Goal: Task Accomplishment & Management: Use online tool/utility

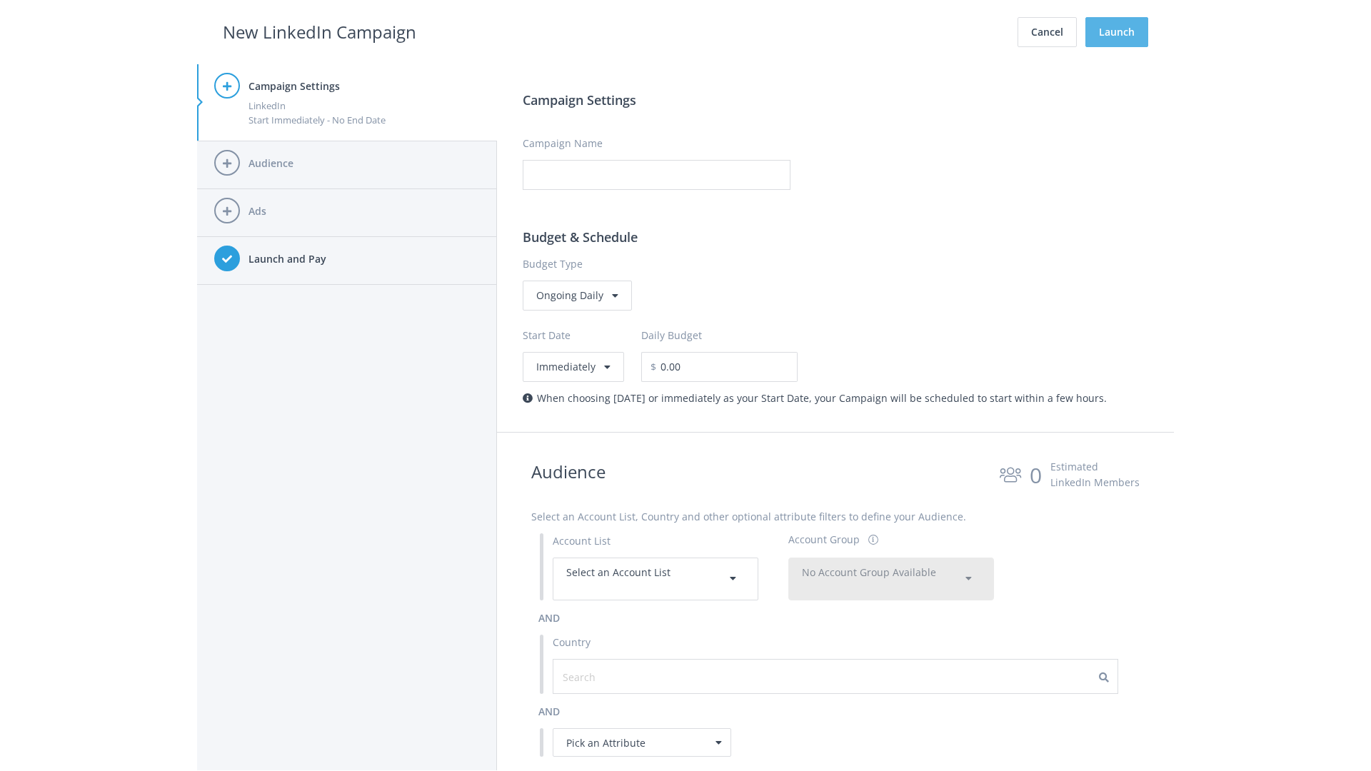
click at [1117, 32] on button "Launch" at bounding box center [1116, 32] width 63 height 30
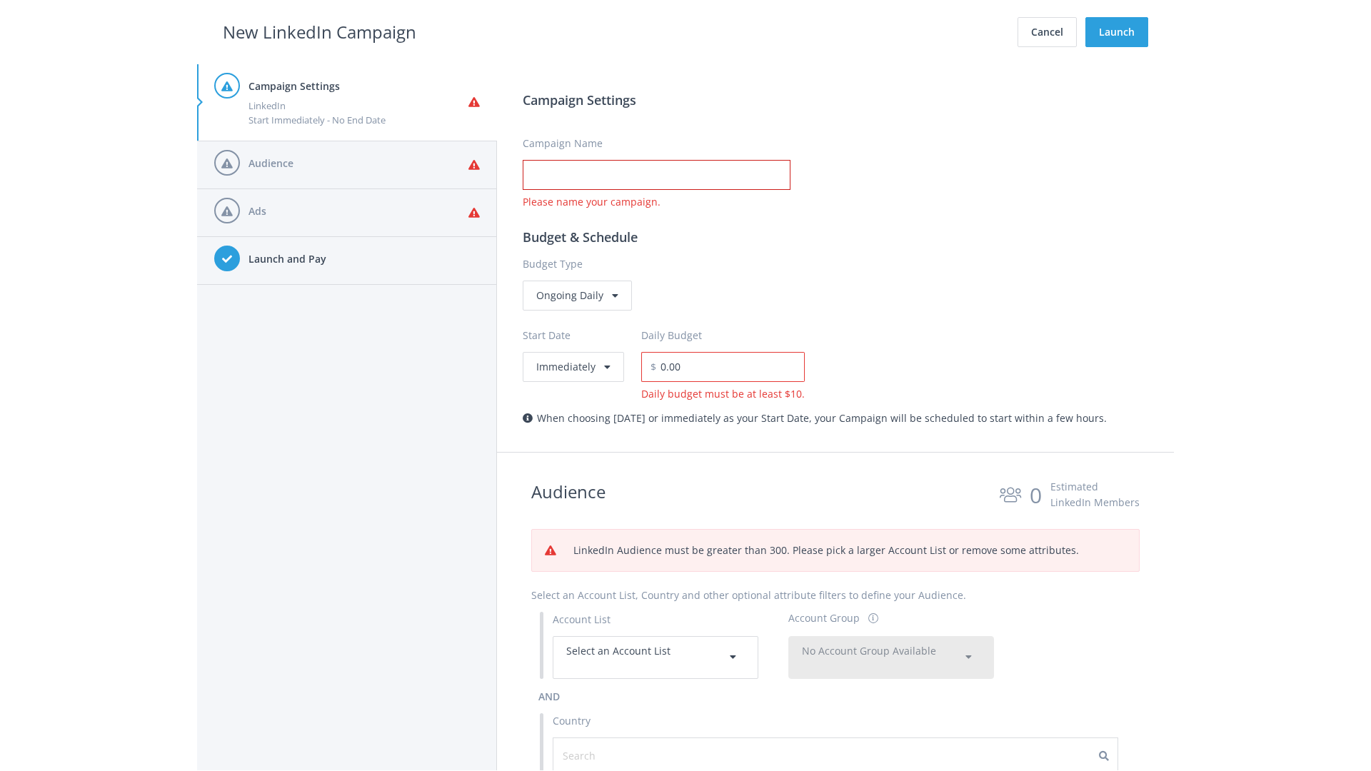
click at [656, 175] on input "Campaign Name" at bounding box center [657, 175] width 268 height 30
click at [319, 31] on h2 "New LinkedIn Campaign" at bounding box center [320, 32] width 194 height 27
type input "Campaign Name"
click at [319, 31] on h2 "New LinkedIn Campaign" at bounding box center [320, 32] width 194 height 27
click at [655, 657] on span "Select an Account List" at bounding box center [618, 651] width 104 height 14
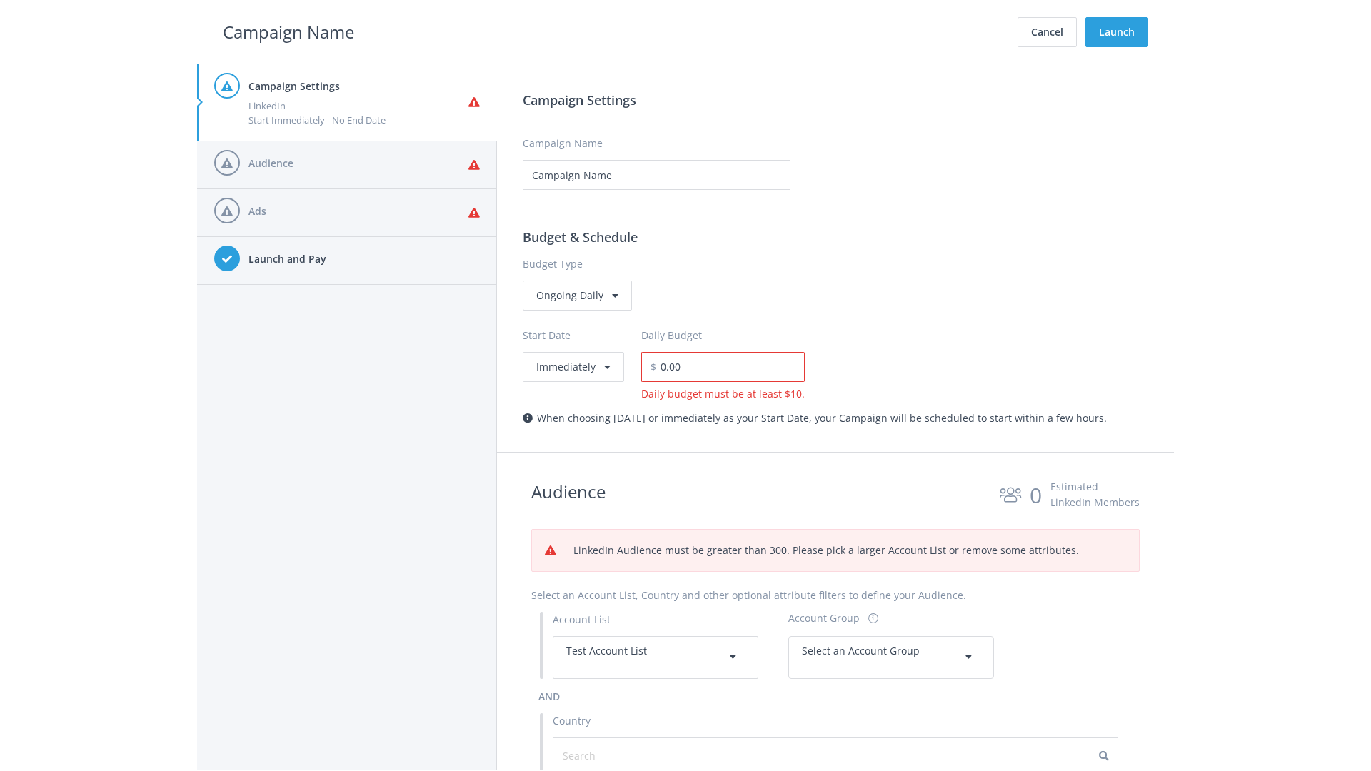
click at [891, 644] on span "Select an Account Group" at bounding box center [861, 651] width 118 height 14
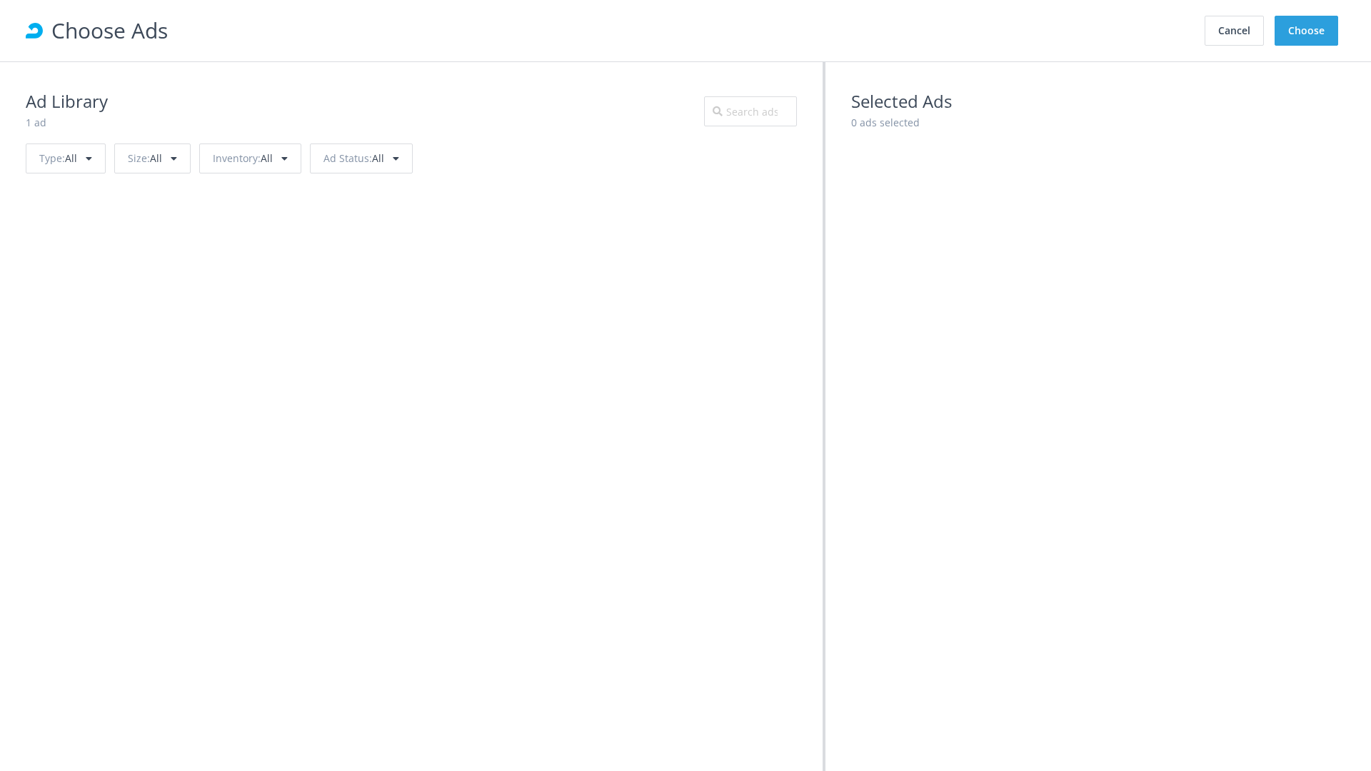
scroll to position [643, 0]
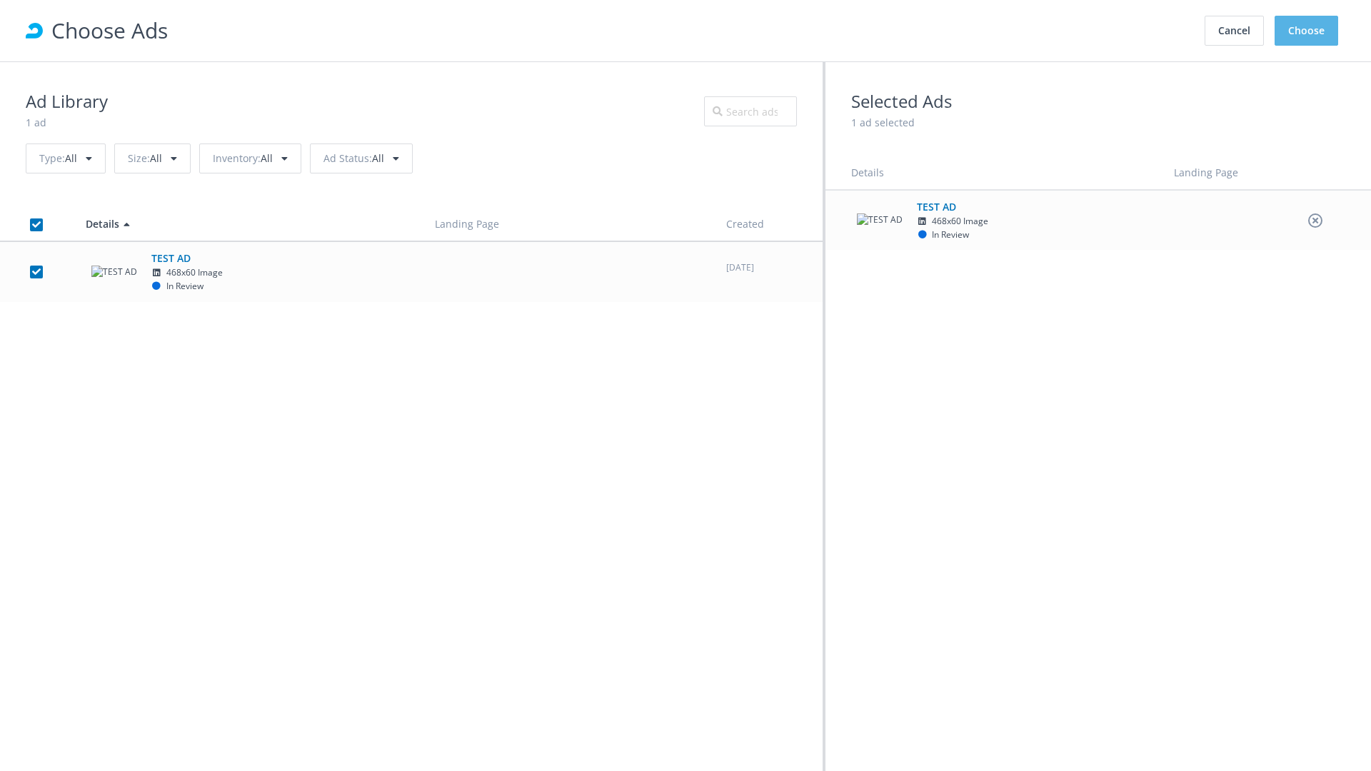
click at [1307, 31] on button "Choose" at bounding box center [1307, 31] width 64 height 30
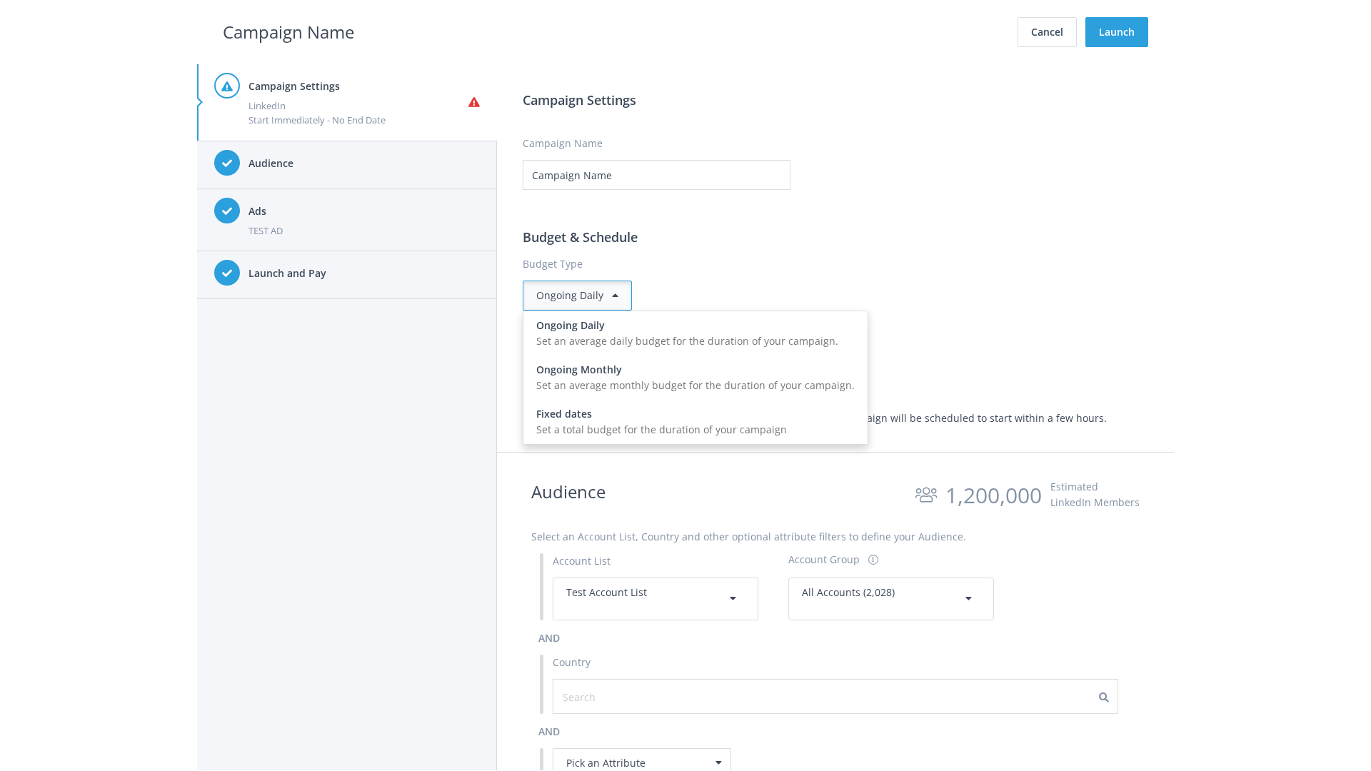
click at [736, 366] on input "0.00" at bounding box center [730, 367] width 149 height 30
click at [288, 31] on h2 "Campaign Name" at bounding box center [288, 32] width 131 height 27
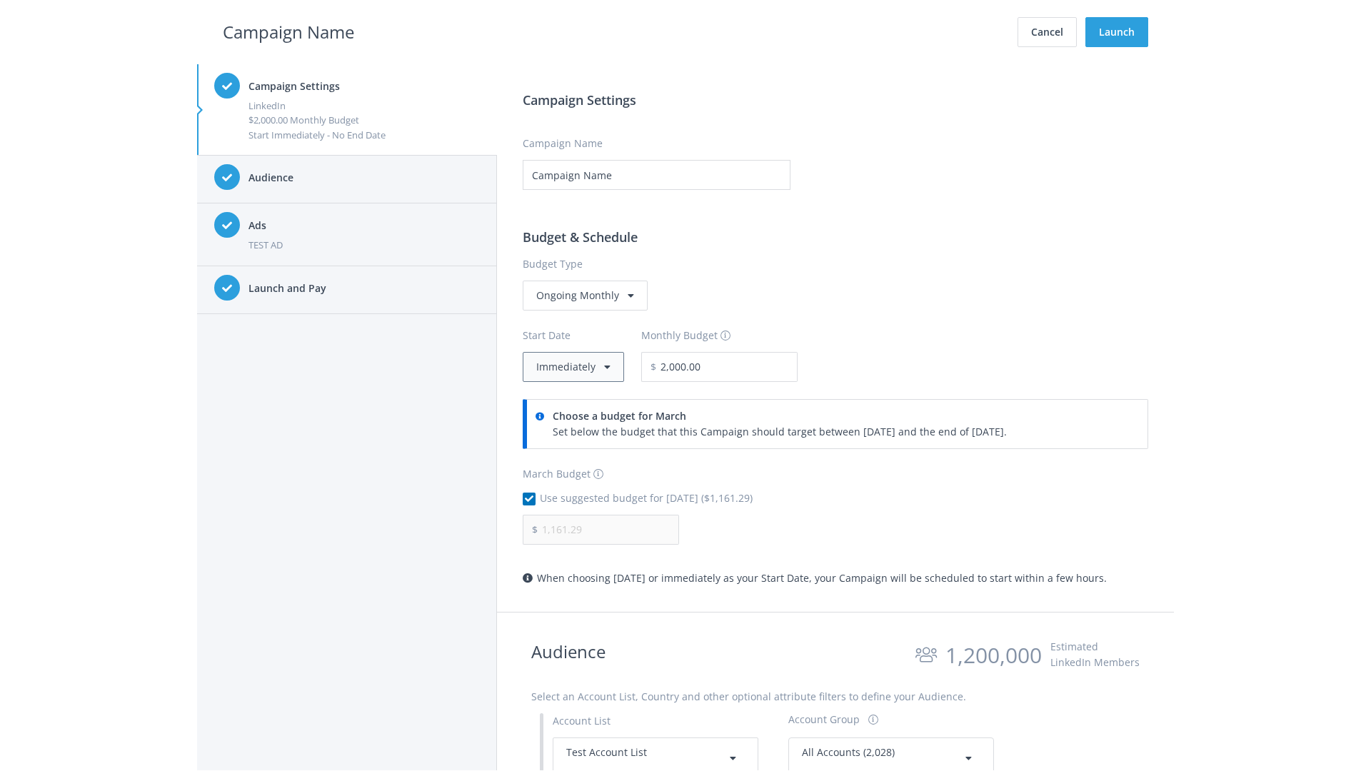
click at [572, 366] on button "Immediately" at bounding box center [573, 367] width 101 height 30
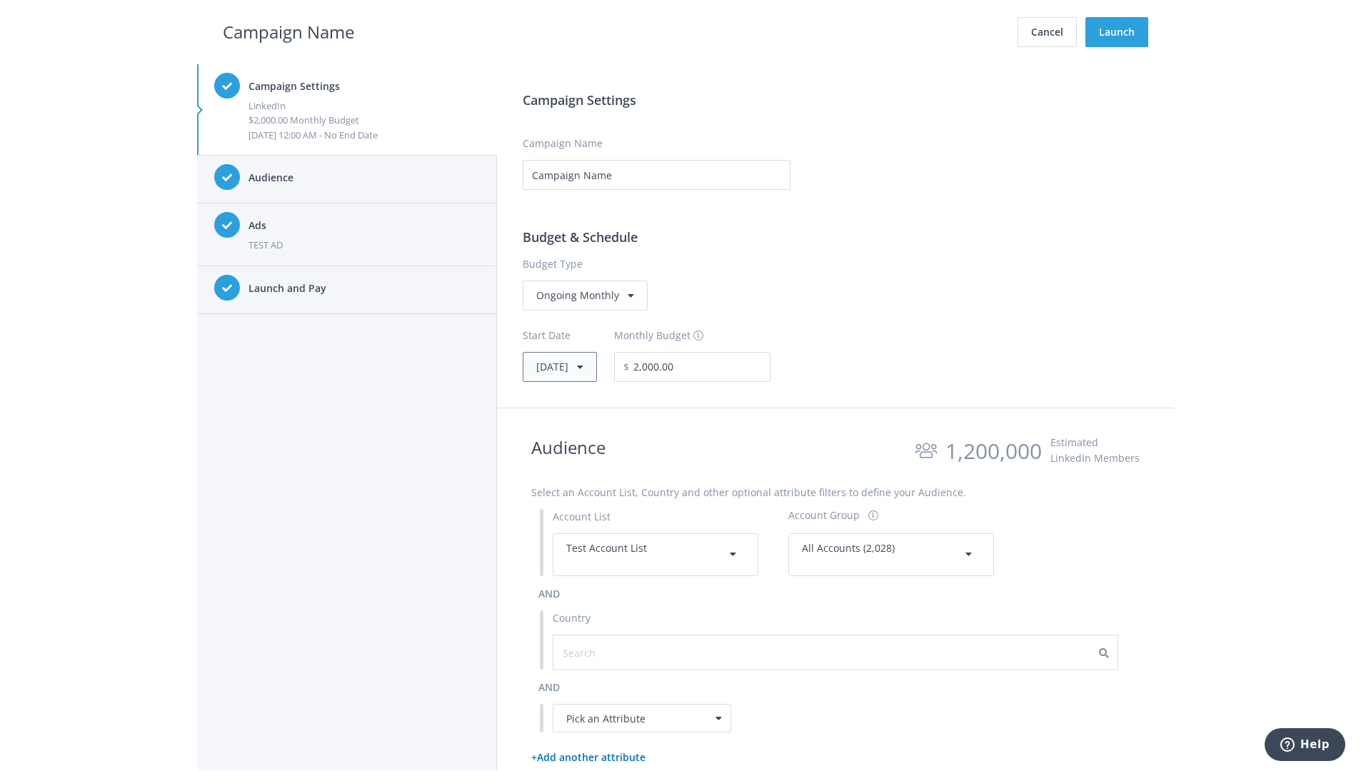
click at [581, 366] on button "Thu, Apr 1, 2021" at bounding box center [560, 367] width 74 height 30
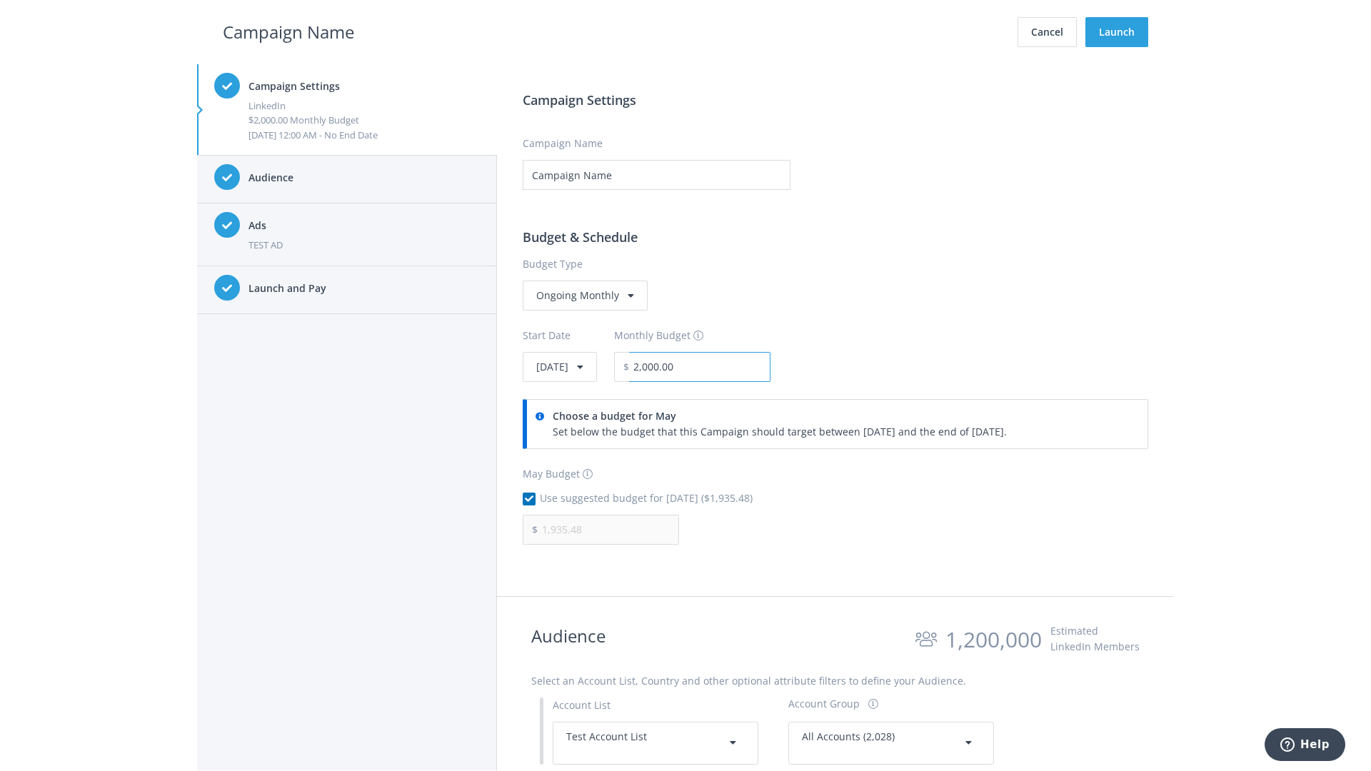
click at [738, 366] on input "2,000.00" at bounding box center [699, 367] width 141 height 30
click at [288, 31] on h2 "Campaign Name" at bounding box center [288, 32] width 131 height 27
type input "2,500.00"
type input "2,419.35"
checkbox input "false"
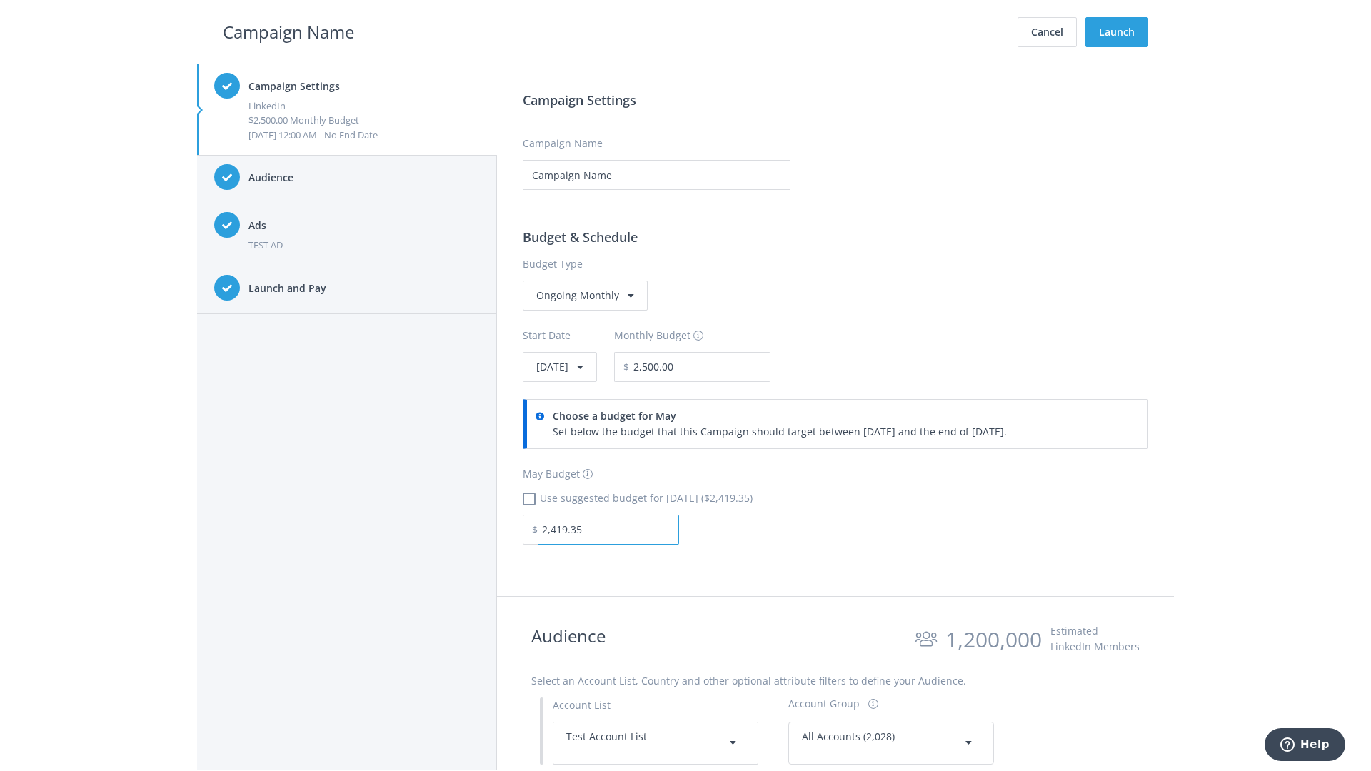
click at [608, 529] on input "2,419.35" at bounding box center [608, 530] width 141 height 30
type input "1,000.00"
click at [288, 31] on h2 "Campaign Name" at bounding box center [288, 32] width 131 height 27
click at [738, 366] on input "2,500.00" at bounding box center [699, 367] width 141 height 30
click at [288, 31] on h2 "Campaign Name" at bounding box center [288, 32] width 131 height 27
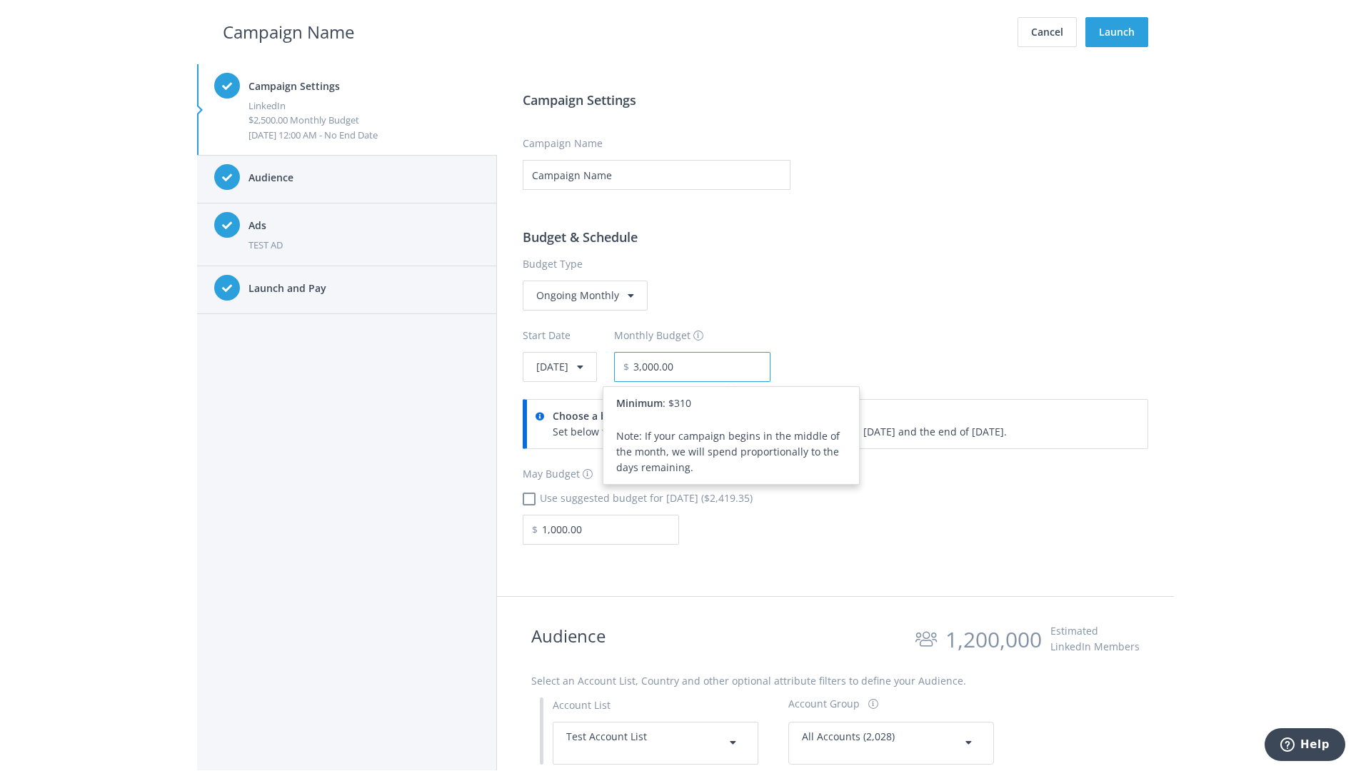
click at [738, 366] on input "3,000.00" at bounding box center [699, 367] width 141 height 30
click at [288, 31] on h2 "Campaign Name" at bounding box center [288, 32] width 131 height 27
type input "2,500.00"
checkbox input "true"
type input "2,419.35"
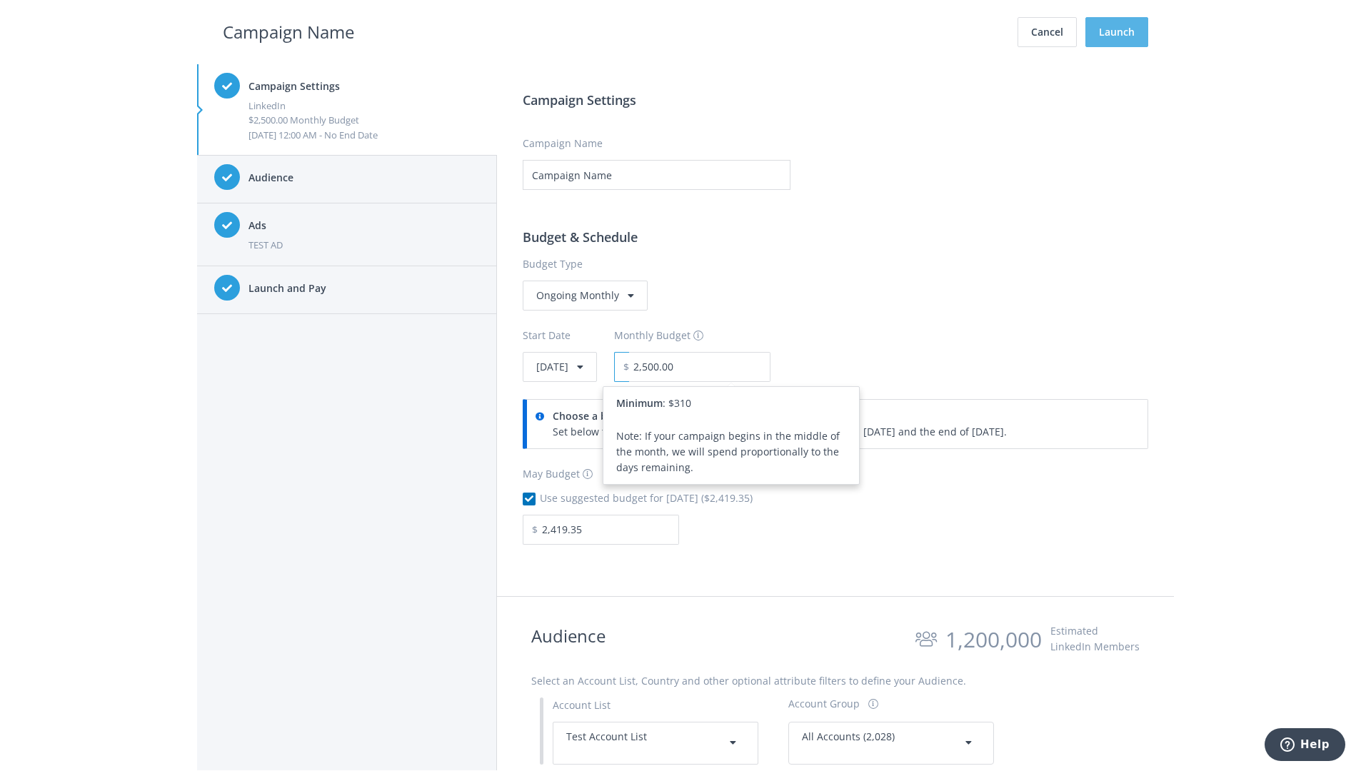
click at [1117, 32] on button "Launch" at bounding box center [1116, 32] width 63 height 30
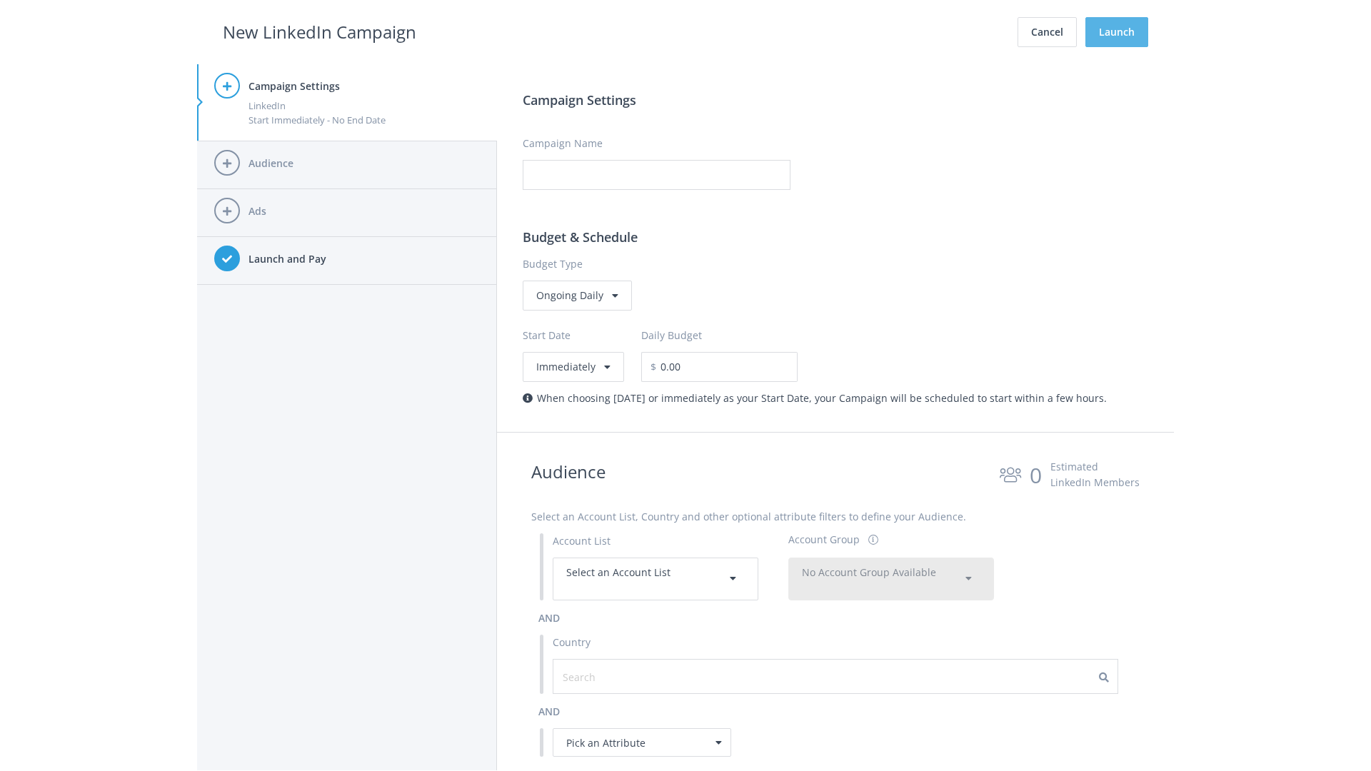
click at [1117, 32] on button "Launch" at bounding box center [1116, 32] width 63 height 30
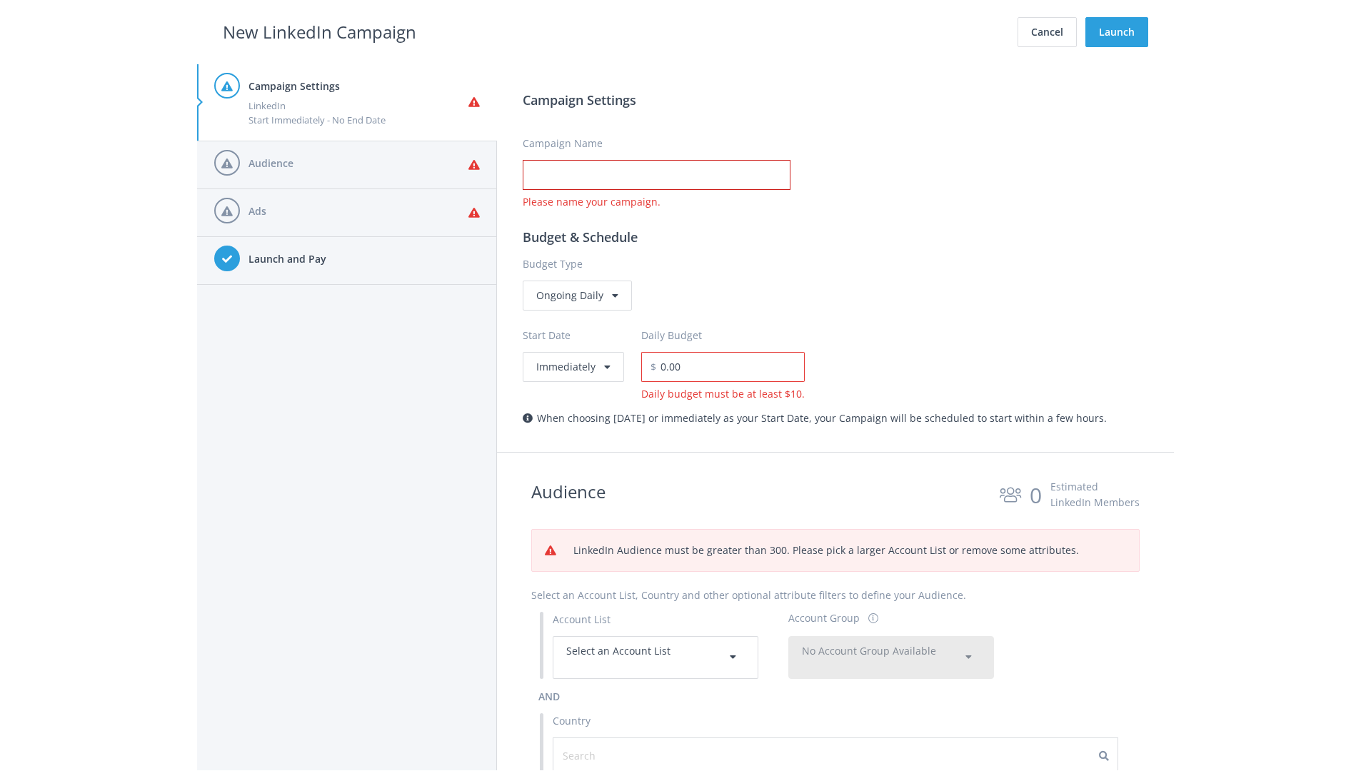
click at [656, 175] on input "Campaign Name" at bounding box center [657, 175] width 268 height 30
click at [319, 31] on h2 "New LinkedIn Campaign" at bounding box center [320, 32] width 194 height 27
type input "Campaign Name"
click at [319, 31] on h2 "New LinkedIn Campaign" at bounding box center [320, 32] width 194 height 27
click at [655, 657] on span "Select an Account List" at bounding box center [618, 651] width 104 height 14
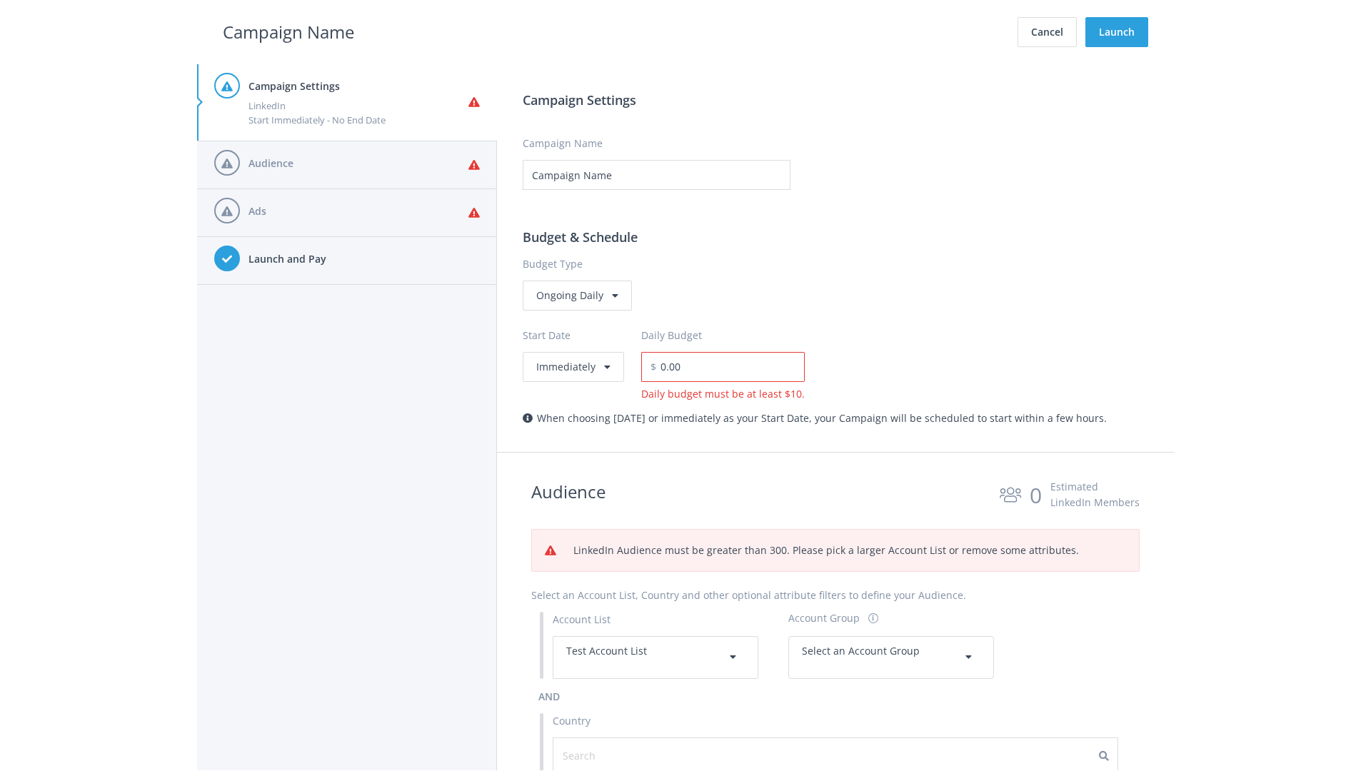
click at [891, 657] on span "Select an Account Group" at bounding box center [861, 651] width 118 height 14
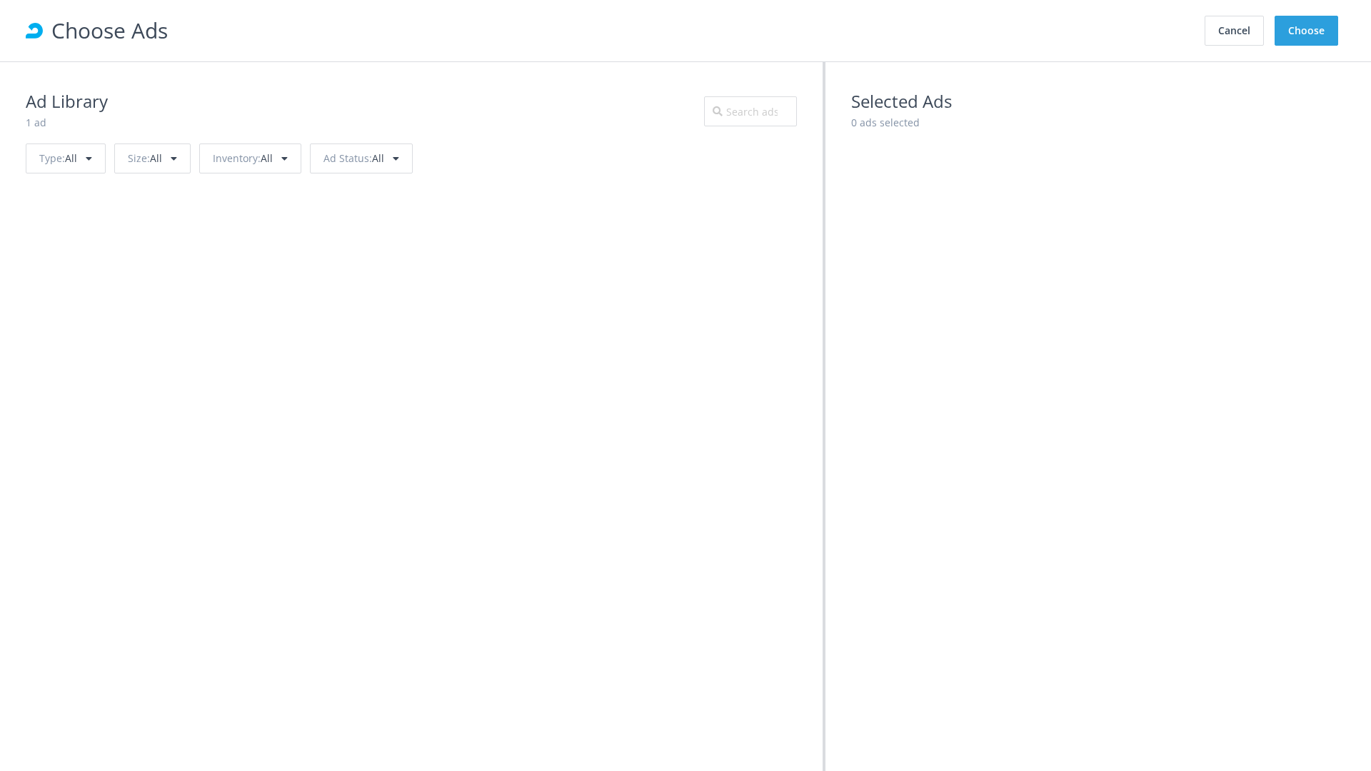
scroll to position [643, 0]
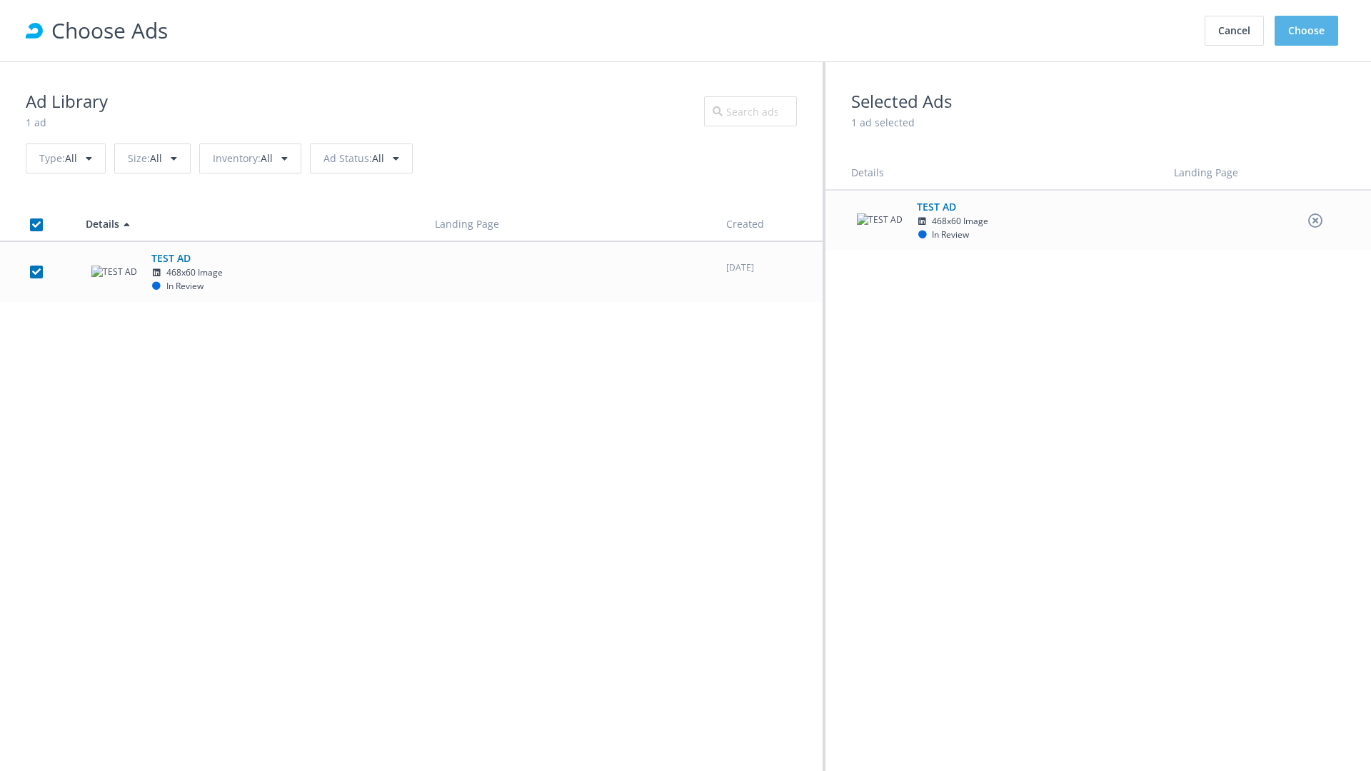
click at [1307, 31] on button "Choose" at bounding box center [1307, 31] width 64 height 30
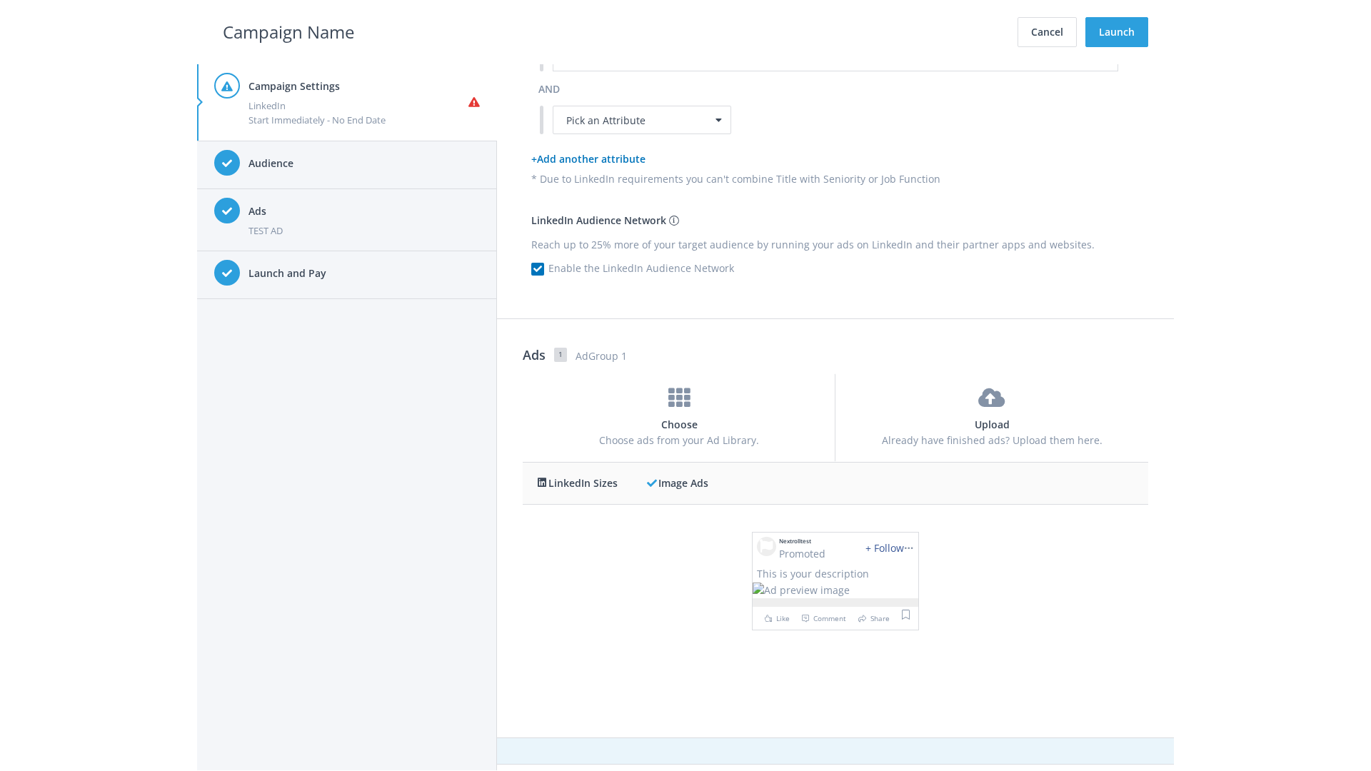
scroll to position [0, 0]
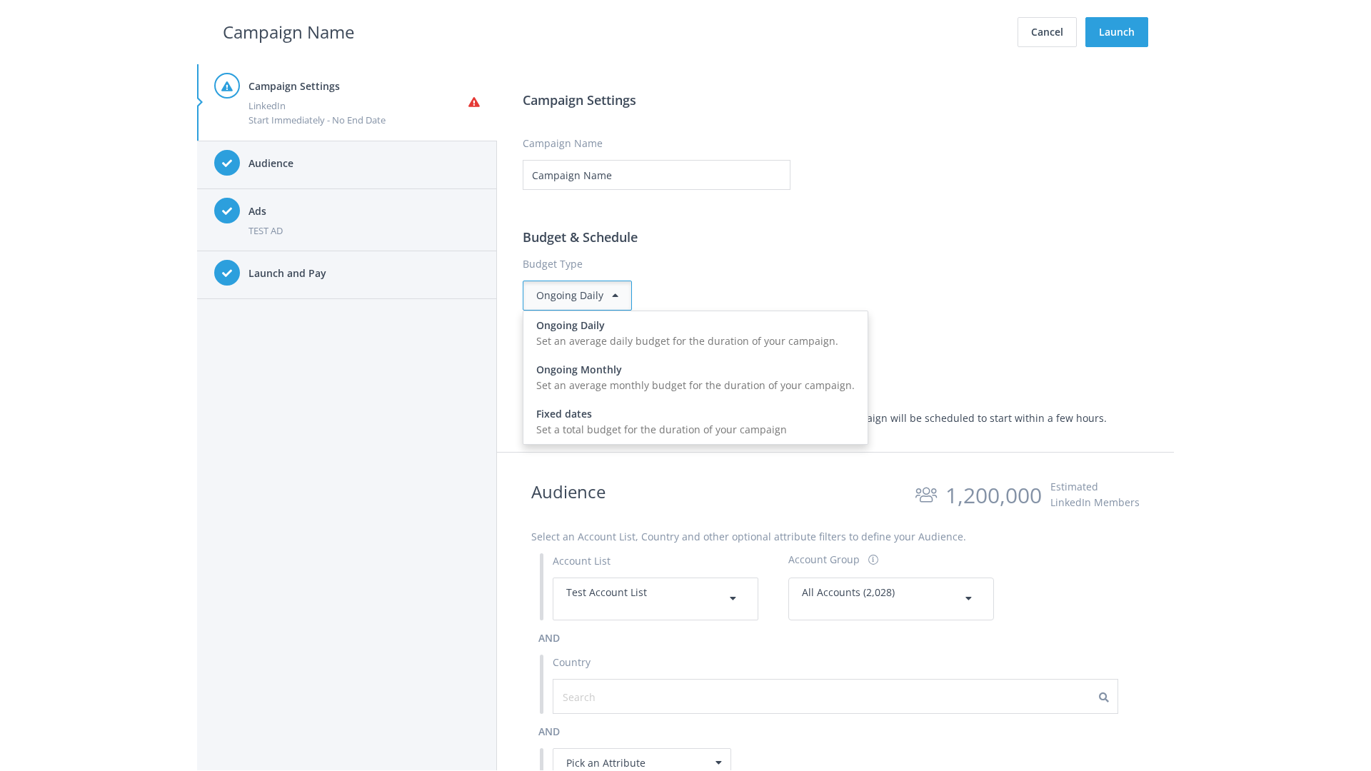
click at [725, 366] on input "0.00" at bounding box center [730, 367] width 149 height 30
click at [288, 31] on h2 "Campaign Name" at bounding box center [288, 32] width 131 height 27
type input "15.00"
click at [1117, 32] on button "Launch" at bounding box center [1116, 32] width 63 height 30
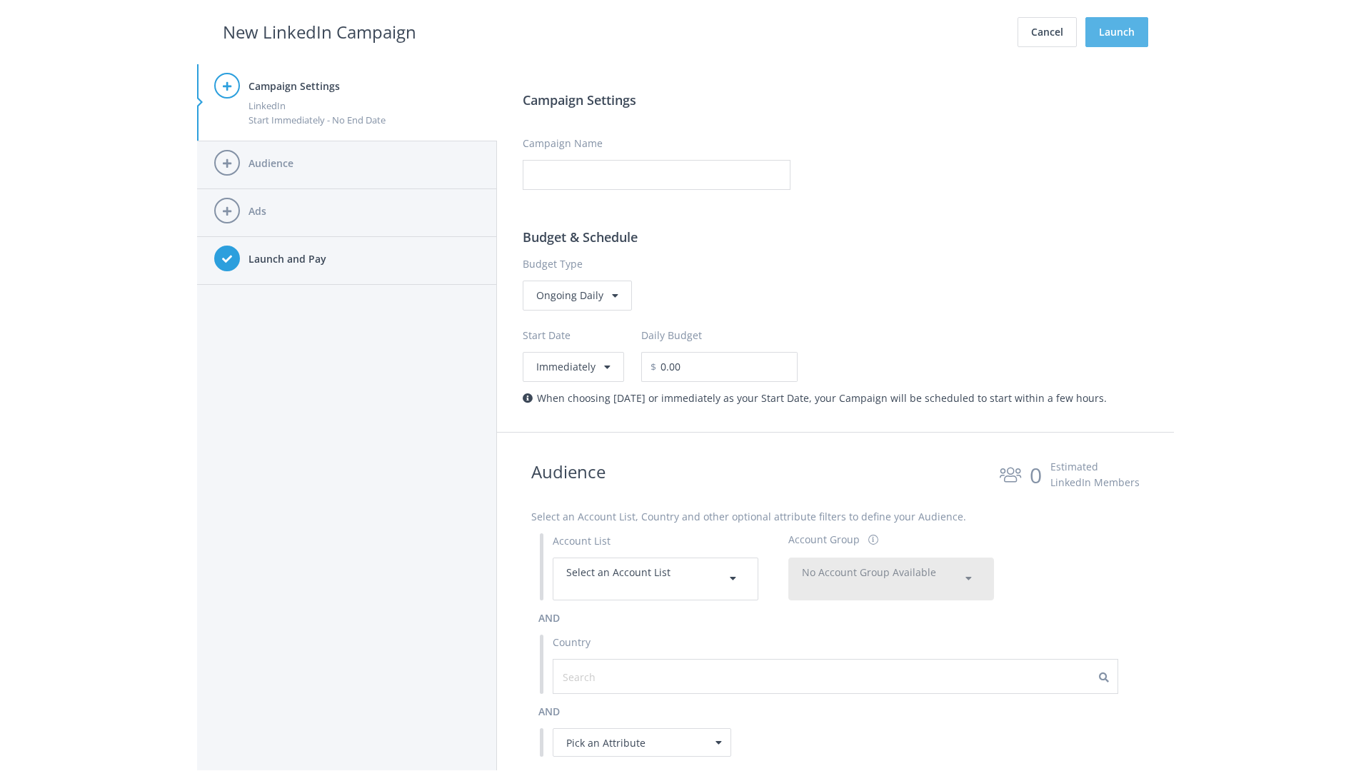
click at [1117, 32] on button "Launch" at bounding box center [1116, 32] width 63 height 30
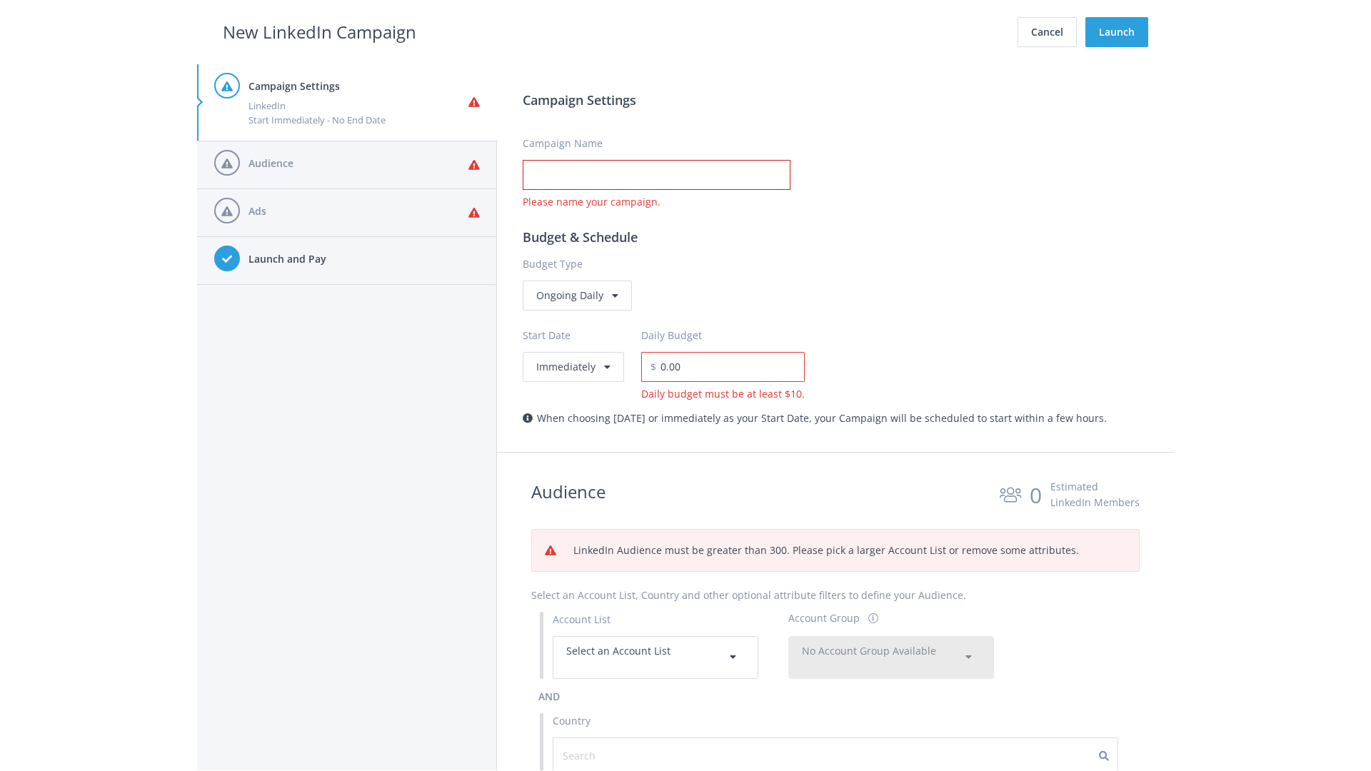
click at [656, 175] on input "Campaign Name" at bounding box center [657, 175] width 268 height 30
click at [319, 31] on h2 "New LinkedIn Campaign" at bounding box center [320, 32] width 194 height 27
type input "Campaign Name"
click at [319, 31] on h2 "New LinkedIn Campaign" at bounding box center [320, 32] width 194 height 27
click at [655, 657] on span "Select an Account List" at bounding box center [618, 651] width 104 height 14
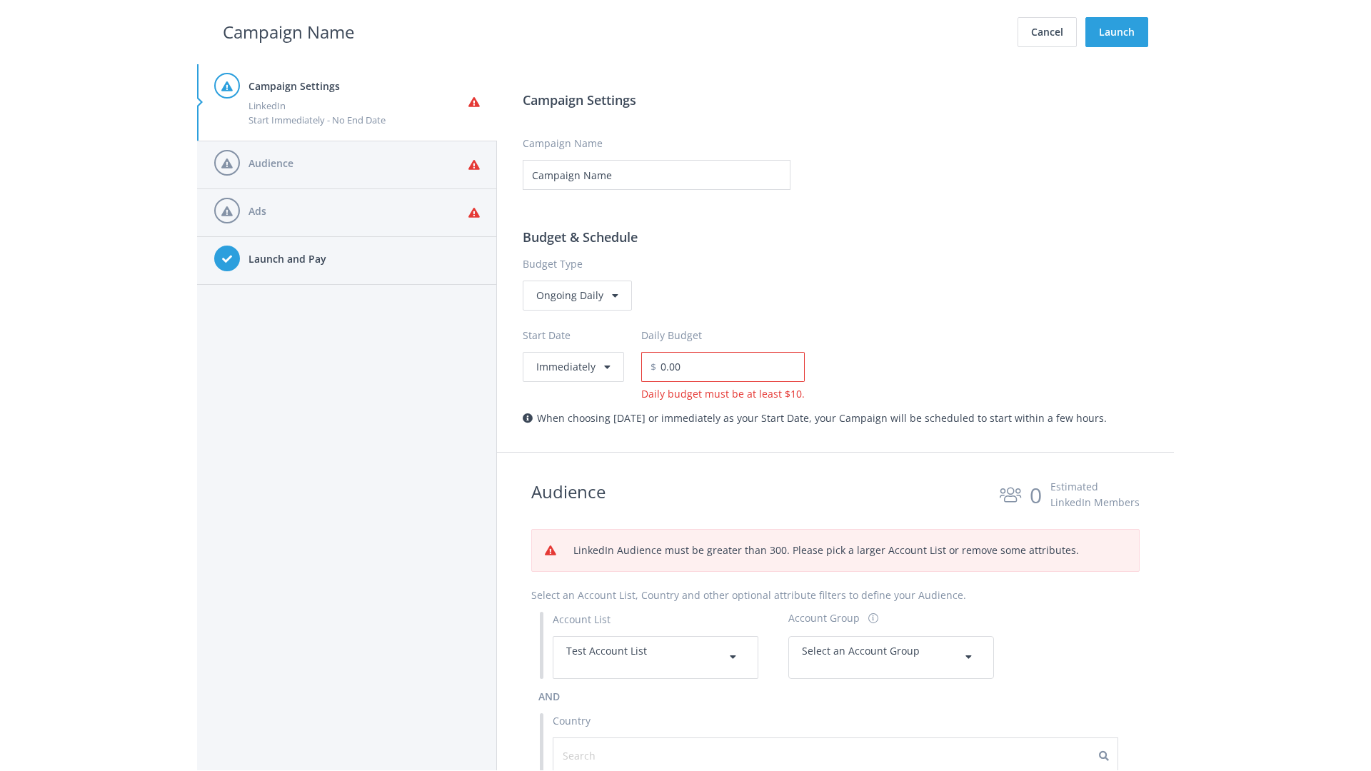
click at [891, 657] on span "Select an Account Group" at bounding box center [861, 651] width 118 height 14
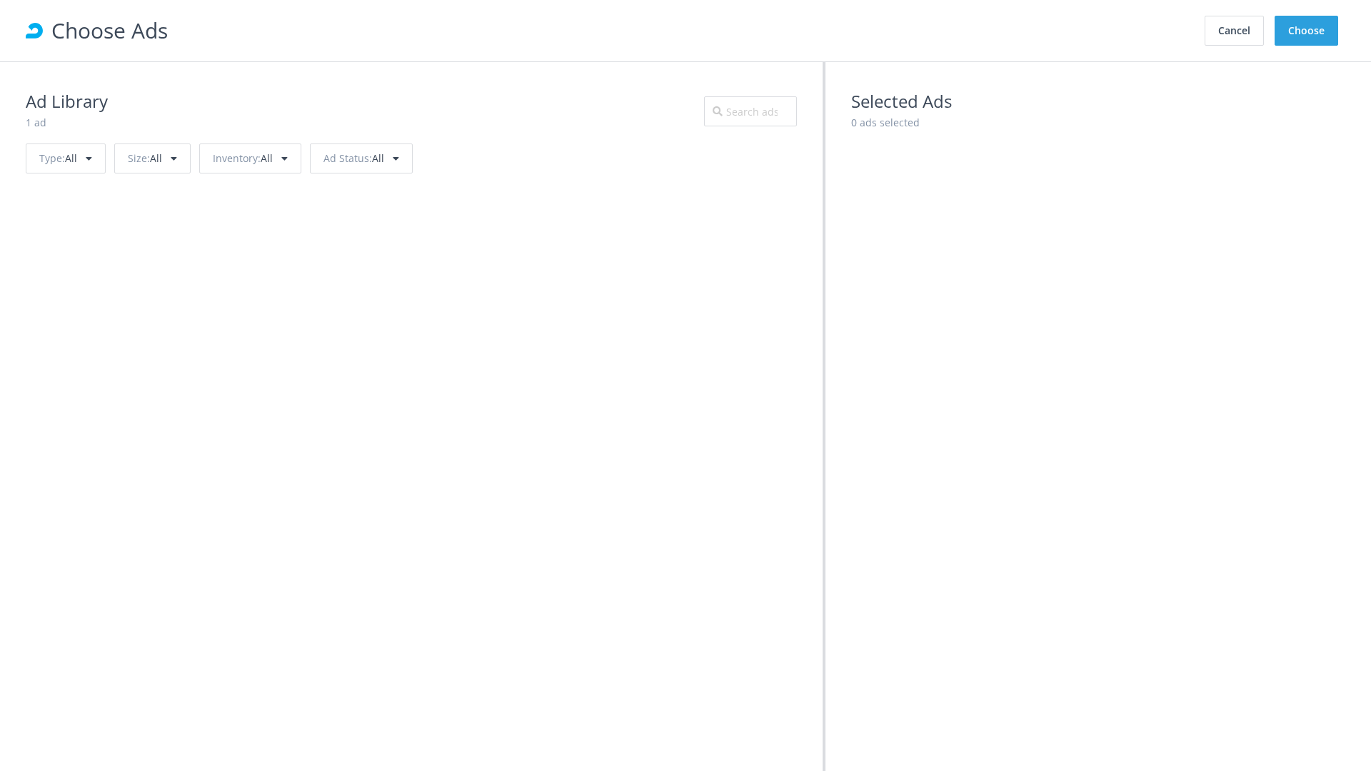
scroll to position [643, 0]
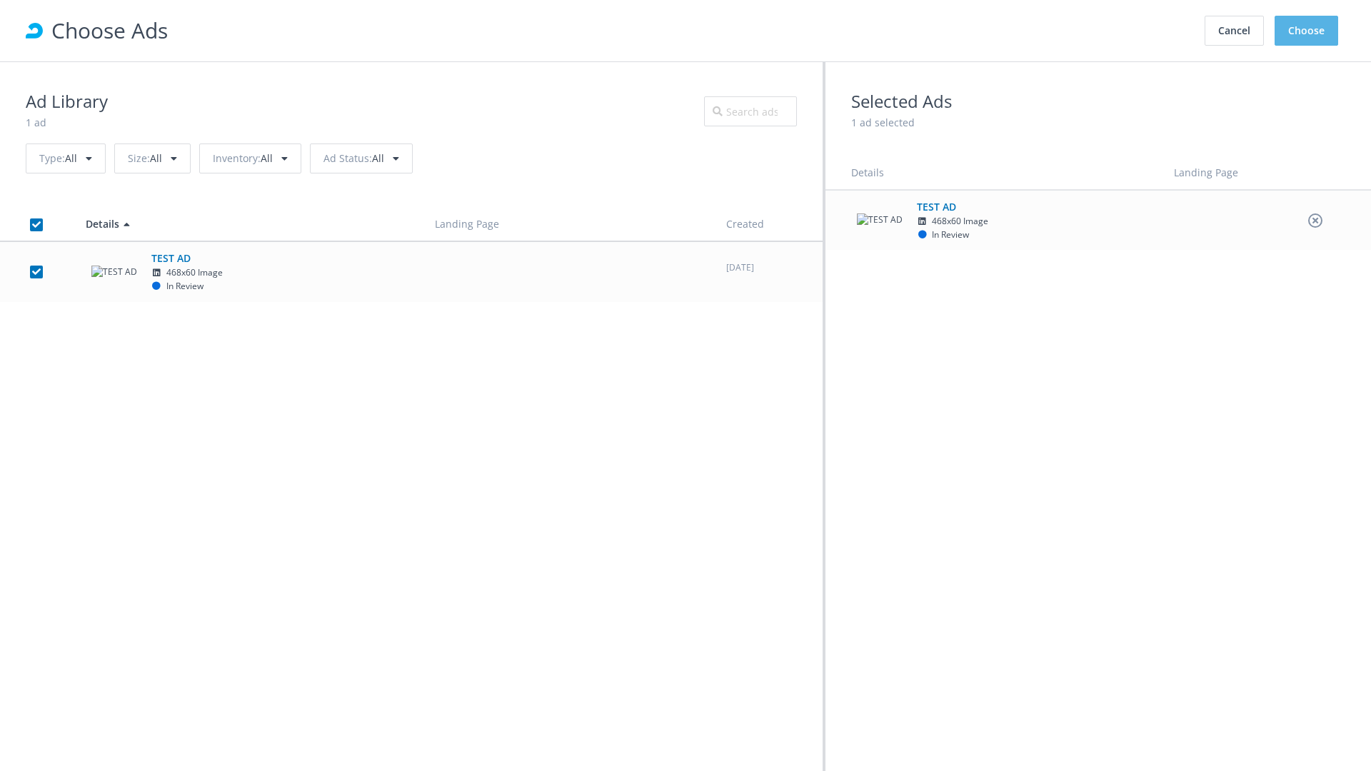
click at [1307, 31] on button "Choose" at bounding box center [1307, 31] width 64 height 30
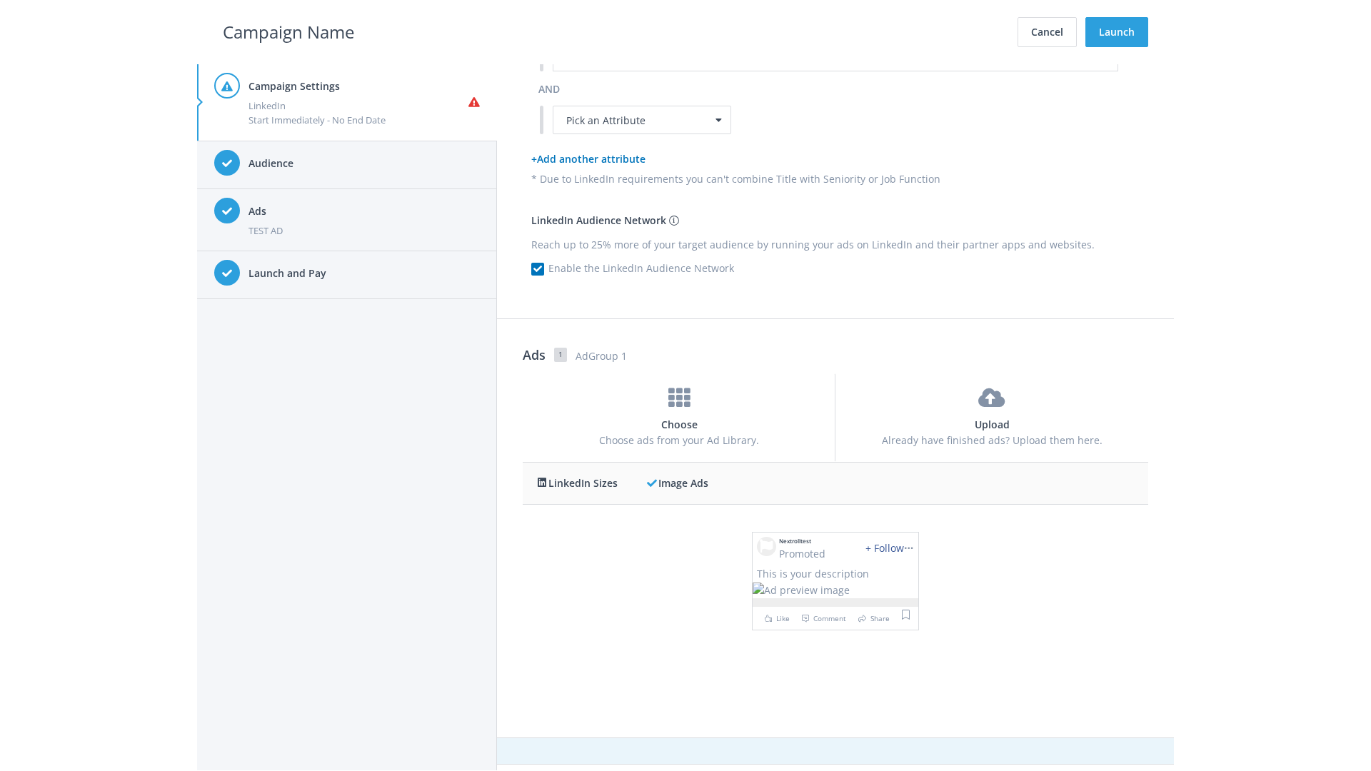
scroll to position [0, 0]
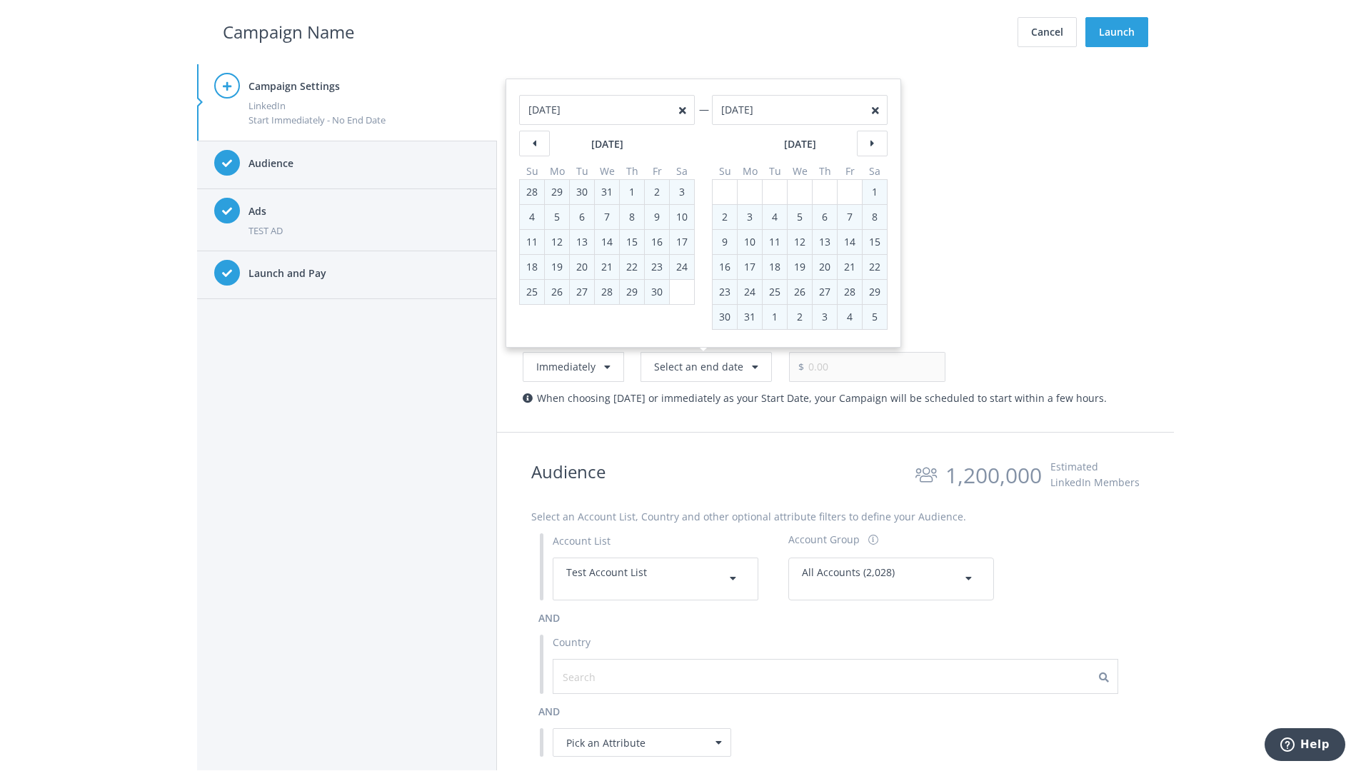
click at [725, 216] on div "2" at bounding box center [724, 217] width 19 height 24
type input "05/02/2021"
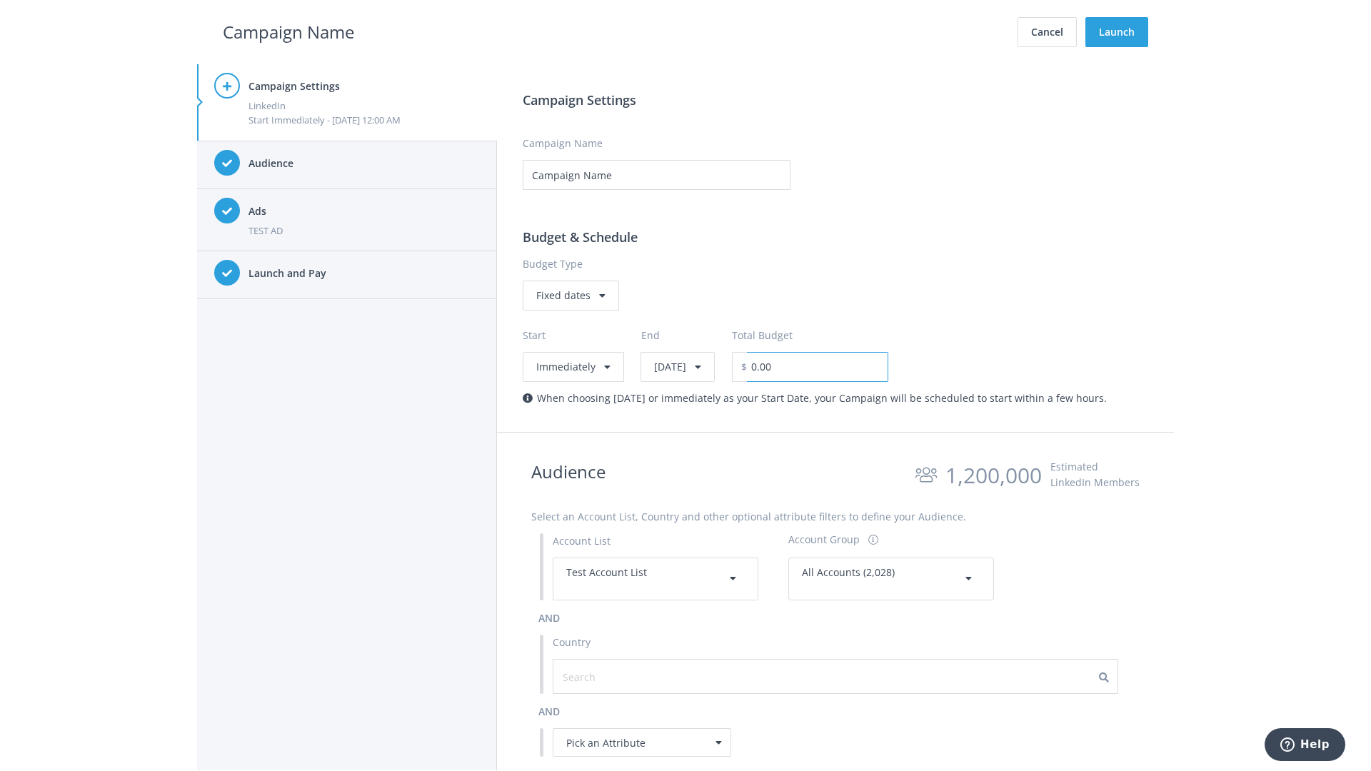
click at [854, 366] on input "0.00" at bounding box center [817, 367] width 141 height 30
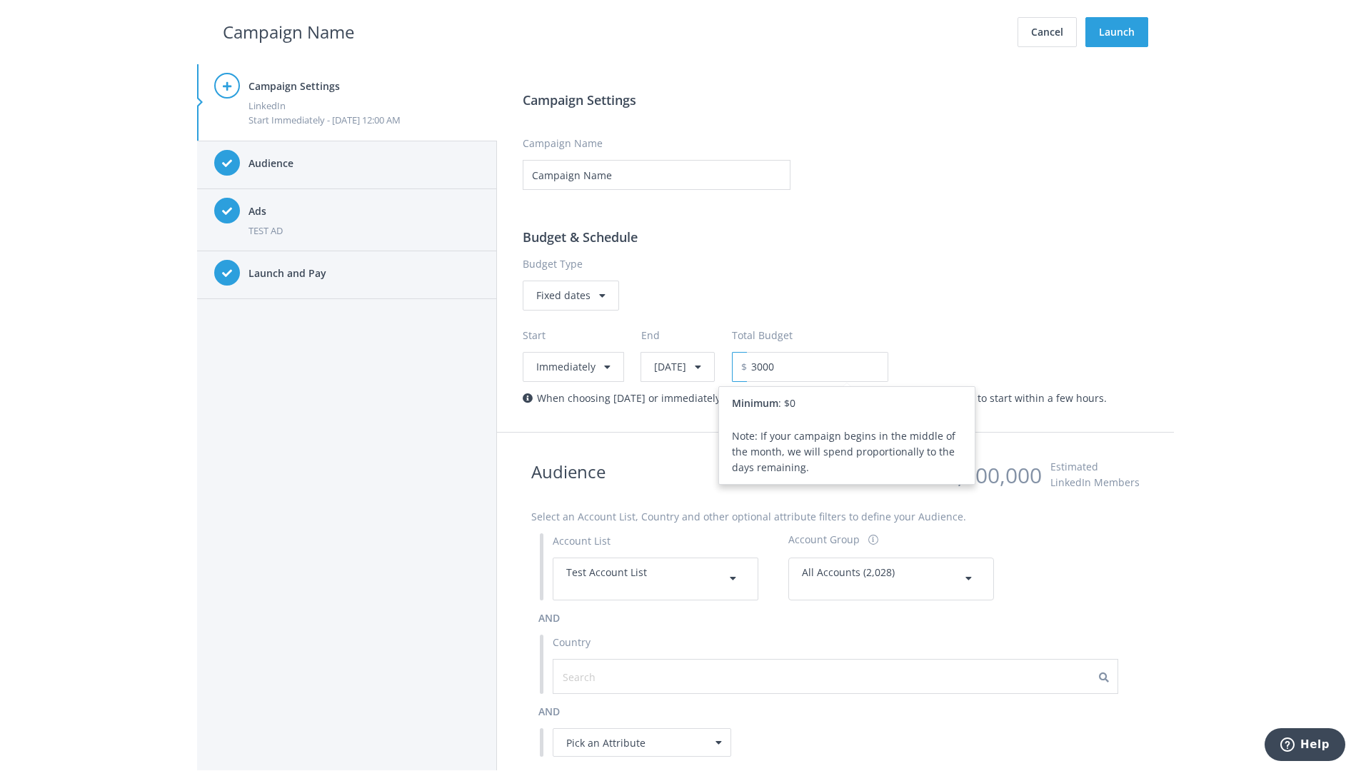
click at [288, 31] on h2 "Campaign Name" at bounding box center [288, 32] width 131 height 27
type input "3,000.00"
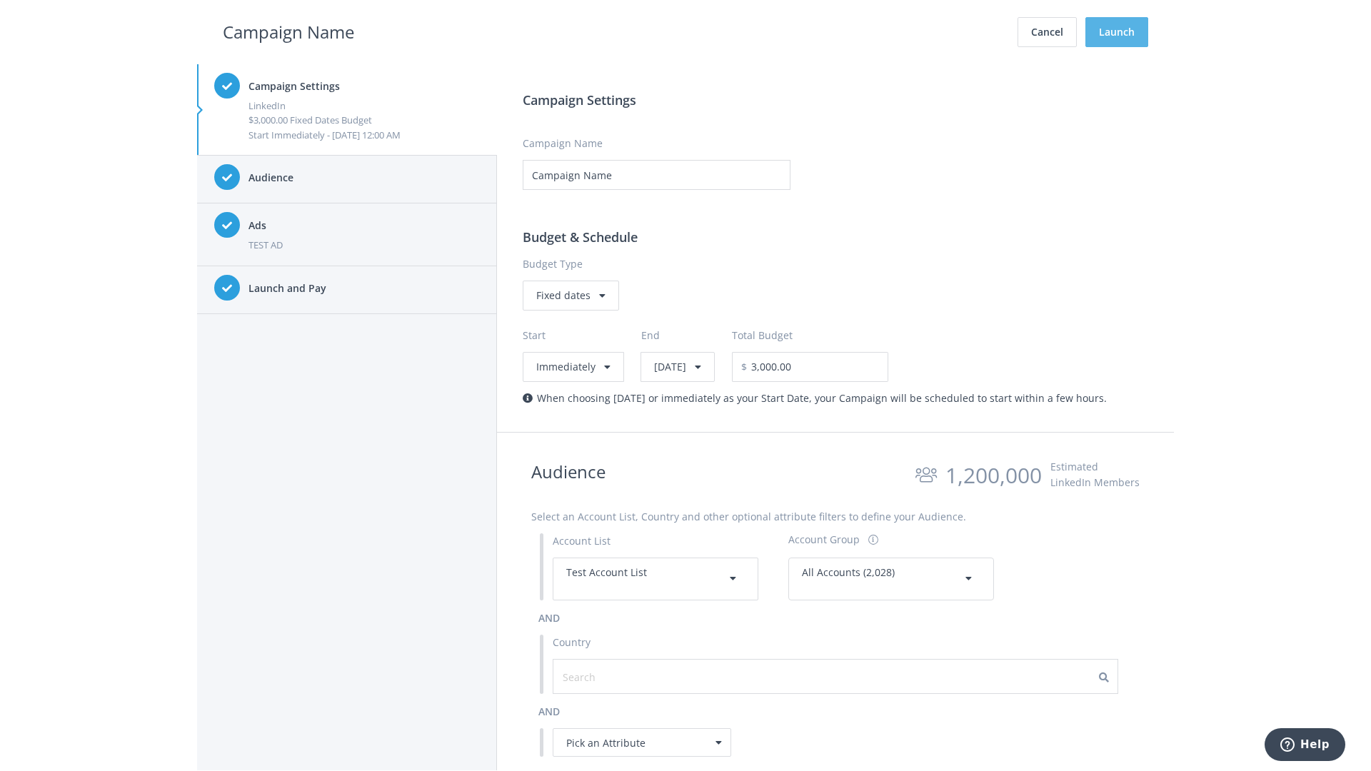
click at [1117, 32] on button "Launch" at bounding box center [1116, 32] width 63 height 30
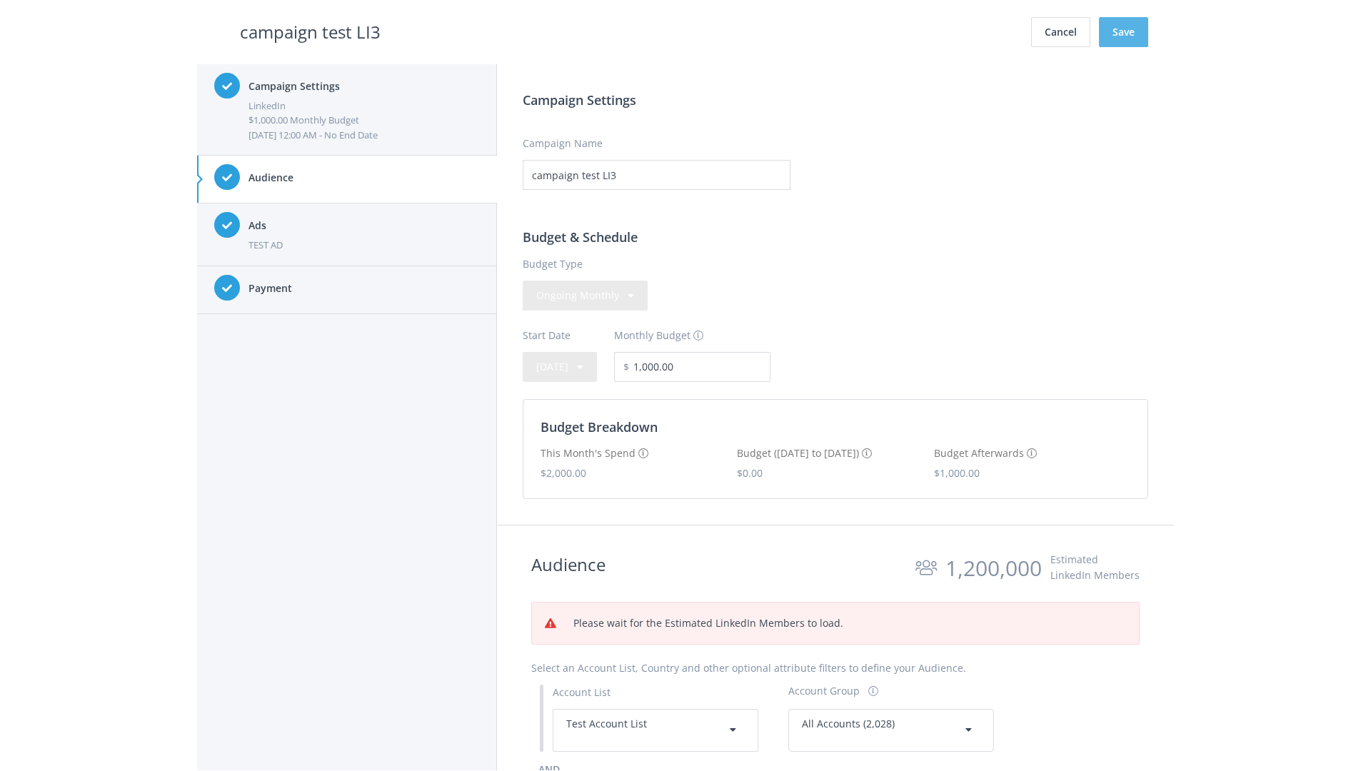
click at [1123, 32] on button "Save" at bounding box center [1123, 32] width 49 height 30
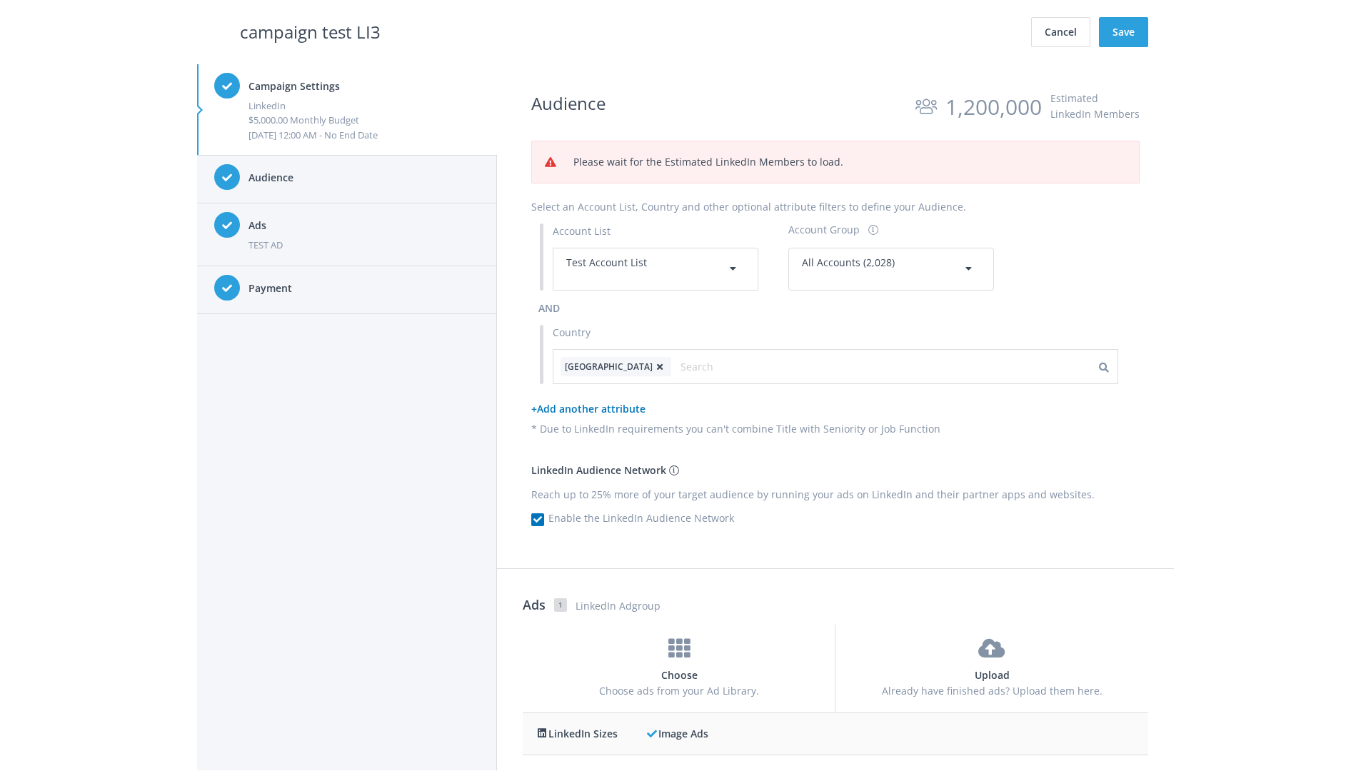
scroll to position [441, 0]
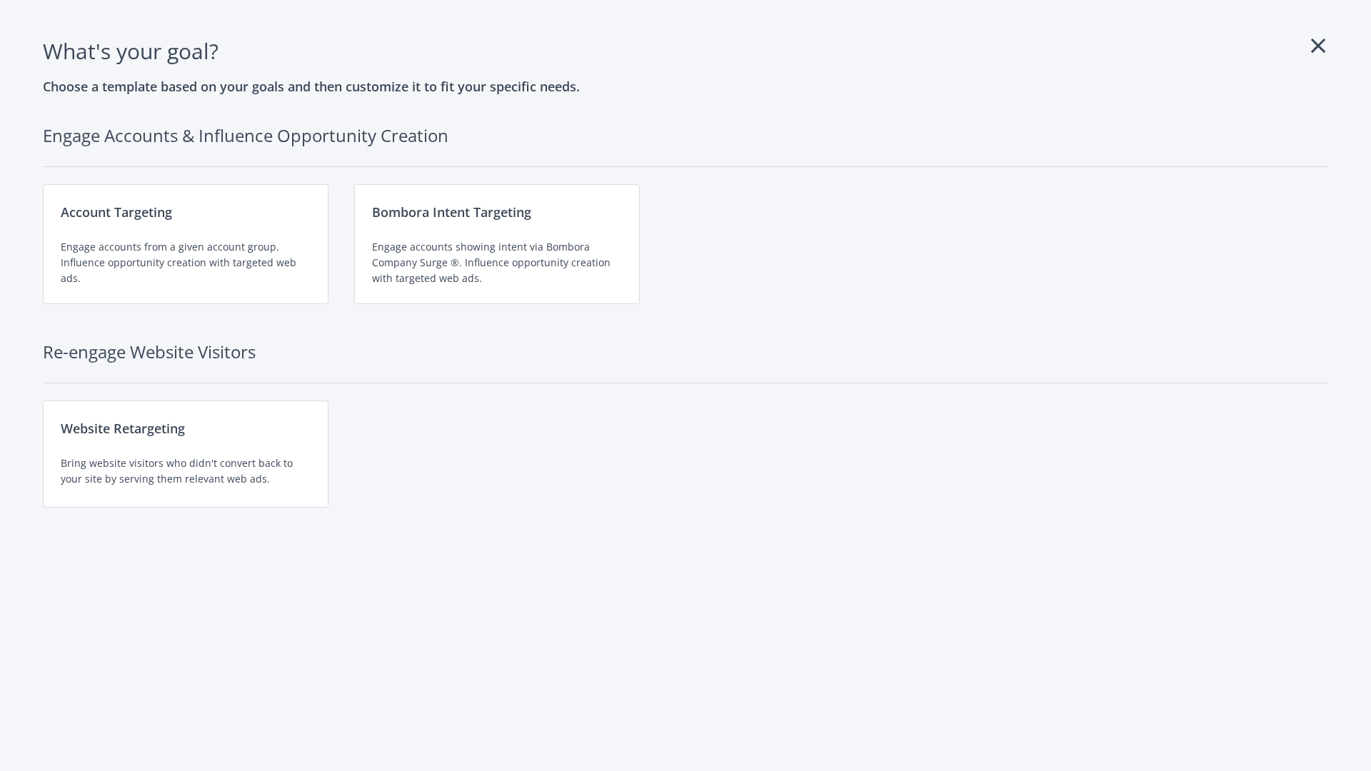
click at [186, 244] on div "Engage accounts from a given account group. Influence opportunity creation with…" at bounding box center [186, 262] width 250 height 47
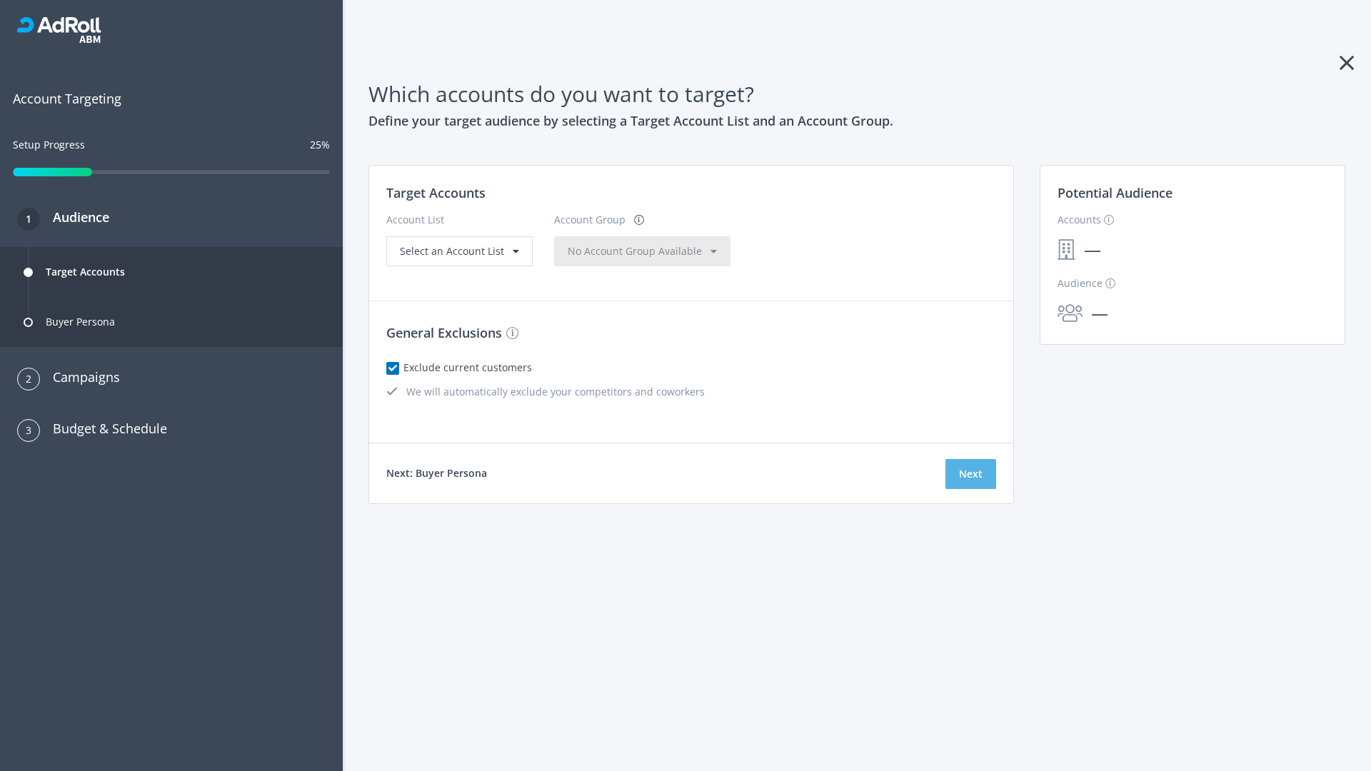
click at [970, 474] on button "Next" at bounding box center [970, 474] width 51 height 30
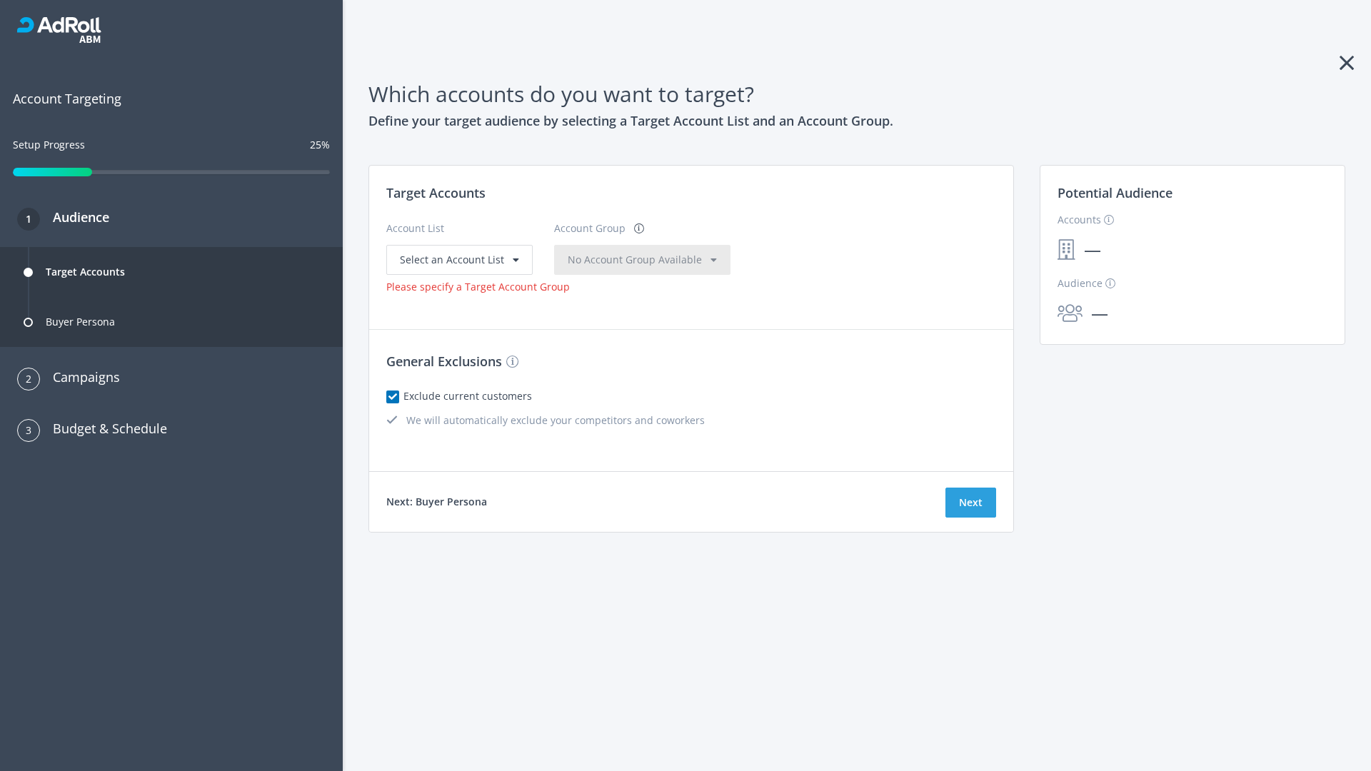
click at [458, 259] on span "Select an Account List" at bounding box center [452, 260] width 104 height 14
click at [606, 259] on span "No Account Group Available" at bounding box center [635, 260] width 134 height 14
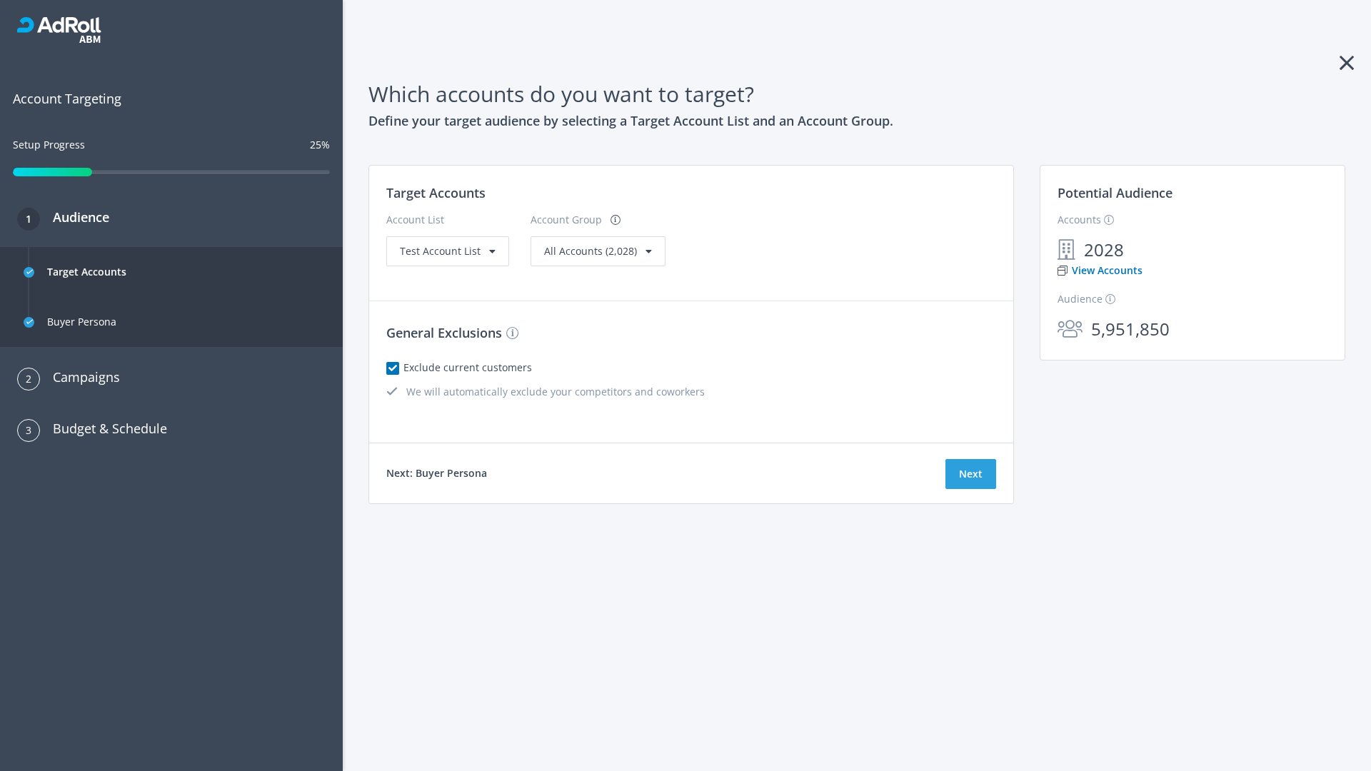
click at [1099, 271] on link "View Accounts" at bounding box center [1099, 271] width 85 height 16
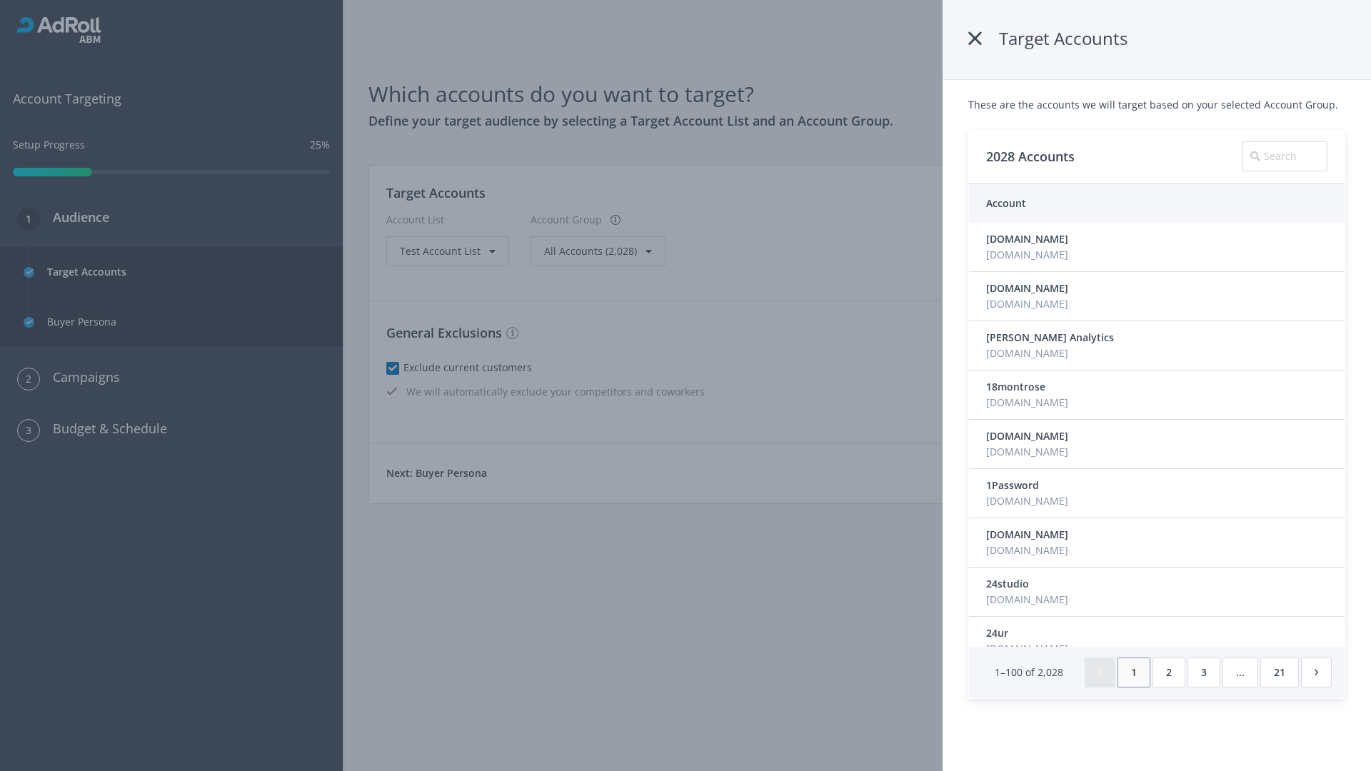
click at [975, 39] on icon at bounding box center [975, 39] width 14 height 26
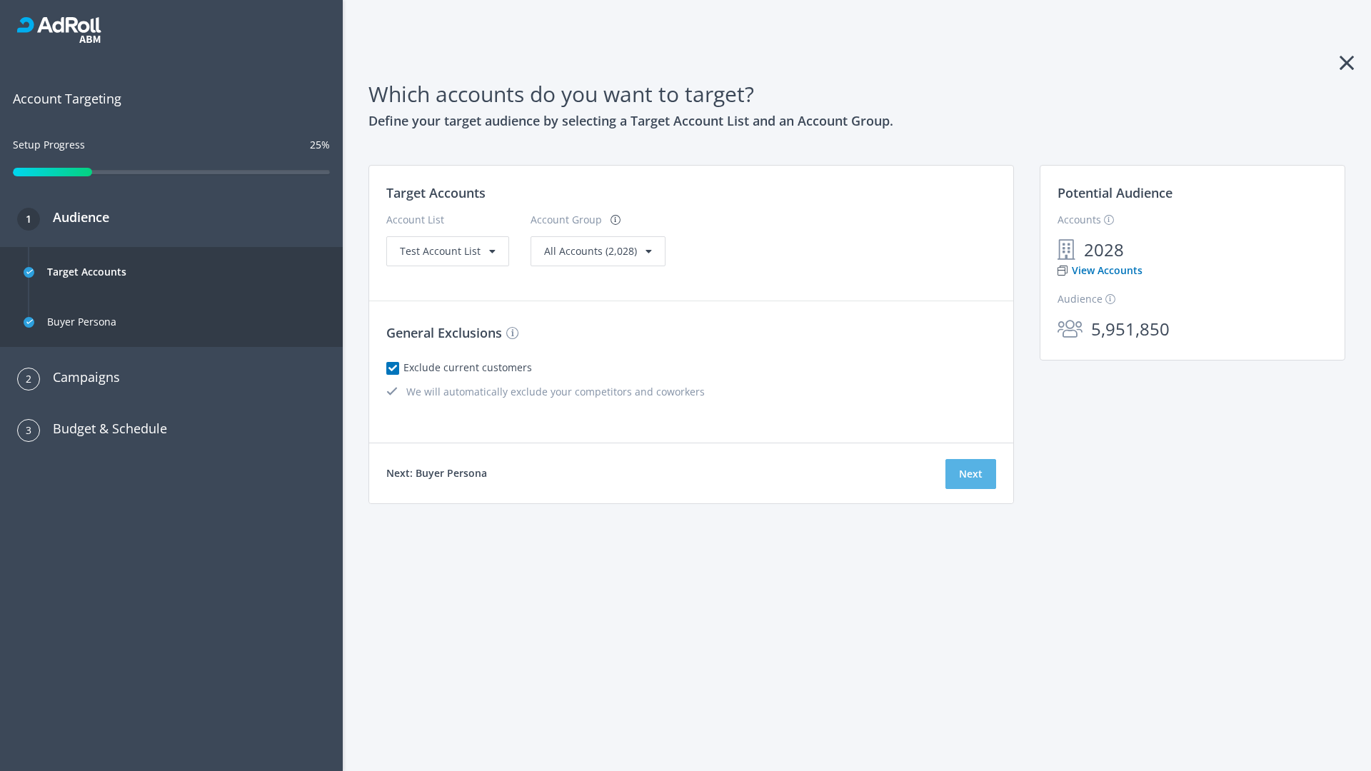
click at [970, 474] on button "Next" at bounding box center [970, 474] width 51 height 30
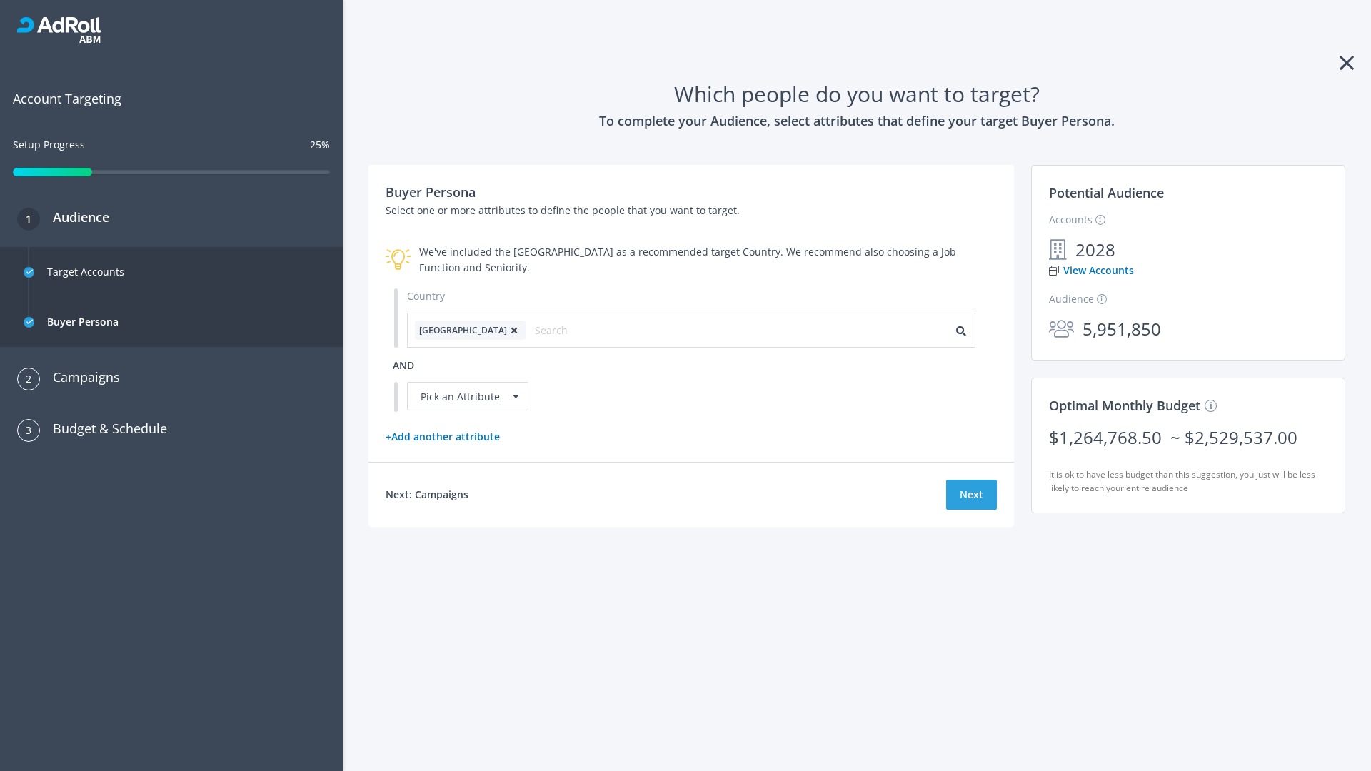
click at [507, 330] on icon at bounding box center [514, 330] width 14 height 9
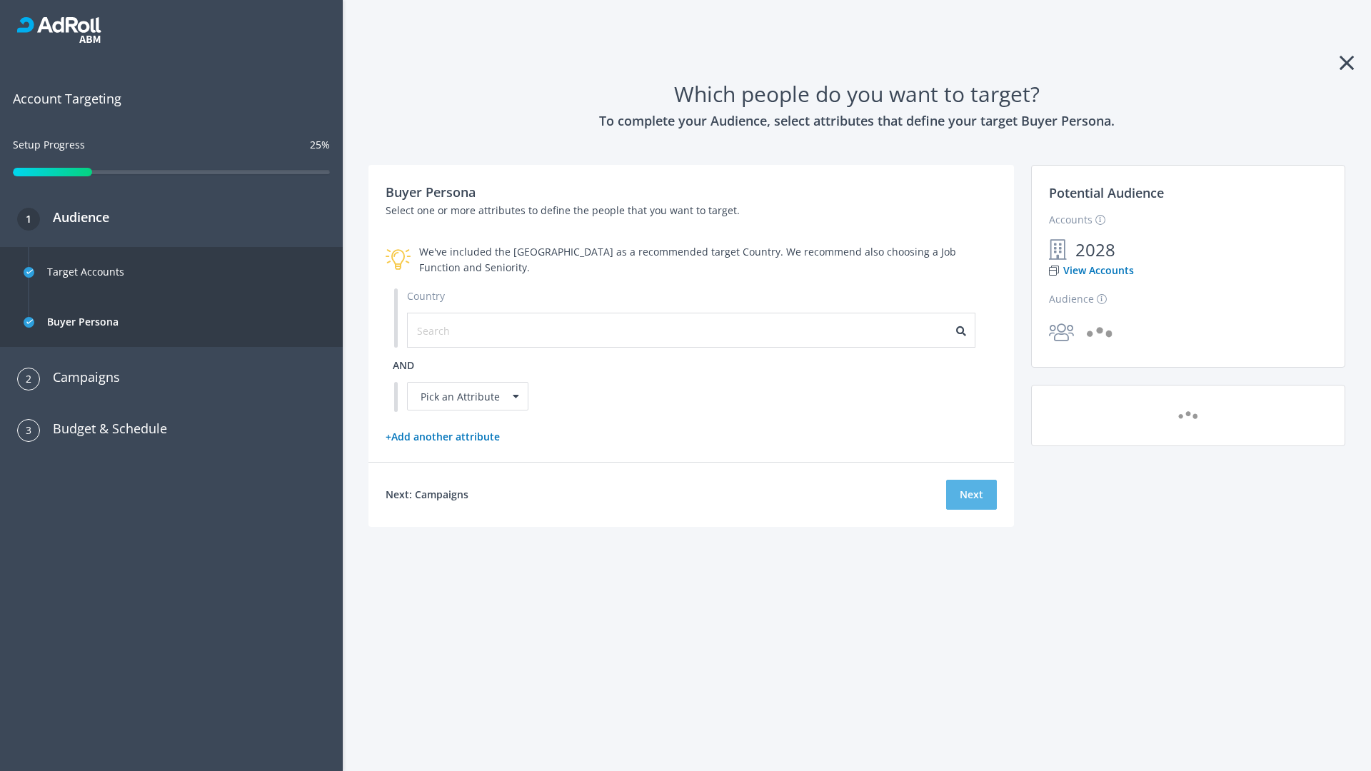
click at [971, 494] on button "Next" at bounding box center [971, 495] width 51 height 30
click at [472, 330] on input "text" at bounding box center [481, 331] width 128 height 16
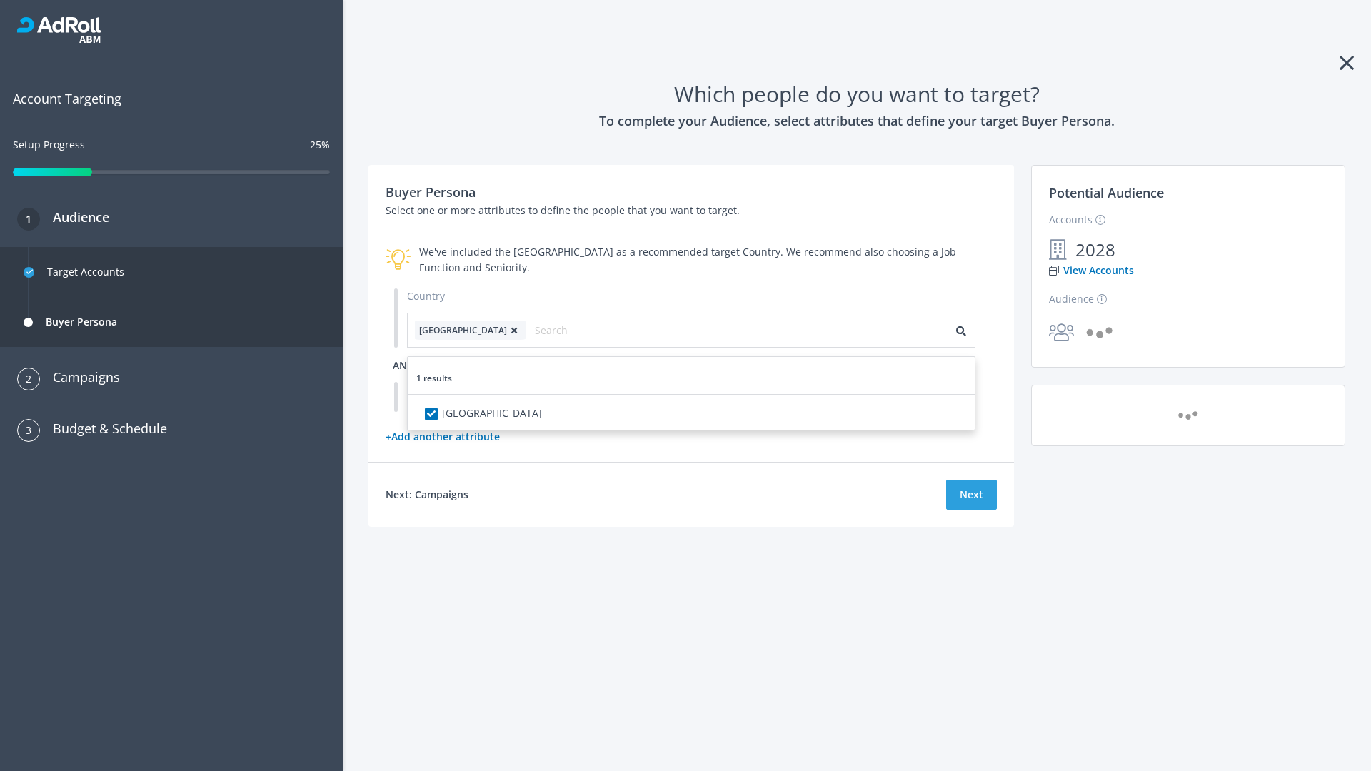
click at [403, 365] on span "and" at bounding box center [403, 365] width 21 height 14
click at [468, 396] on div "Pick an Attribute" at bounding box center [467, 396] width 121 height 29
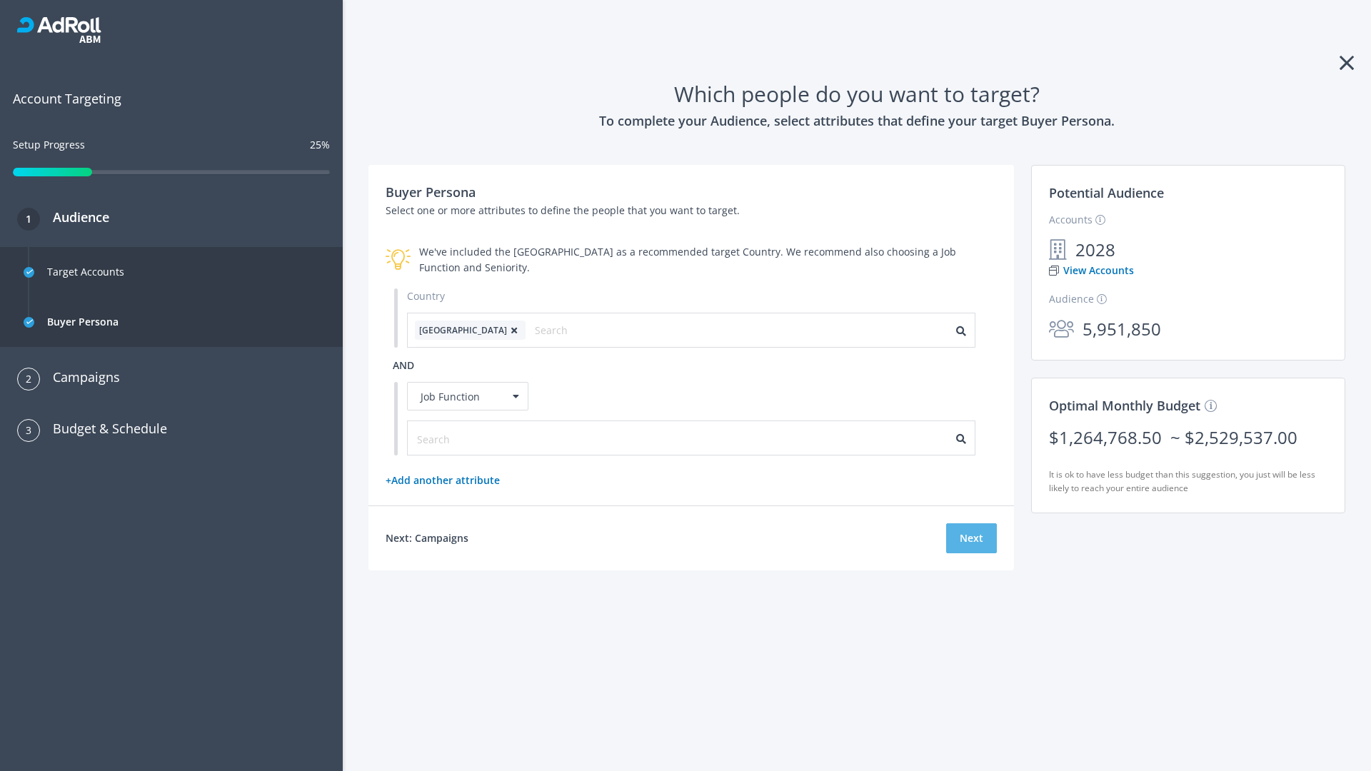
click at [971, 538] on button "Next" at bounding box center [971, 538] width 51 height 30
click at [472, 438] on input "text" at bounding box center [481, 439] width 128 height 16
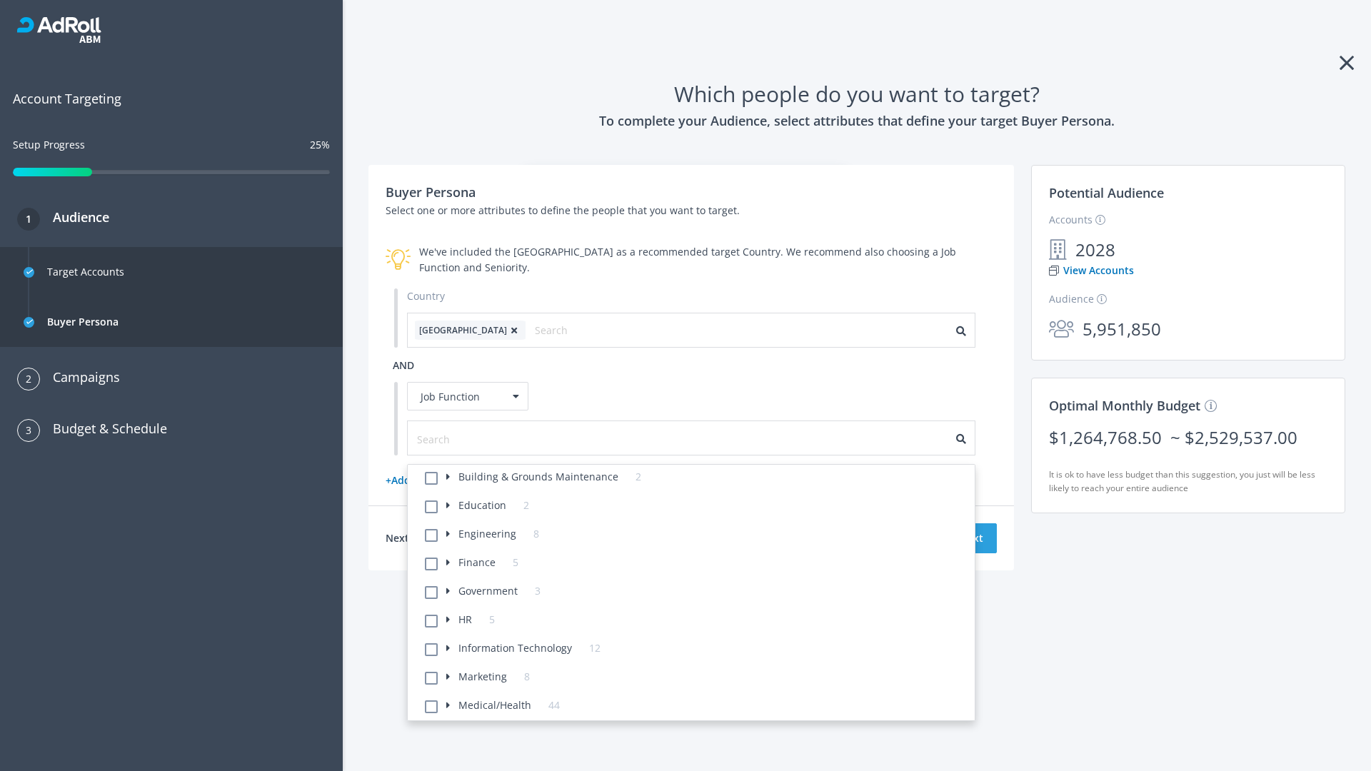
click at [695, 479] on li "Building & Grounds Maintenance 2" at bounding box center [695, 479] width 558 height 29
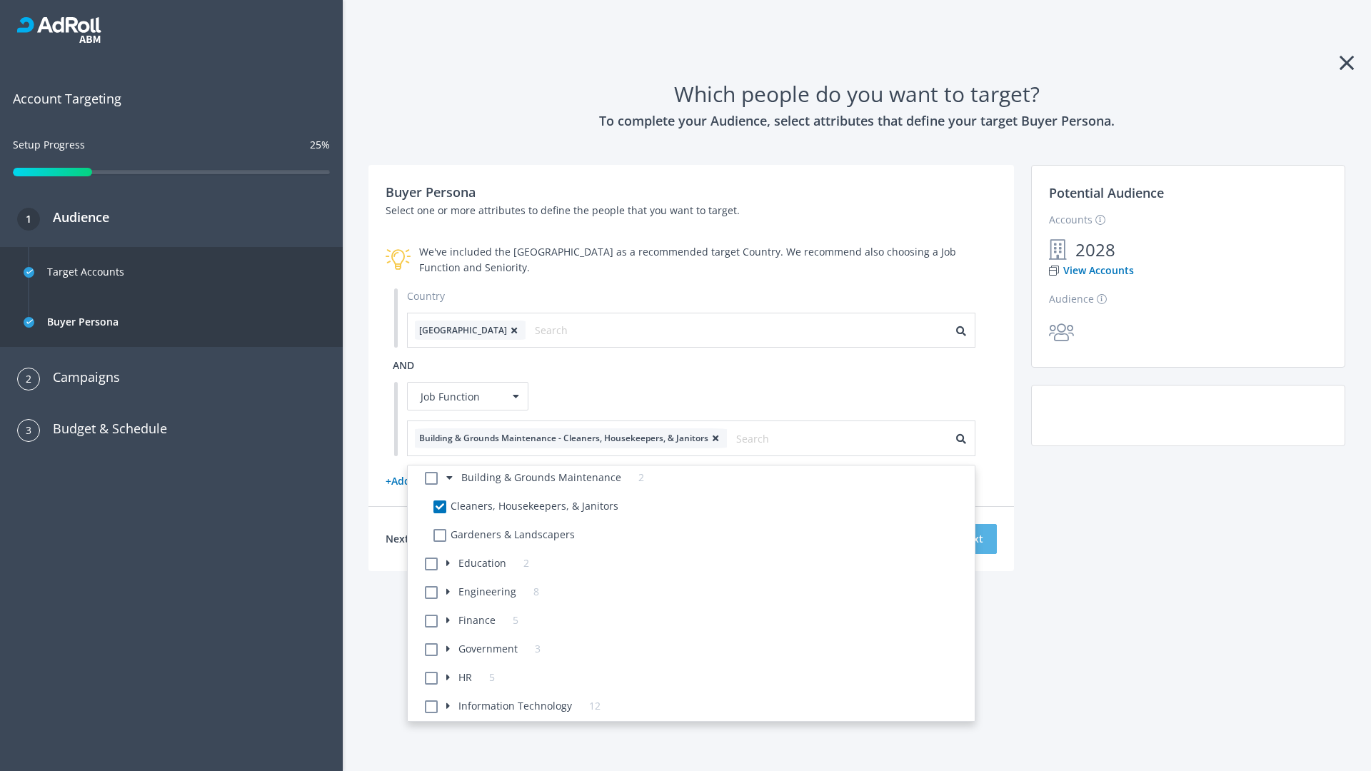
click at [971, 538] on button "Next" at bounding box center [971, 539] width 51 height 30
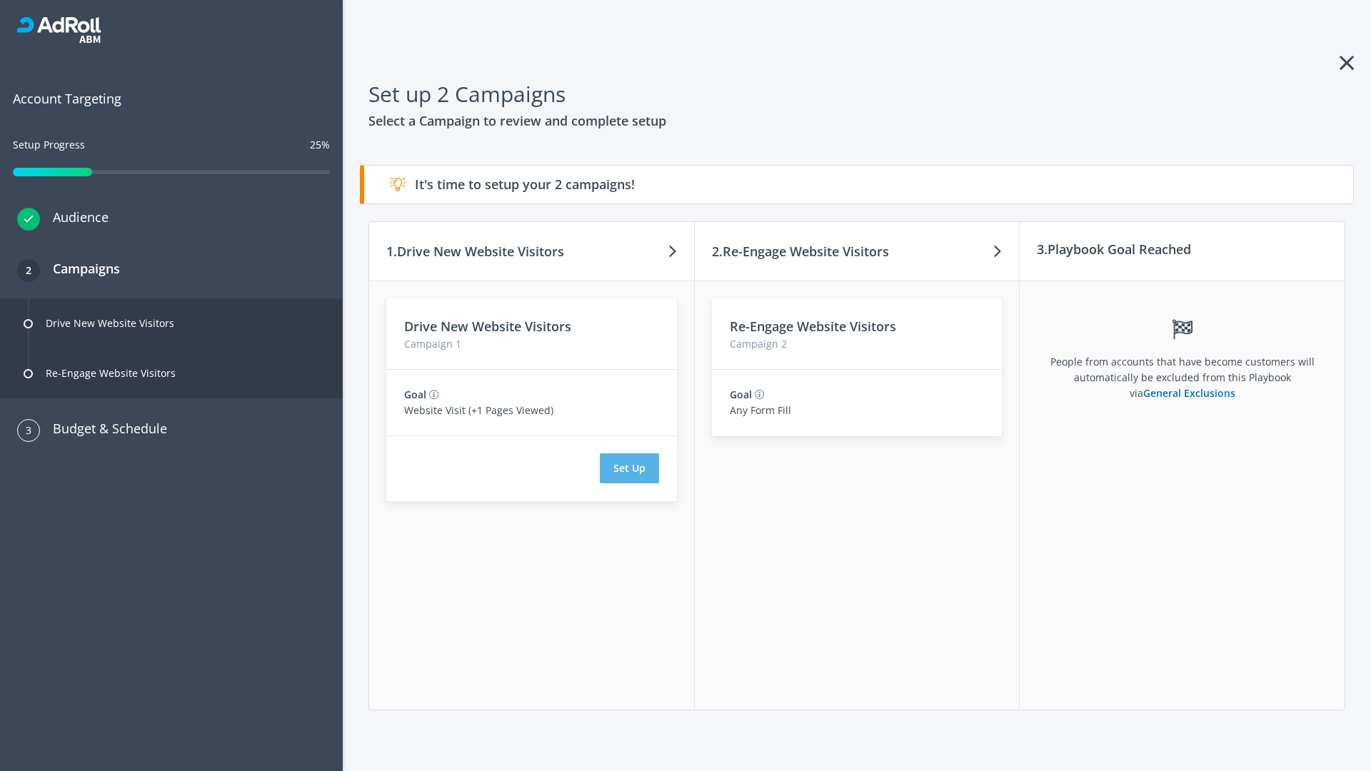
click at [629, 468] on button "Set Up" at bounding box center [629, 468] width 59 height 30
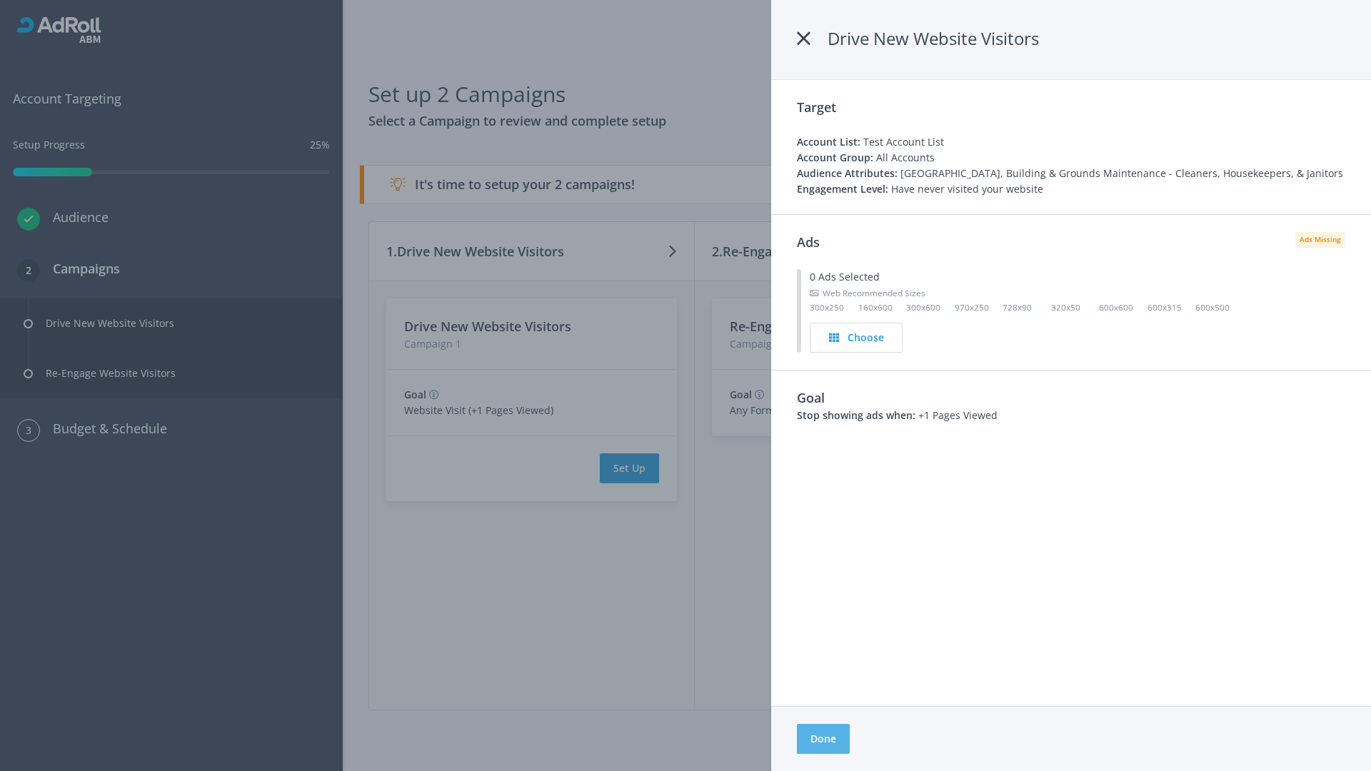
click at [823, 739] on button "Done" at bounding box center [823, 739] width 53 height 30
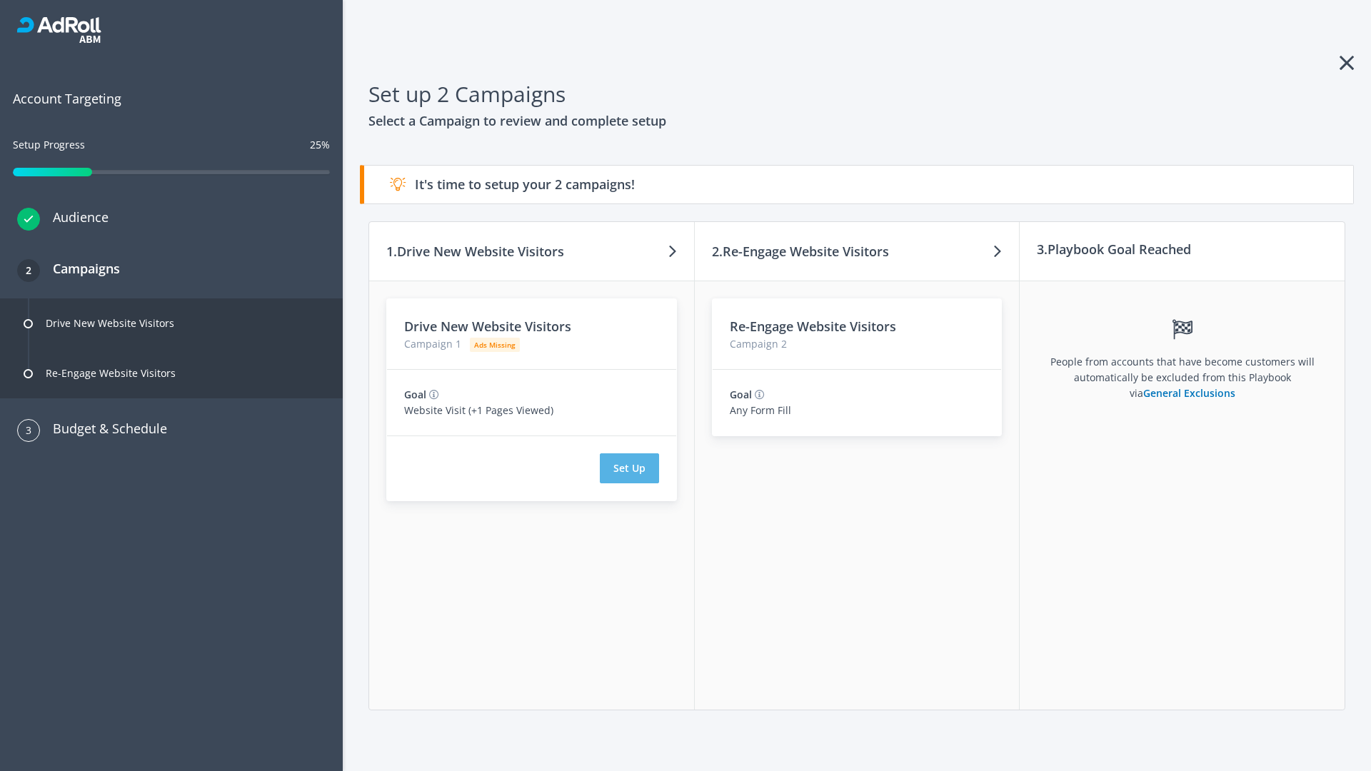
click at [629, 468] on button "Set Up" at bounding box center [629, 468] width 59 height 30
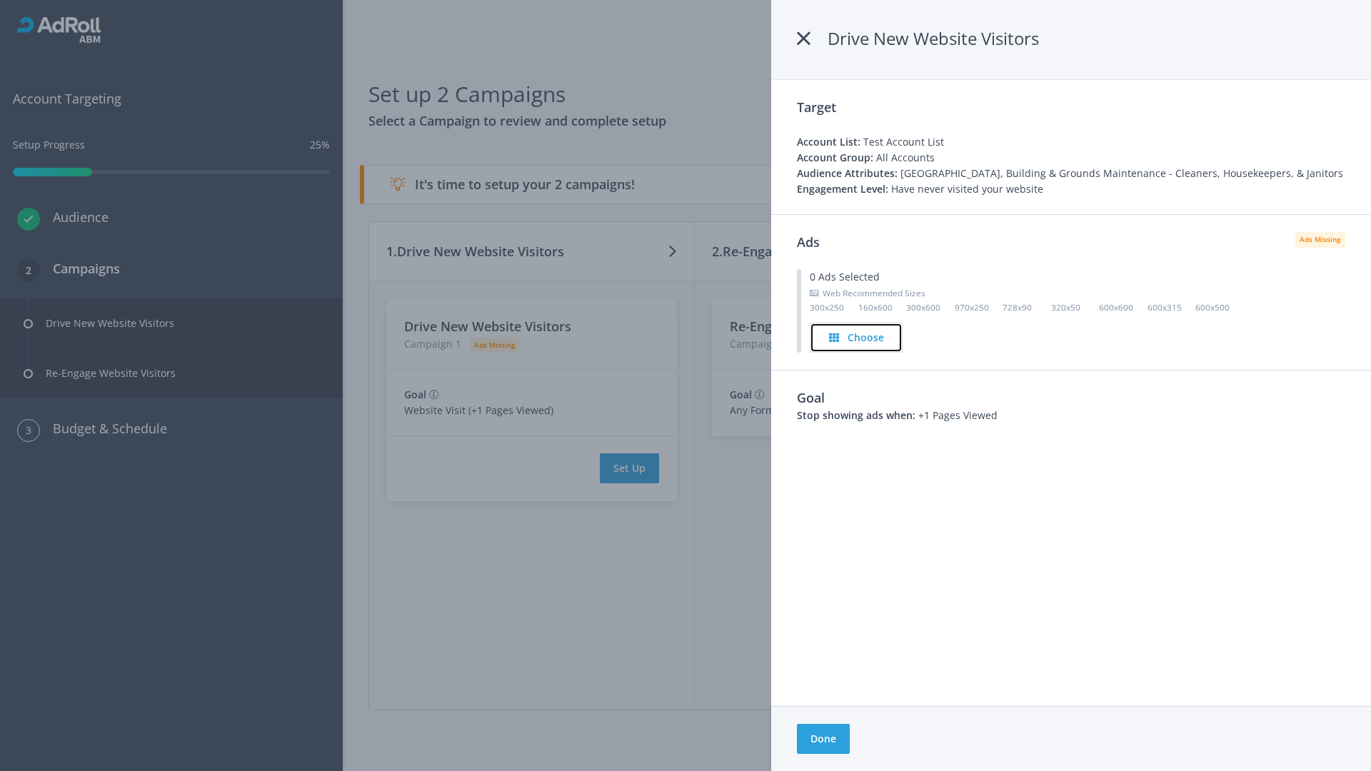
click at [856, 337] on h4 "Choose" at bounding box center [866, 338] width 36 height 16
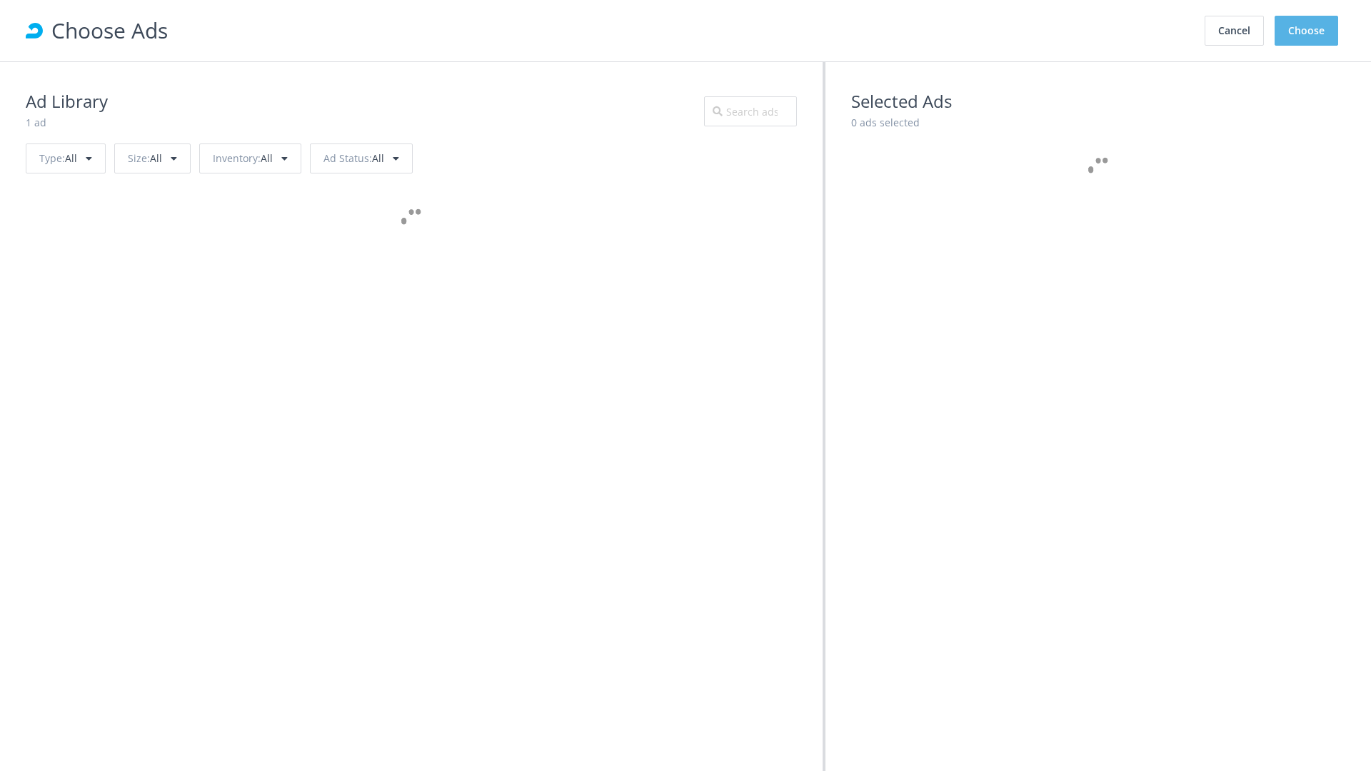
click at [1307, 31] on button "Choose" at bounding box center [1307, 31] width 64 height 30
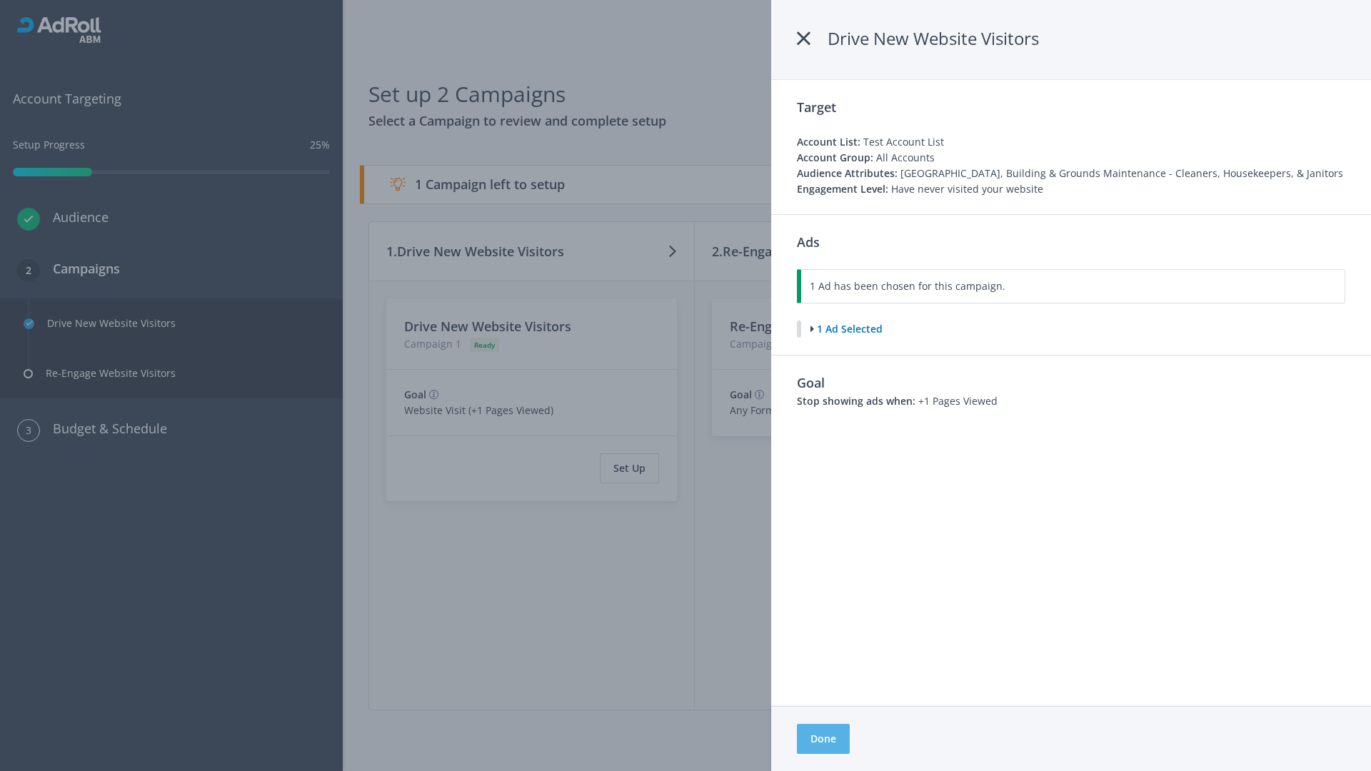
click at [823, 739] on button "Done" at bounding box center [823, 739] width 53 height 30
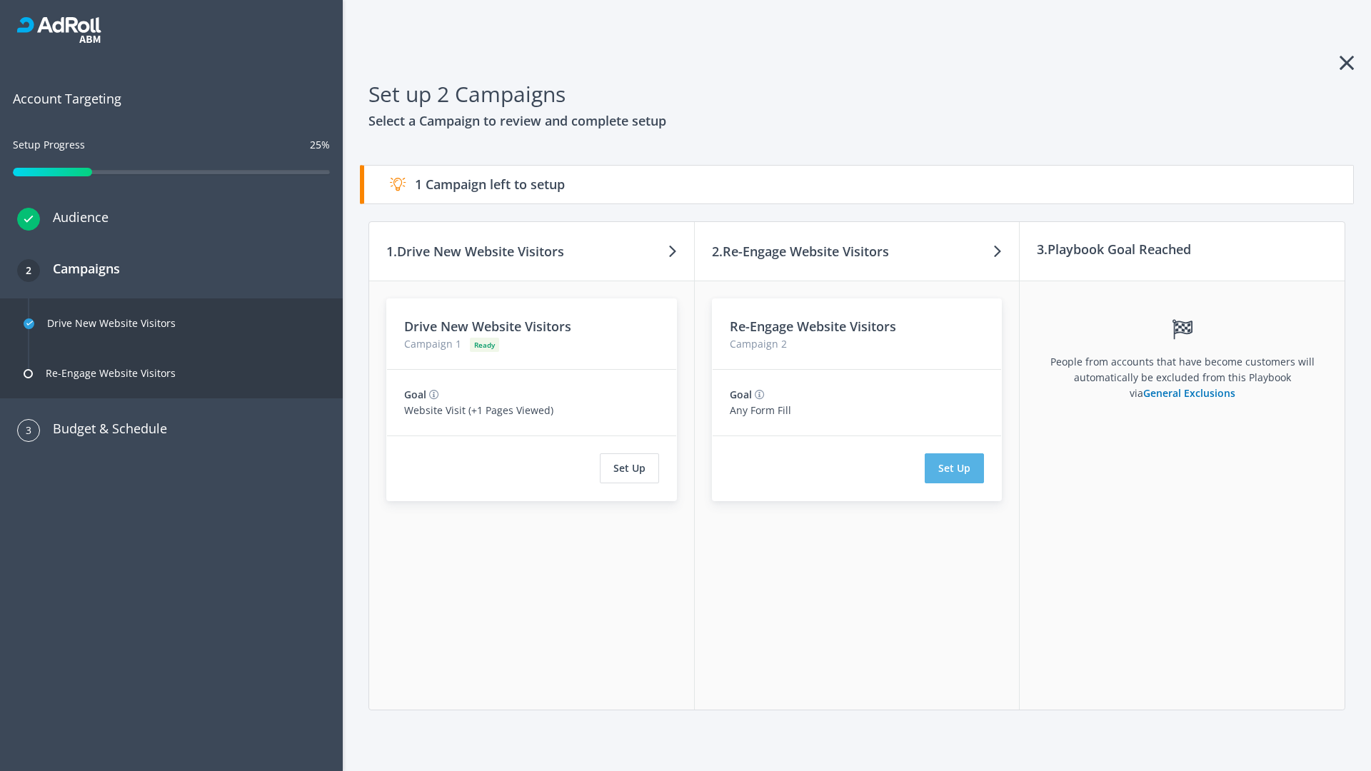
click at [955, 468] on button "Set Up" at bounding box center [954, 468] width 59 height 30
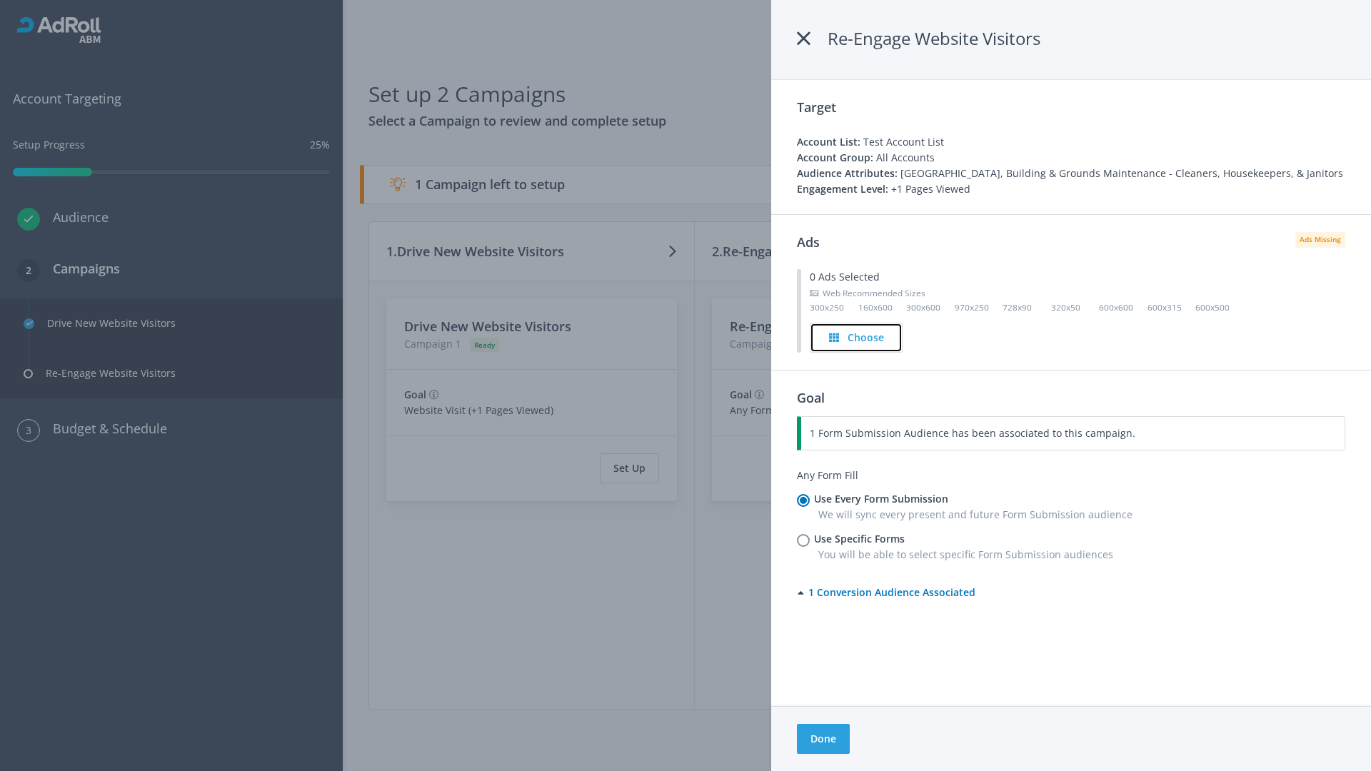
click at [856, 337] on h4 "Choose" at bounding box center [866, 338] width 36 height 16
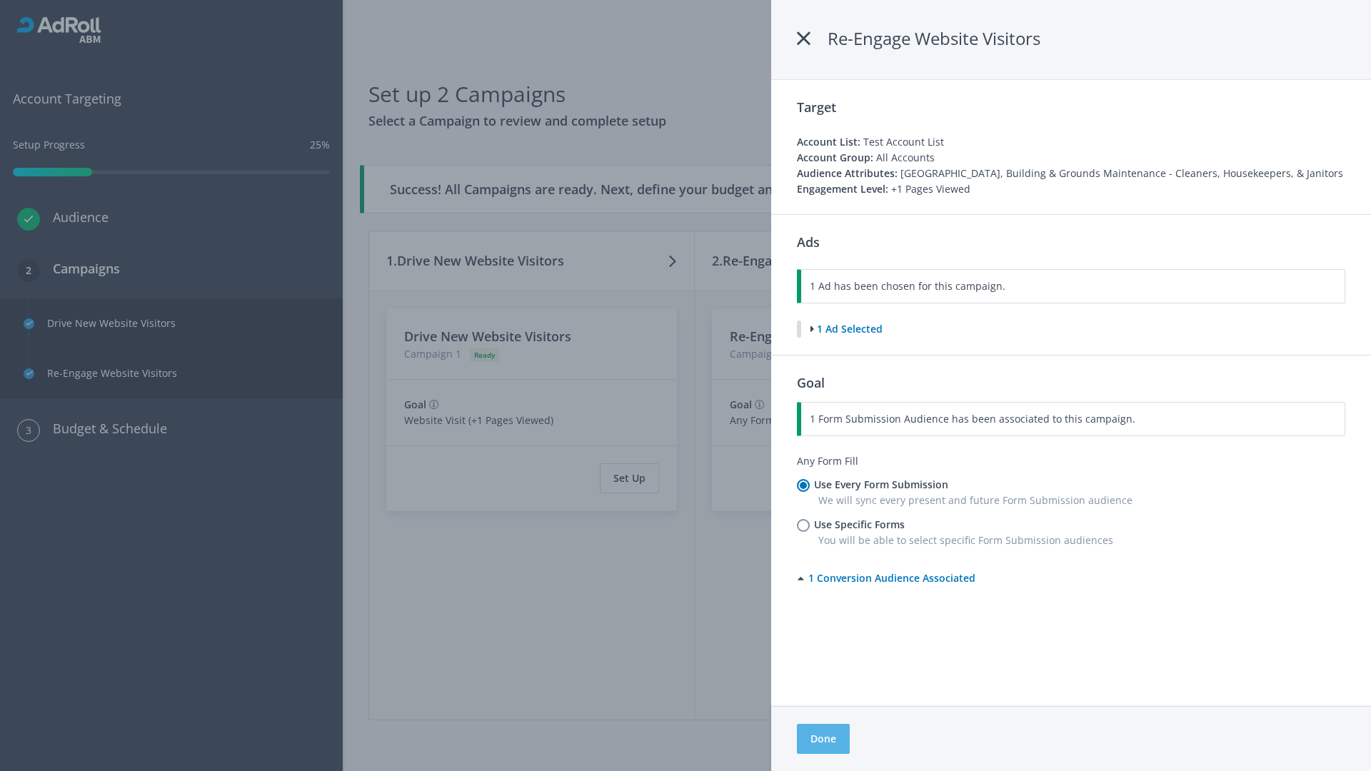
click at [823, 739] on button "Done" at bounding box center [823, 739] width 53 height 30
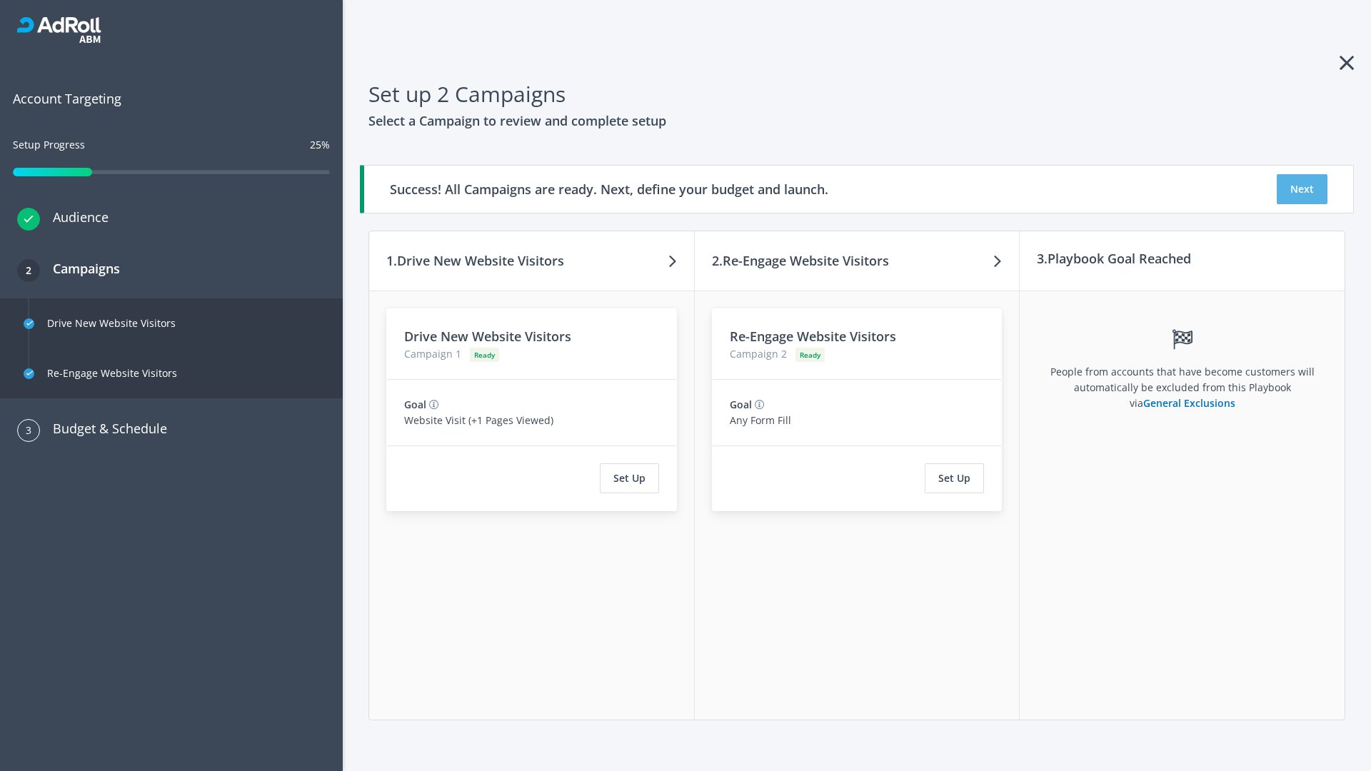
click at [1302, 189] on button "Next" at bounding box center [1302, 189] width 51 height 30
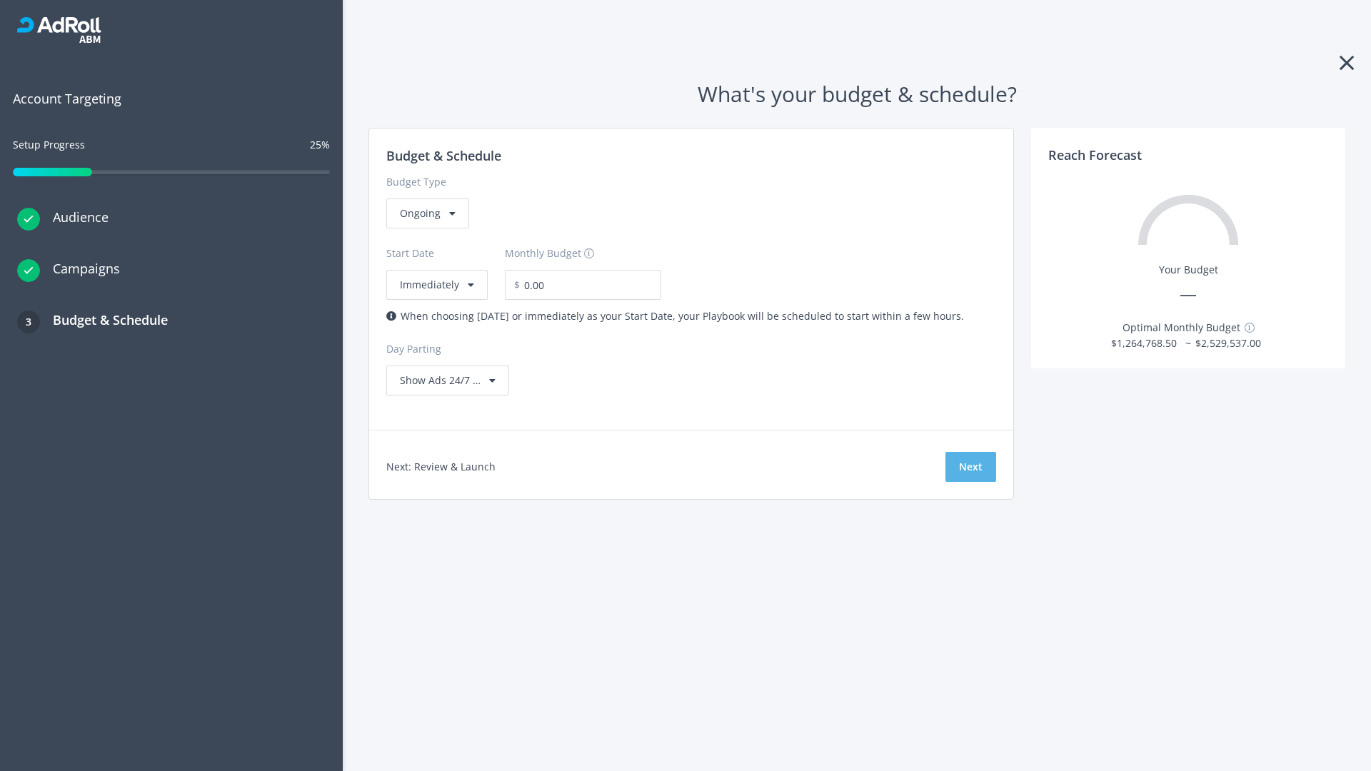
click at [970, 467] on button "Next" at bounding box center [970, 467] width 51 height 30
click at [426, 228] on div "Ongoing" at bounding box center [427, 214] width 83 height 30
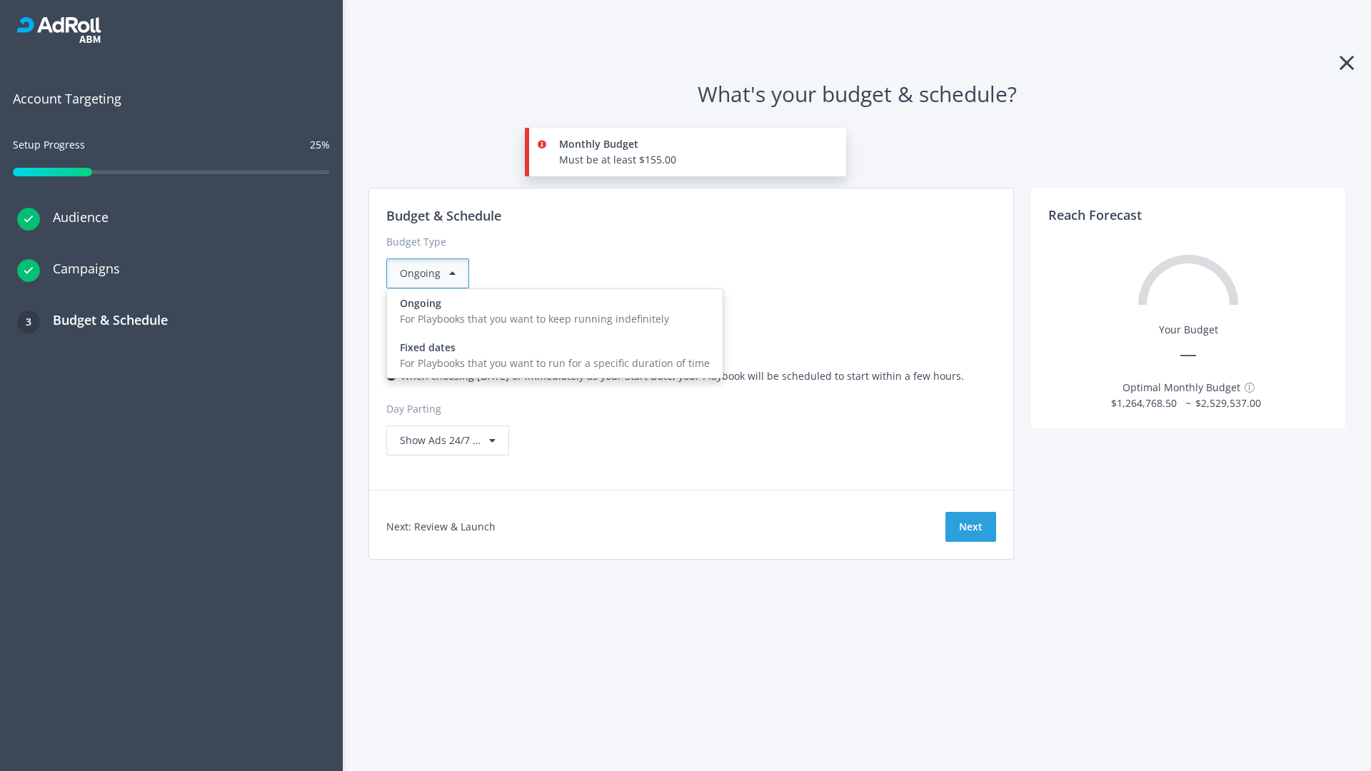
click at [551, 356] on div "For Playbooks that you want to run for a specific duration of time" at bounding box center [555, 364] width 310 height 16
click at [433, 273] on div "Ongoing" at bounding box center [427, 273] width 83 height 30
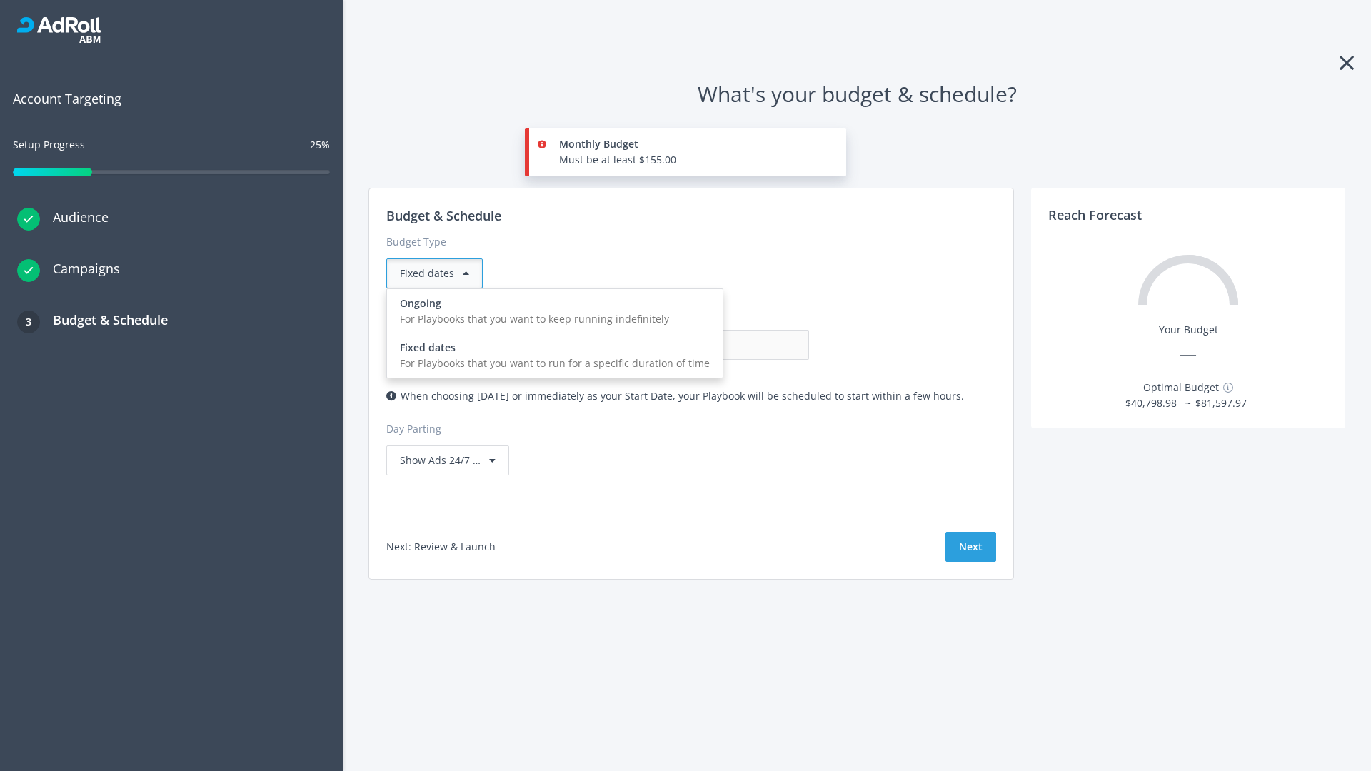
click at [551, 311] on div "For Playbooks that you want to keep running indefinitely" at bounding box center [555, 319] width 310 height 16
click at [668, 345] on input "0.00" at bounding box center [738, 345] width 141 height 30
click at [668, 345] on input "1.00" at bounding box center [738, 345] width 141 height 30
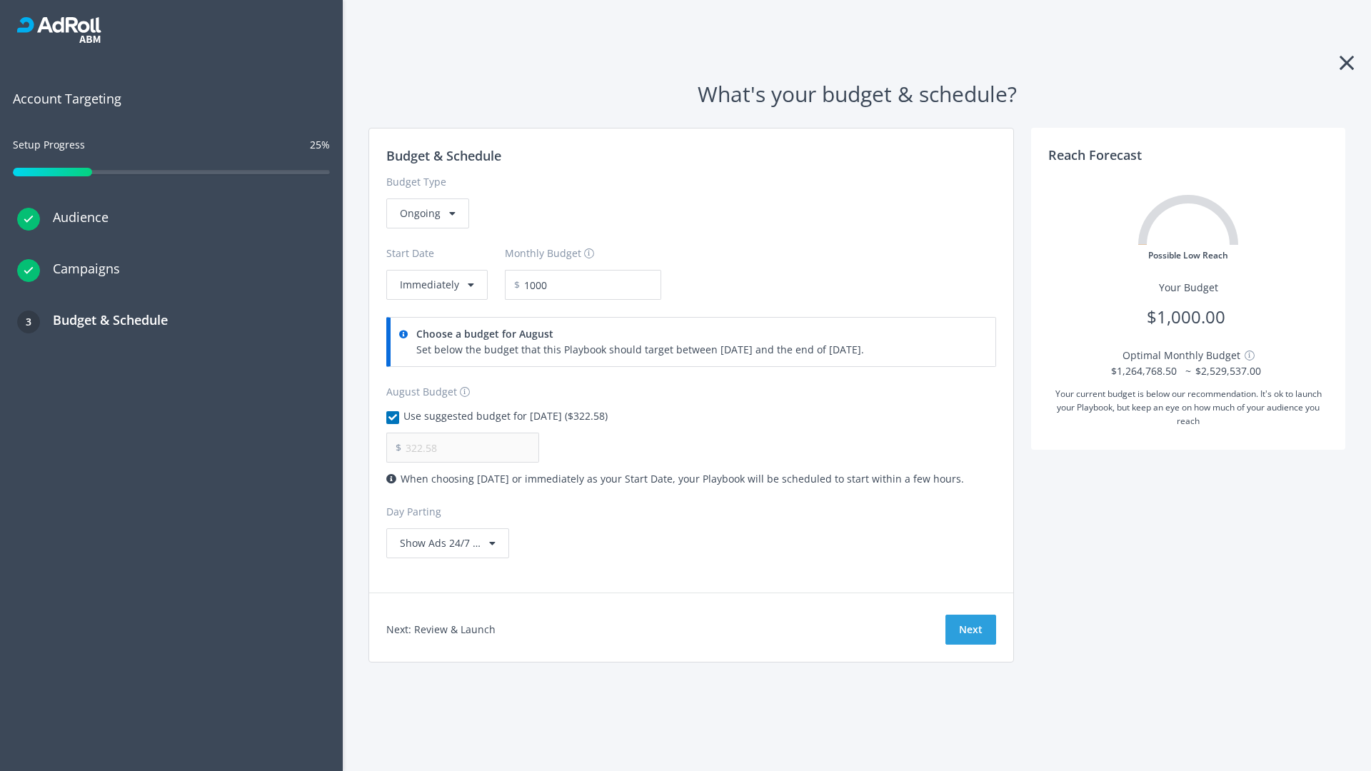
type input "1,000.00"
click at [436, 285] on button "Immediately" at bounding box center [436, 285] width 101 height 30
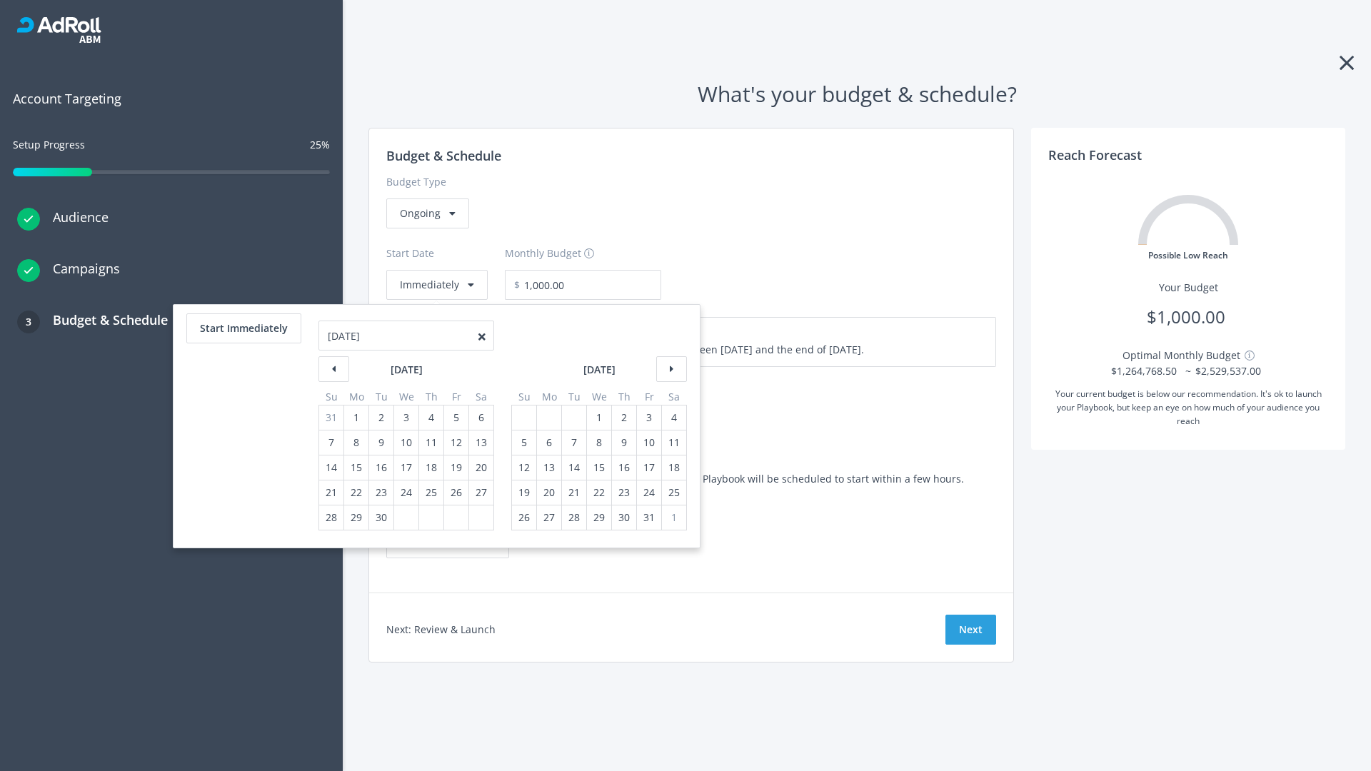
click at [523, 443] on div "5" at bounding box center [524, 443] width 19 height 24
type input "870.97"
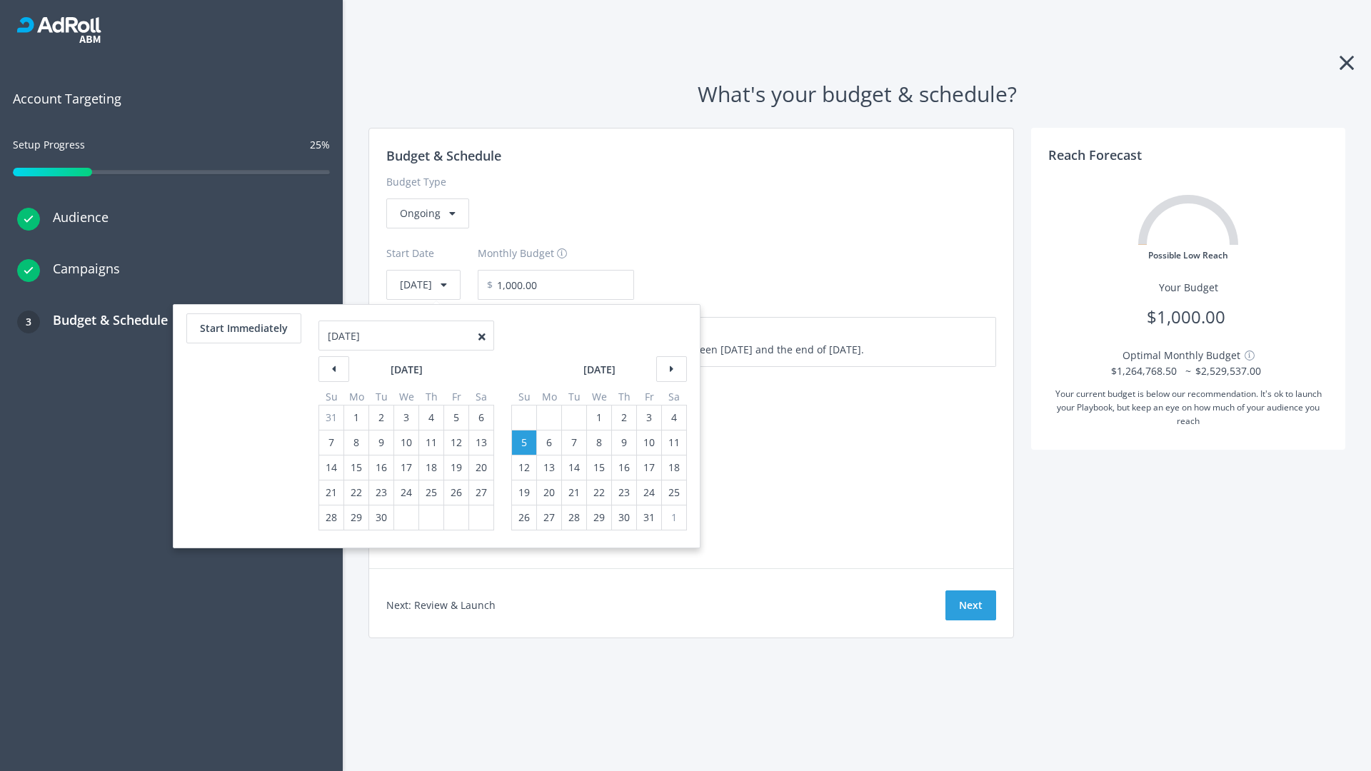
click at [598, 418] on div "1" at bounding box center [599, 418] width 19 height 24
click at [243, 328] on button "Start Immediately" at bounding box center [243, 328] width 115 height 30
type input "08/22/2025"
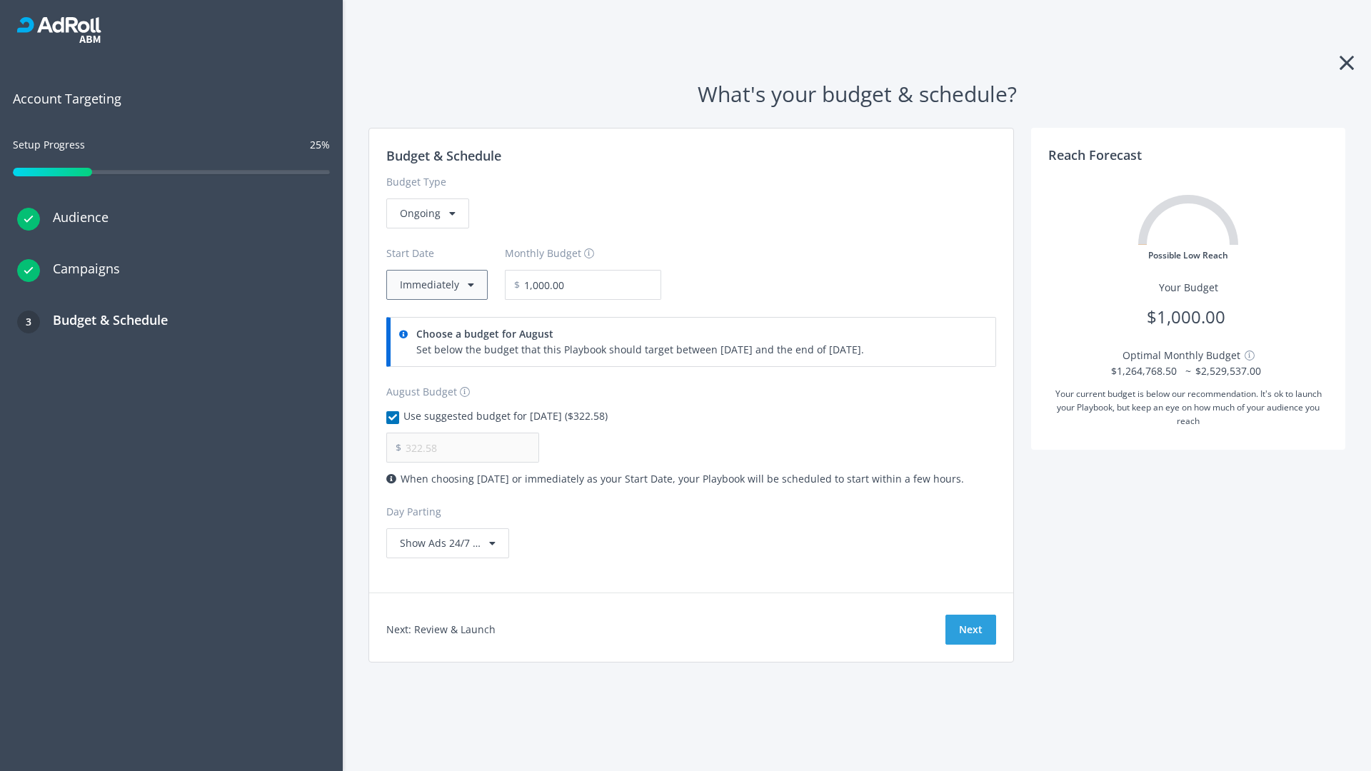
click at [436, 285] on button "Immediately" at bounding box center [436, 285] width 101 height 30
click at [970, 630] on button "Next" at bounding box center [970, 630] width 51 height 30
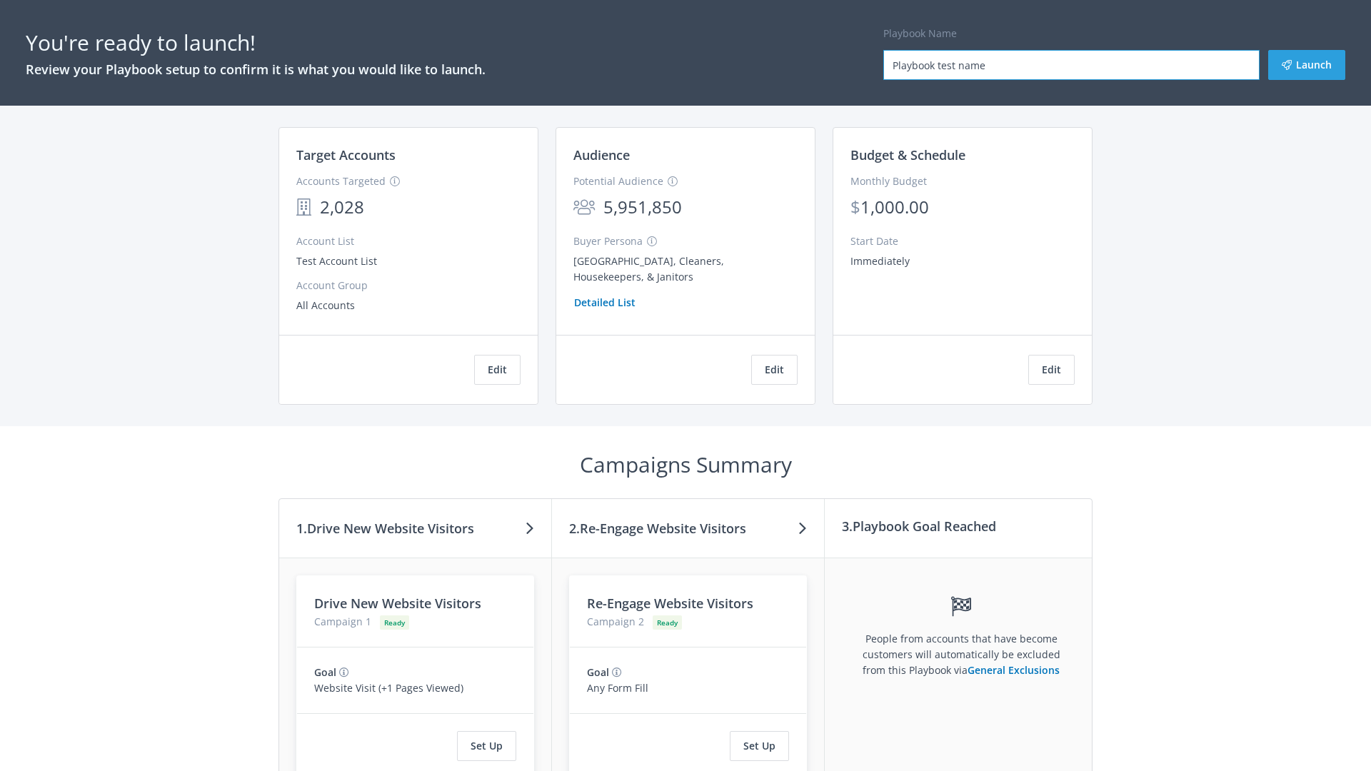
type input "Playbook test name"
click at [1307, 65] on button "Launch" at bounding box center [1306, 65] width 77 height 30
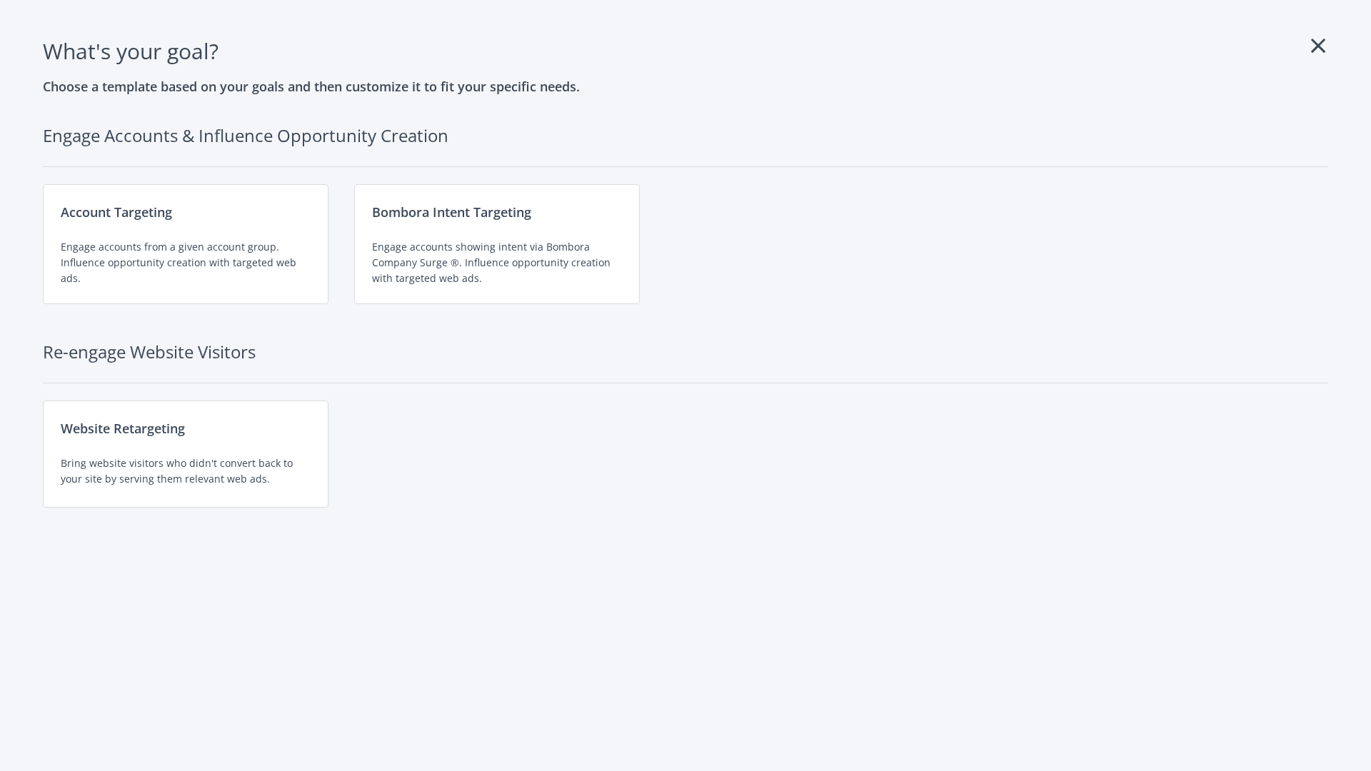
click at [497, 244] on div "Engage accounts showing intent via Bombora Company Surge ®. Influence opportuni…" at bounding box center [497, 262] width 250 height 47
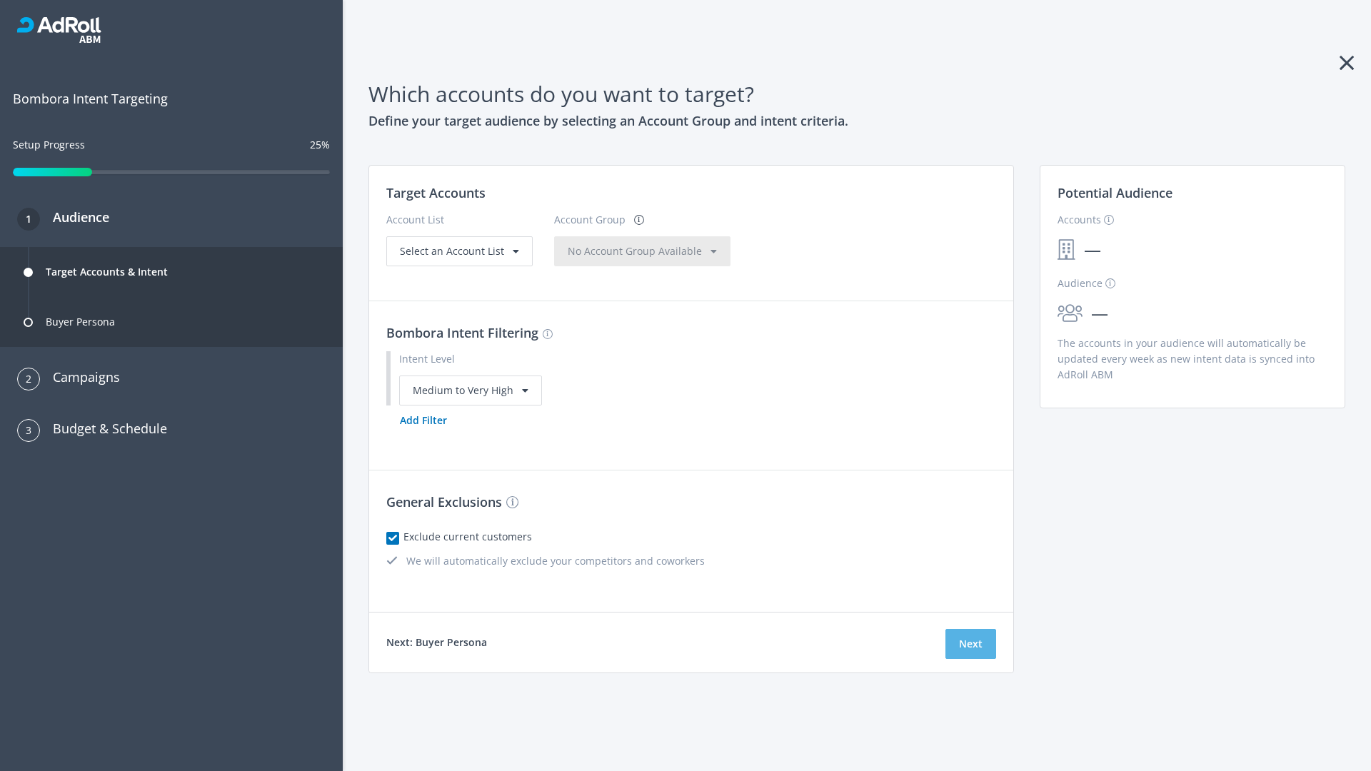
click at [970, 643] on button "Next" at bounding box center [970, 644] width 51 height 30
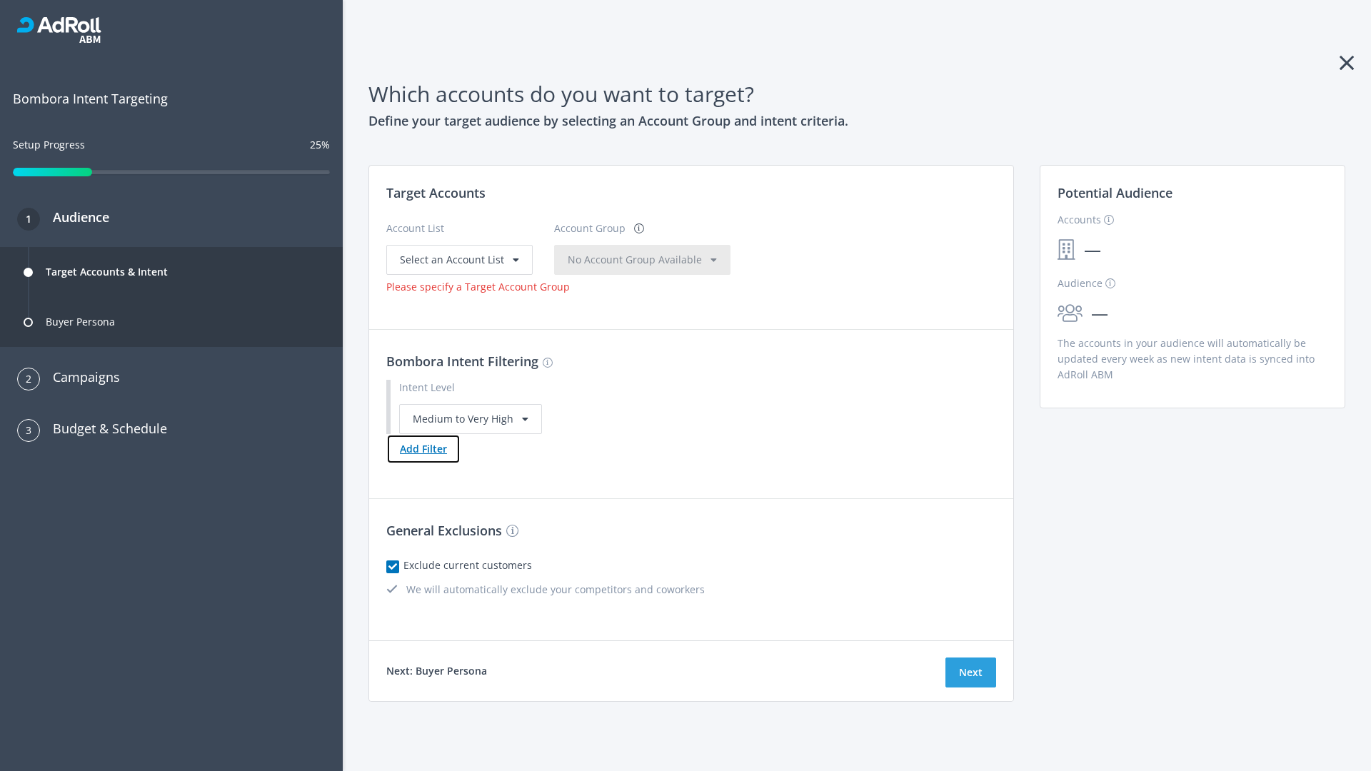
click at [423, 448] on button "Add Filter" at bounding box center [423, 449] width 74 height 30
click at [970, 688] on button "Next" at bounding box center [970, 673] width 51 height 30
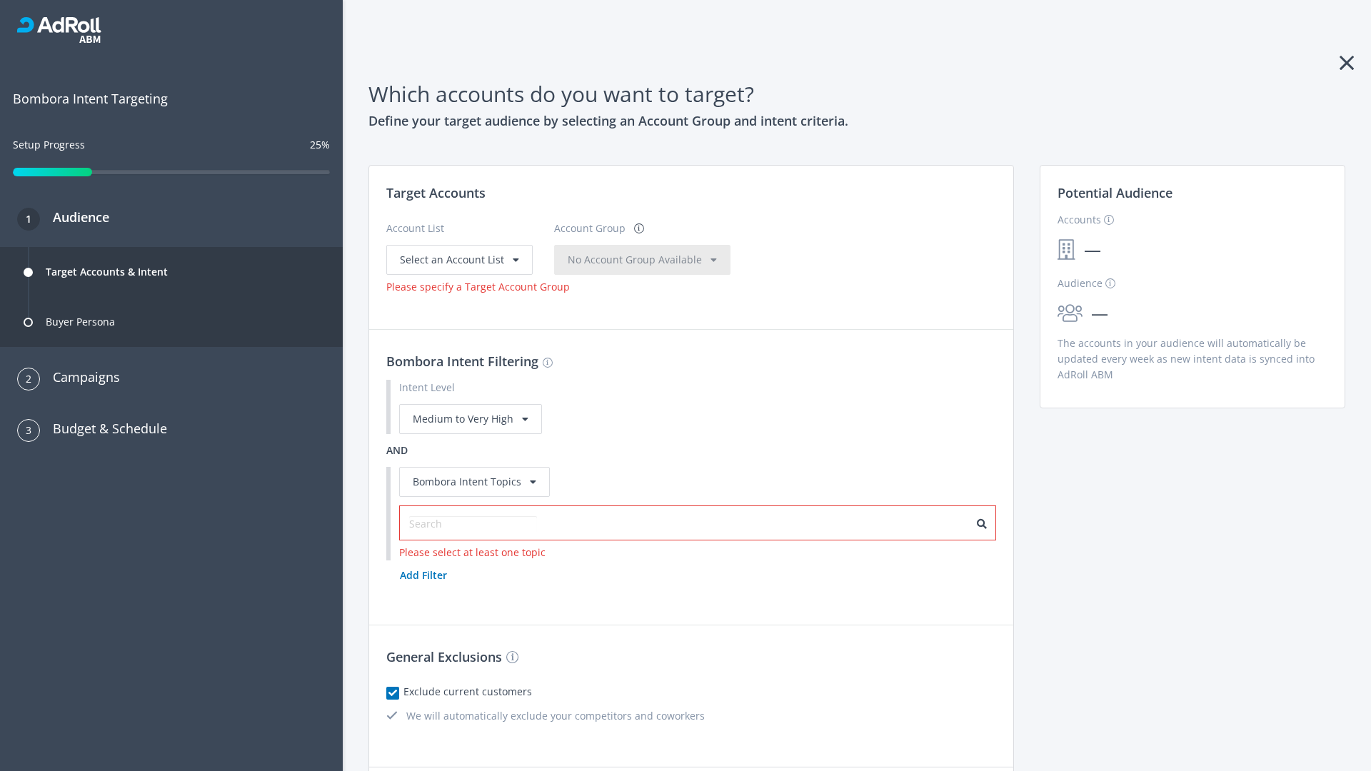
scroll to position [24, 0]
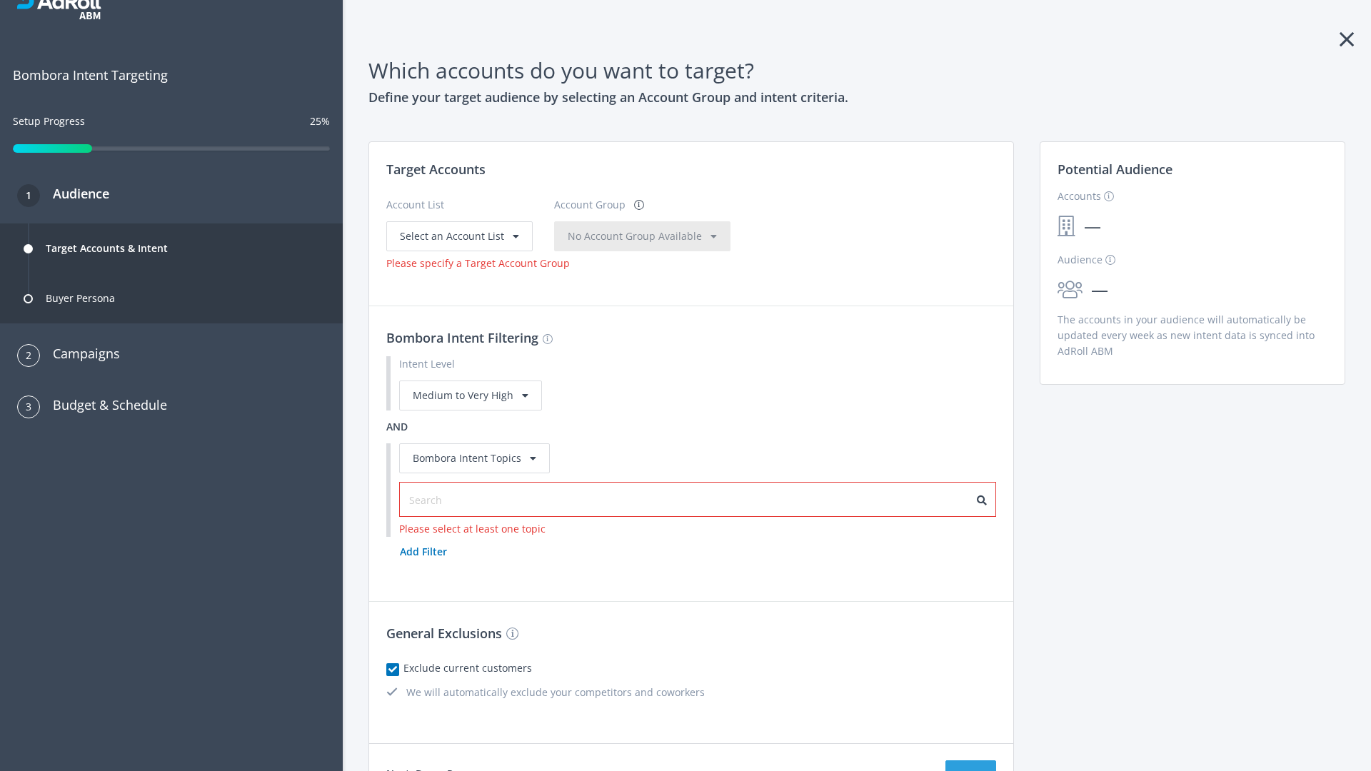
click at [465, 500] on input "text" at bounding box center [473, 501] width 128 height 16
click at [458, 236] on span "Select an Account List" at bounding box center [452, 236] width 104 height 14
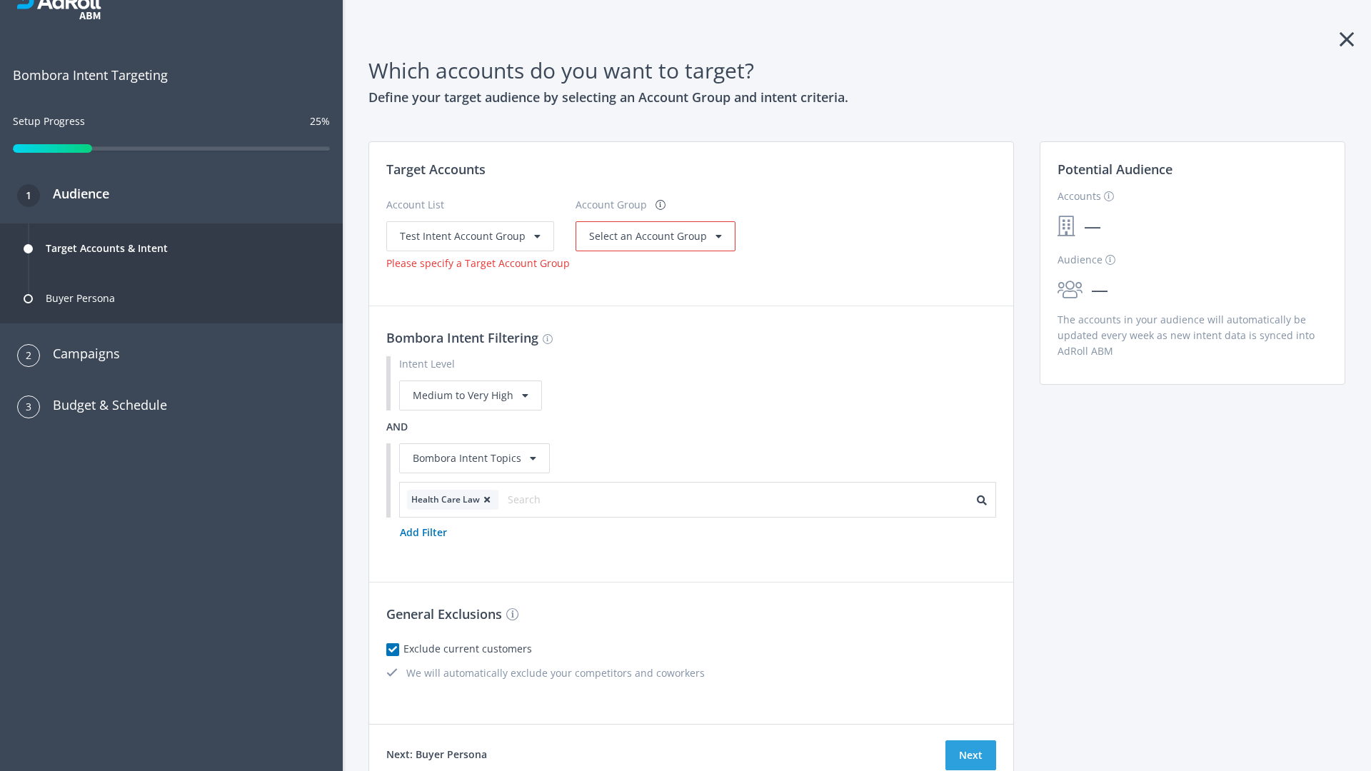
click at [650, 243] on span "Select an Account Group" at bounding box center [648, 236] width 118 height 14
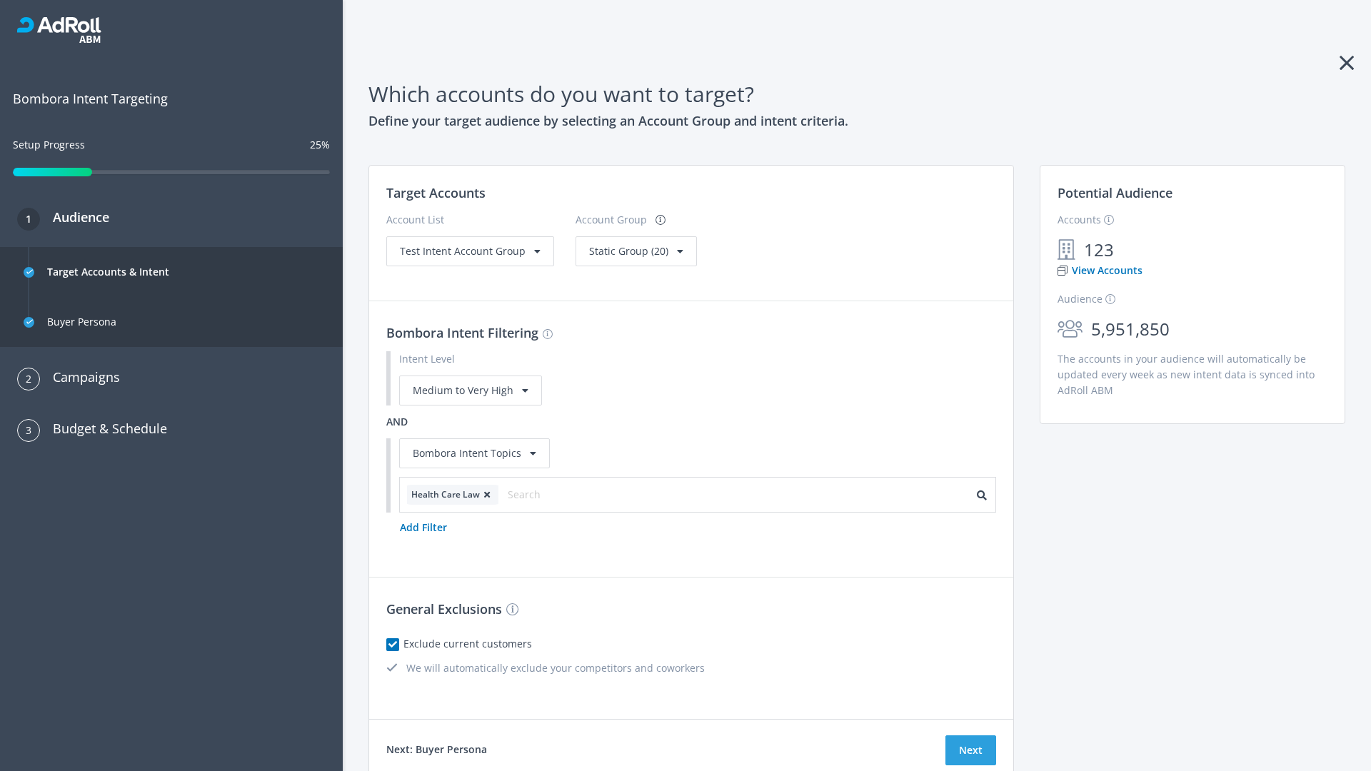
click at [631, 251] on span "Static Group (20)" at bounding box center [628, 251] width 79 height 14
click at [468, 251] on span "Test Intent Account Group" at bounding box center [463, 251] width 126 height 14
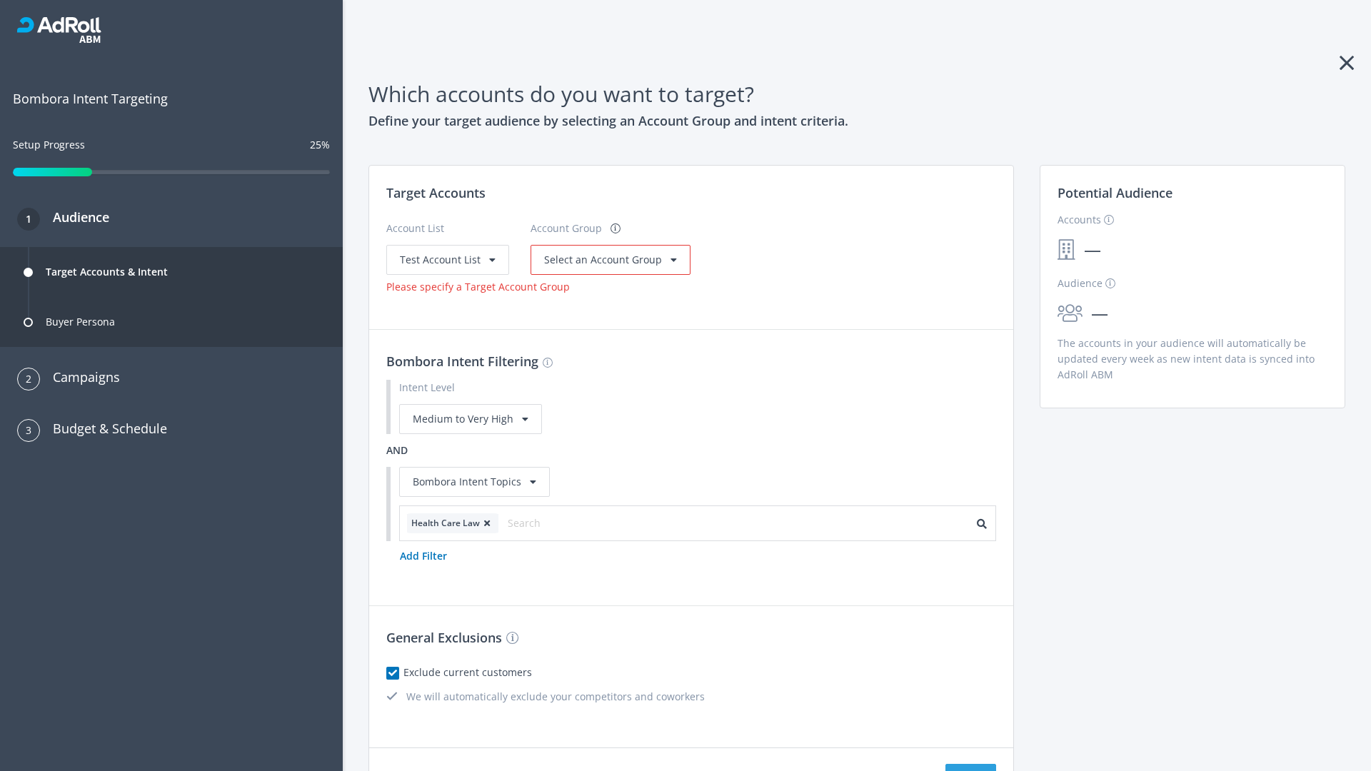
click at [606, 259] on span "Select an Account Group" at bounding box center [603, 260] width 118 height 14
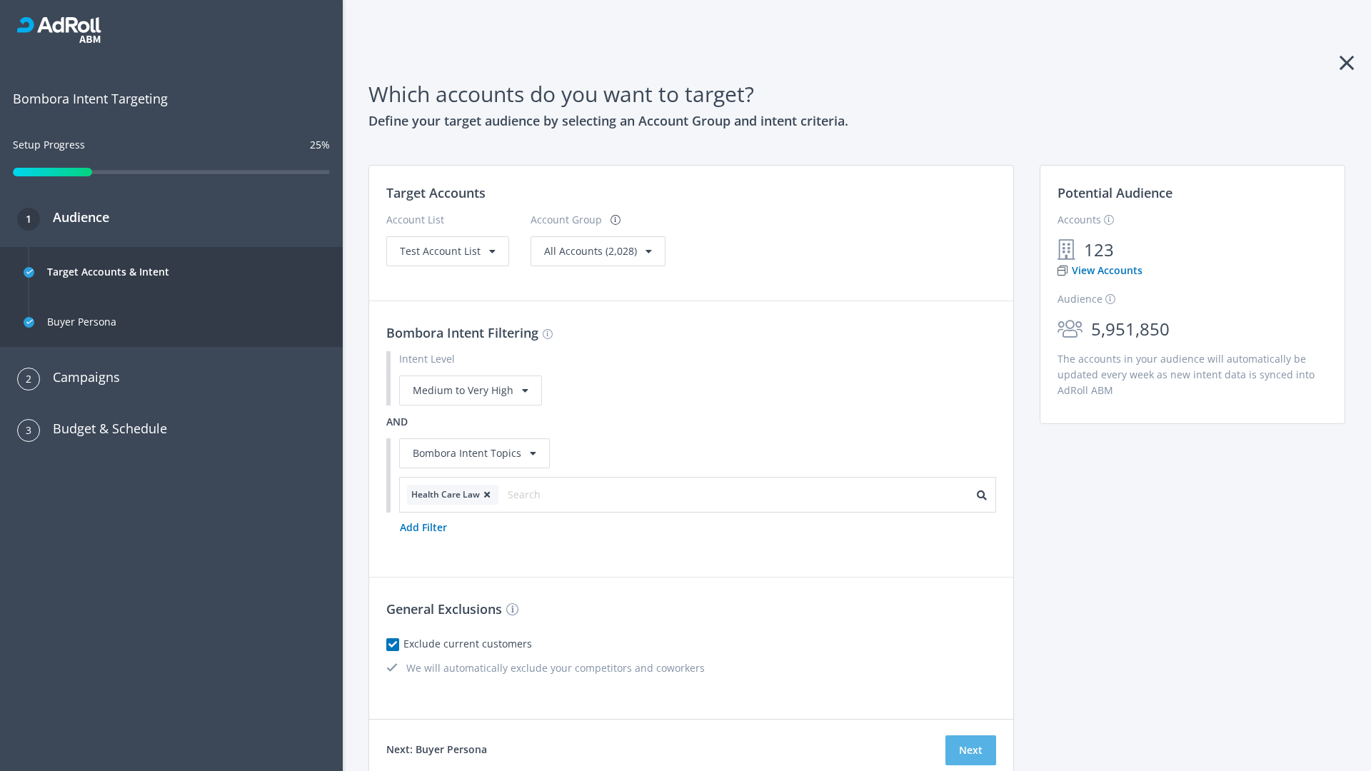
click at [970, 750] on button "Next" at bounding box center [970, 750] width 51 height 30
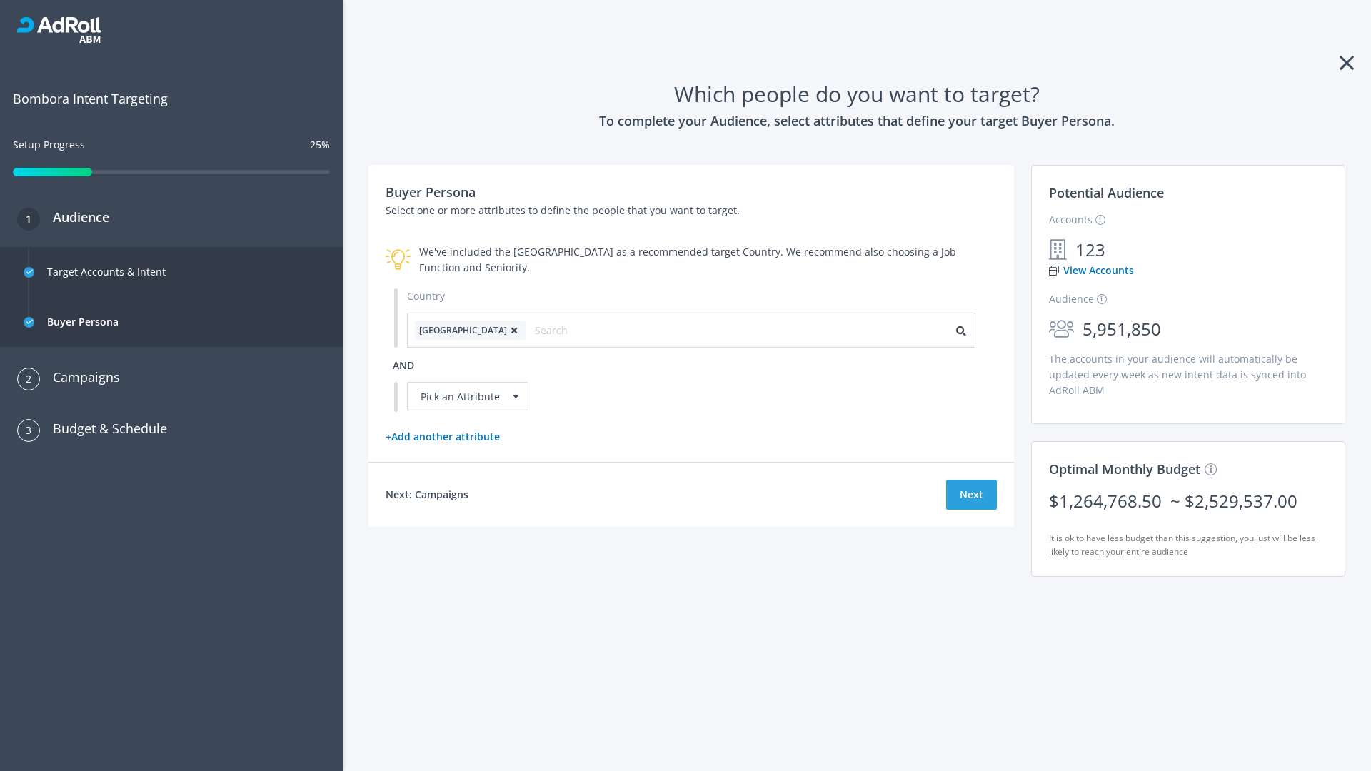
click at [507, 330] on icon at bounding box center [514, 330] width 14 height 9
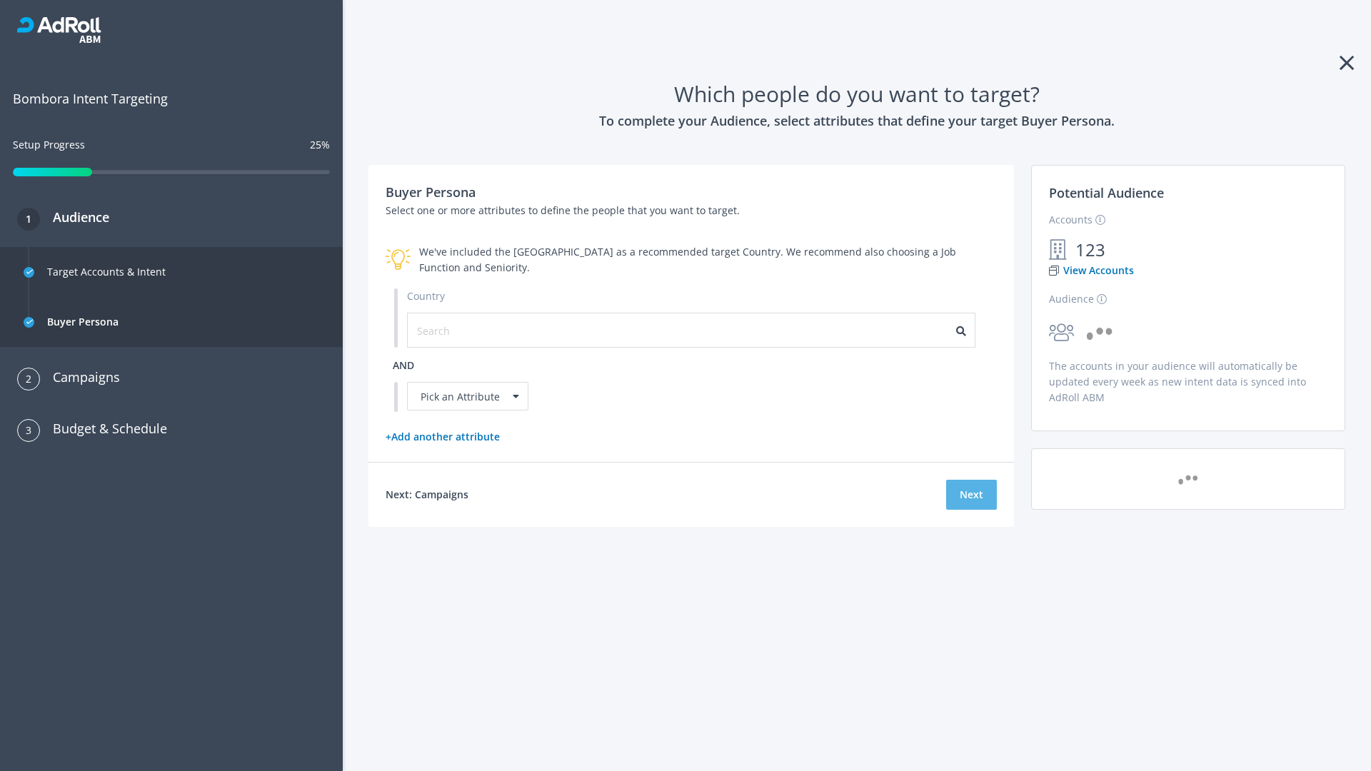
click at [971, 494] on button "Next" at bounding box center [971, 495] width 51 height 30
click at [472, 330] on input "text" at bounding box center [481, 331] width 128 height 16
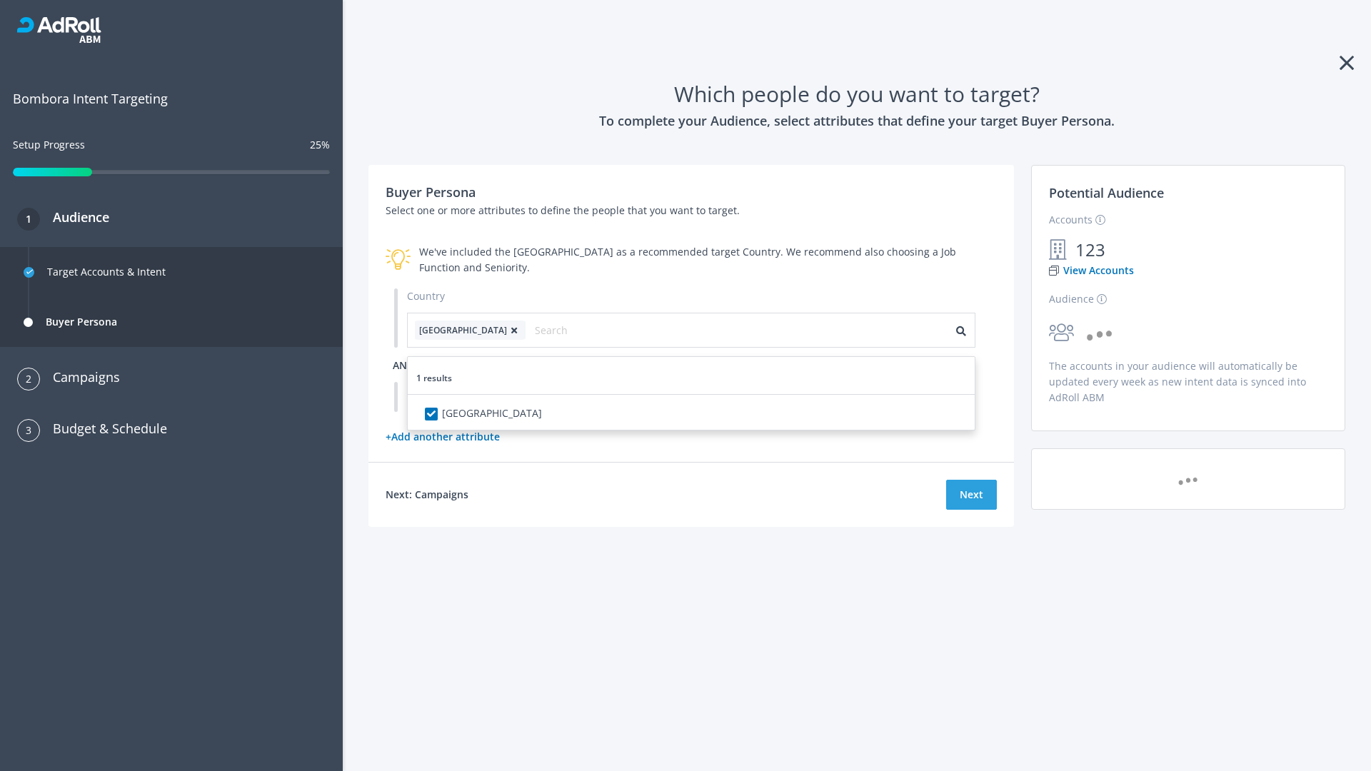
click at [403, 365] on span "and" at bounding box center [403, 365] width 21 height 14
click at [468, 396] on div "Pick an Attribute" at bounding box center [467, 396] width 121 height 29
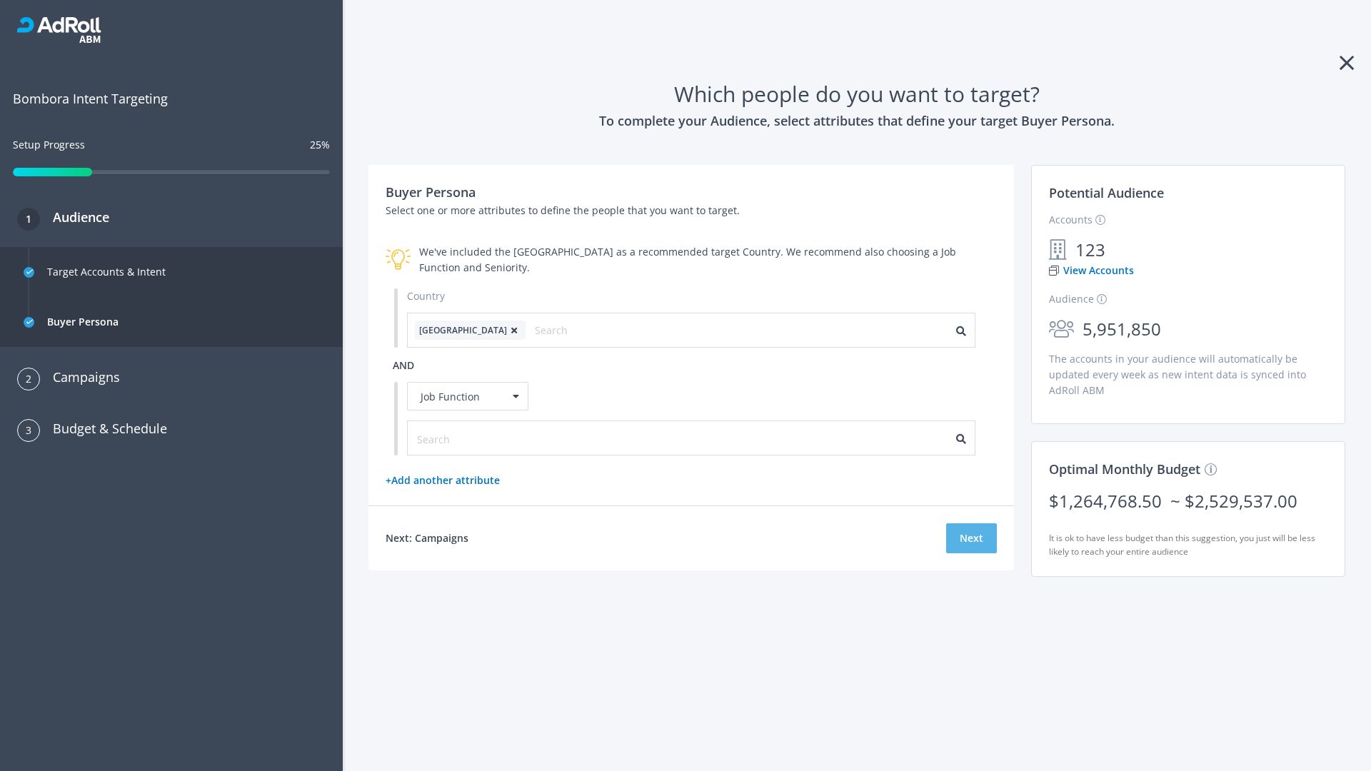
click at [971, 538] on button "Next" at bounding box center [971, 538] width 51 height 30
click at [472, 438] on input "text" at bounding box center [481, 439] width 128 height 16
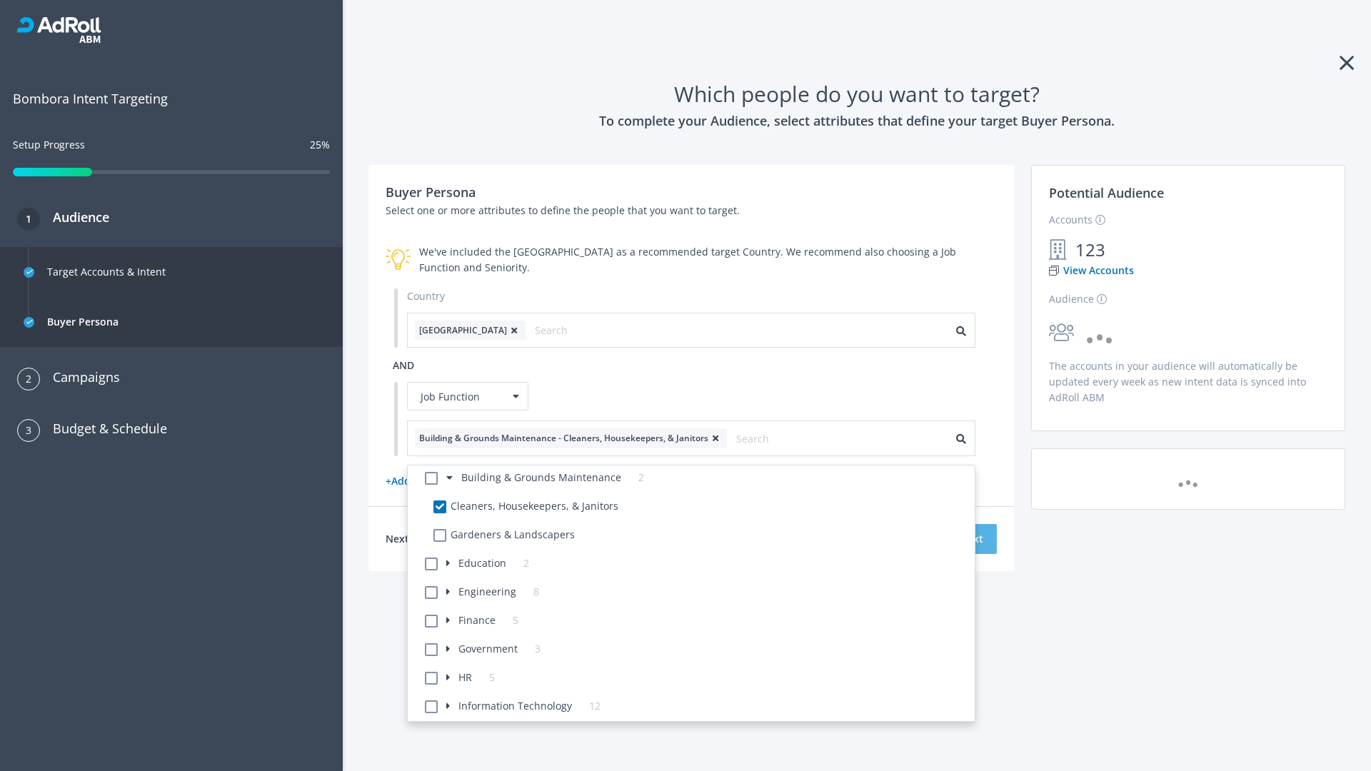
click at [971, 538] on button "Next" at bounding box center [971, 539] width 51 height 30
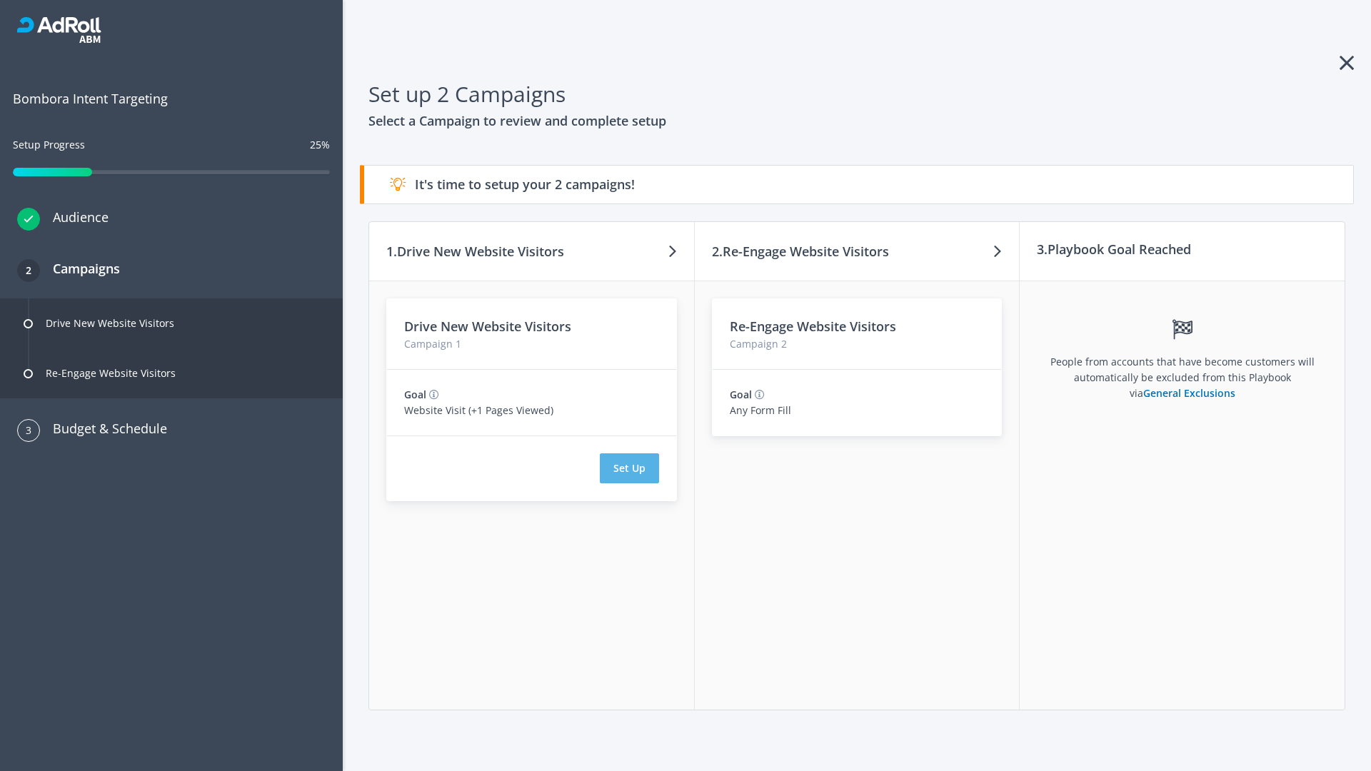
click at [629, 468] on button "Set Up" at bounding box center [629, 468] width 59 height 30
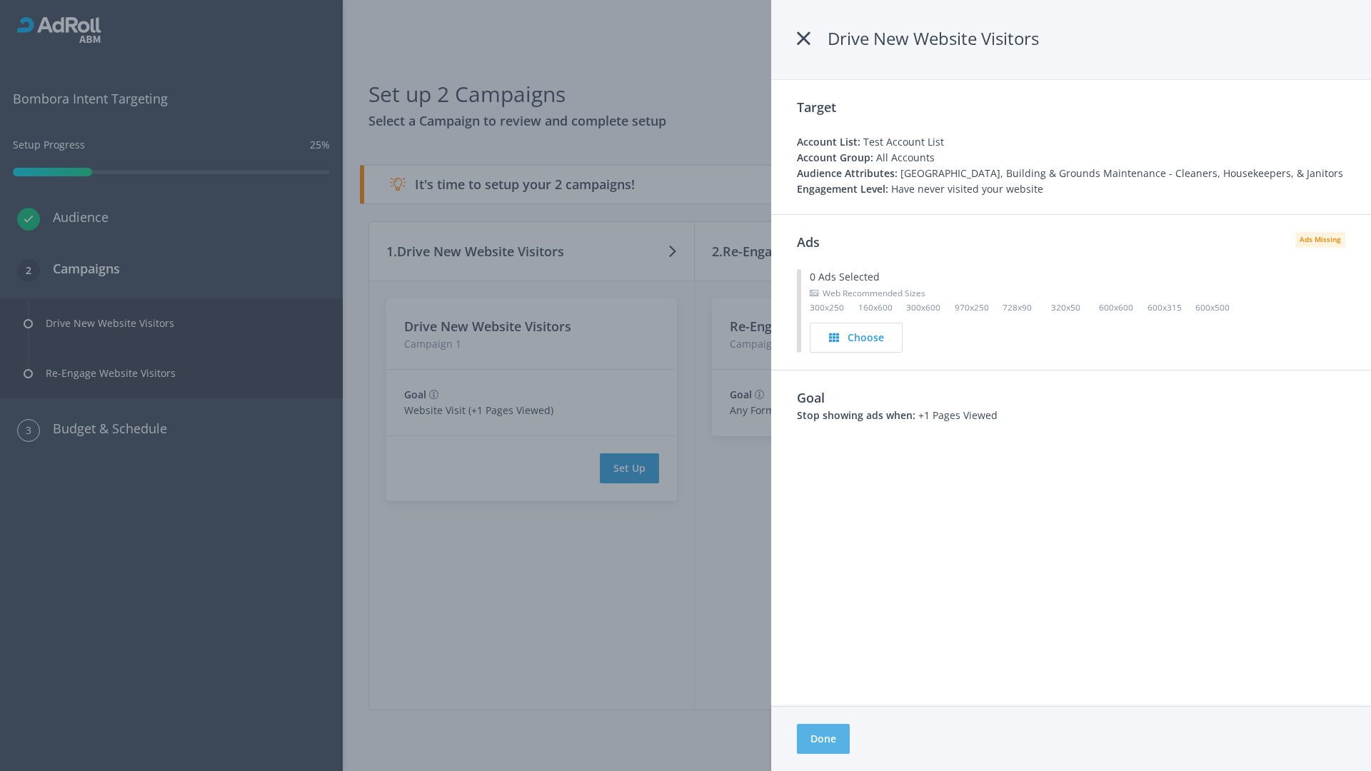
click at [823, 739] on button "Done" at bounding box center [823, 739] width 53 height 30
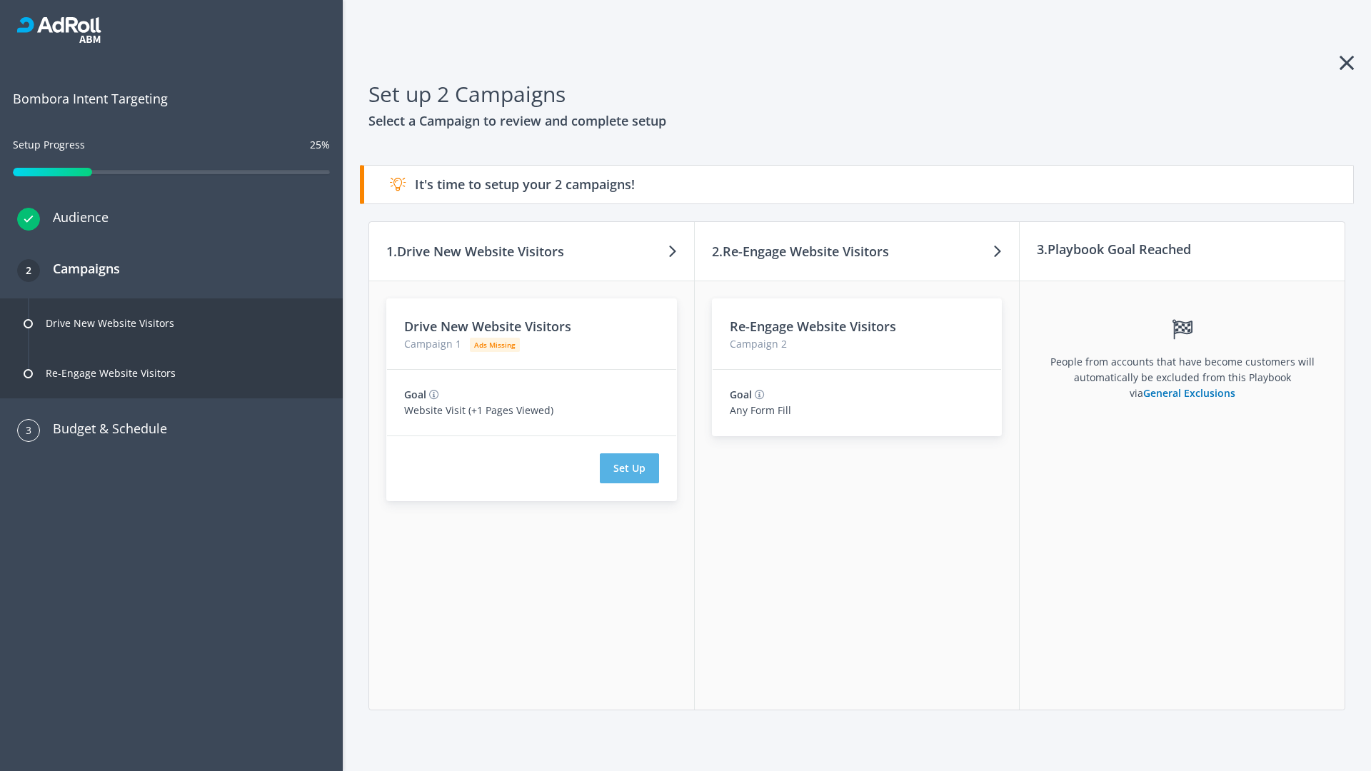
click at [629, 468] on button "Set Up" at bounding box center [629, 468] width 59 height 30
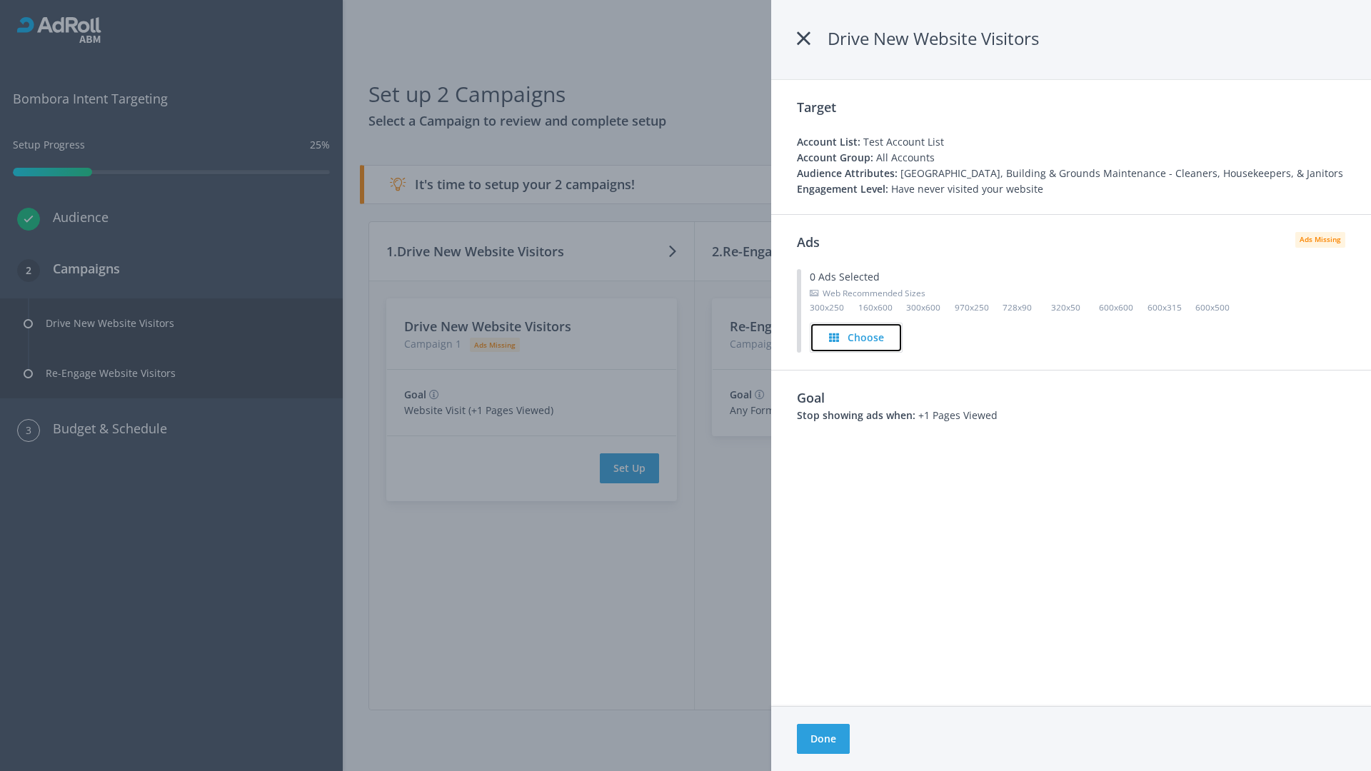
click at [857, 337] on h4 "Choose" at bounding box center [866, 338] width 36 height 16
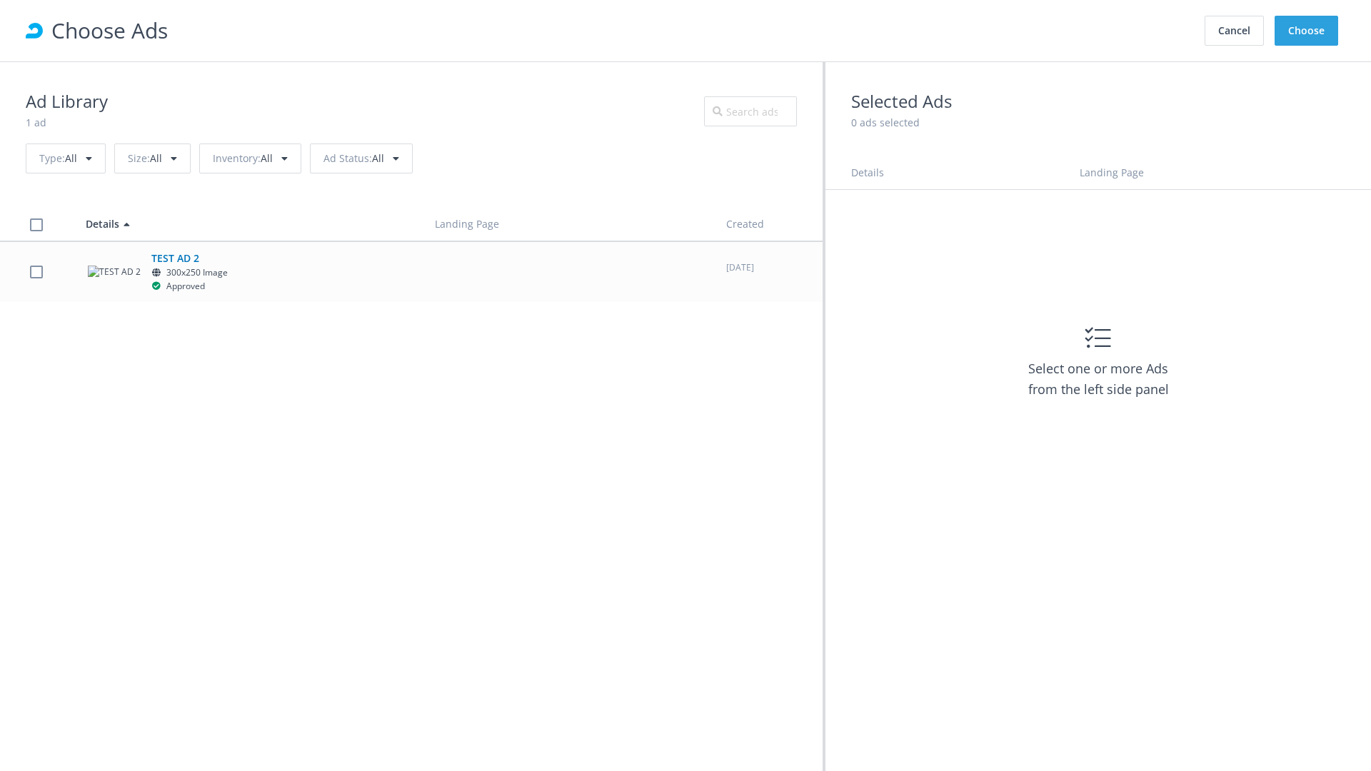
click at [36, 271] on label at bounding box center [36, 272] width 13 height 14
checkbox input "true"
click at [1307, 31] on button "Choose" at bounding box center [1307, 31] width 64 height 30
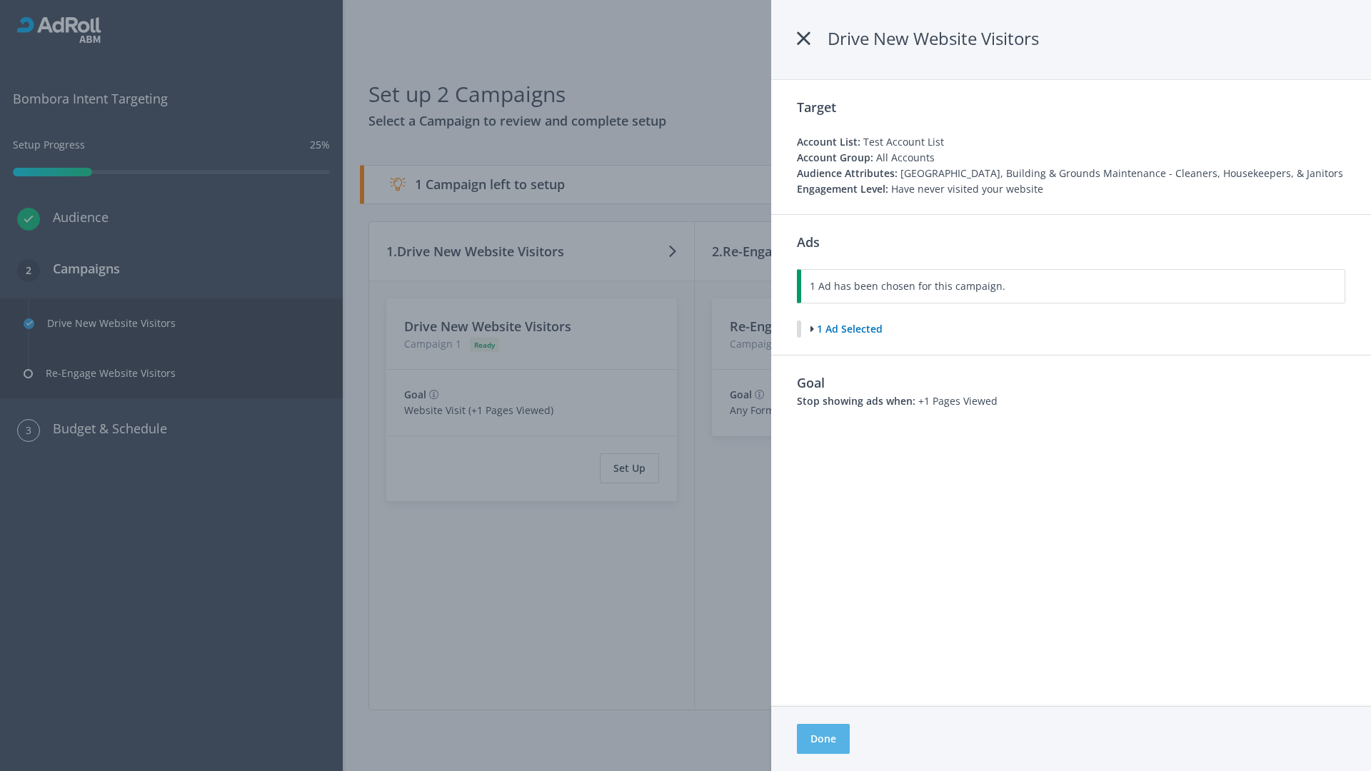
click at [823, 739] on button "Done" at bounding box center [823, 739] width 53 height 30
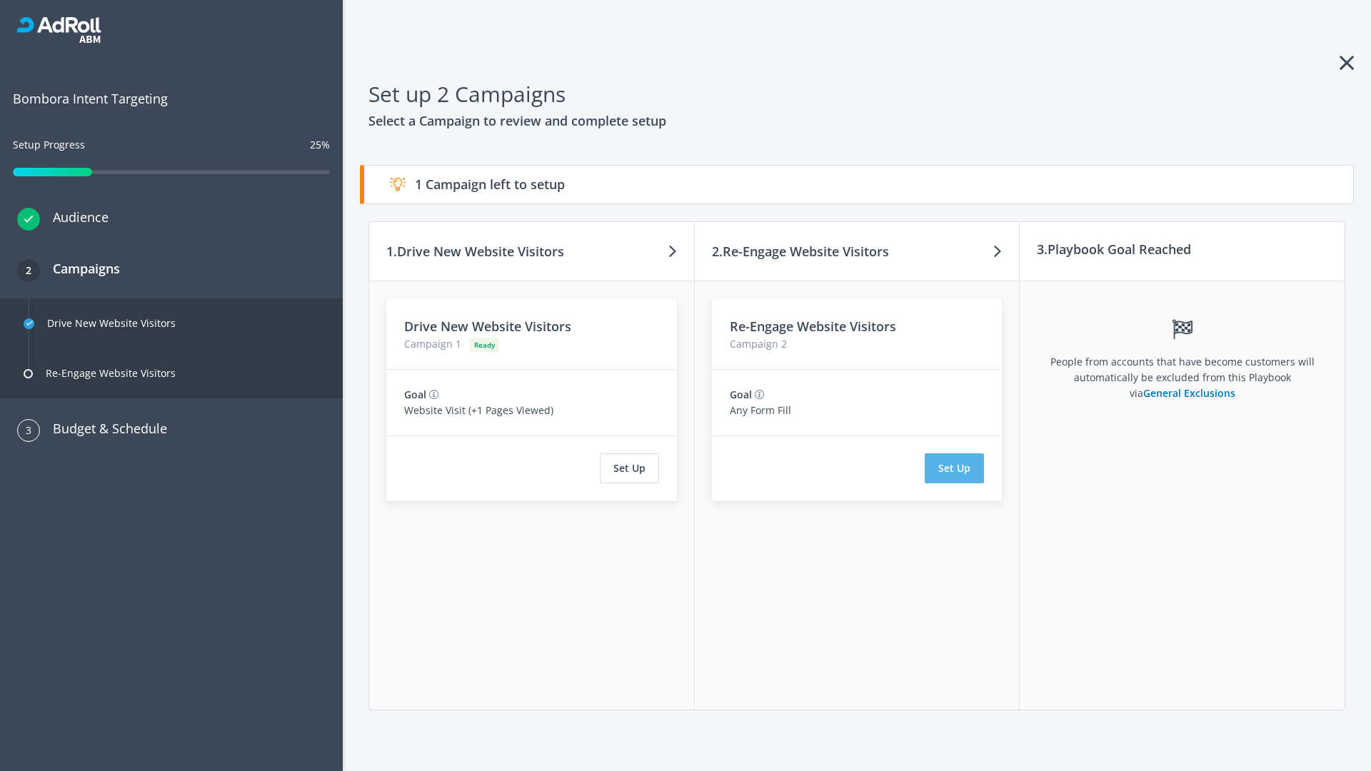
click at [955, 468] on button "Set Up" at bounding box center [954, 468] width 59 height 30
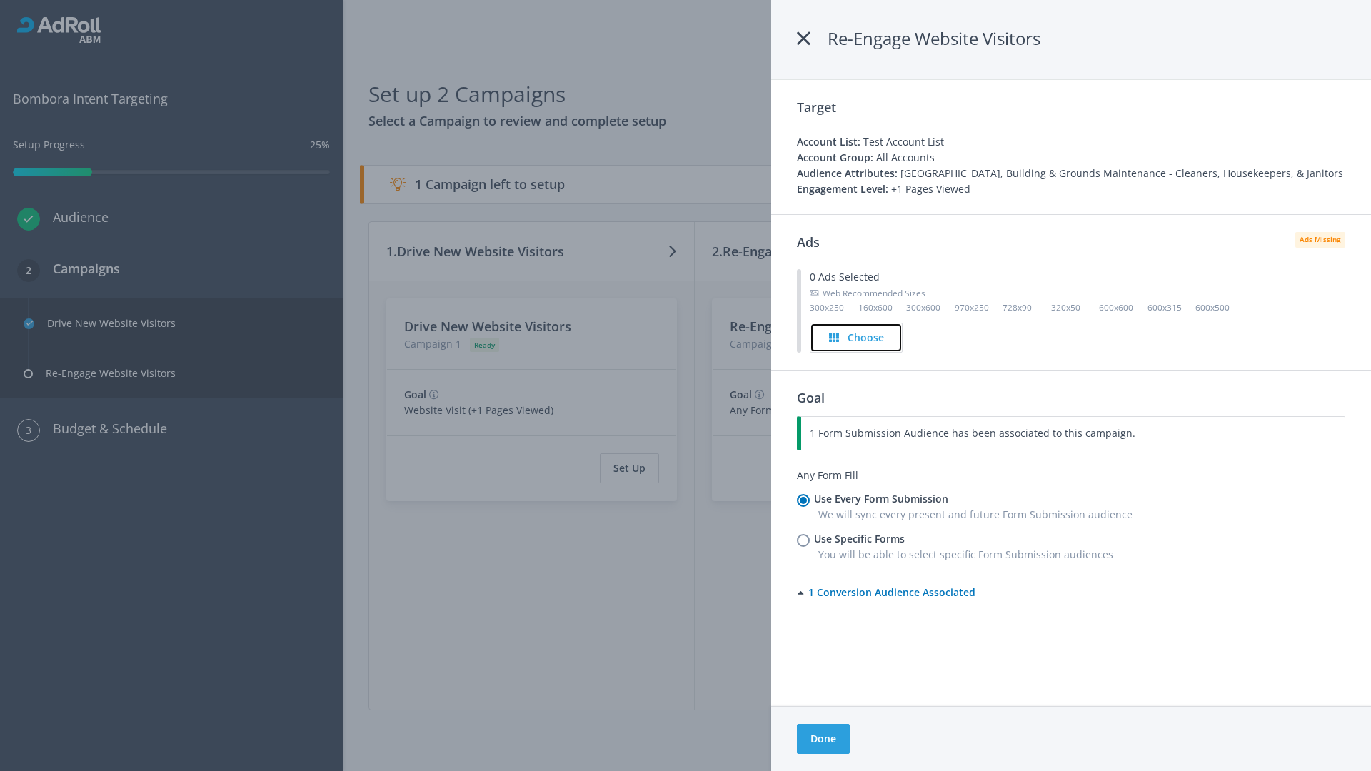
click at [856, 337] on h4 "Choose" at bounding box center [866, 338] width 36 height 16
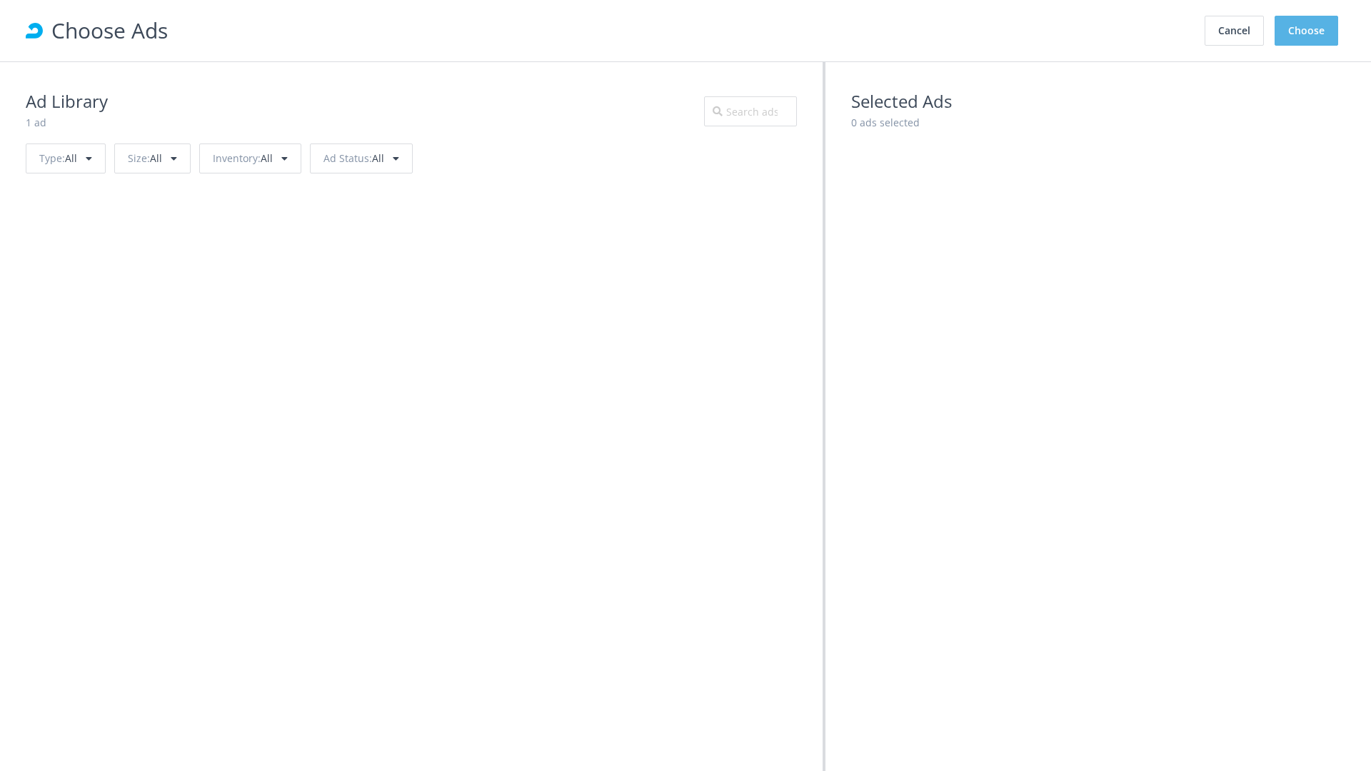
click at [1307, 31] on button "Choose" at bounding box center [1307, 31] width 64 height 30
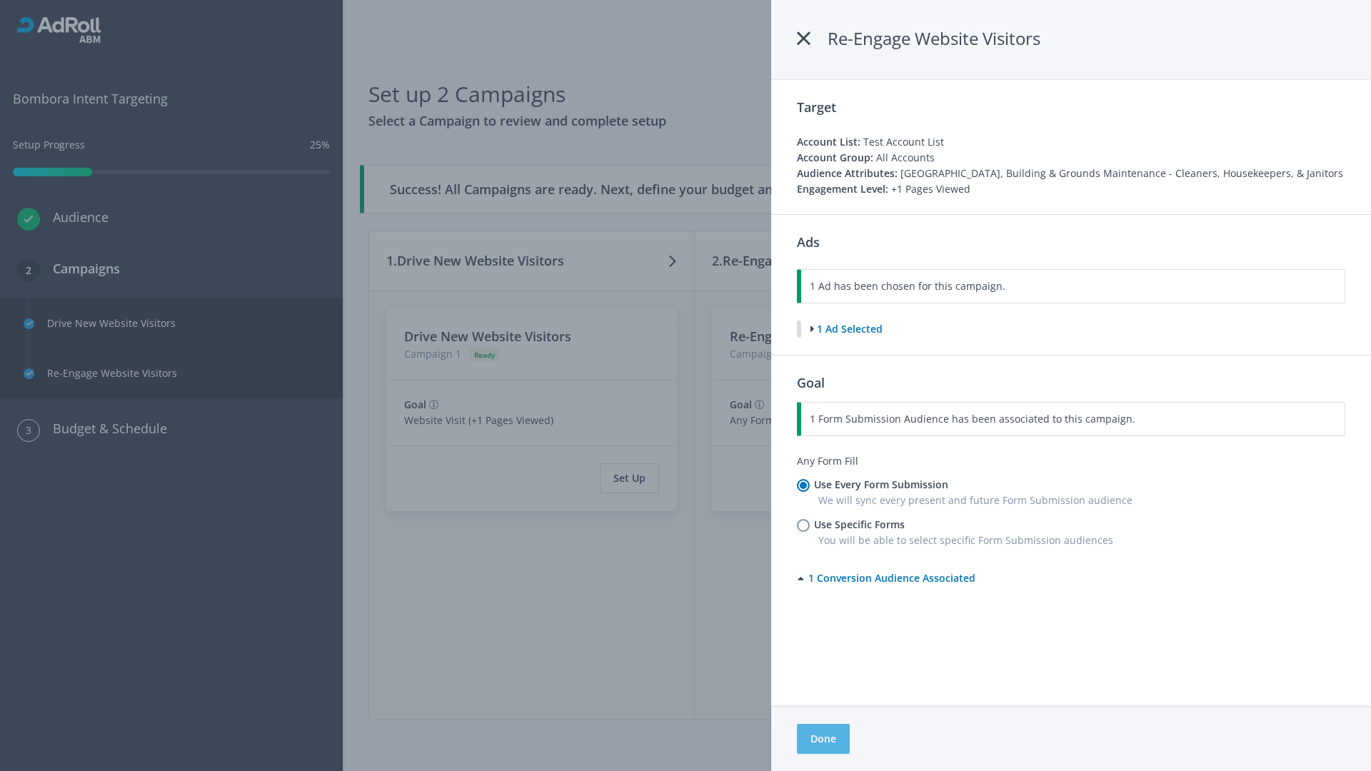
click at [823, 739] on button "Done" at bounding box center [823, 739] width 53 height 30
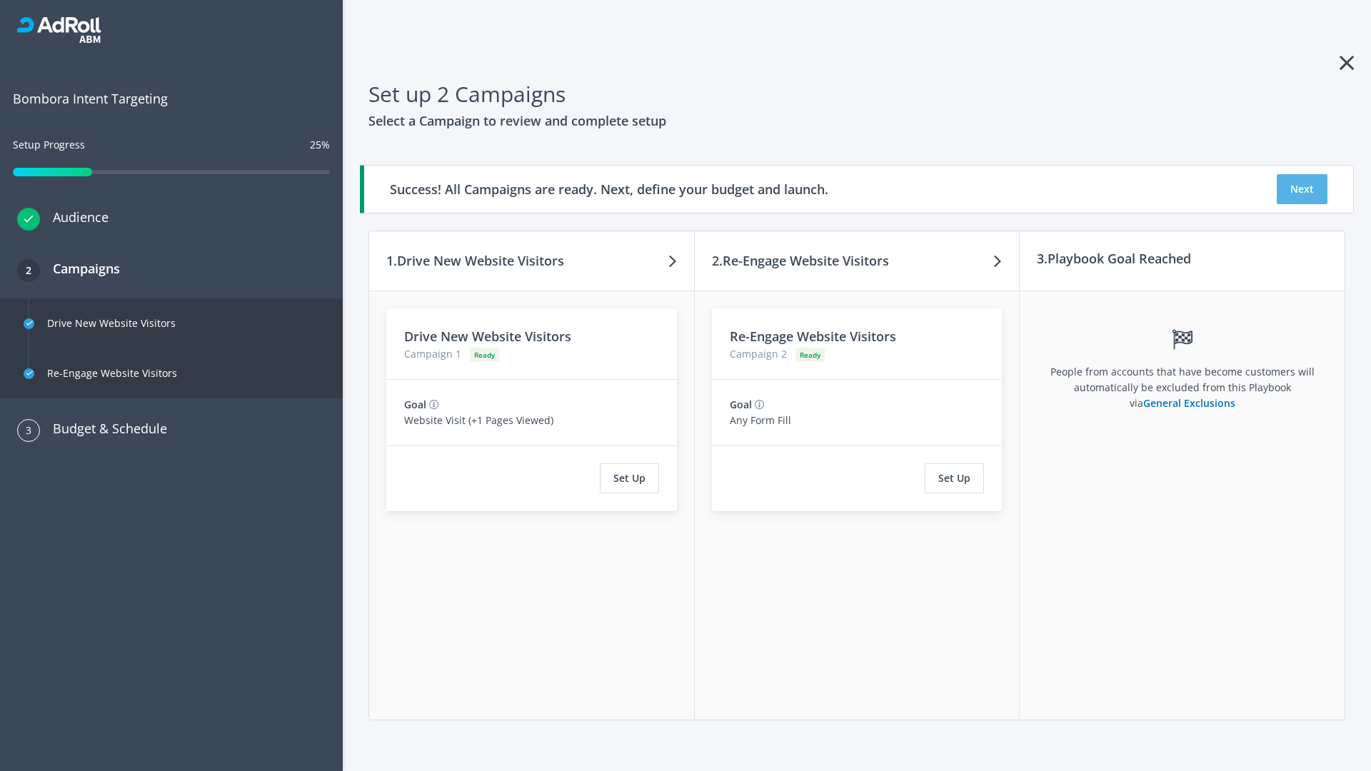
click at [1302, 189] on button "Next" at bounding box center [1302, 189] width 51 height 30
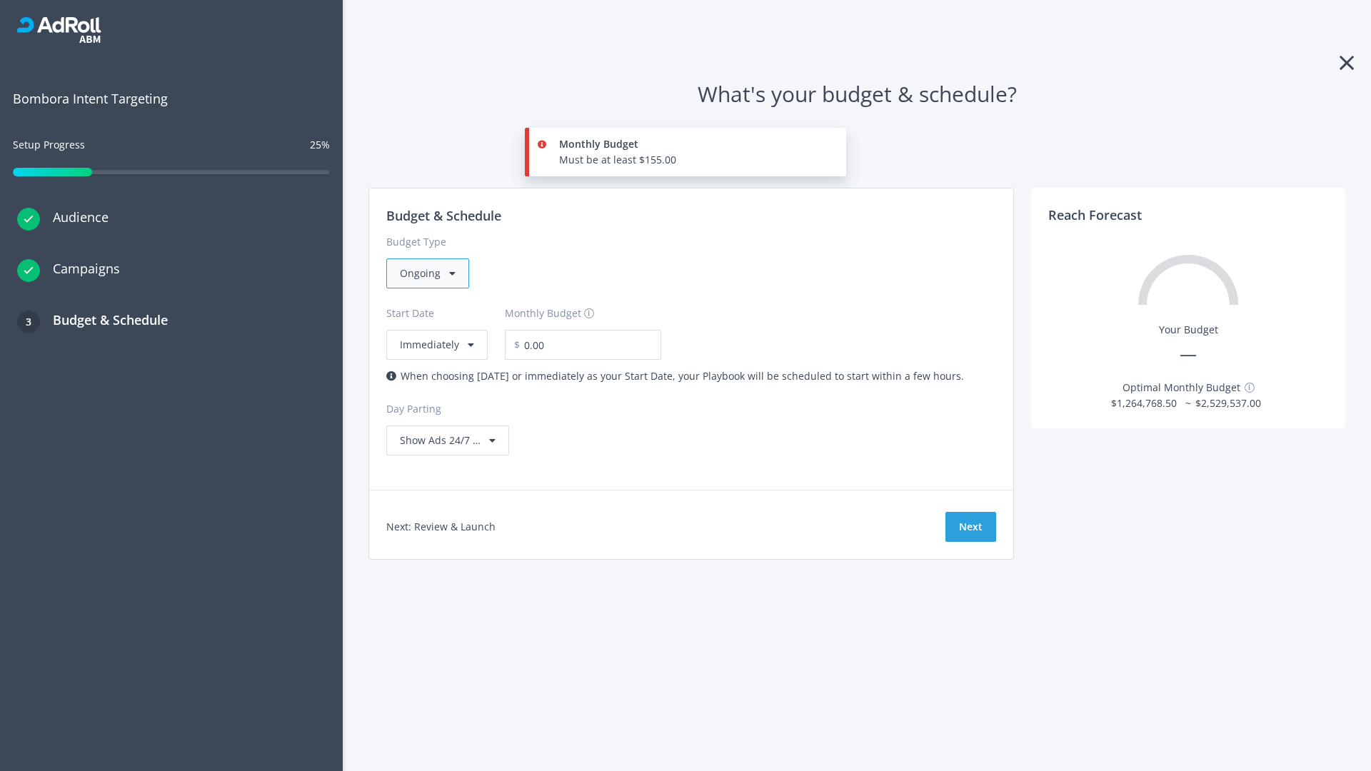
click at [426, 273] on div "Ongoing" at bounding box center [427, 273] width 83 height 30
click at [551, 356] on div "For Playbooks that you want to run for a specific duration of time" at bounding box center [555, 364] width 310 height 16
click at [433, 273] on div "Ongoing" at bounding box center [427, 273] width 83 height 30
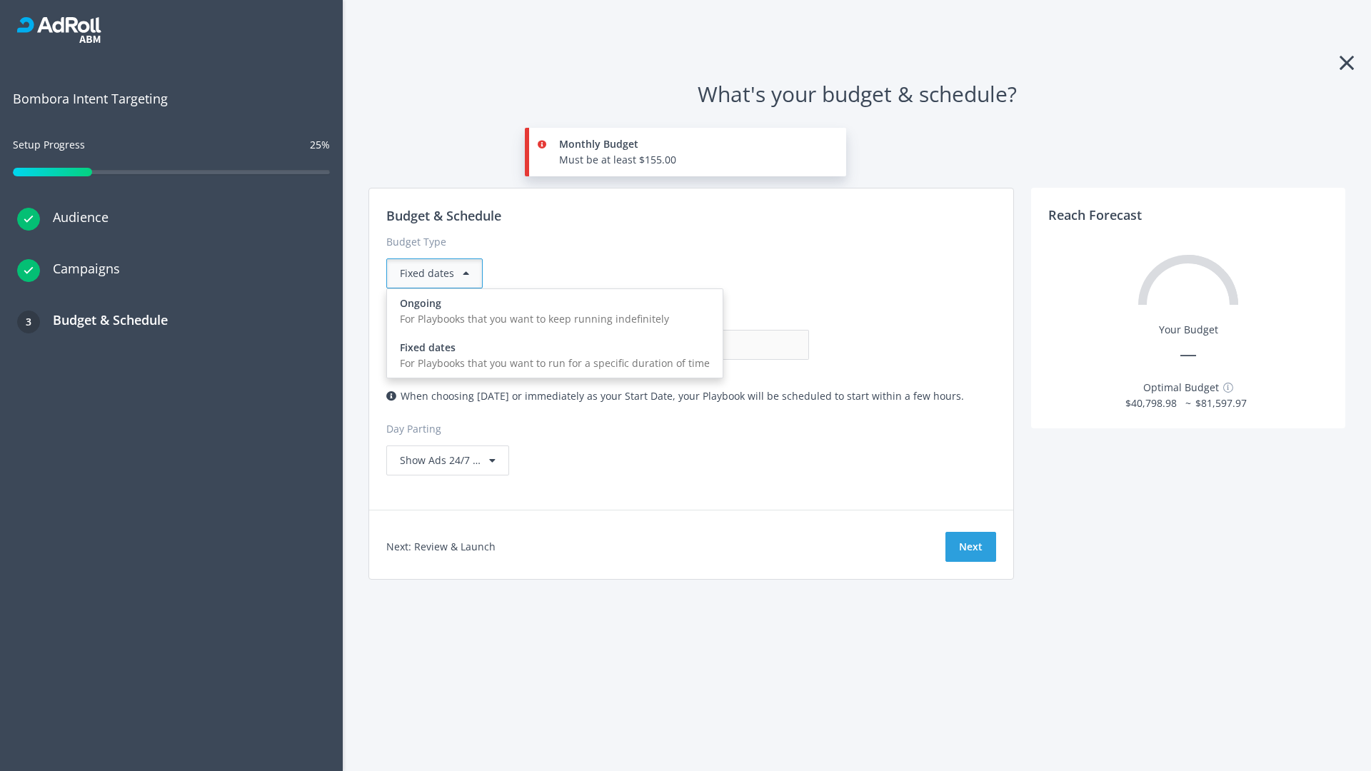
click at [551, 311] on div "For Playbooks that you want to keep running indefinitely" at bounding box center [555, 319] width 310 height 16
click at [668, 345] on input "0.00" at bounding box center [738, 345] width 141 height 30
click at [668, 345] on input "1.00" at bounding box center [738, 345] width 141 height 30
type input "1,000.00"
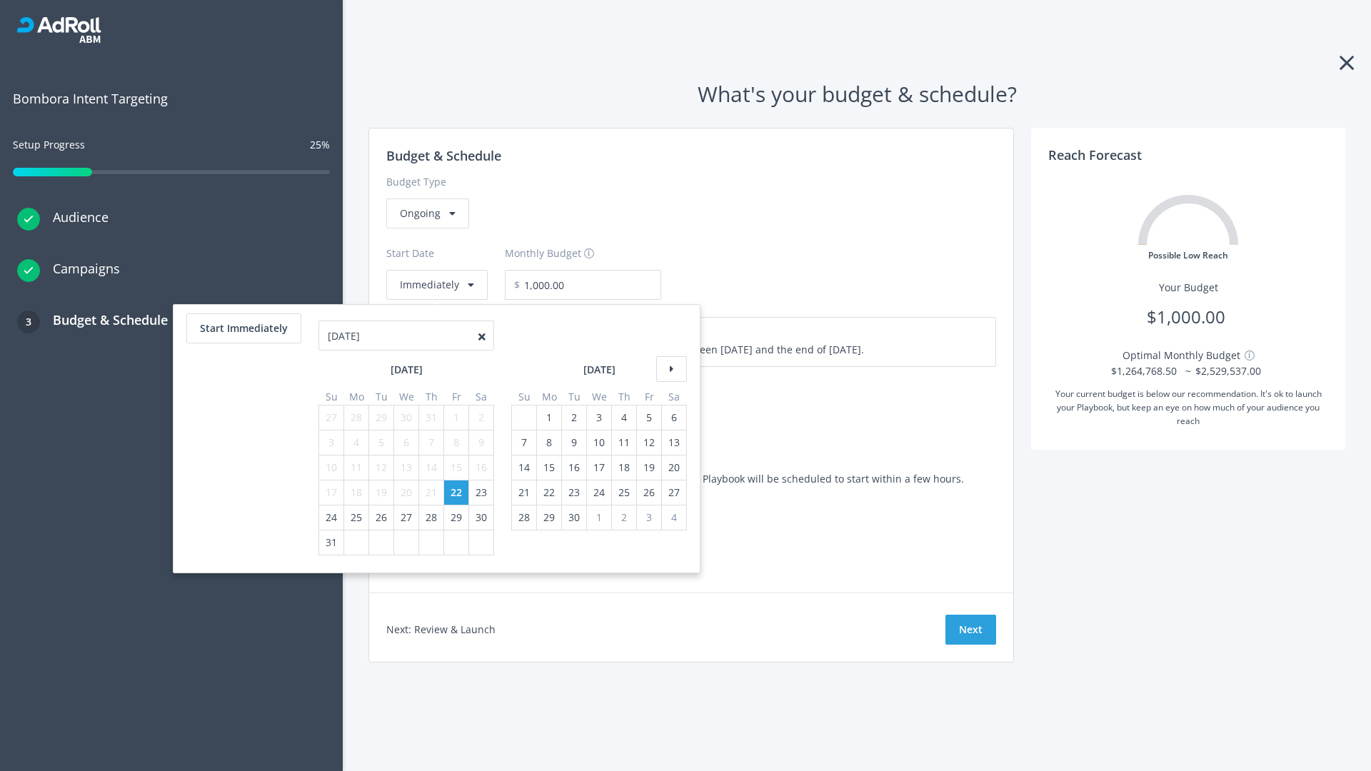
click at [670, 369] on icon at bounding box center [671, 369] width 31 height 26
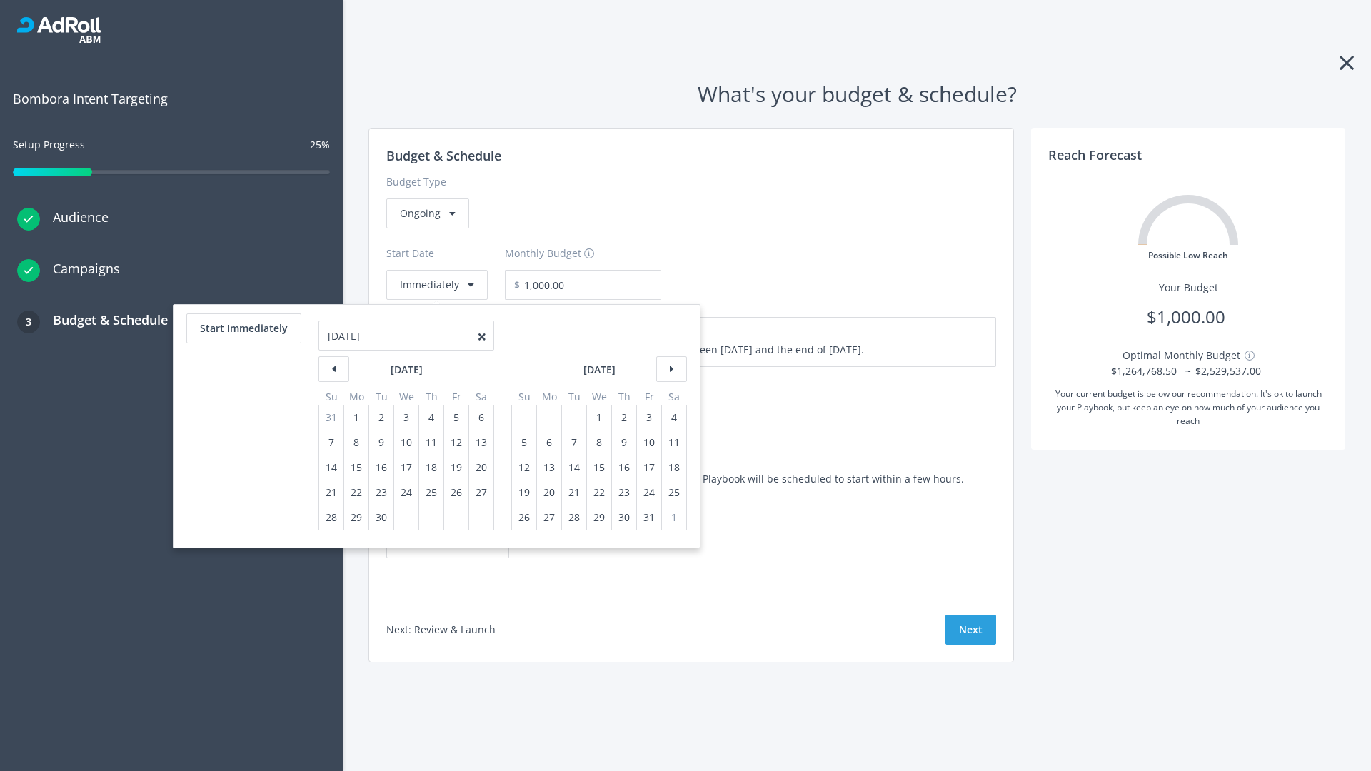
click at [523, 443] on div "5" at bounding box center [524, 443] width 19 height 24
type input "870.97"
click at [598, 418] on div "1" at bounding box center [599, 418] width 19 height 24
click at [243, 328] on button "Start Immediately" at bounding box center [243, 328] width 115 height 30
type input "[DATE]"
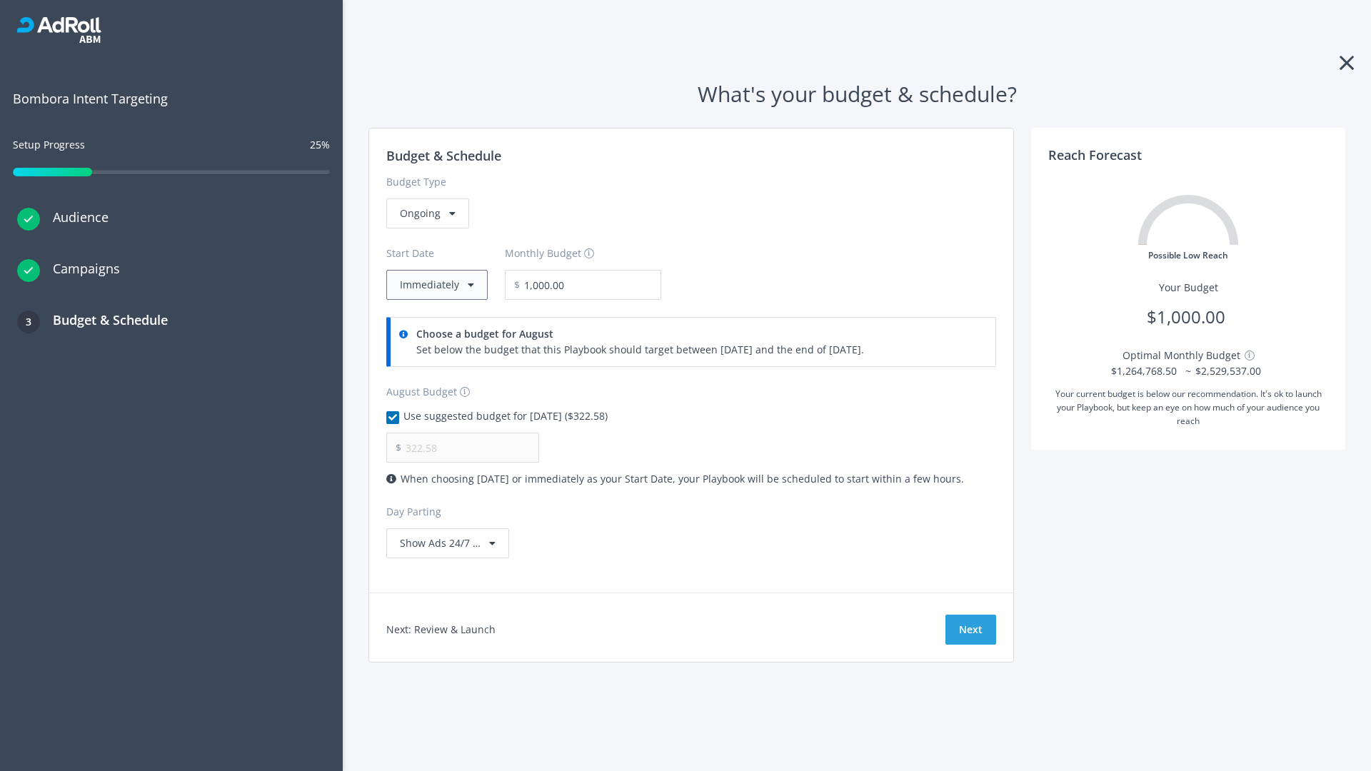
click at [436, 285] on button "Immediately" at bounding box center [436, 285] width 101 height 30
click at [970, 630] on button "Next" at bounding box center [970, 630] width 51 height 30
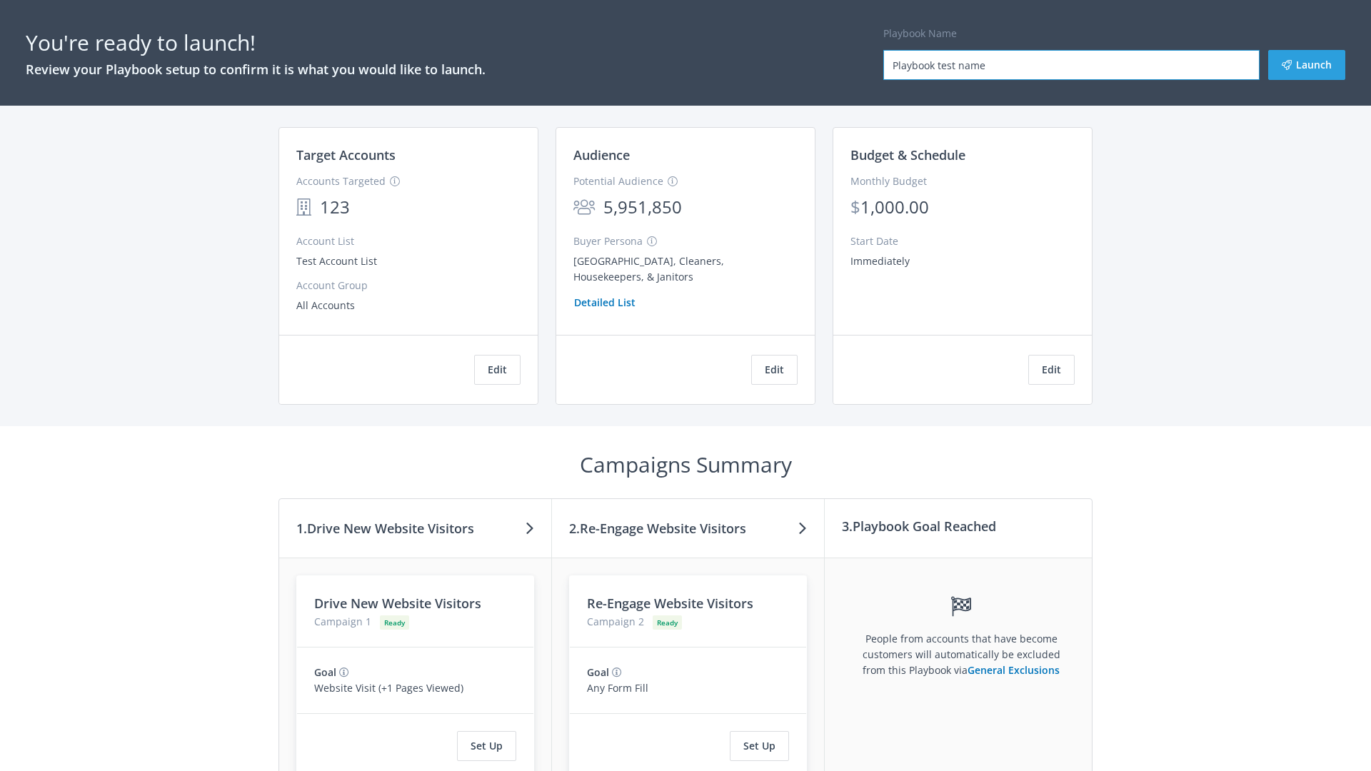
type input "Playbook test name"
click at [1307, 65] on button "Launch" at bounding box center [1306, 65] width 77 height 30
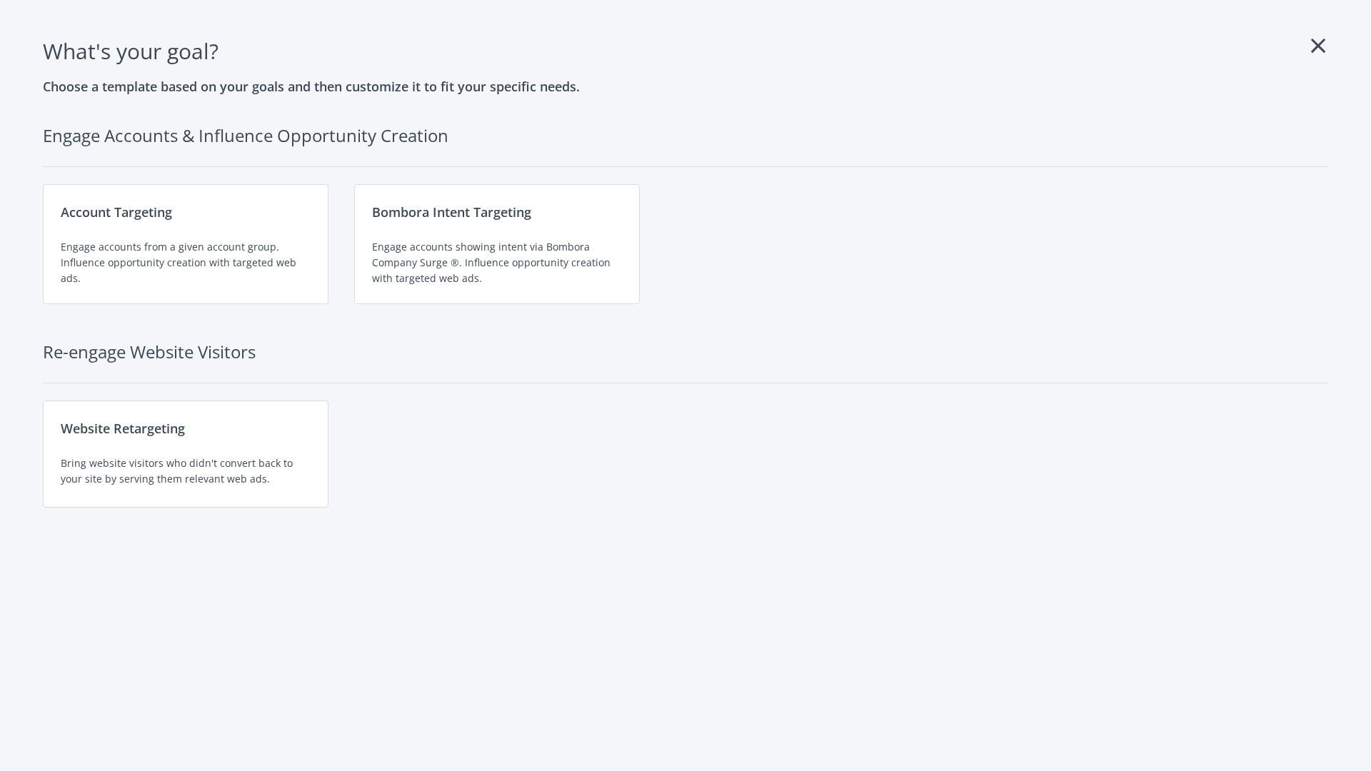
click at [186, 454] on div "Website Retargeting Bring website visitors who didn't convert back to your site…" at bounding box center [186, 454] width 286 height 107
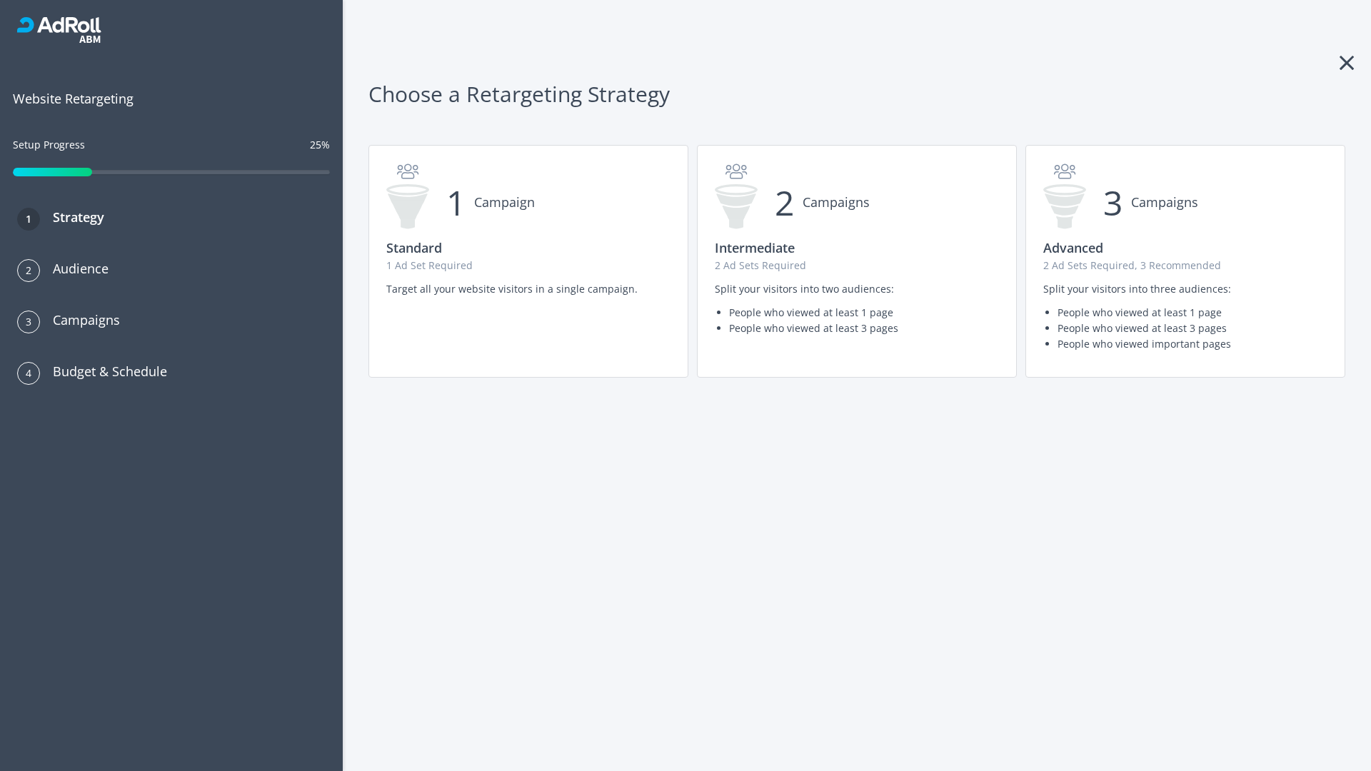
click at [1185, 261] on p "2 Ad Sets Required, 3 Recommended" at bounding box center [1185, 266] width 284 height 16
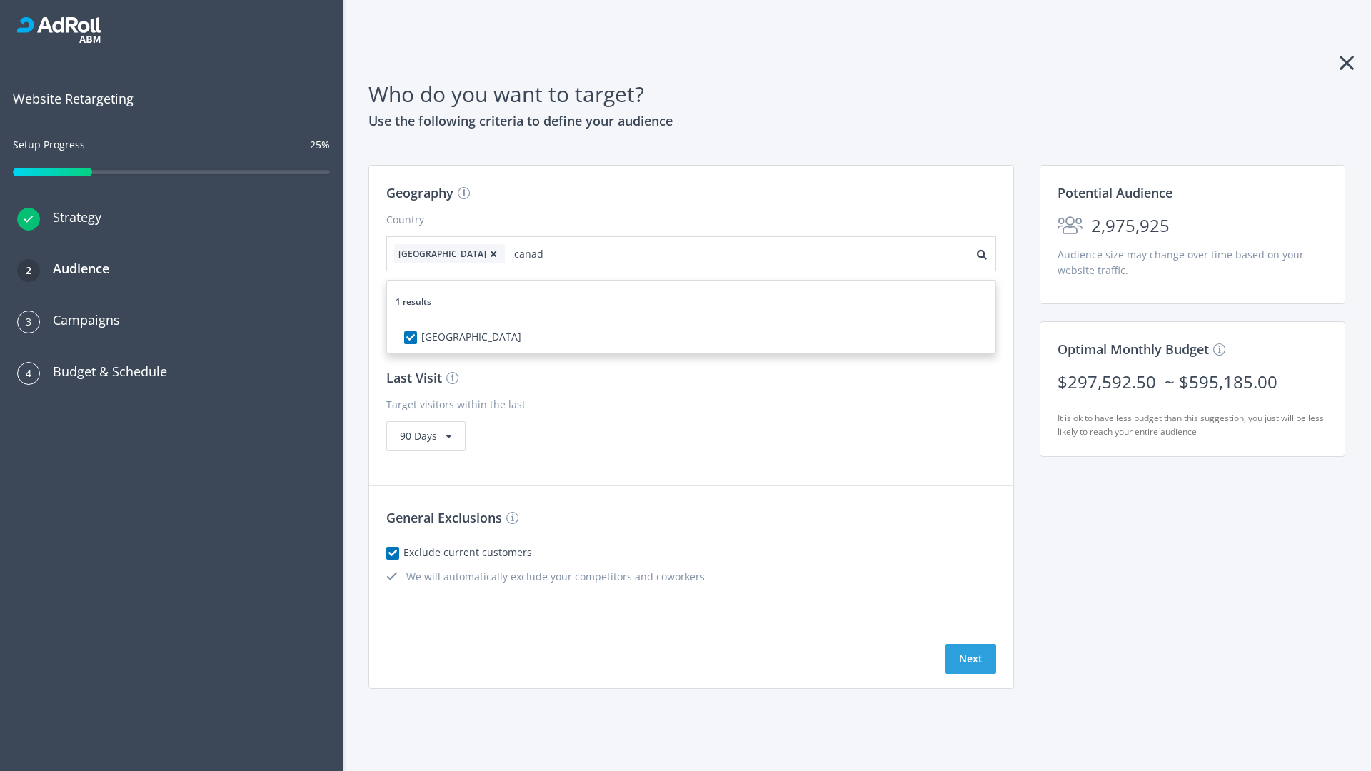
type input "[GEOGRAPHIC_DATA]"
click at [486, 253] on icon at bounding box center [493, 254] width 14 height 9
click at [970, 659] on button "Next" at bounding box center [970, 659] width 51 height 30
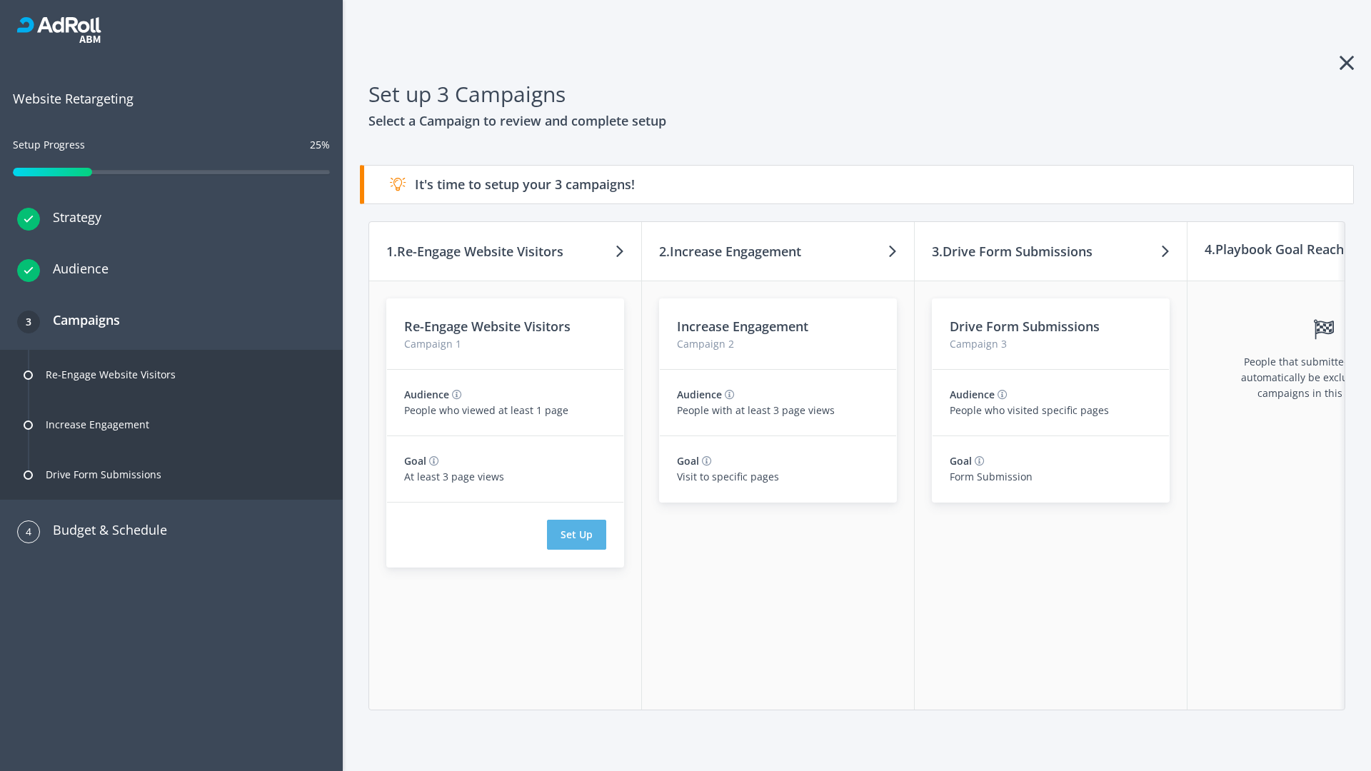
click at [576, 535] on button "Set Up" at bounding box center [576, 535] width 59 height 30
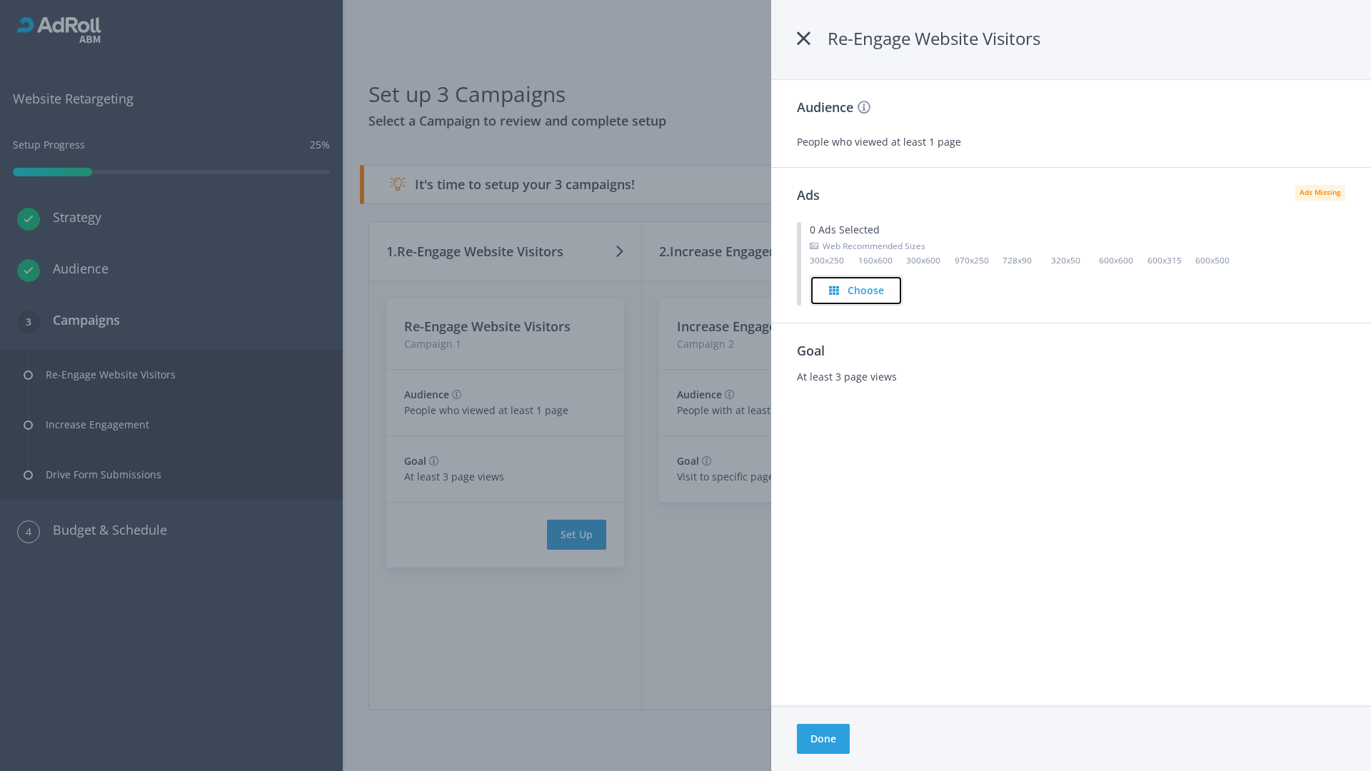
click at [857, 290] on h4 "Choose" at bounding box center [866, 291] width 36 height 16
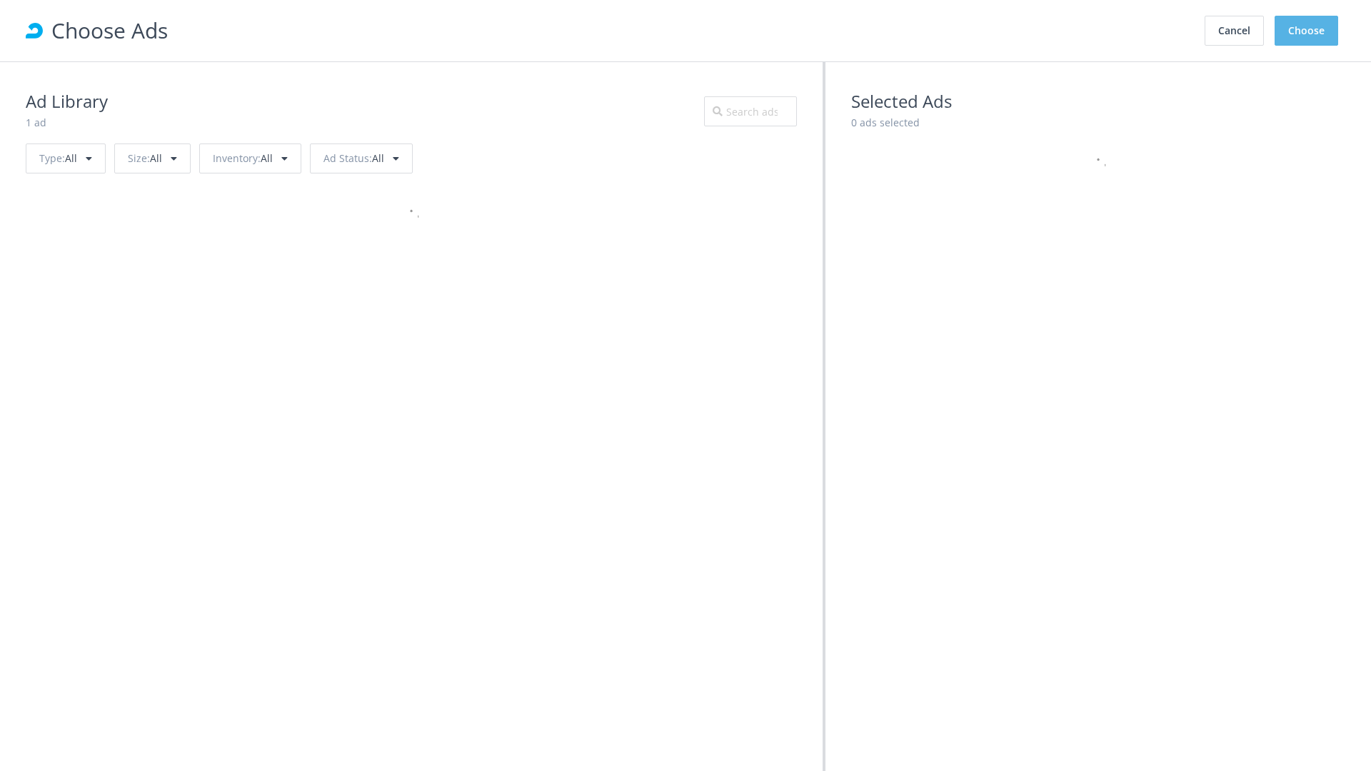
click at [1307, 31] on button "Choose" at bounding box center [1307, 31] width 64 height 30
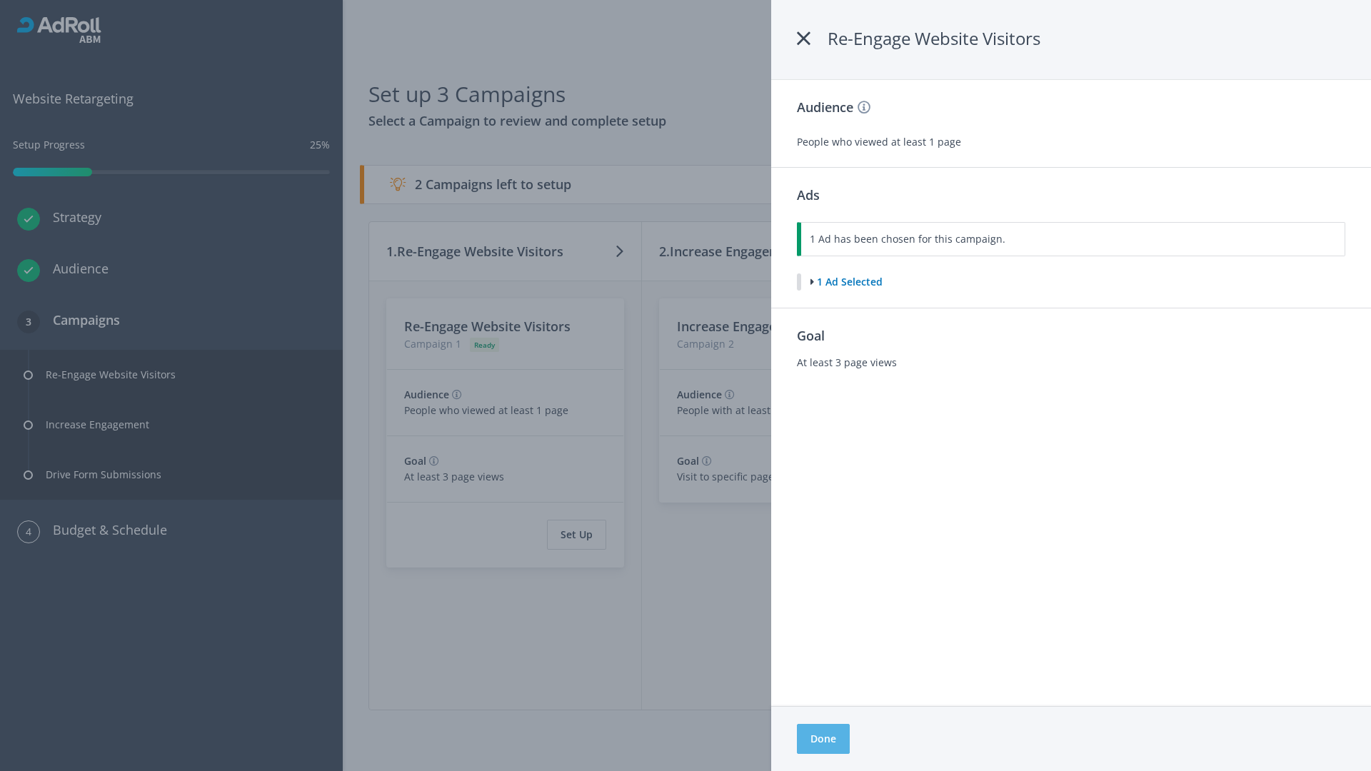
click at [823, 739] on button "Done" at bounding box center [823, 739] width 53 height 30
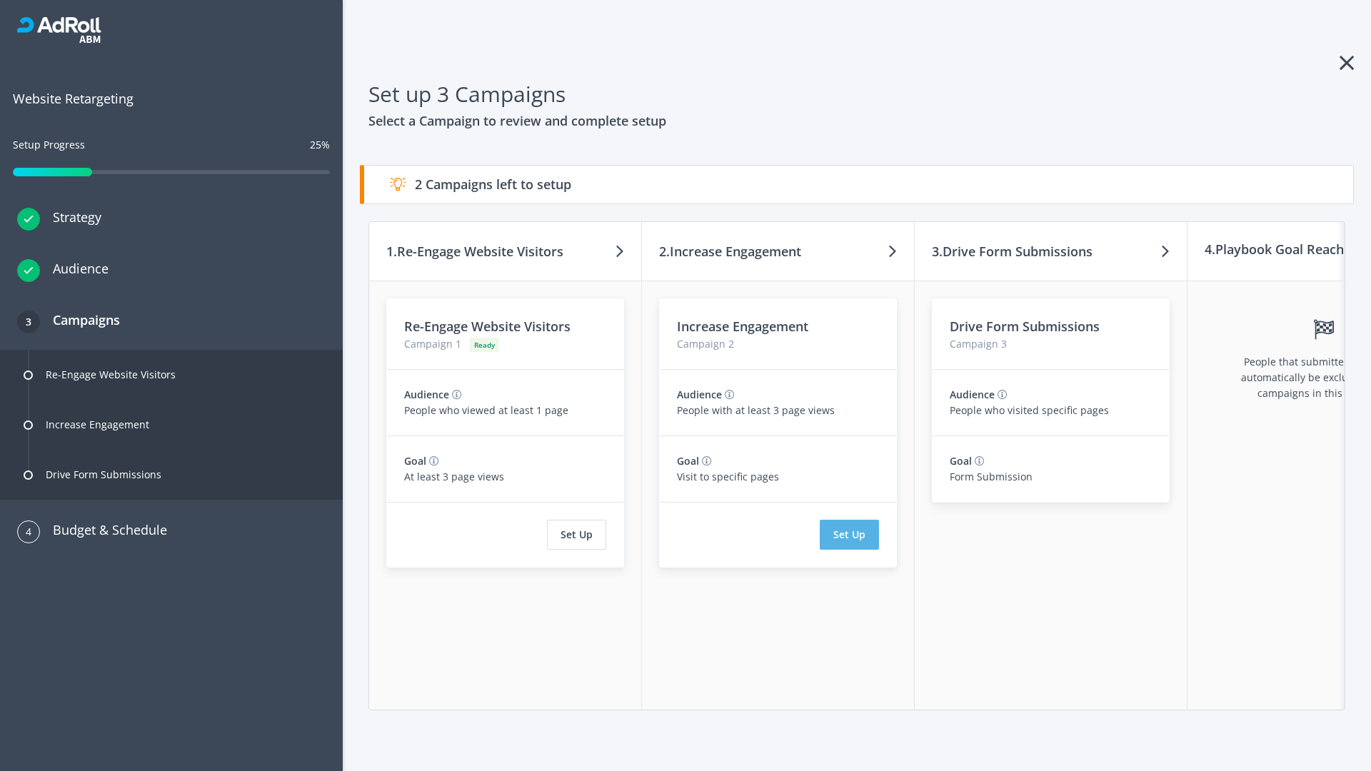
click at [849, 535] on button "Set Up" at bounding box center [849, 535] width 59 height 30
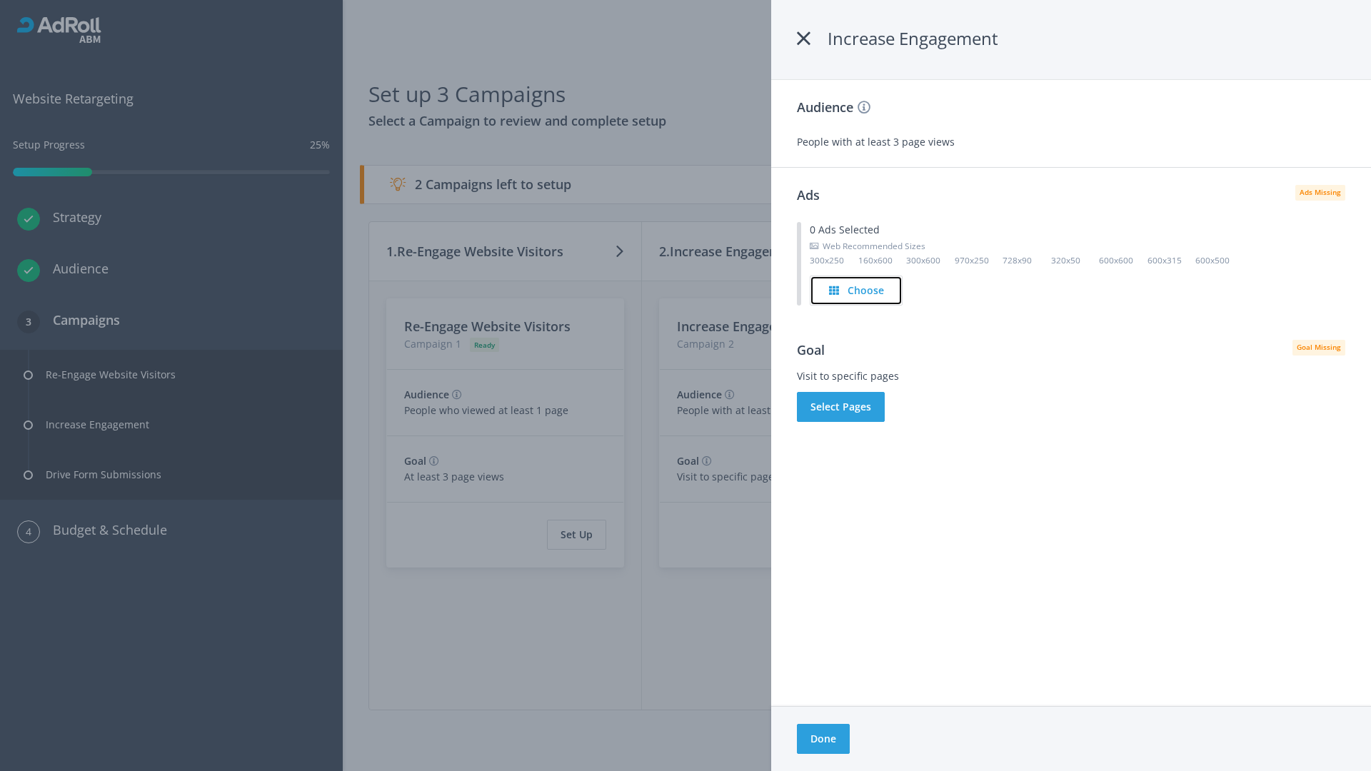
click at [857, 290] on h4 "Choose" at bounding box center [866, 291] width 36 height 16
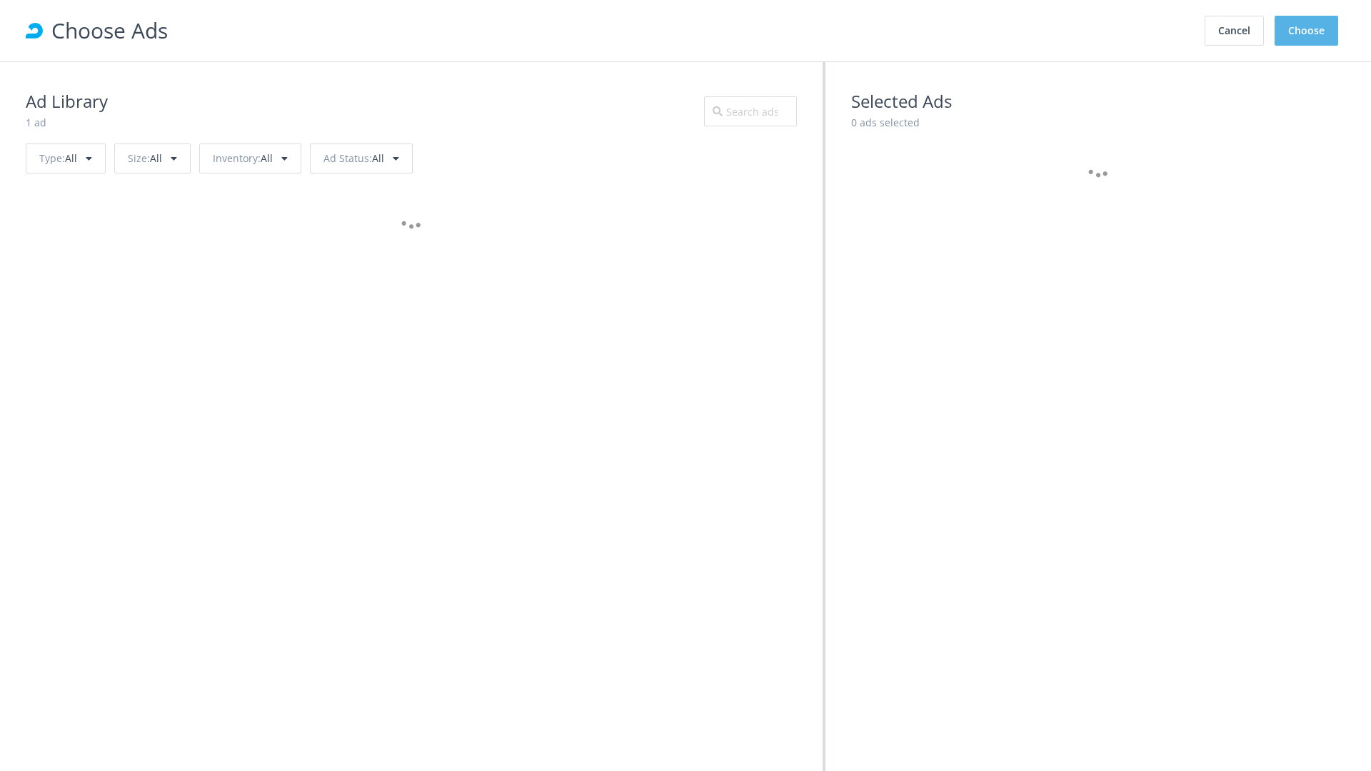
click at [1307, 31] on button "Choose" at bounding box center [1307, 31] width 64 height 30
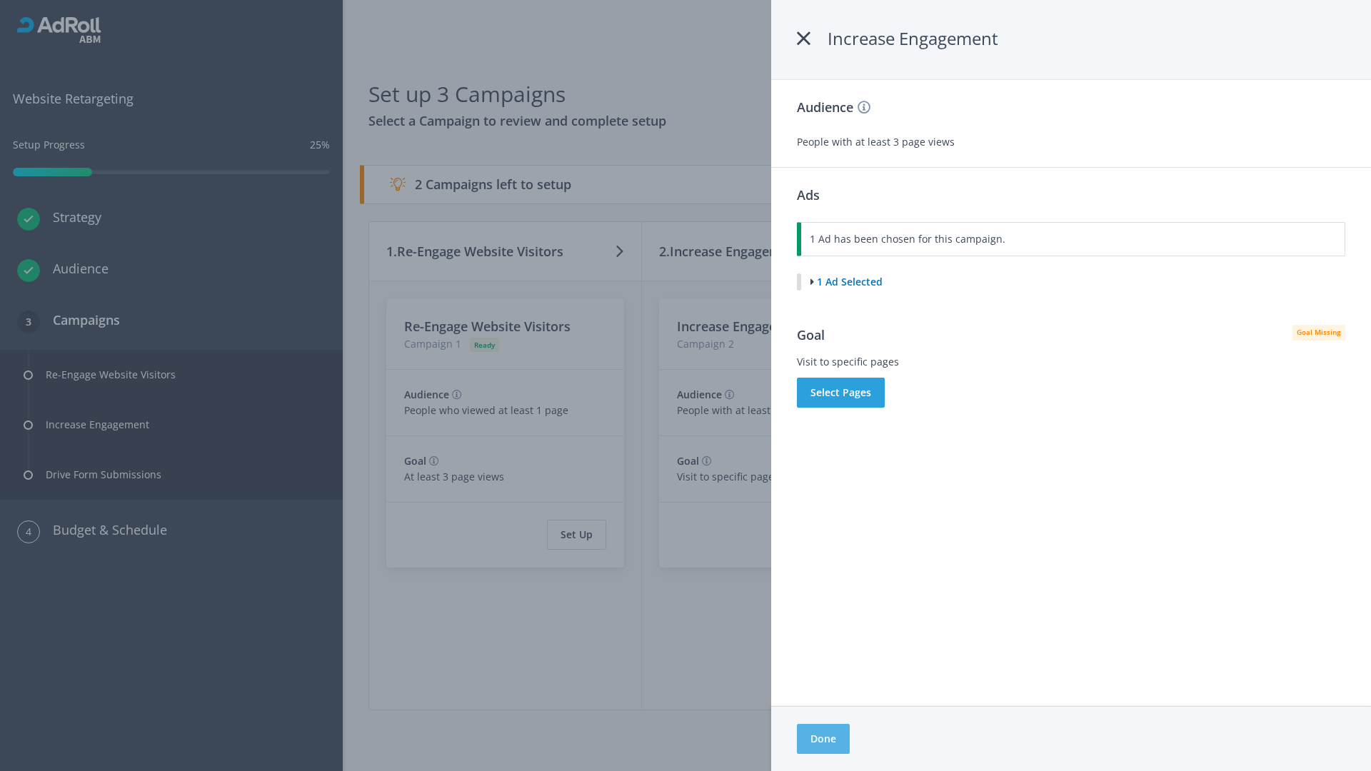
click at [823, 739] on button "Done" at bounding box center [823, 739] width 53 height 30
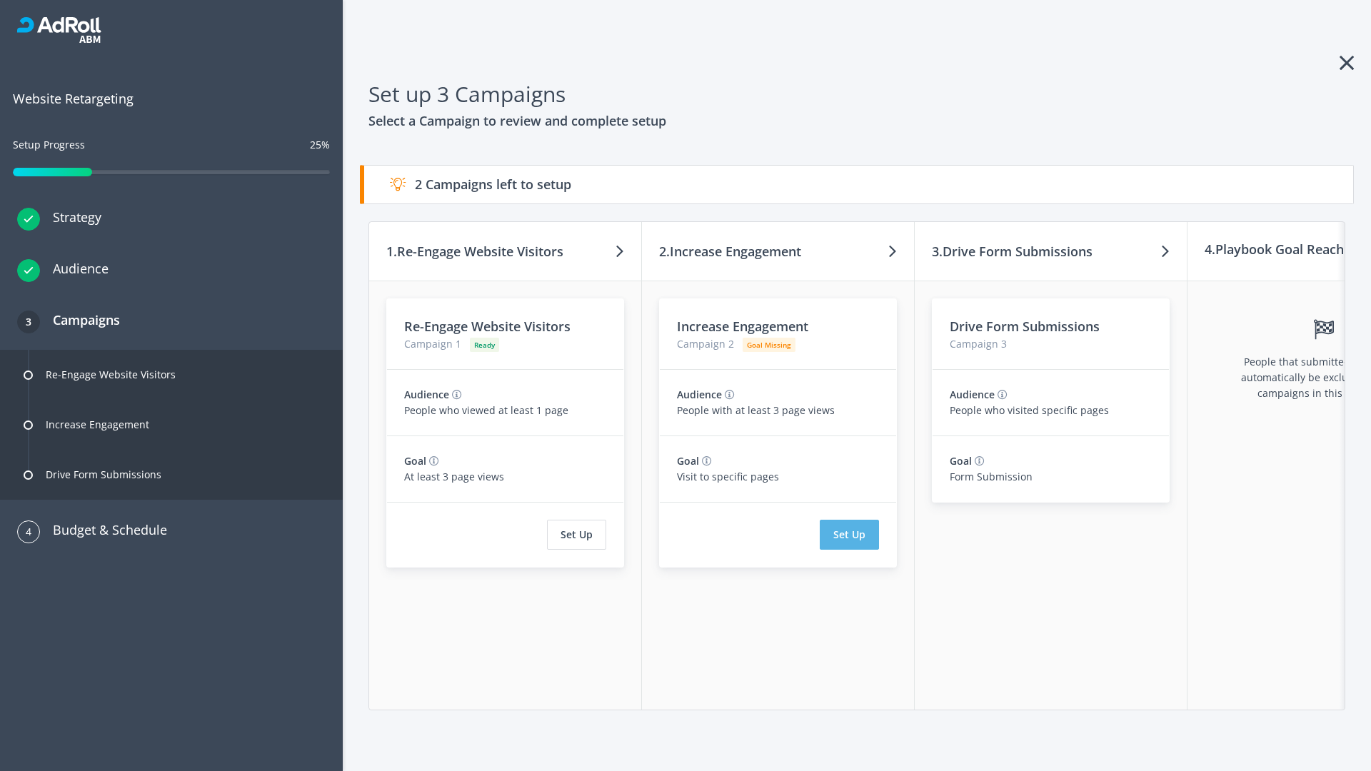
click at [849, 535] on button "Set Up" at bounding box center [849, 535] width 59 height 30
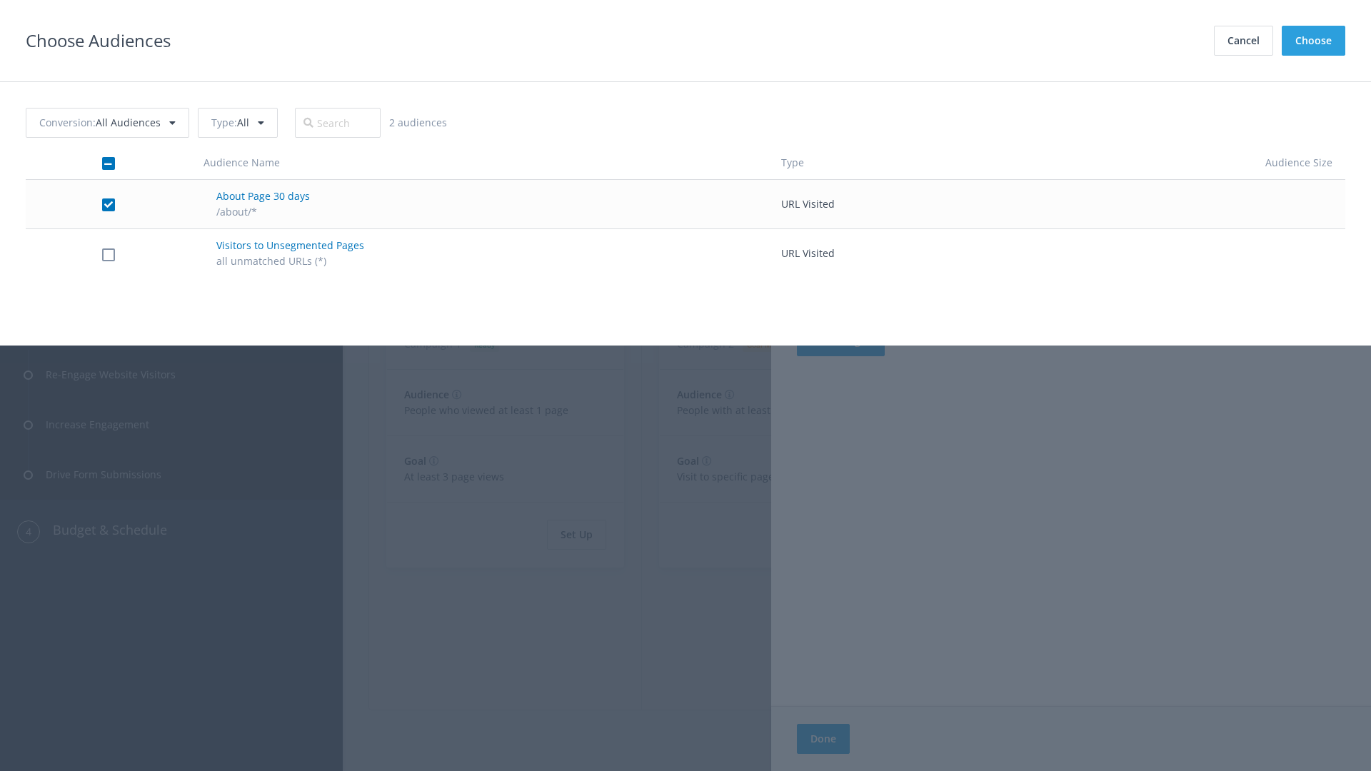
checkbox input "true"
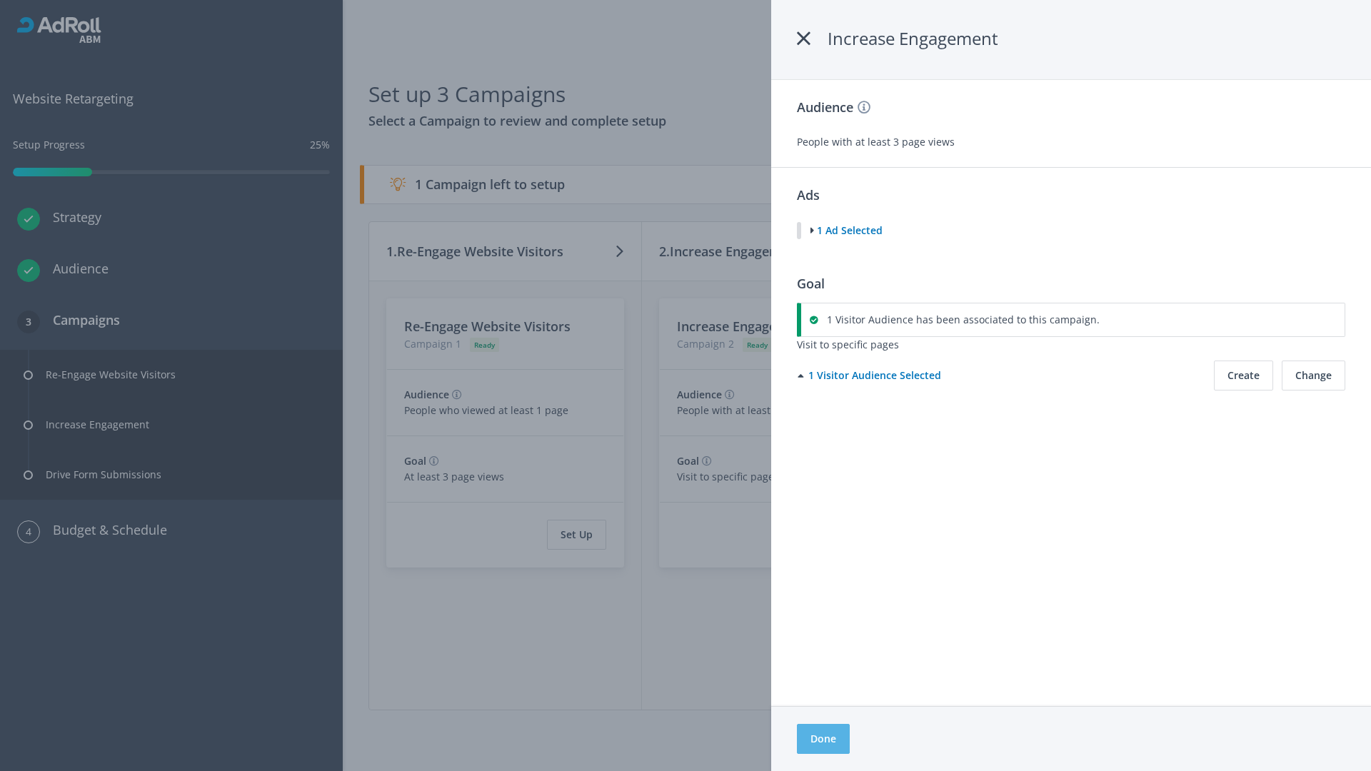
click at [823, 739] on button "Done" at bounding box center [823, 739] width 53 height 30
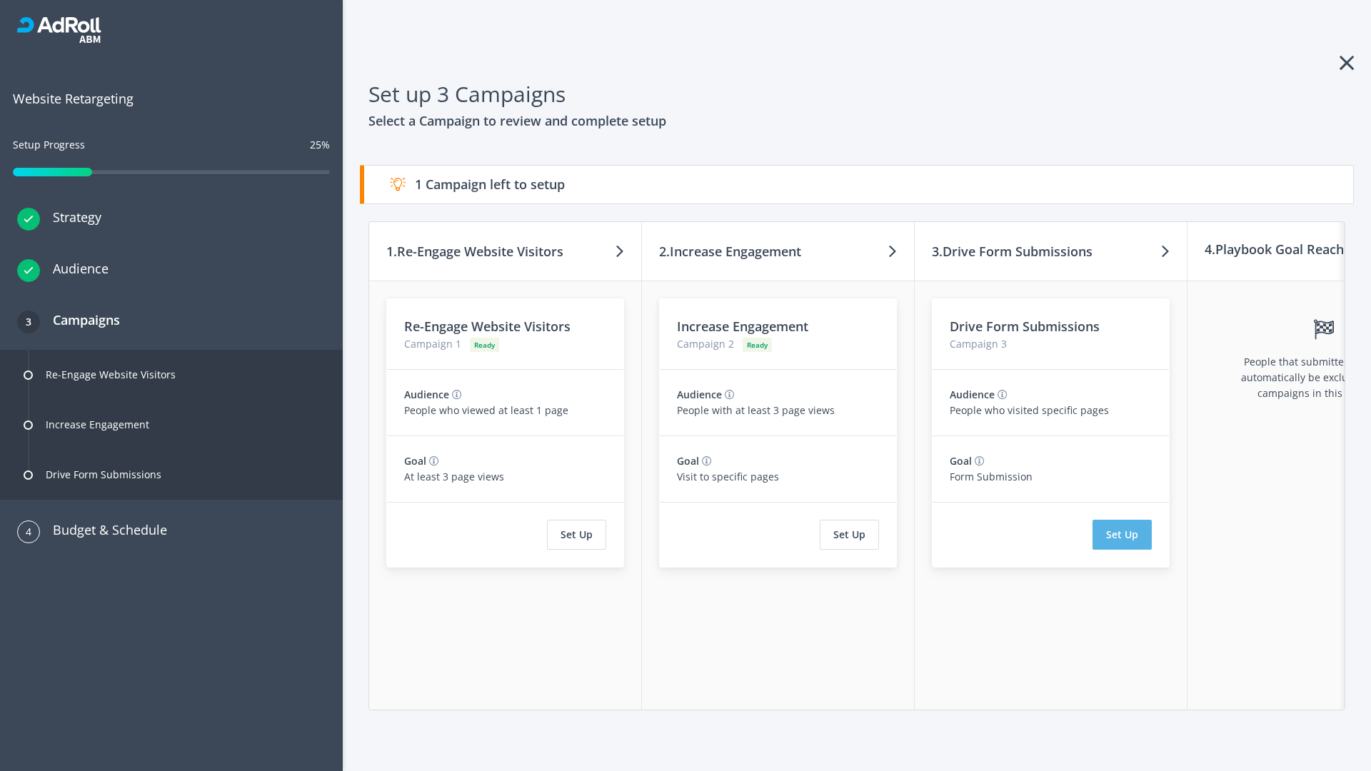
click at [1122, 535] on button "Set Up" at bounding box center [1121, 535] width 59 height 30
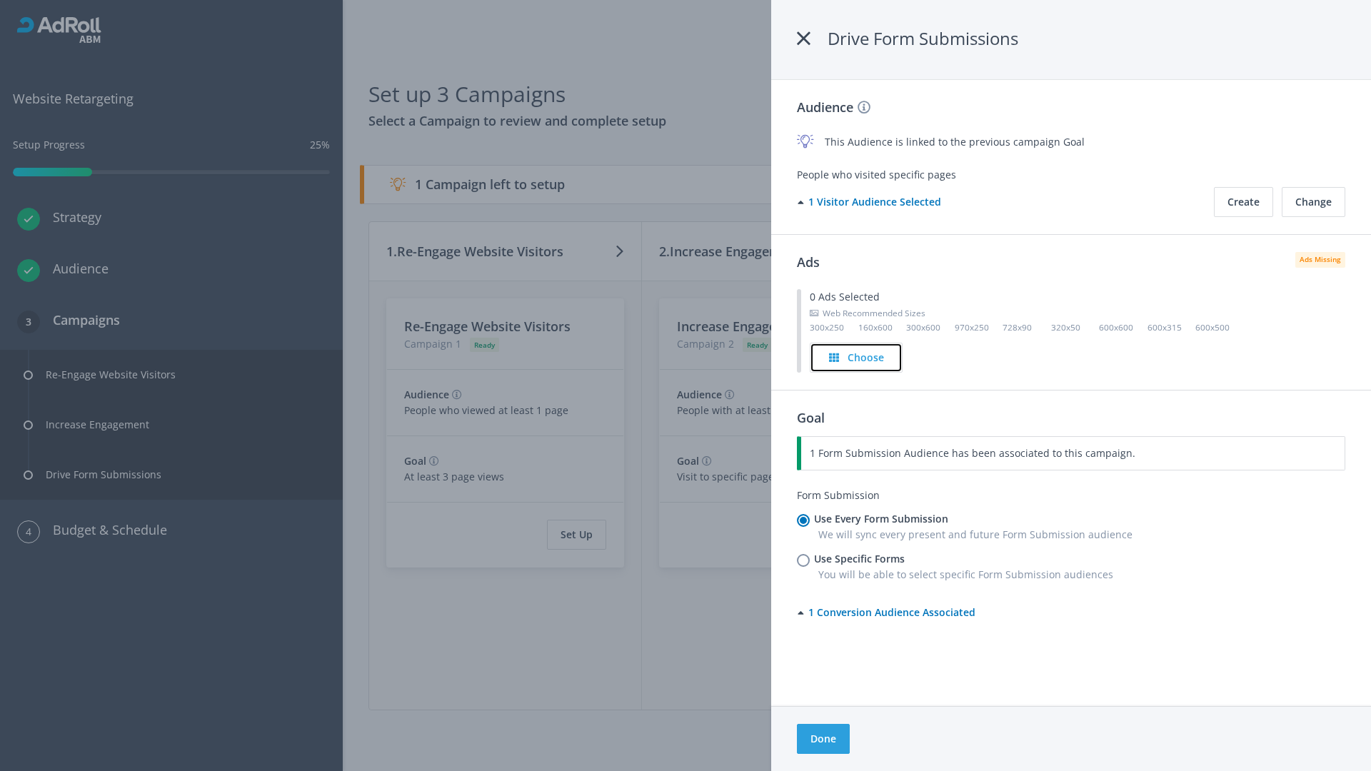
click at [857, 357] on h4 "Choose" at bounding box center [866, 358] width 36 height 16
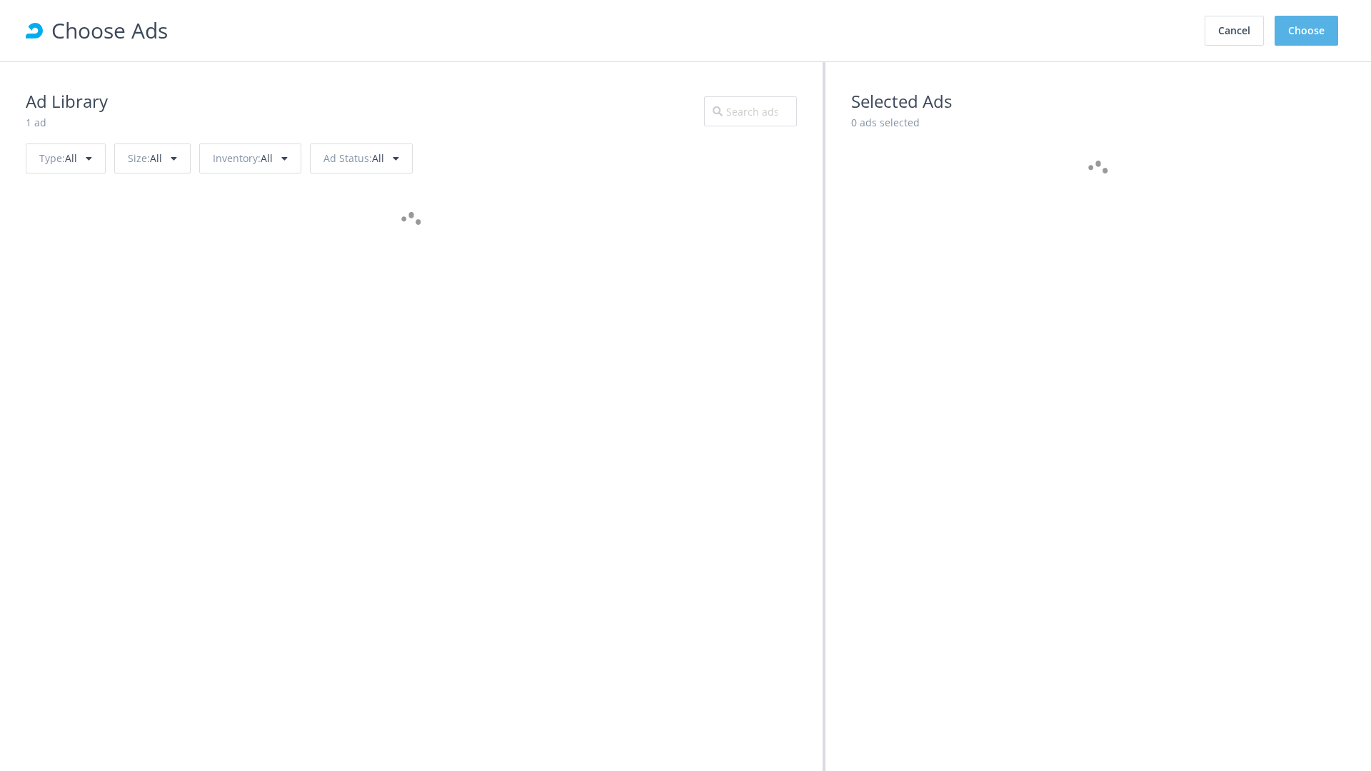
click at [1307, 31] on button "Choose" at bounding box center [1307, 31] width 64 height 30
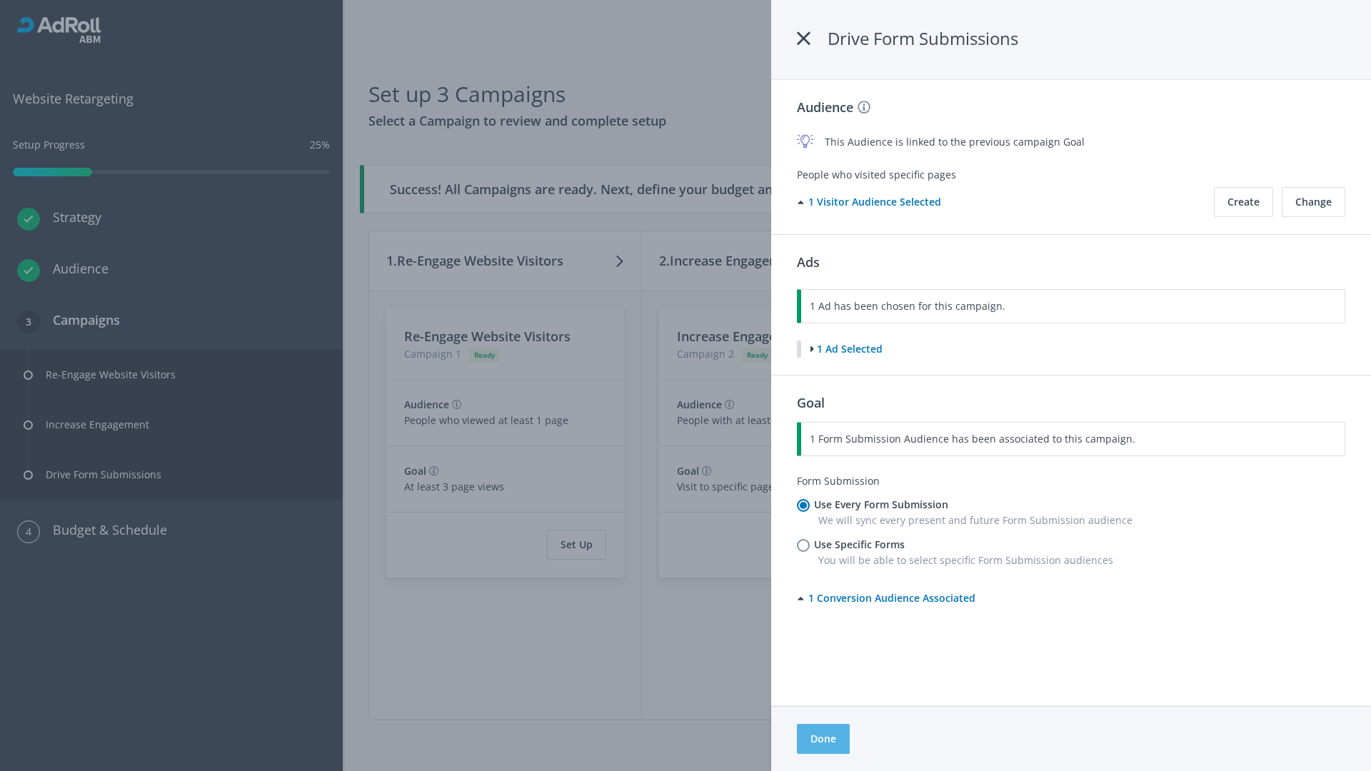
click at [823, 739] on button "Done" at bounding box center [823, 739] width 53 height 30
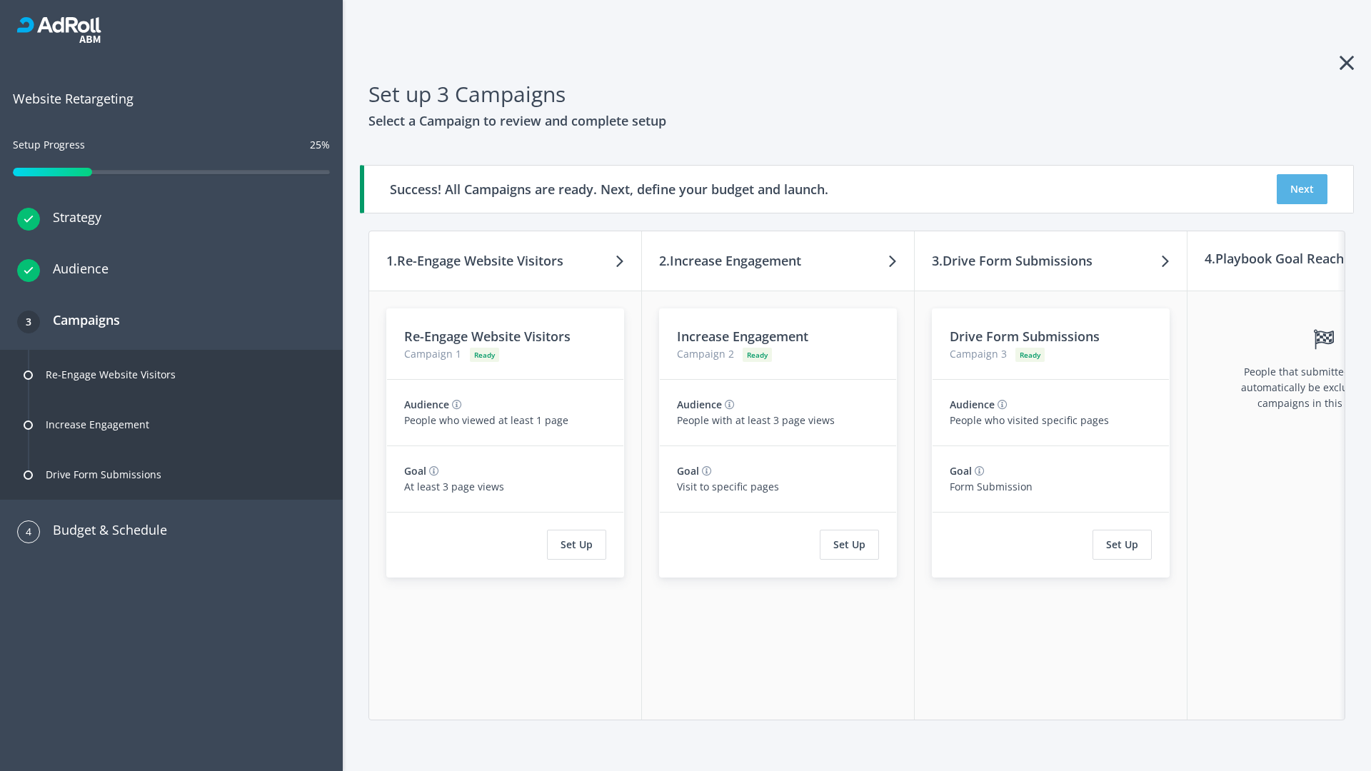
click at [1302, 189] on button "Next" at bounding box center [1302, 189] width 51 height 30
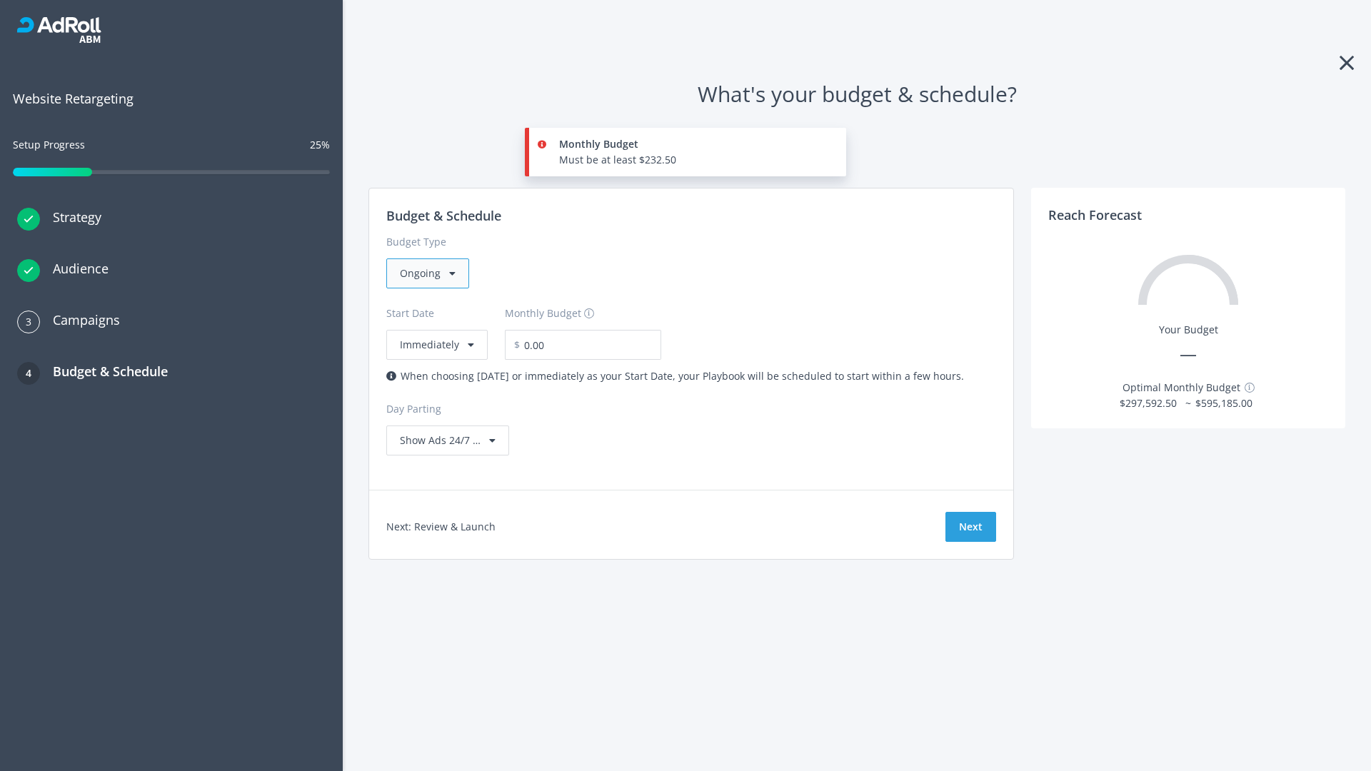
click at [426, 273] on div "Ongoing" at bounding box center [427, 273] width 83 height 30
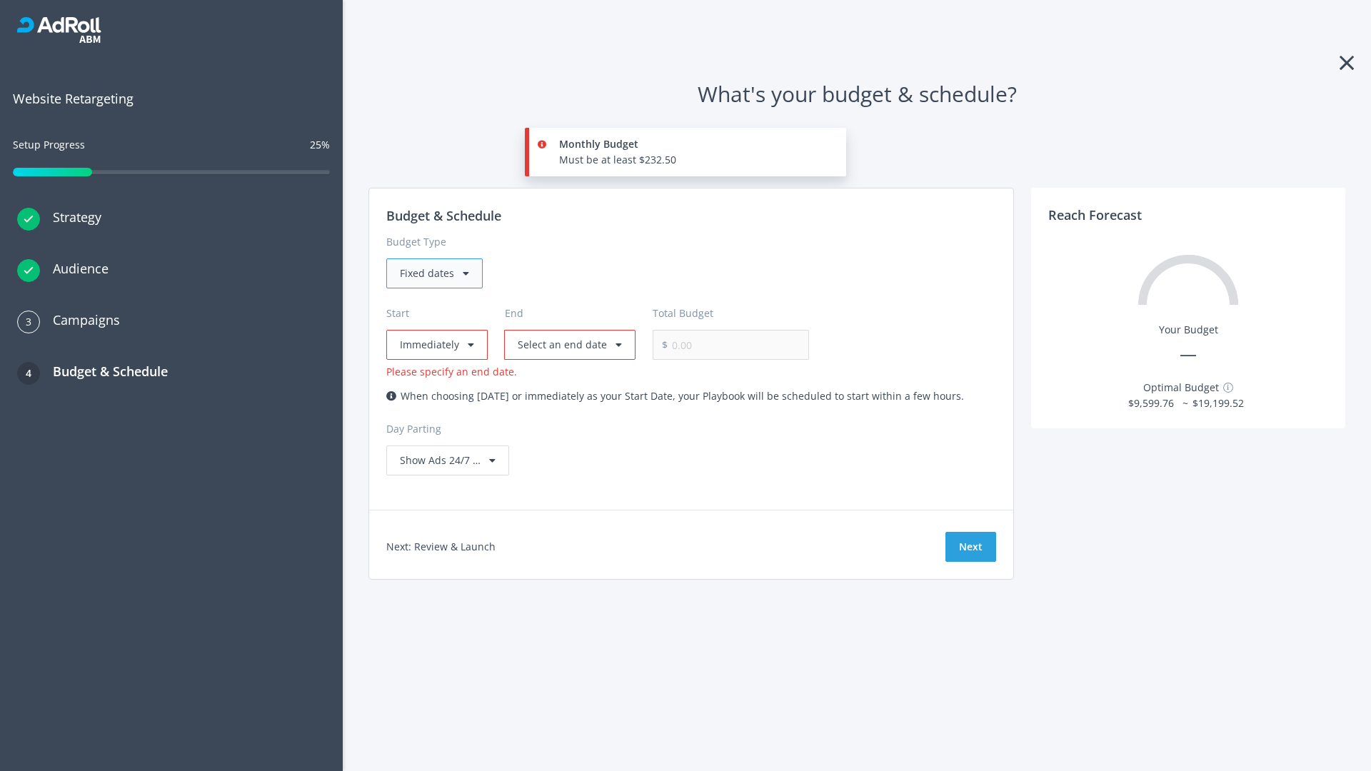
click at [433, 273] on div "Fixed dates" at bounding box center [434, 273] width 96 height 30
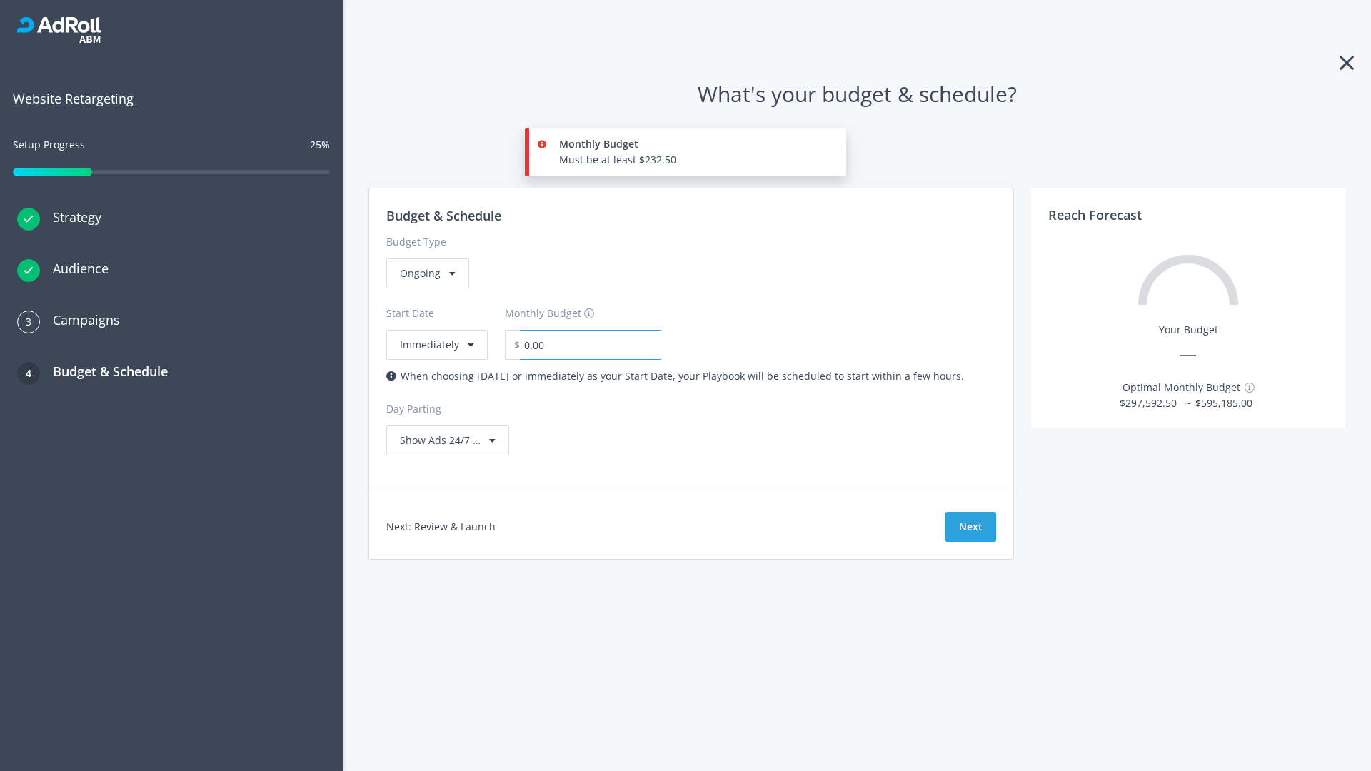
click at [581, 345] on input "0.00" at bounding box center [590, 345] width 141 height 30
click at [606, 345] on input "1.00" at bounding box center [590, 345] width 141 height 30
type input "1,000.00"
click at [436, 330] on button "Immediately" at bounding box center [436, 345] width 101 height 30
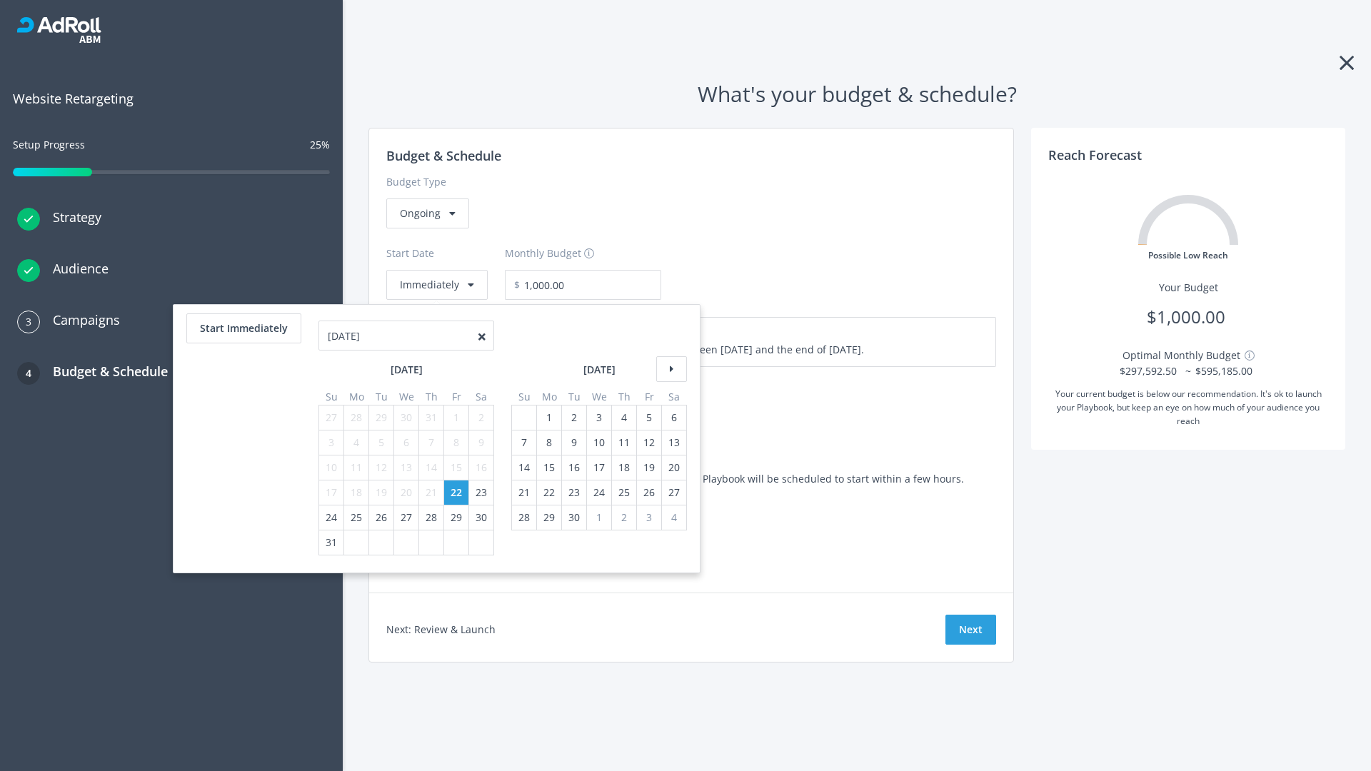
click at [670, 369] on icon at bounding box center [671, 369] width 31 height 26
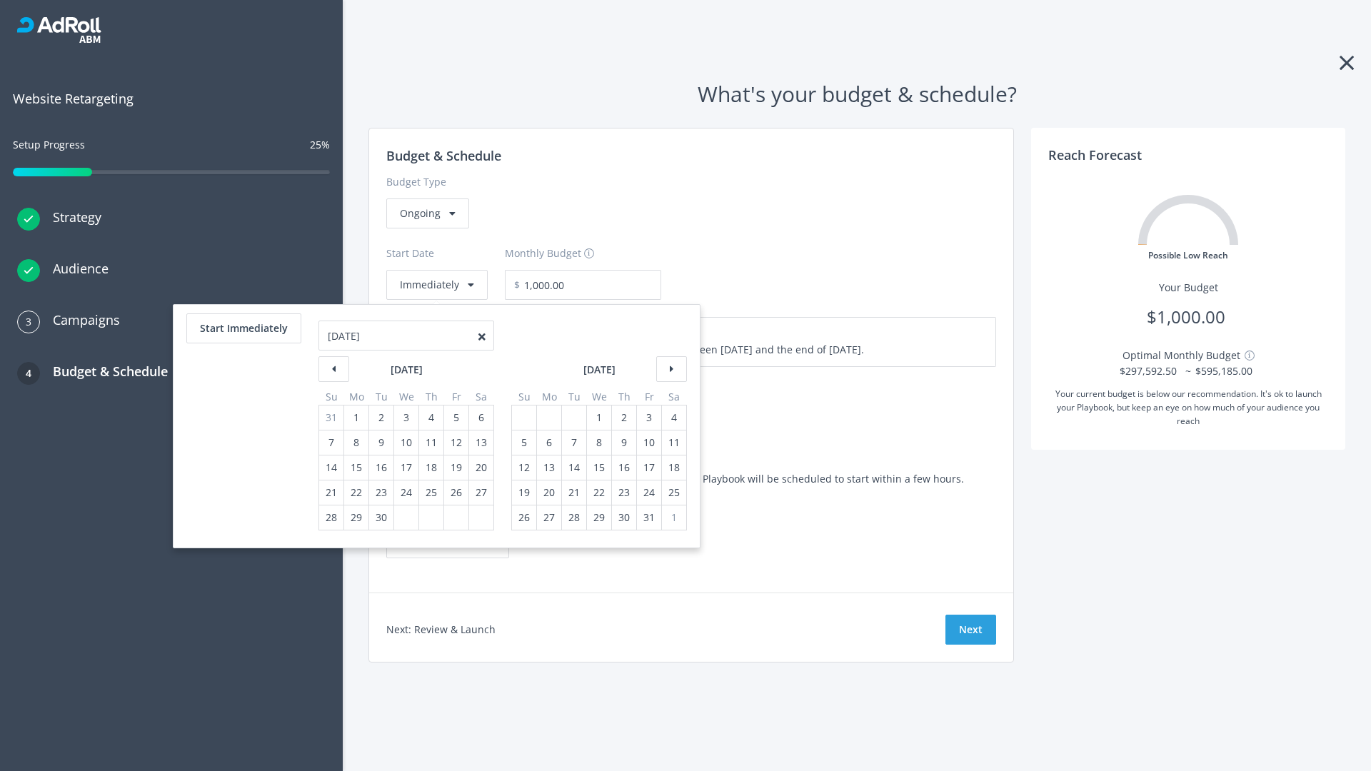
click at [523, 443] on div "5" at bounding box center [524, 443] width 19 height 24
type input "870.97"
click at [598, 418] on div "1" at bounding box center [599, 418] width 19 height 24
click at [243, 328] on button "Start Immediately" at bounding box center [243, 328] width 115 height 30
type input "08/22/2025"
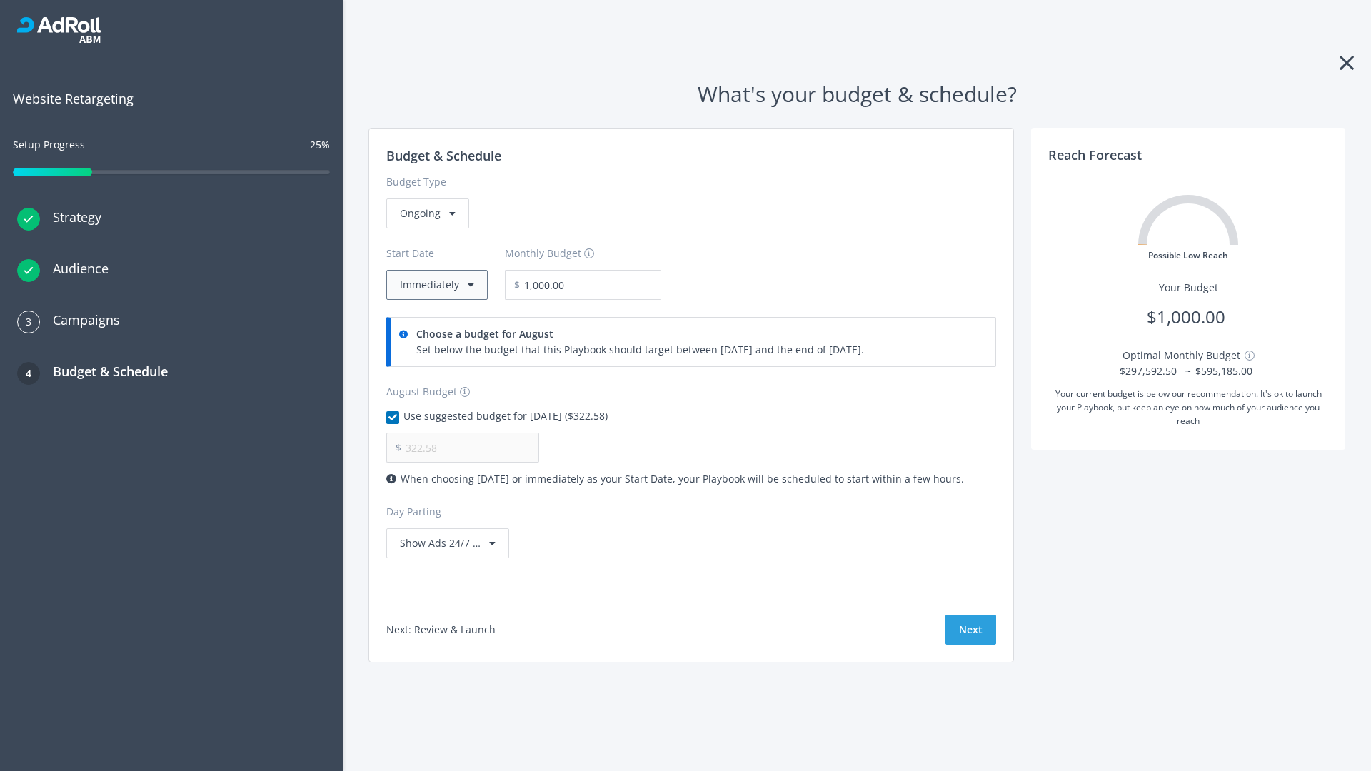
click at [436, 285] on button "Immediately" at bounding box center [436, 285] width 101 height 30
click at [970, 630] on button "Next" at bounding box center [970, 630] width 51 height 30
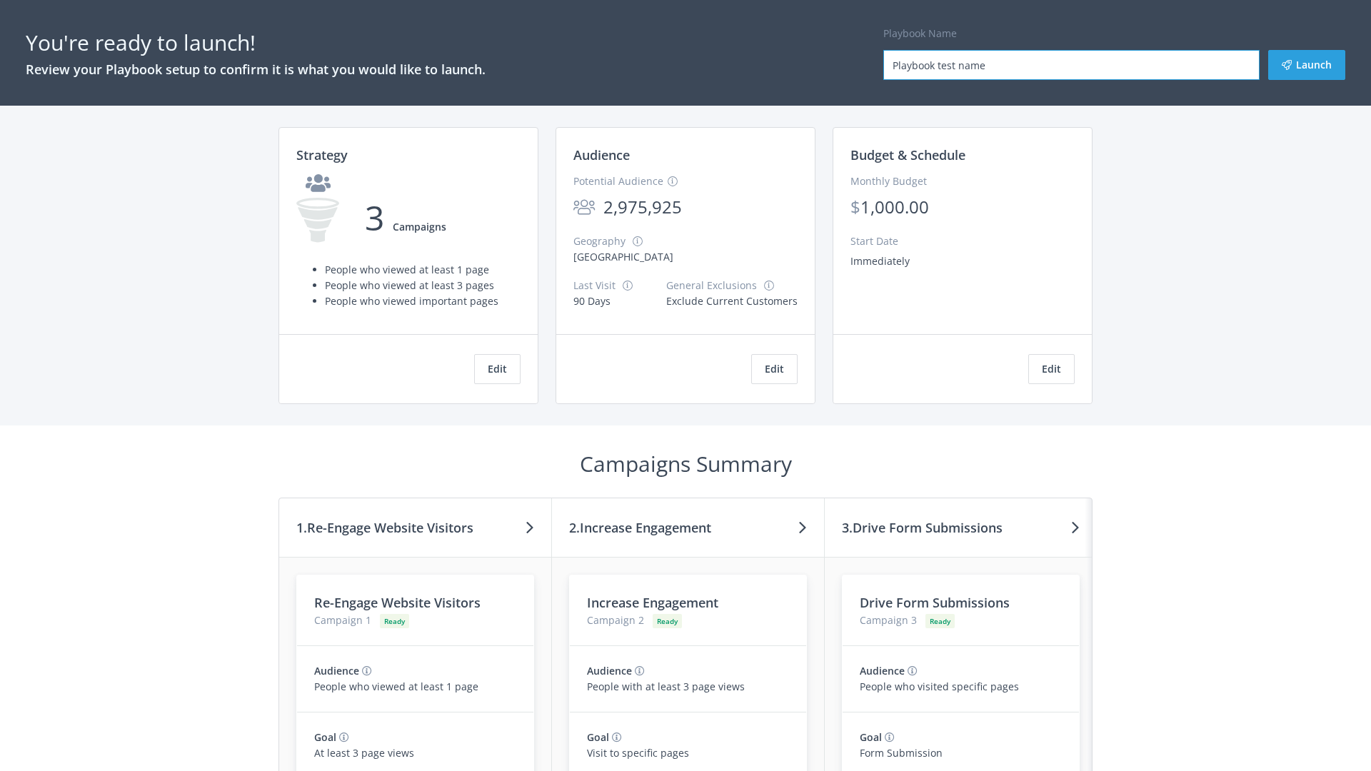
type input "Playbook test name"
click at [1307, 65] on button "Launch" at bounding box center [1306, 65] width 77 height 30
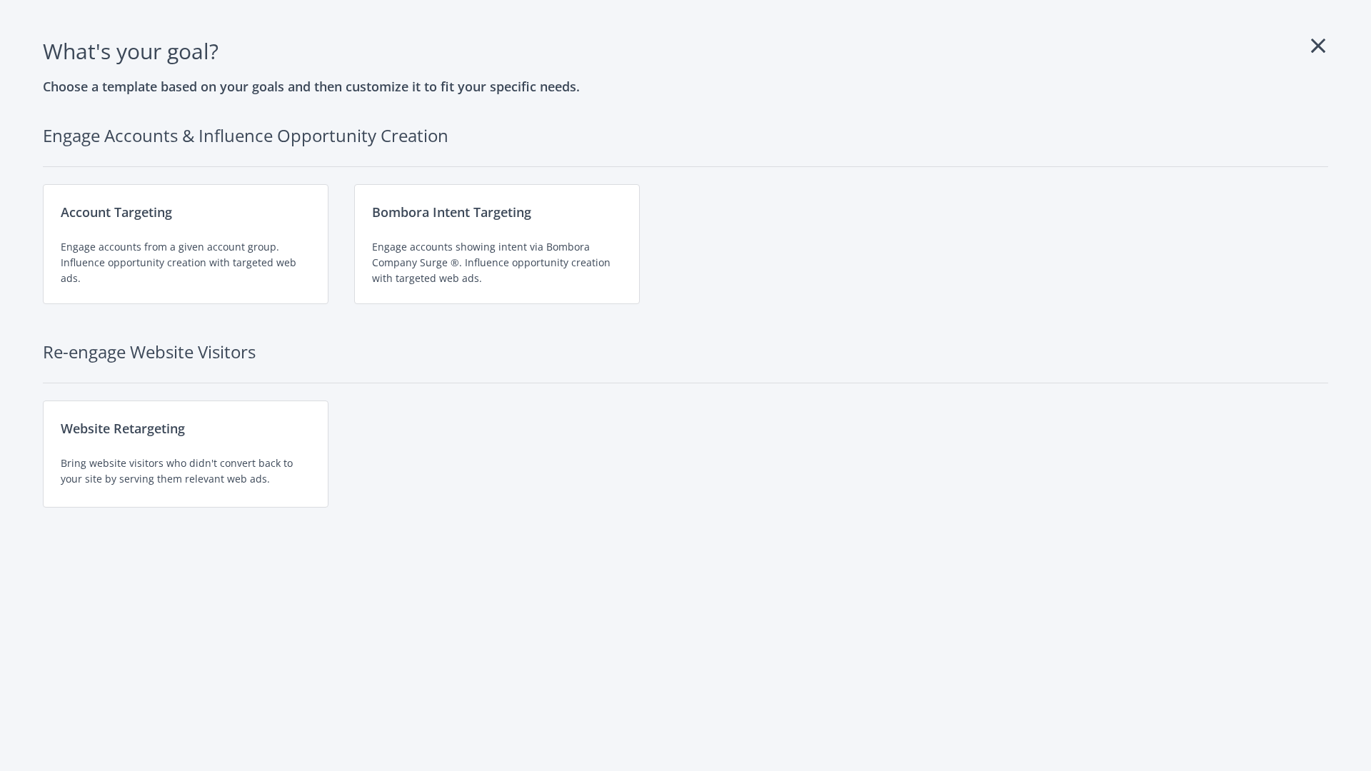
click at [186, 454] on div "Website Retargeting Bring website visitors who didn't convert back to your site…" at bounding box center [186, 454] width 286 height 107
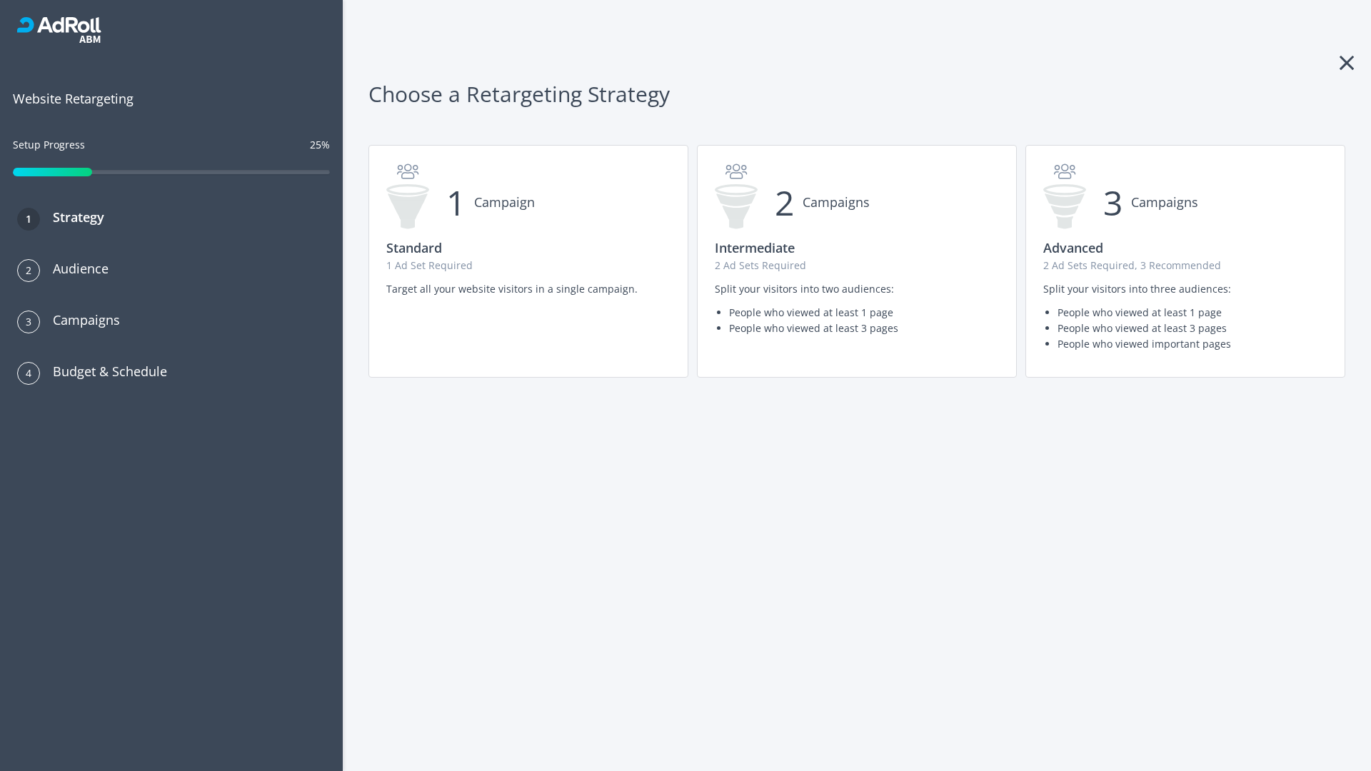
click at [857, 261] on p "2 Ad Sets Required" at bounding box center [857, 266] width 284 height 16
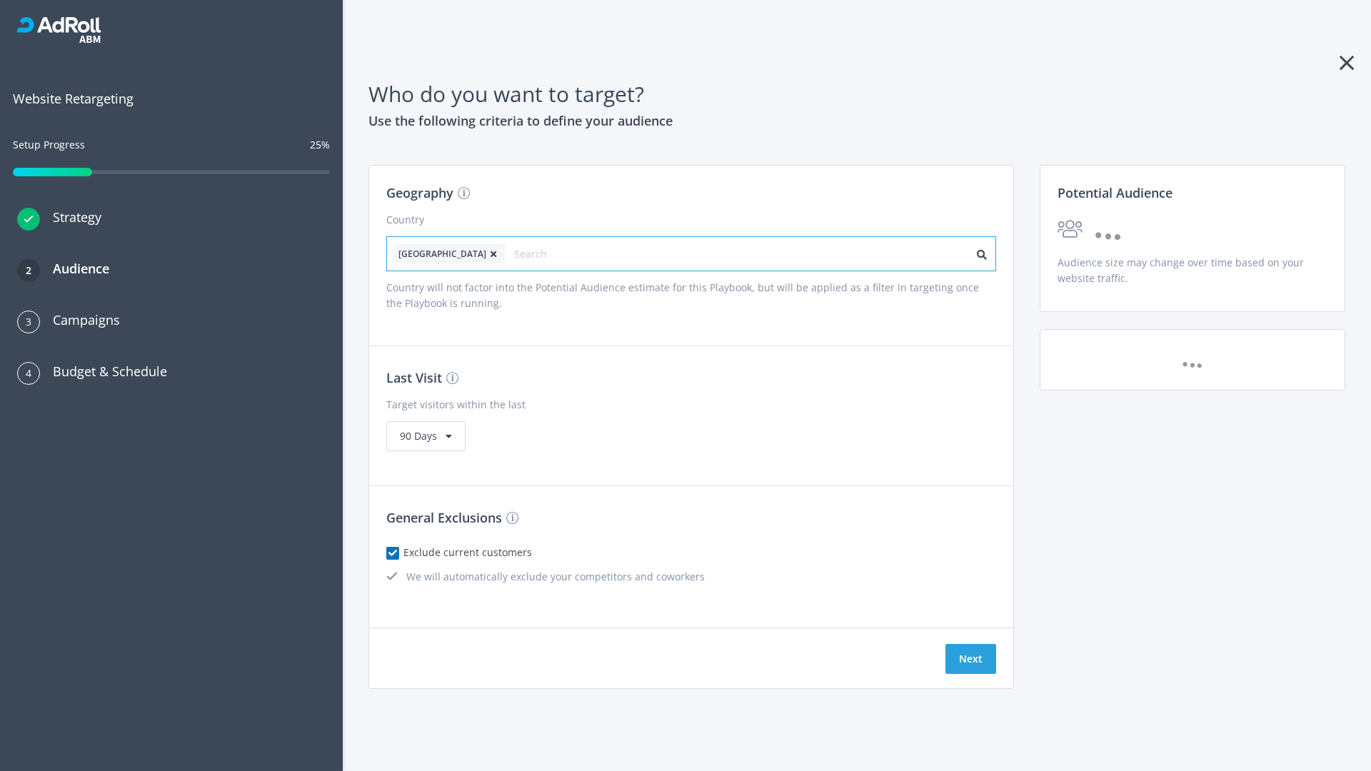
click at [538, 253] on input "text" at bounding box center [578, 254] width 128 height 20
type input "[GEOGRAPHIC_DATA]"
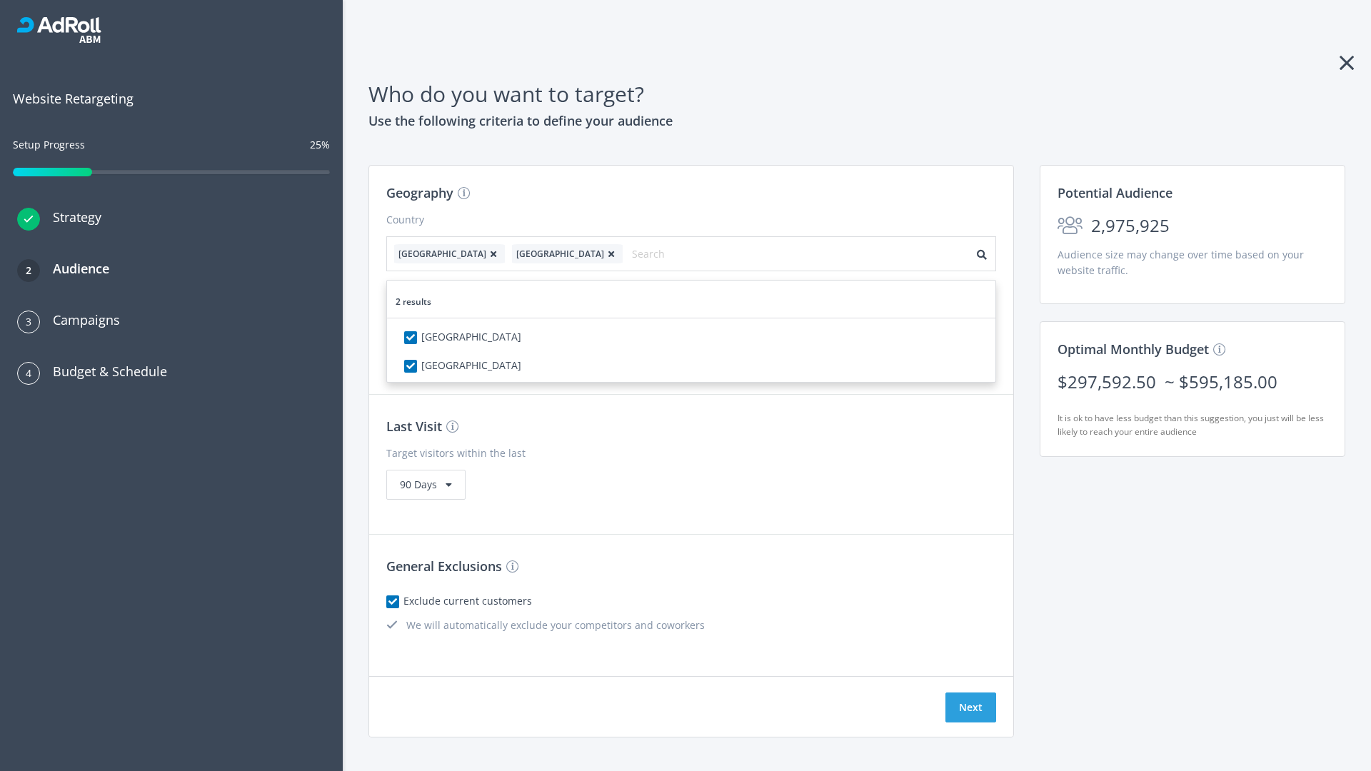
click at [486, 253] on icon at bounding box center [493, 254] width 14 height 9
checkbox input "false"
click at [970, 693] on button "Next" at bounding box center [970, 708] width 51 height 30
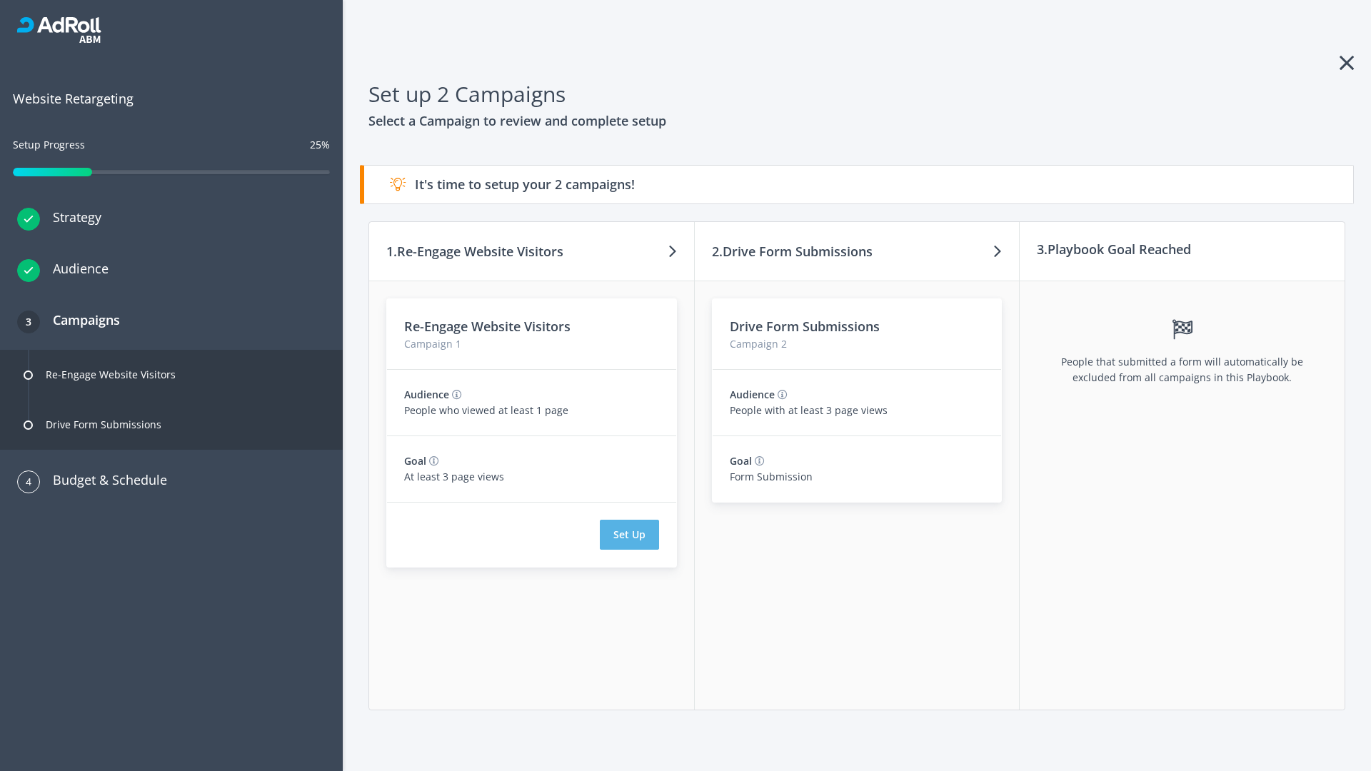
click at [629, 535] on button "Set Up" at bounding box center [629, 535] width 59 height 30
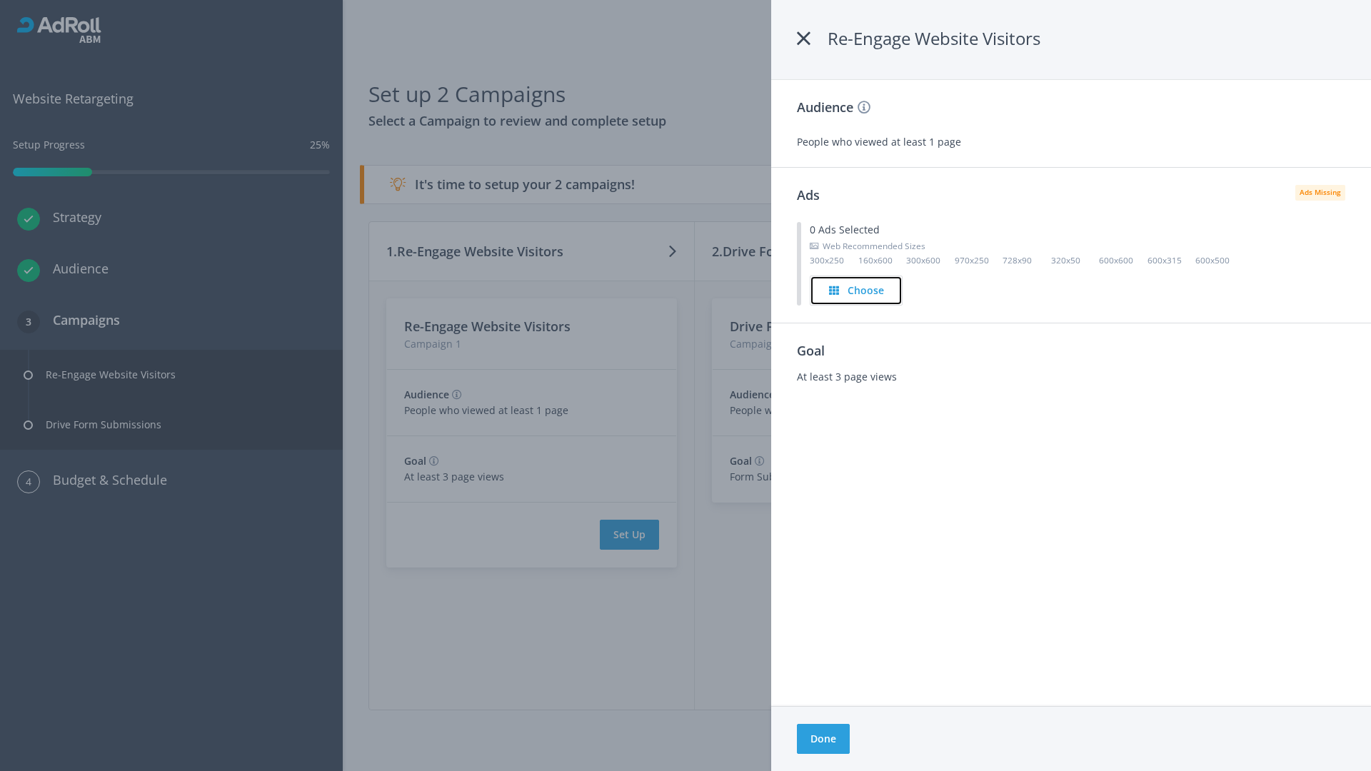
click at [858, 290] on h4 "Choose" at bounding box center [866, 291] width 36 height 16
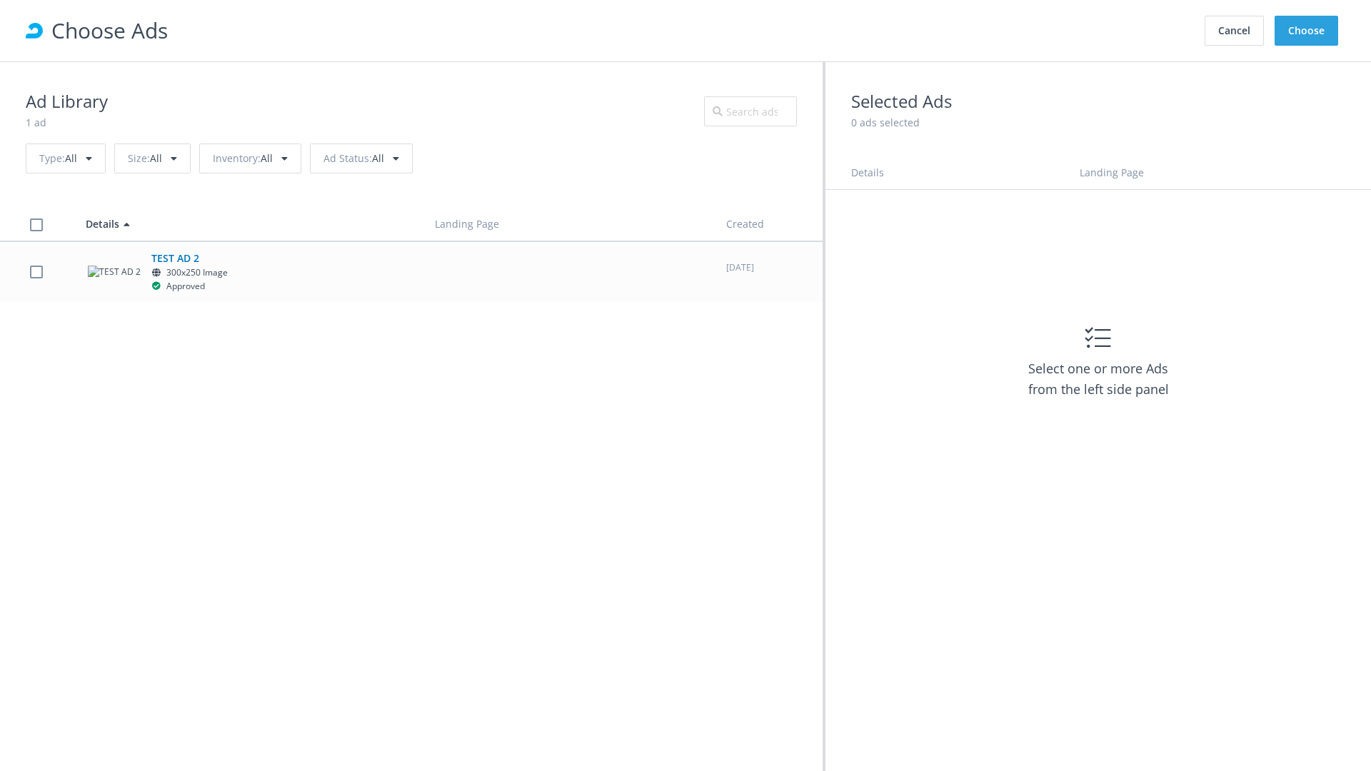
click at [36, 271] on label at bounding box center [36, 272] width 13 height 14
checkbox input "true"
click at [1307, 31] on button "Choose" at bounding box center [1307, 31] width 64 height 30
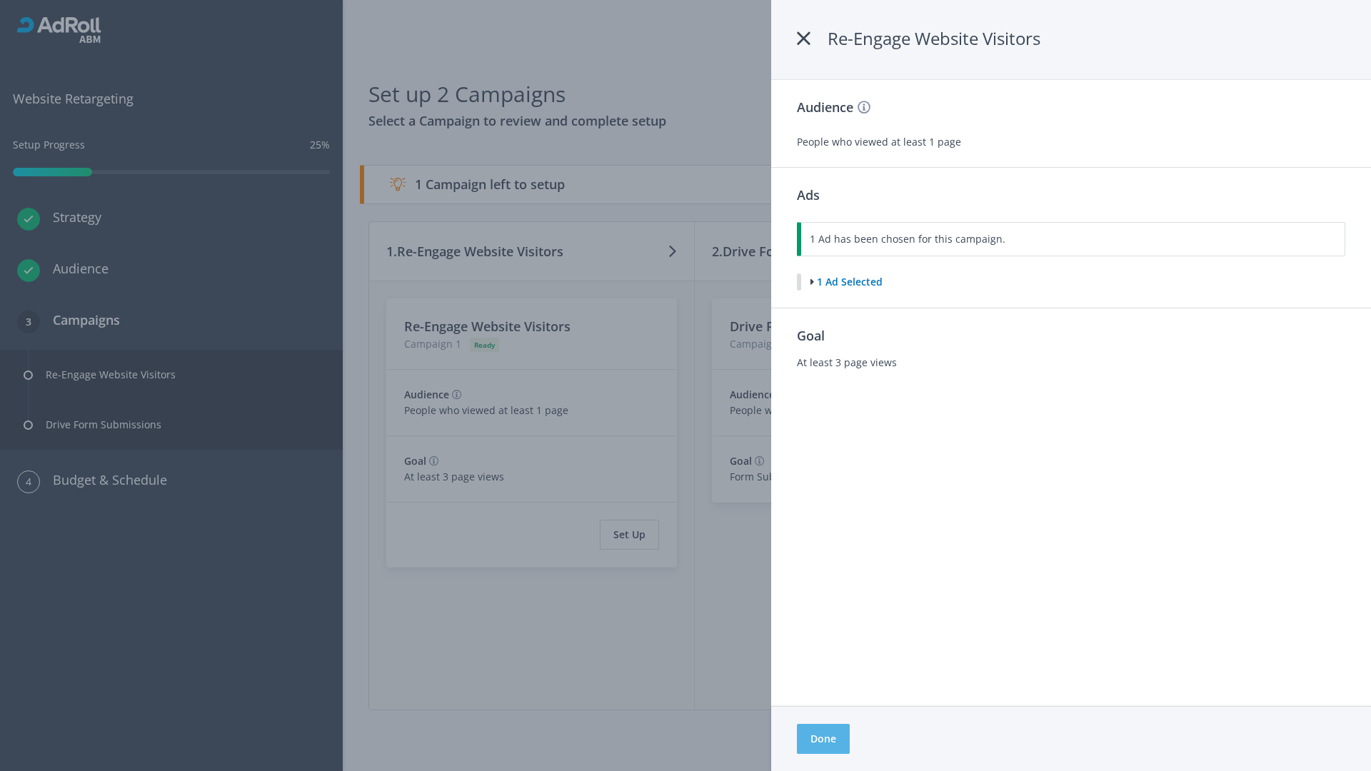
click at [823, 739] on button "Done" at bounding box center [823, 739] width 53 height 30
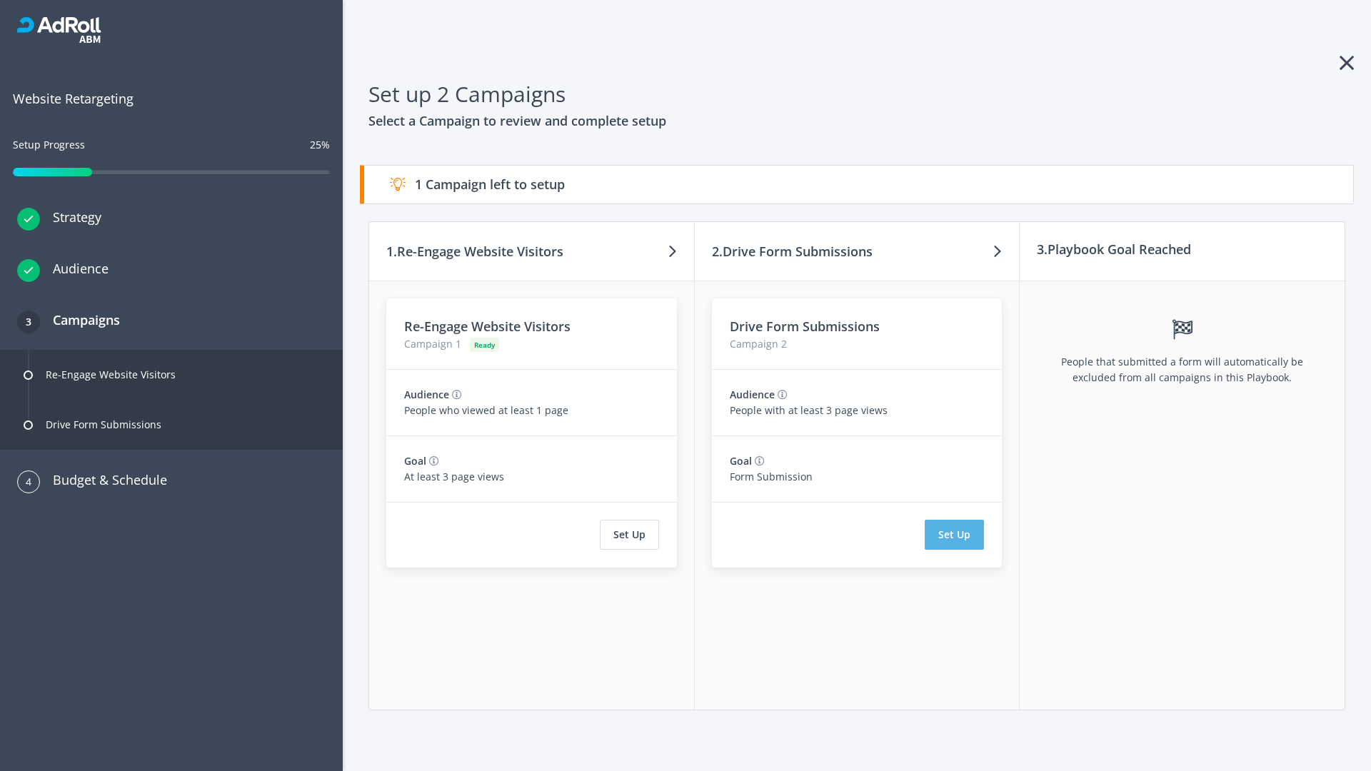
click at [955, 535] on button "Set Up" at bounding box center [954, 535] width 59 height 30
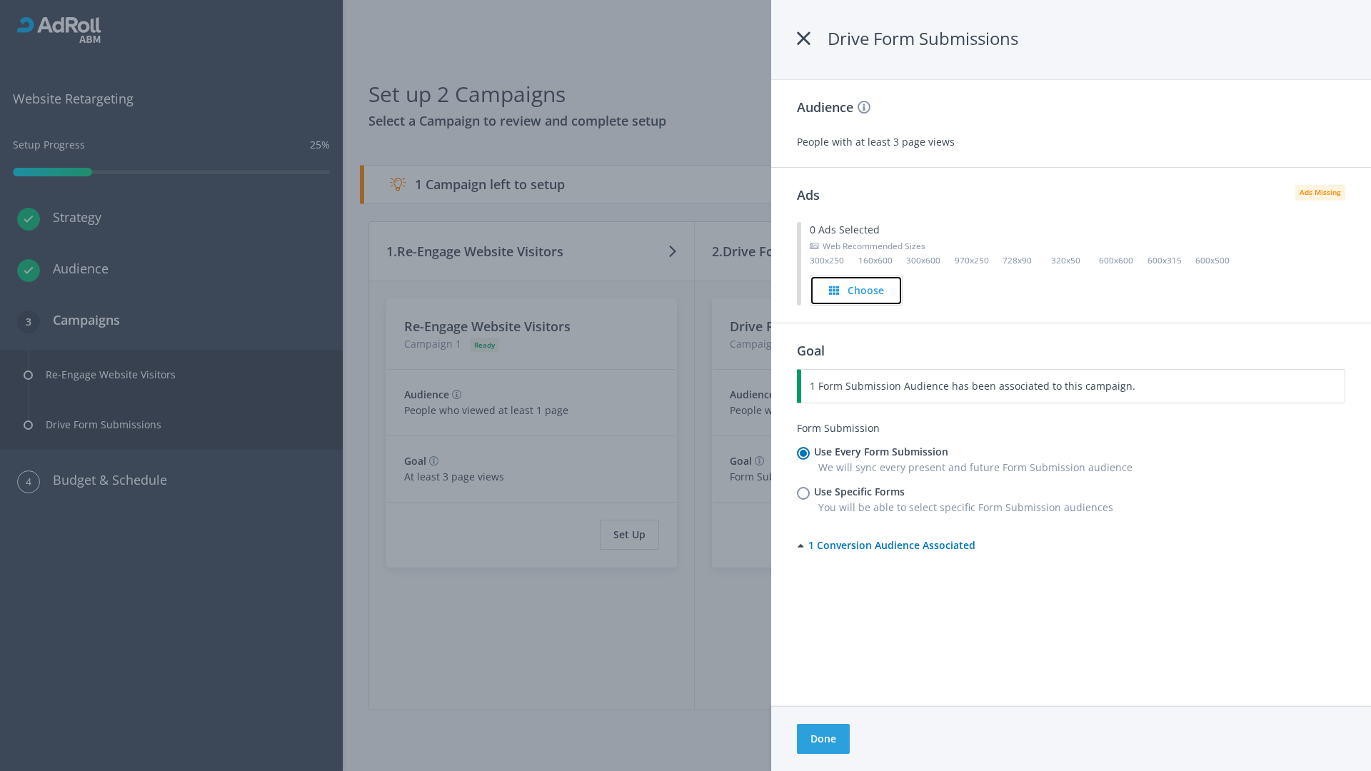
click at [857, 290] on h4 "Choose" at bounding box center [866, 291] width 36 height 16
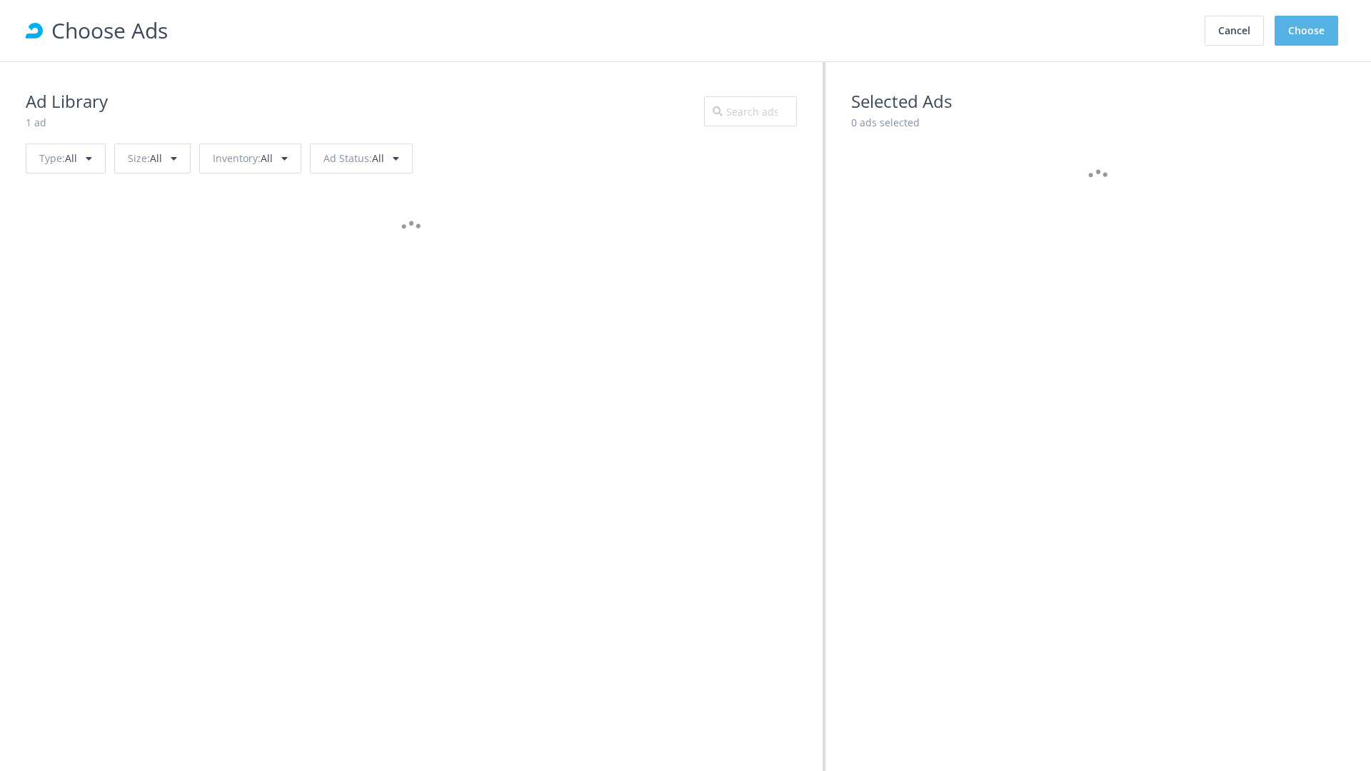
click at [1307, 31] on button "Choose" at bounding box center [1307, 31] width 64 height 30
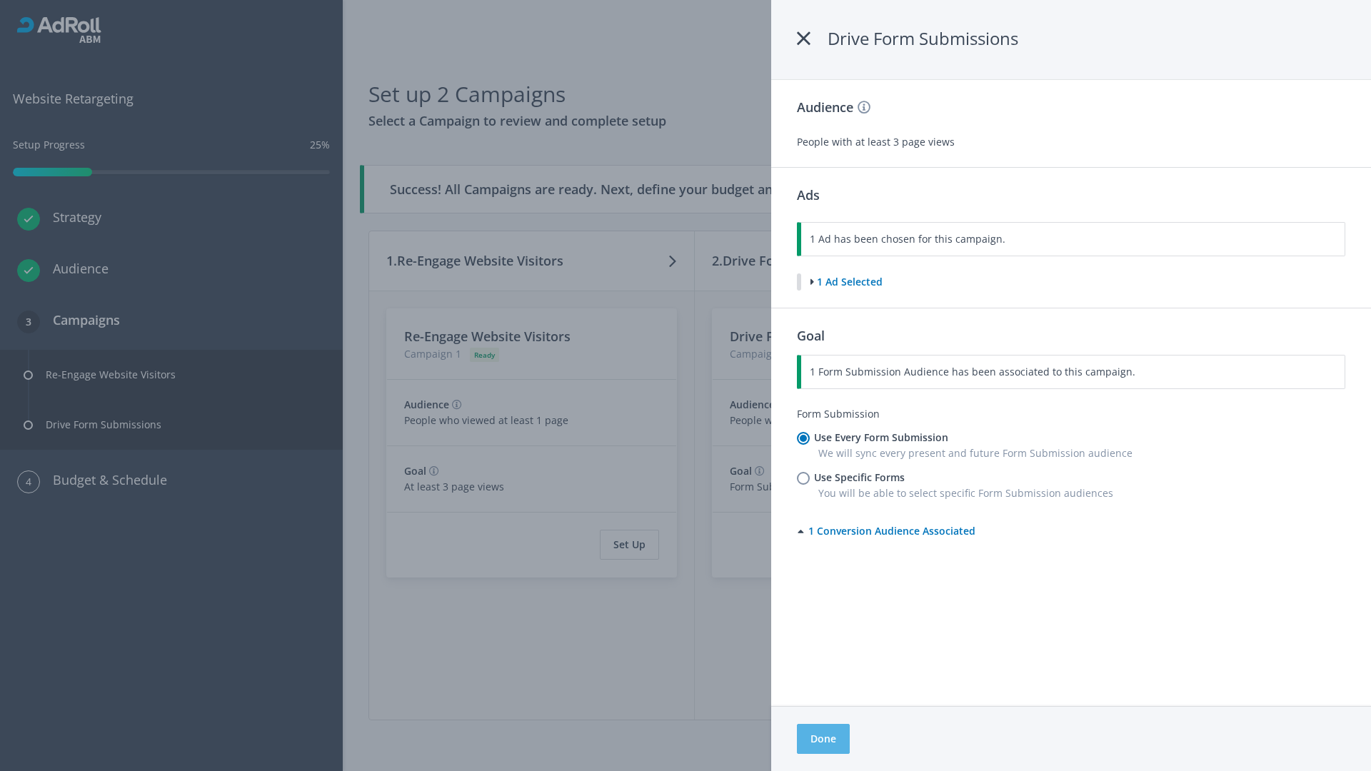
click at [823, 739] on button "Done" at bounding box center [823, 739] width 53 height 30
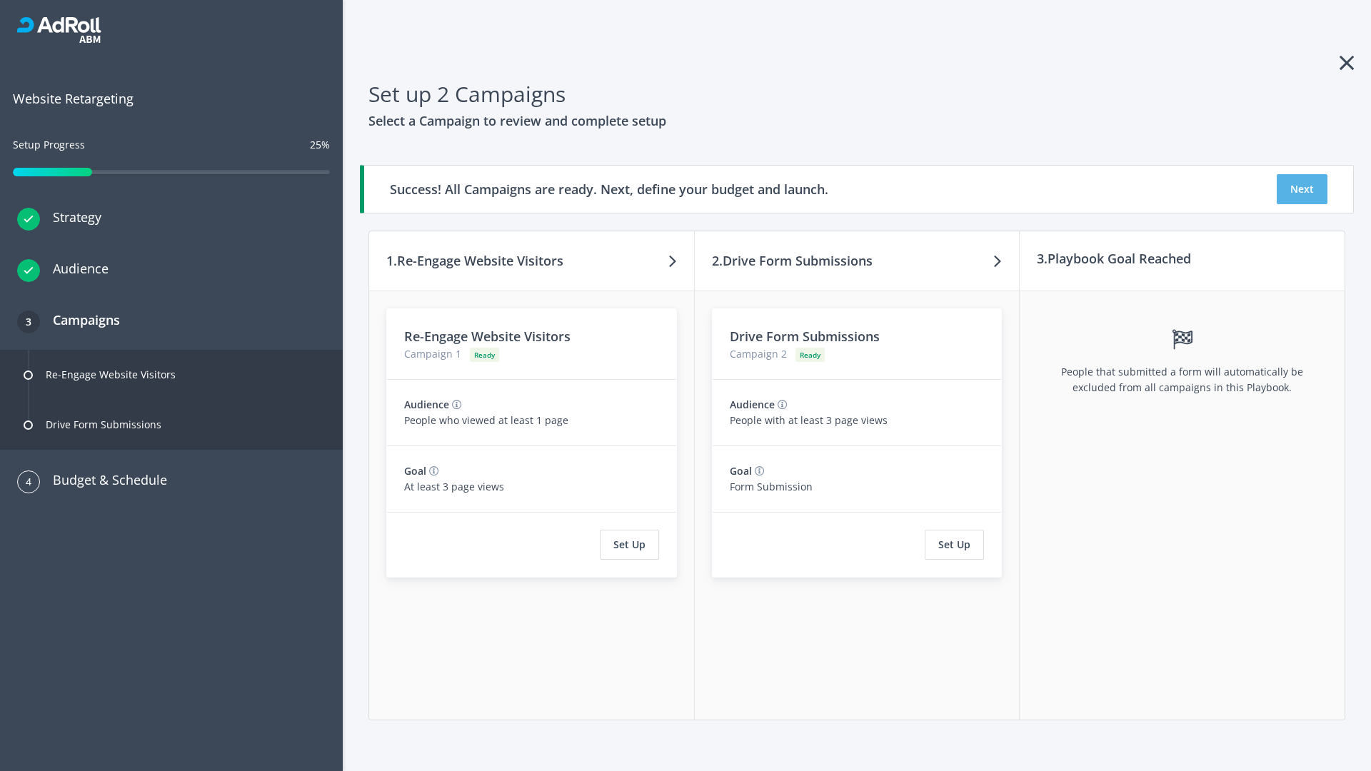
click at [1302, 189] on button "Next" at bounding box center [1302, 189] width 51 height 30
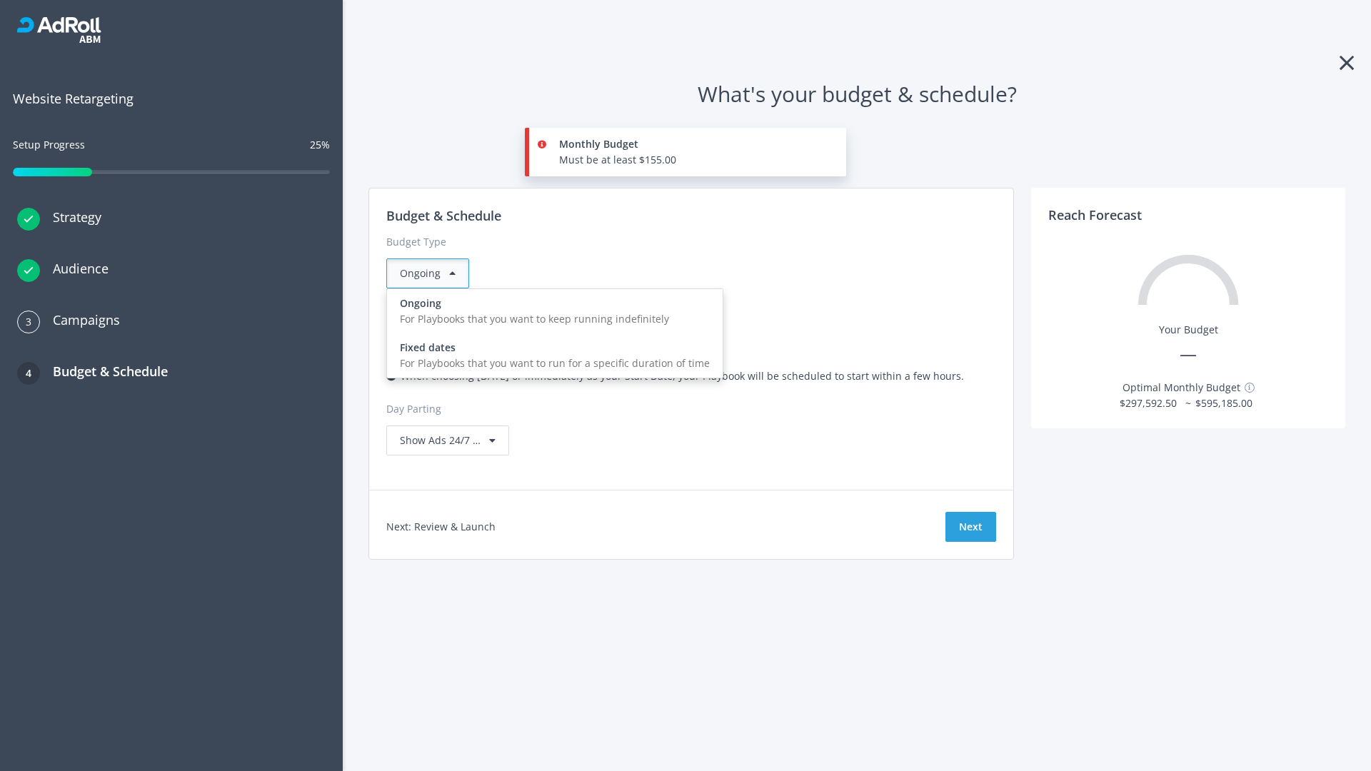
click at [551, 356] on div "For Playbooks that you want to run for a specific duration of time" at bounding box center [555, 364] width 310 height 16
click at [433, 273] on div "Ongoing" at bounding box center [427, 273] width 83 height 30
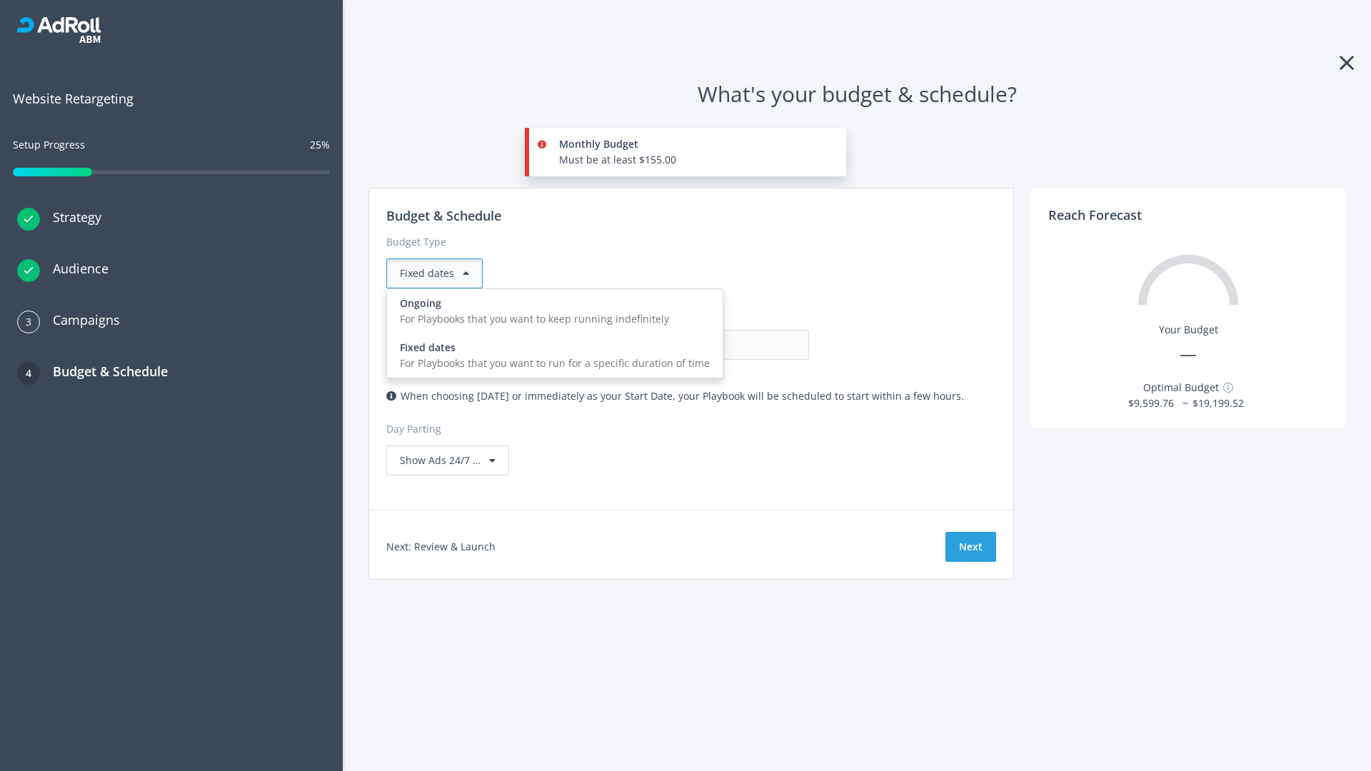
click at [551, 311] on div "For Playbooks that you want to keep running indefinitely" at bounding box center [555, 319] width 310 height 16
click at [668, 345] on input "0.00" at bounding box center [738, 345] width 141 height 30
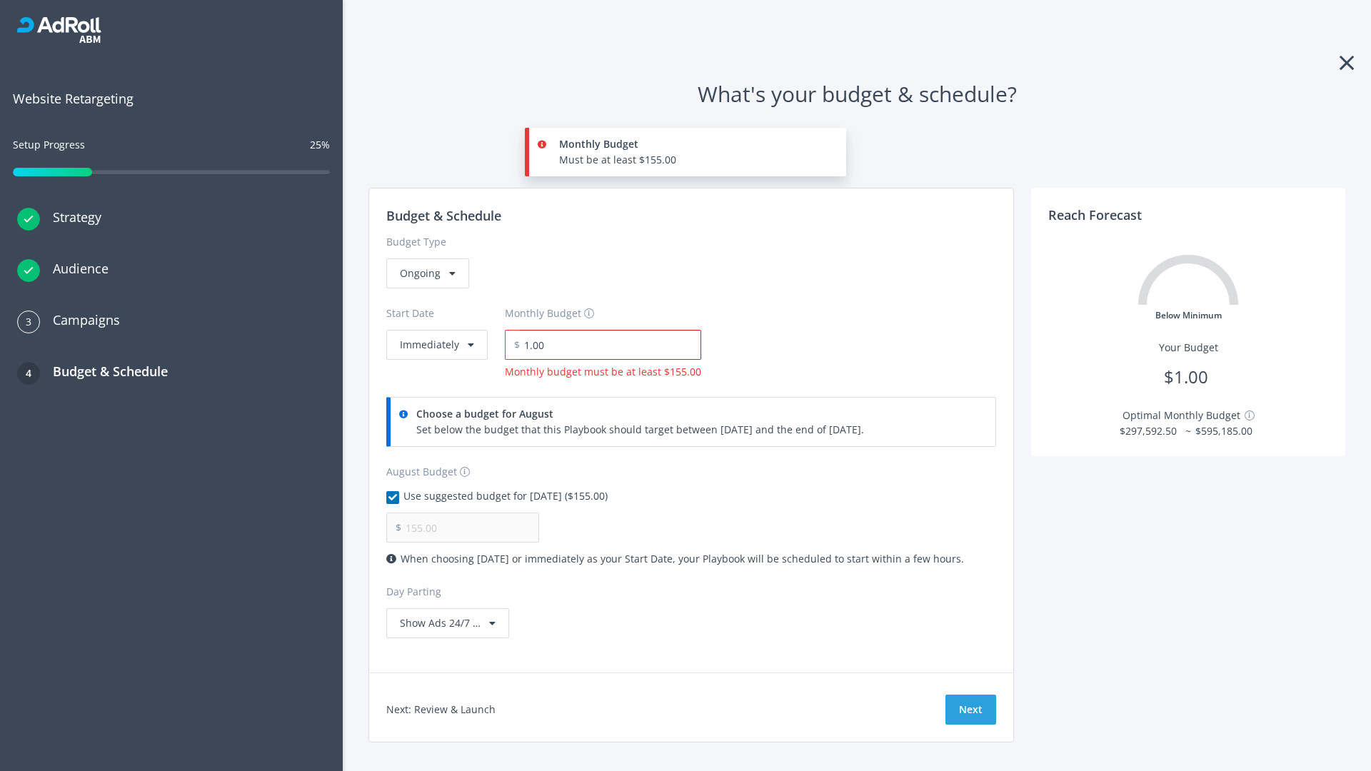
click at [606, 345] on input "1.00" at bounding box center [610, 345] width 181 height 30
type input "1,000.00"
click at [436, 330] on button "Immediately" at bounding box center [436, 345] width 101 height 30
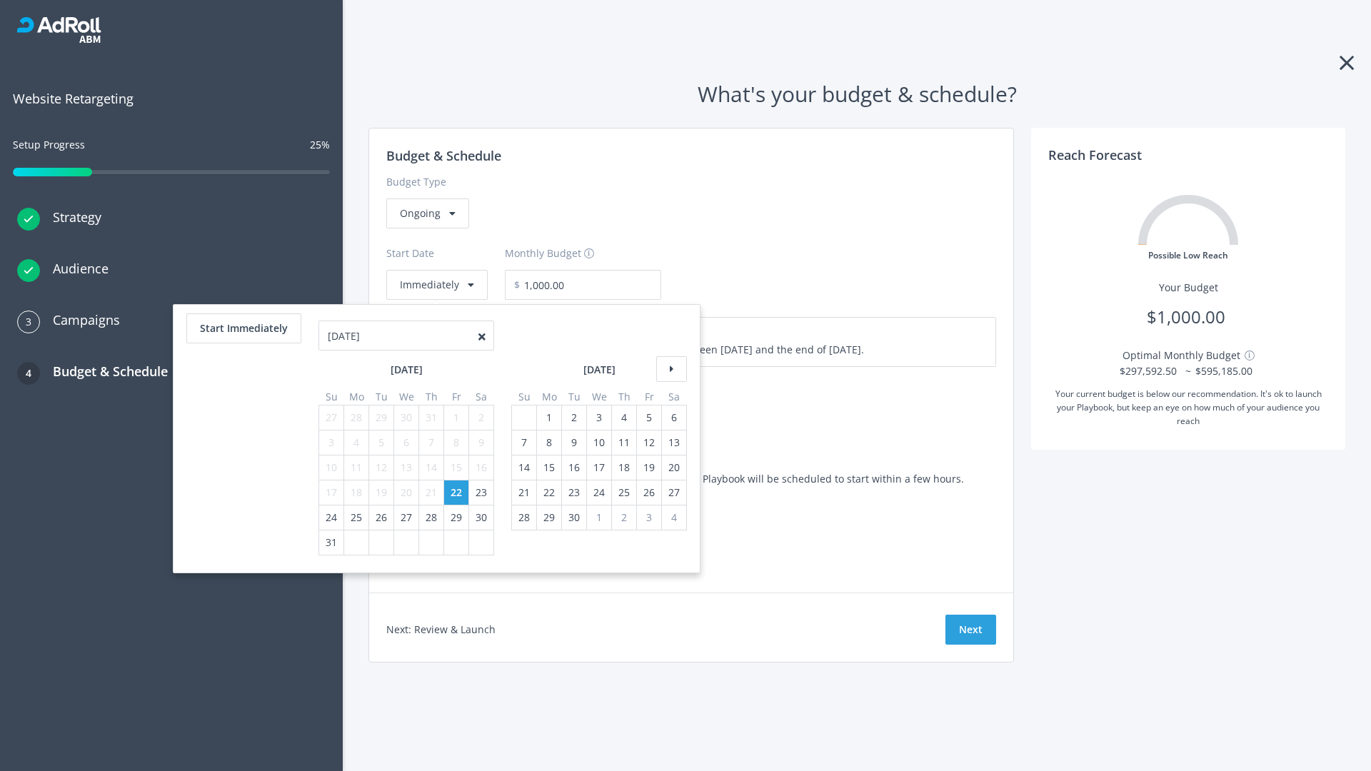
click at [670, 369] on icon at bounding box center [671, 369] width 31 height 26
click at [523, 443] on div "7" at bounding box center [524, 443] width 19 height 24
type input "870.97"
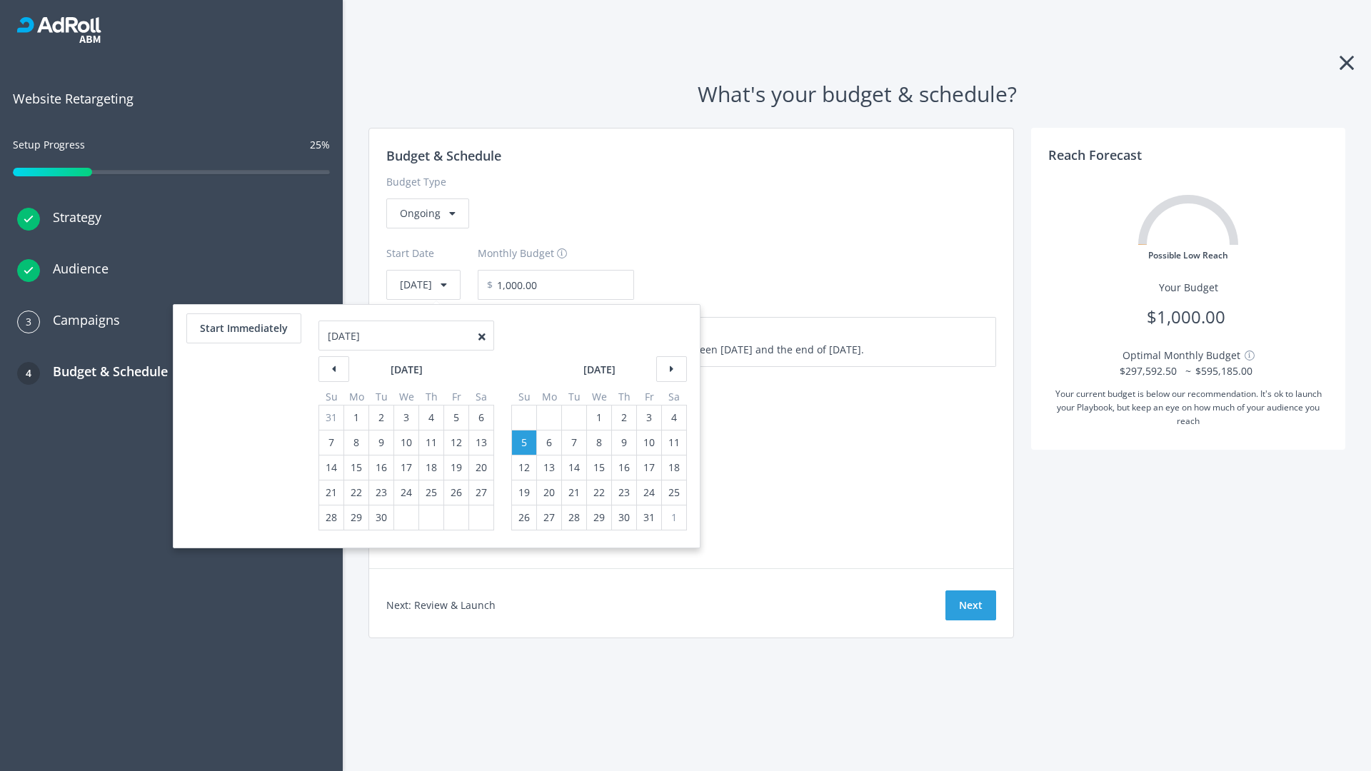
click at [598, 418] on div "1" at bounding box center [599, 418] width 19 height 24
click at [243, 328] on button "Start Immediately" at bounding box center [243, 328] width 115 height 30
type input "[DATE]"
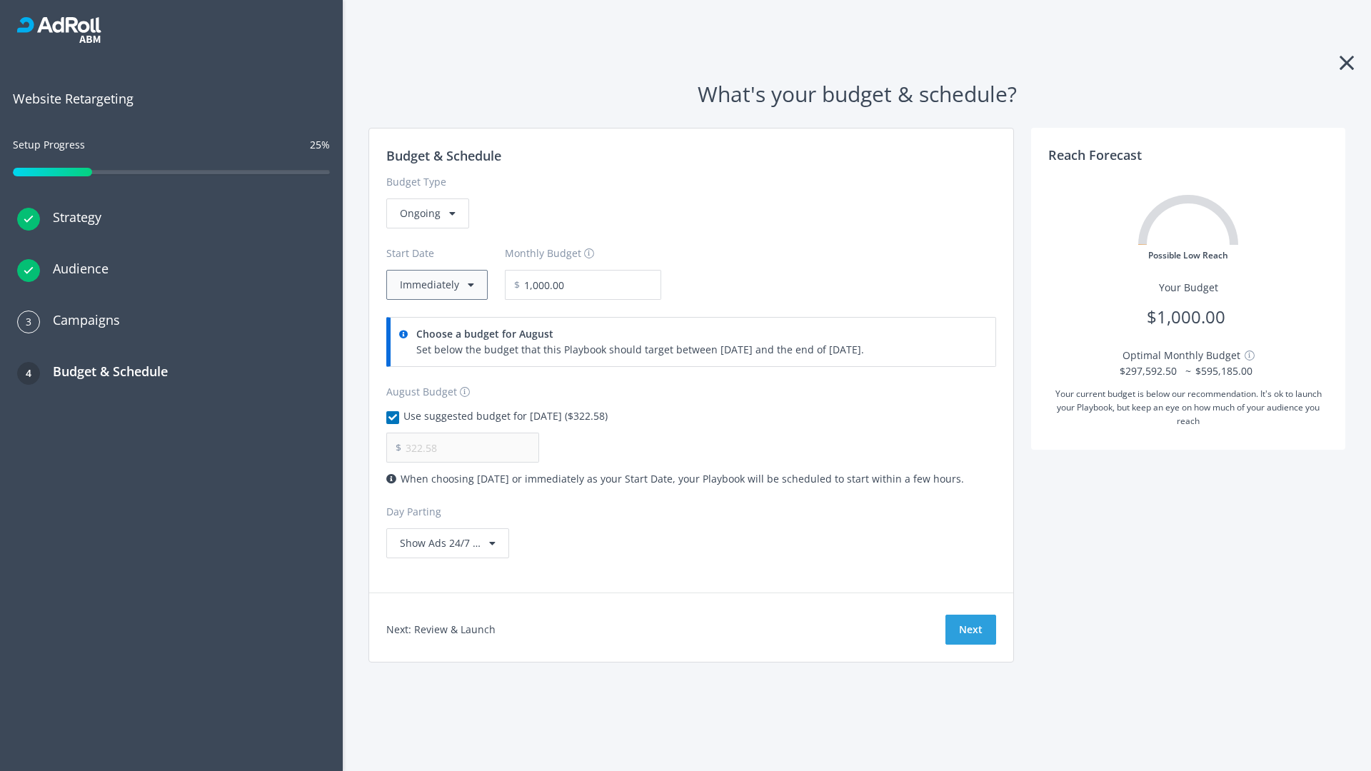
click at [436, 285] on button "Immediately" at bounding box center [436, 285] width 101 height 30
click at [970, 630] on button "Next" at bounding box center [970, 630] width 51 height 30
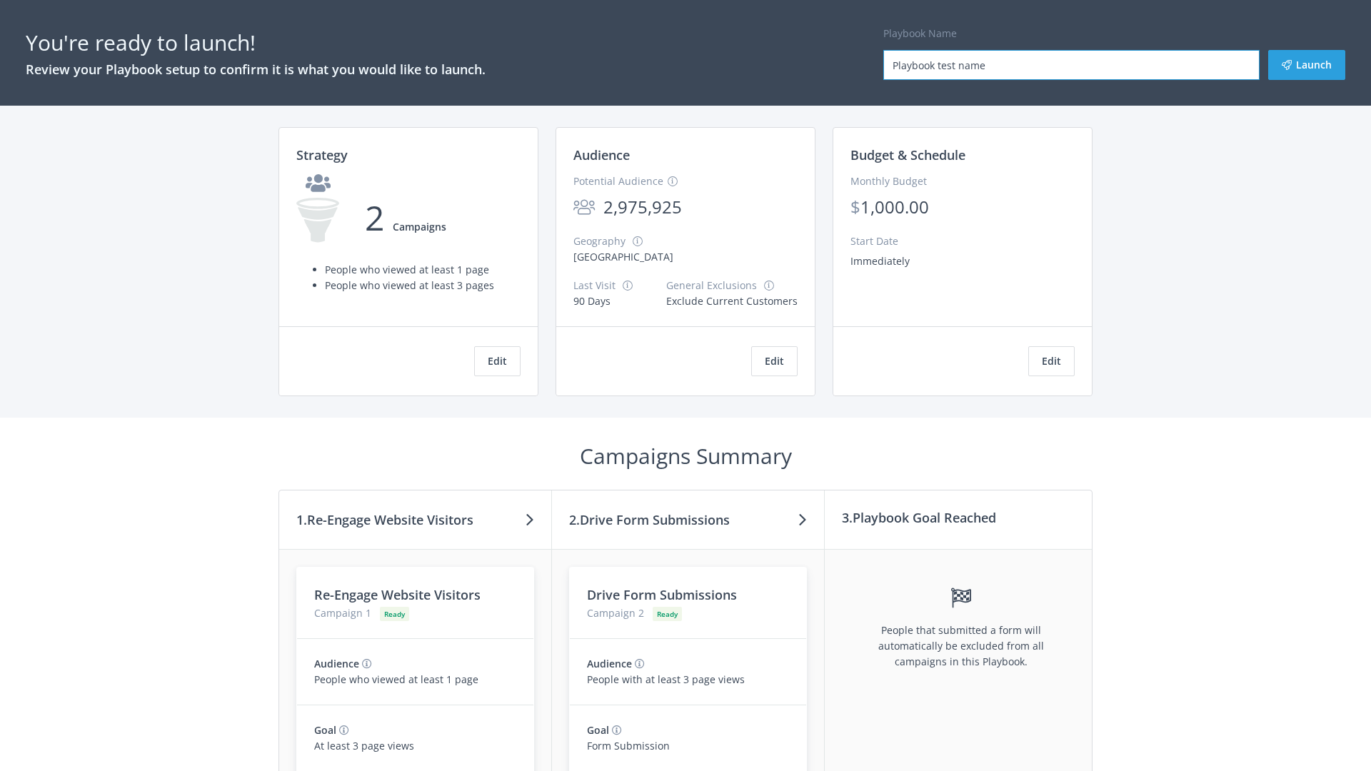
type input "Playbook test name"
click at [1307, 65] on button "Launch" at bounding box center [1306, 65] width 77 height 30
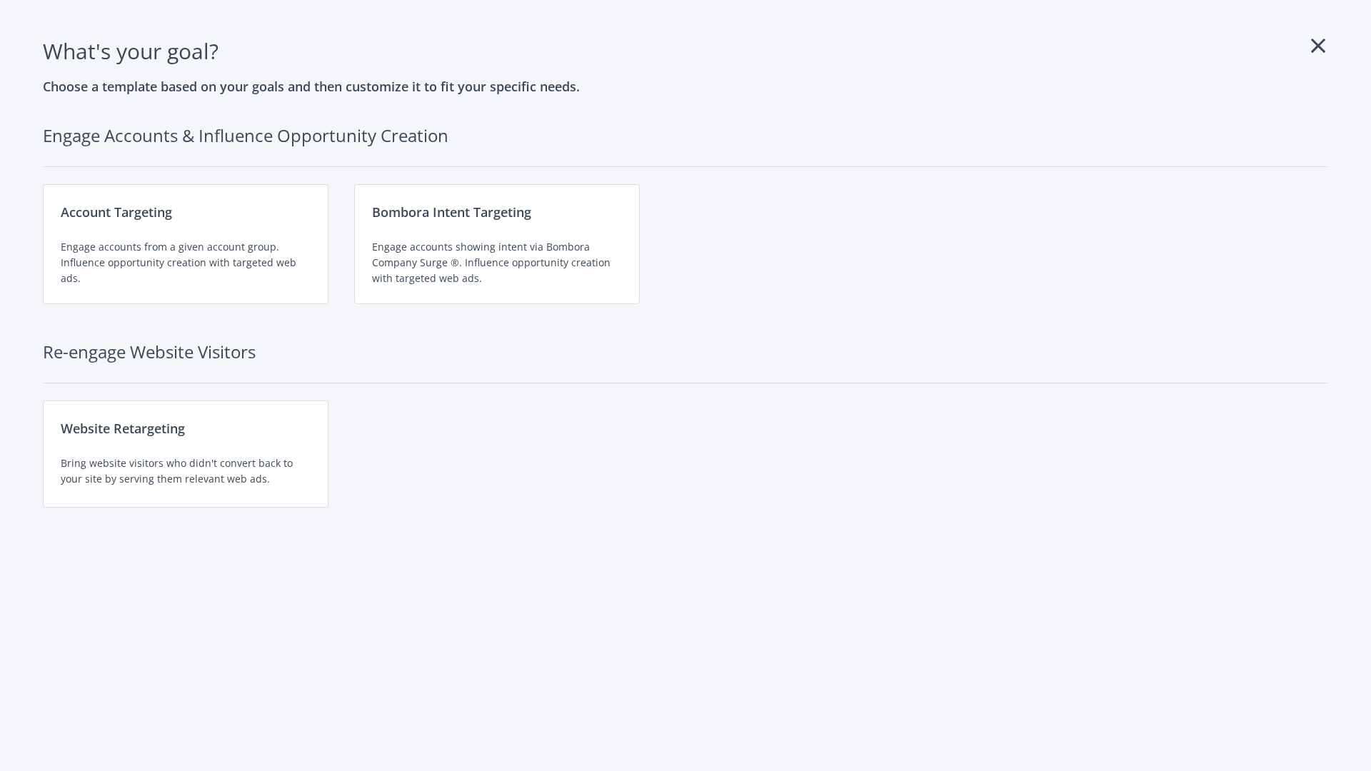
click at [186, 454] on div "Website Retargeting Bring website visitors who didn't convert back to your site…" at bounding box center [186, 454] width 286 height 107
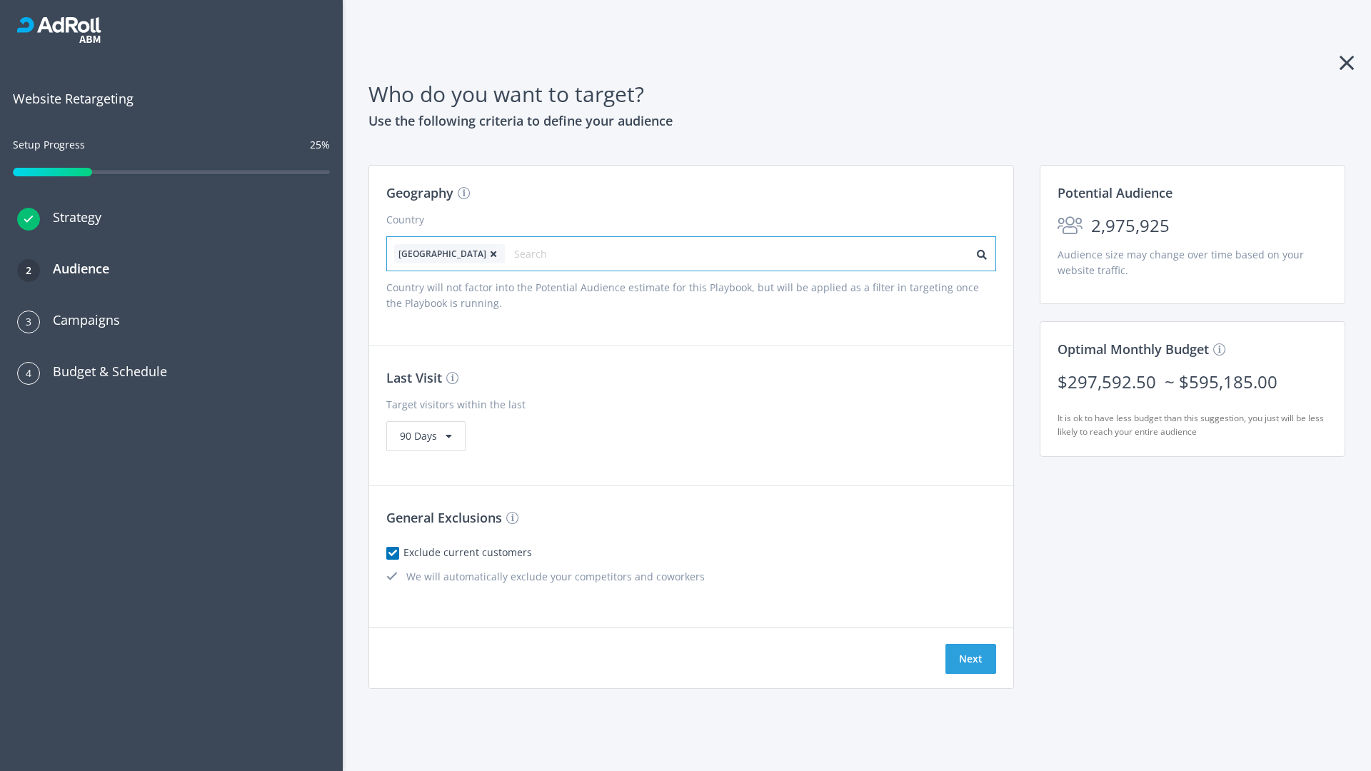
click at [538, 253] on input "text" at bounding box center [578, 254] width 128 height 20
type input "[GEOGRAPHIC_DATA]"
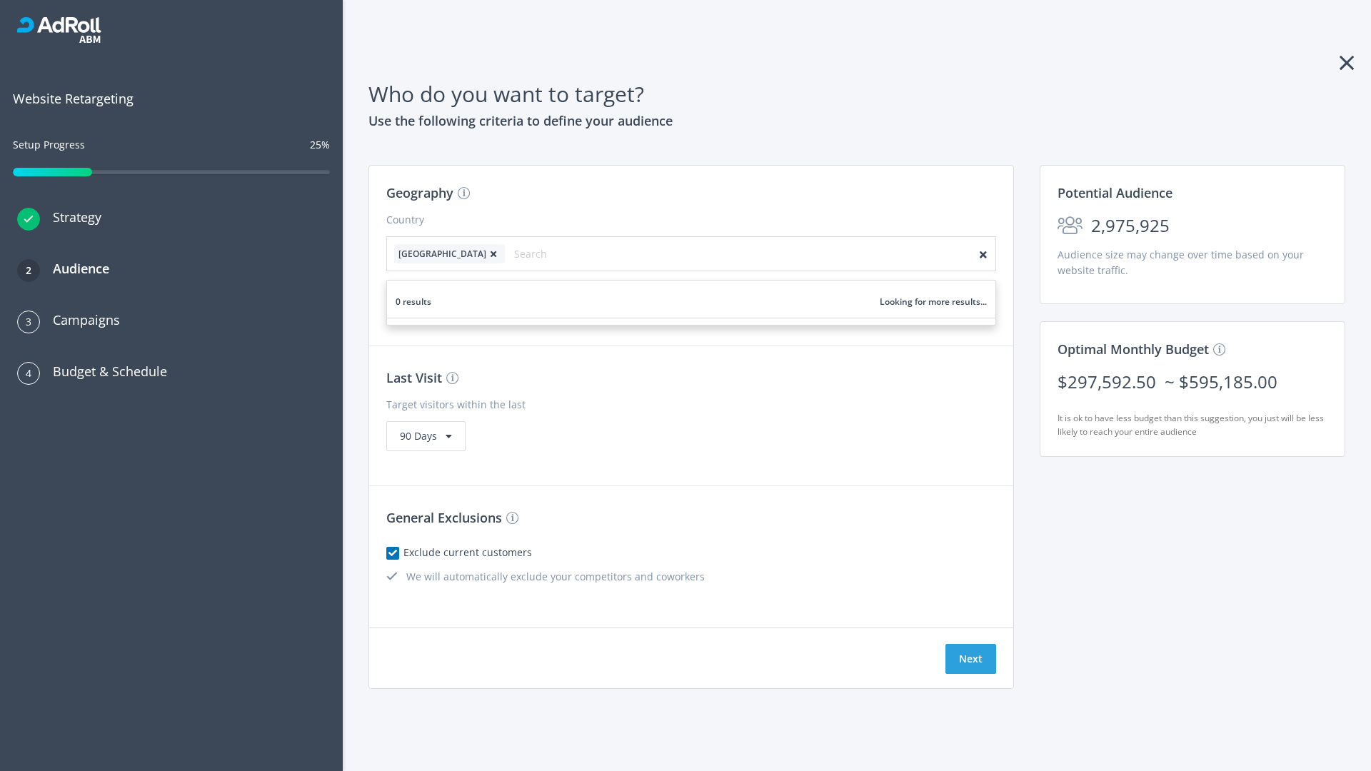
click at [486, 253] on icon at bounding box center [493, 254] width 14 height 9
click at [970, 659] on button "Next" at bounding box center [970, 659] width 51 height 30
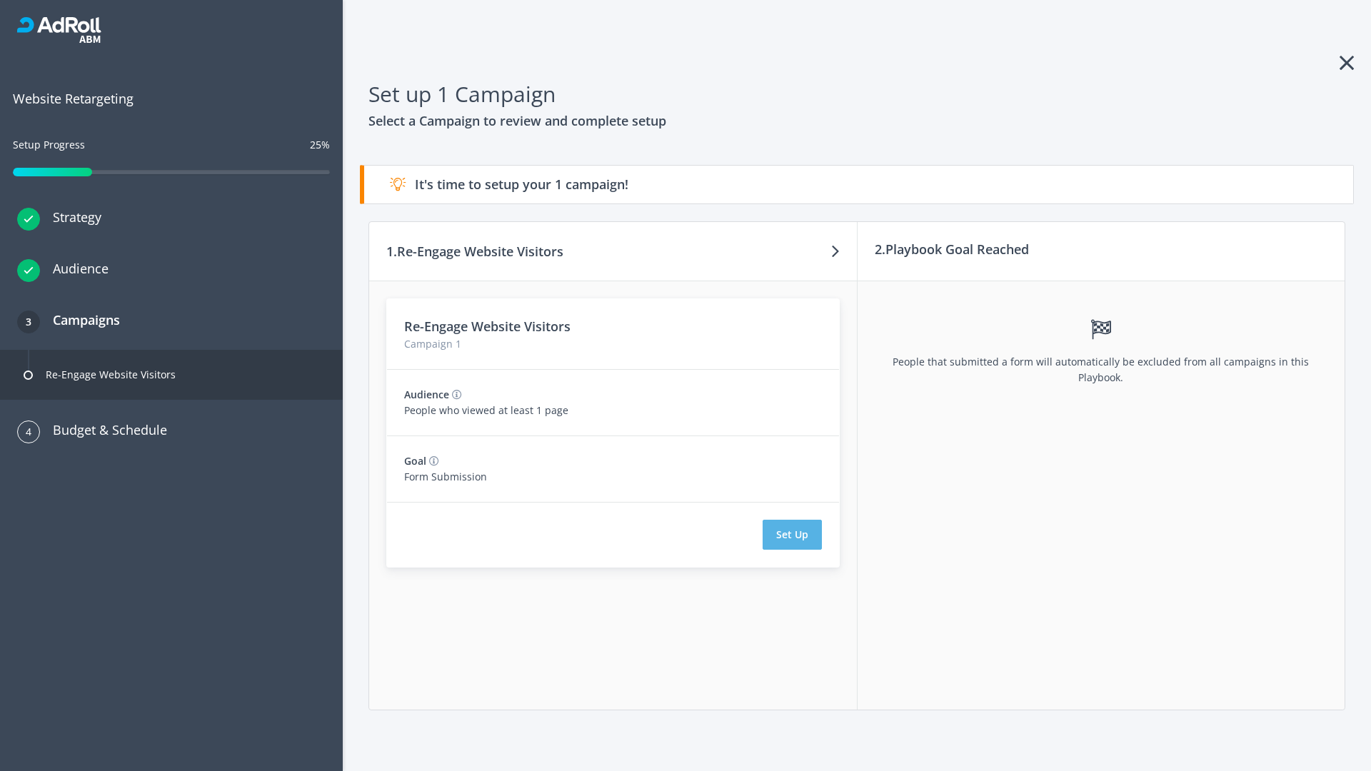
click at [792, 535] on button "Set Up" at bounding box center [792, 535] width 59 height 30
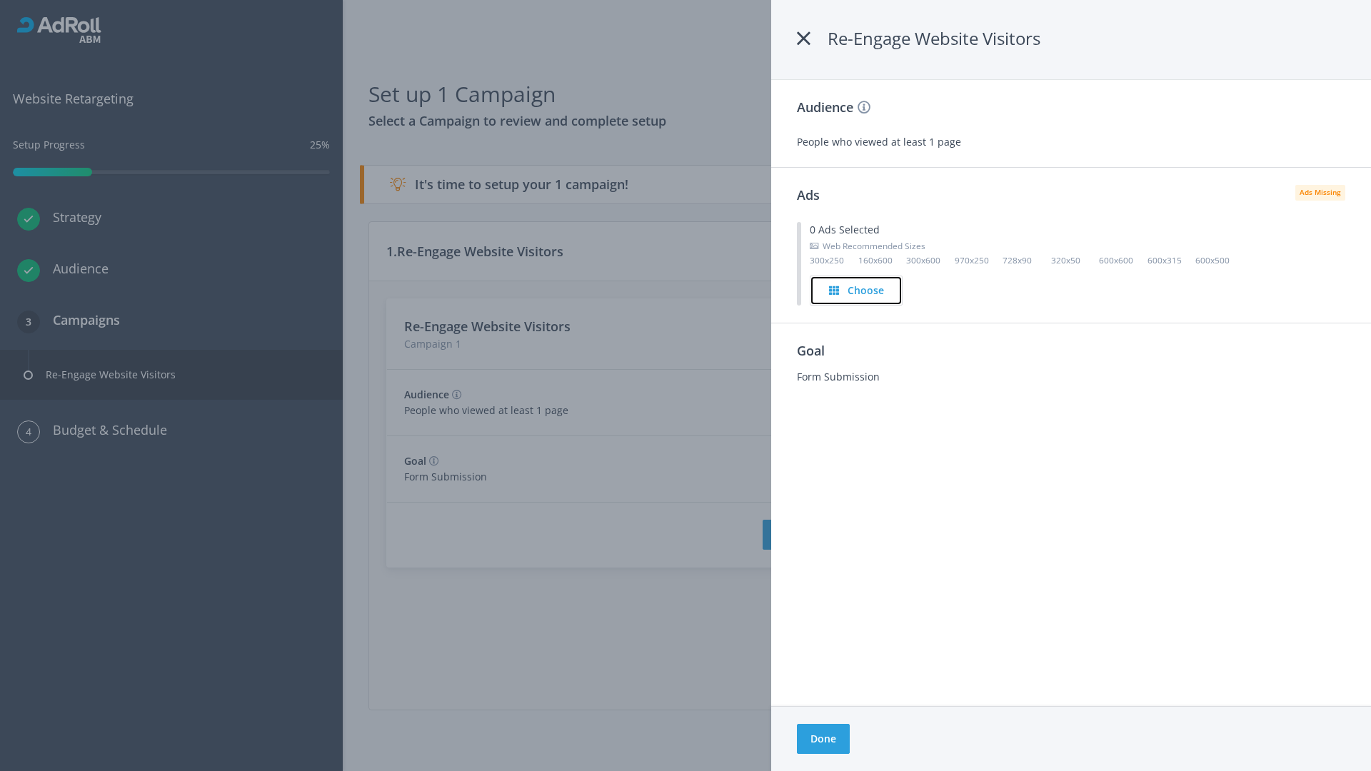
click at [857, 290] on h4 "Choose" at bounding box center [866, 291] width 36 height 16
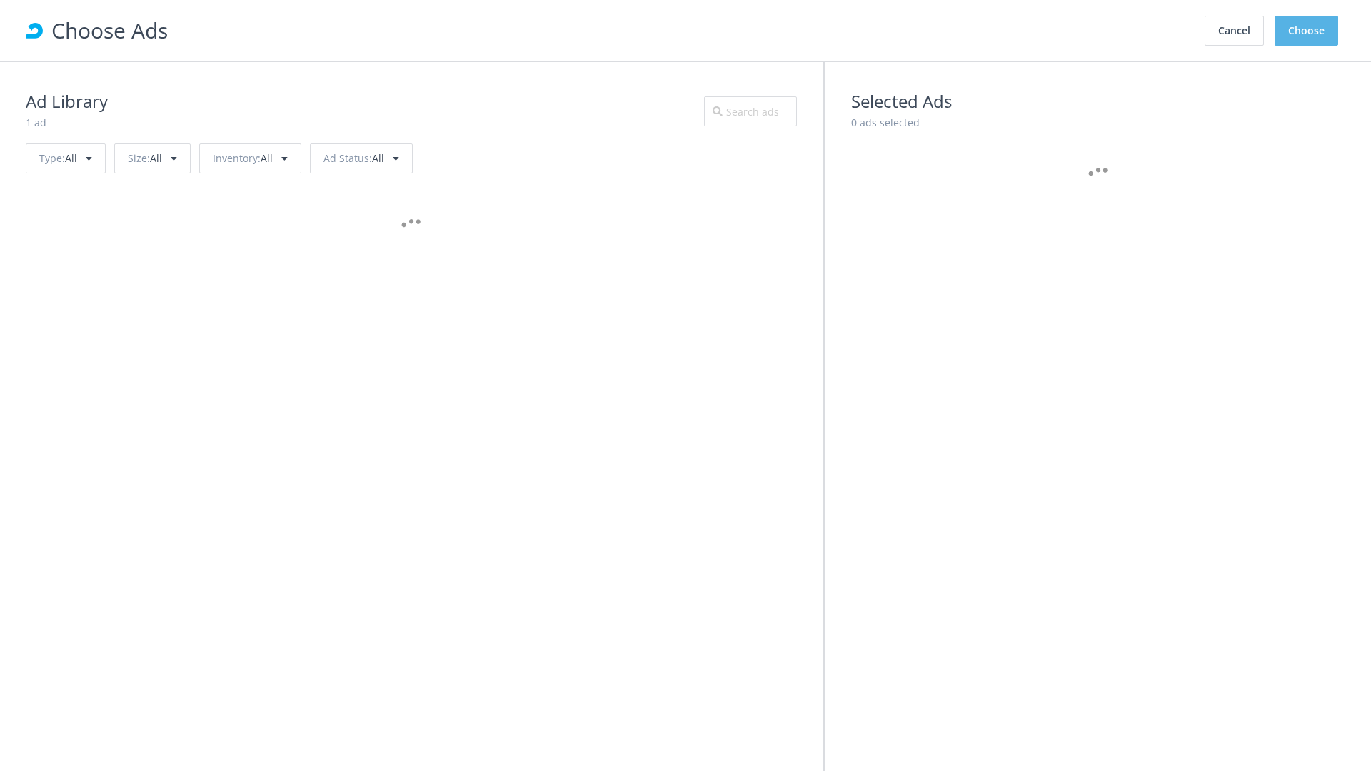
click at [1307, 31] on button "Choose" at bounding box center [1307, 31] width 64 height 30
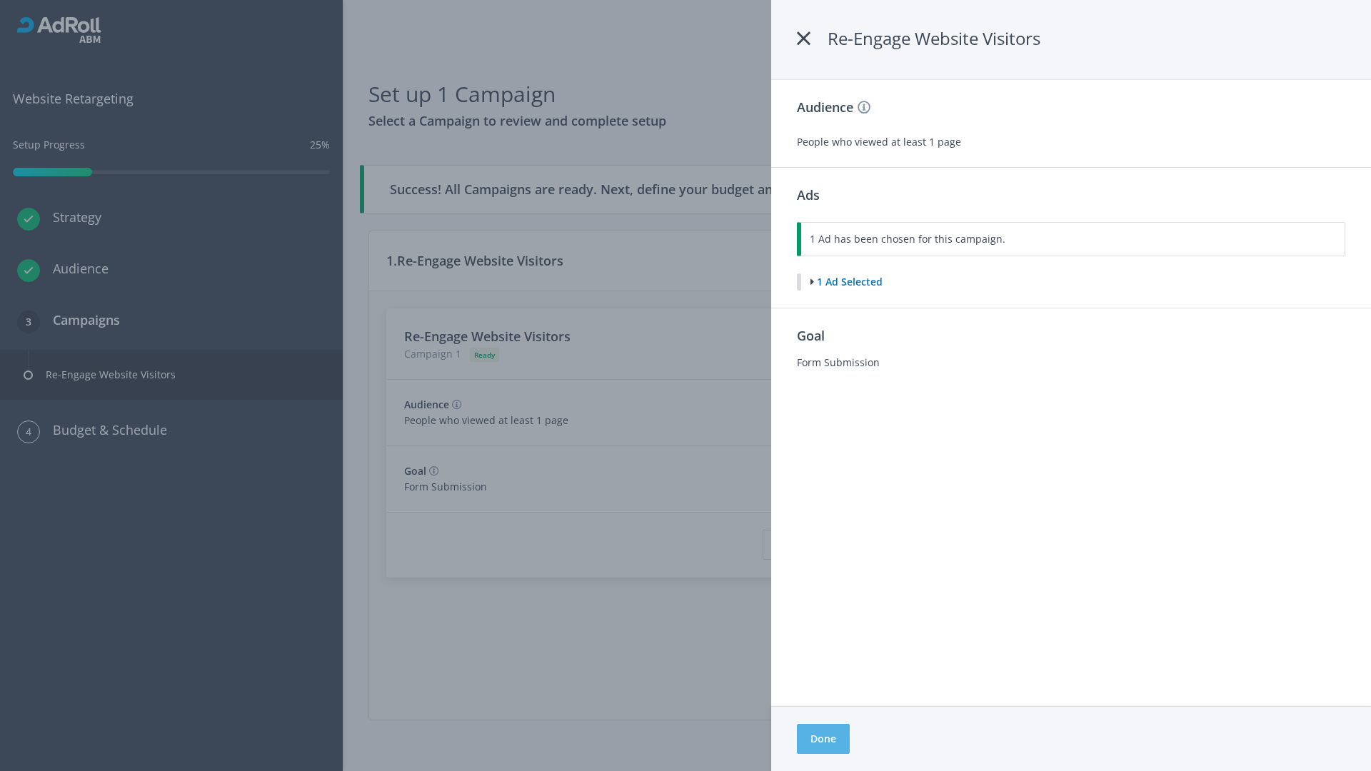
click at [823, 739] on button "Done" at bounding box center [823, 739] width 53 height 30
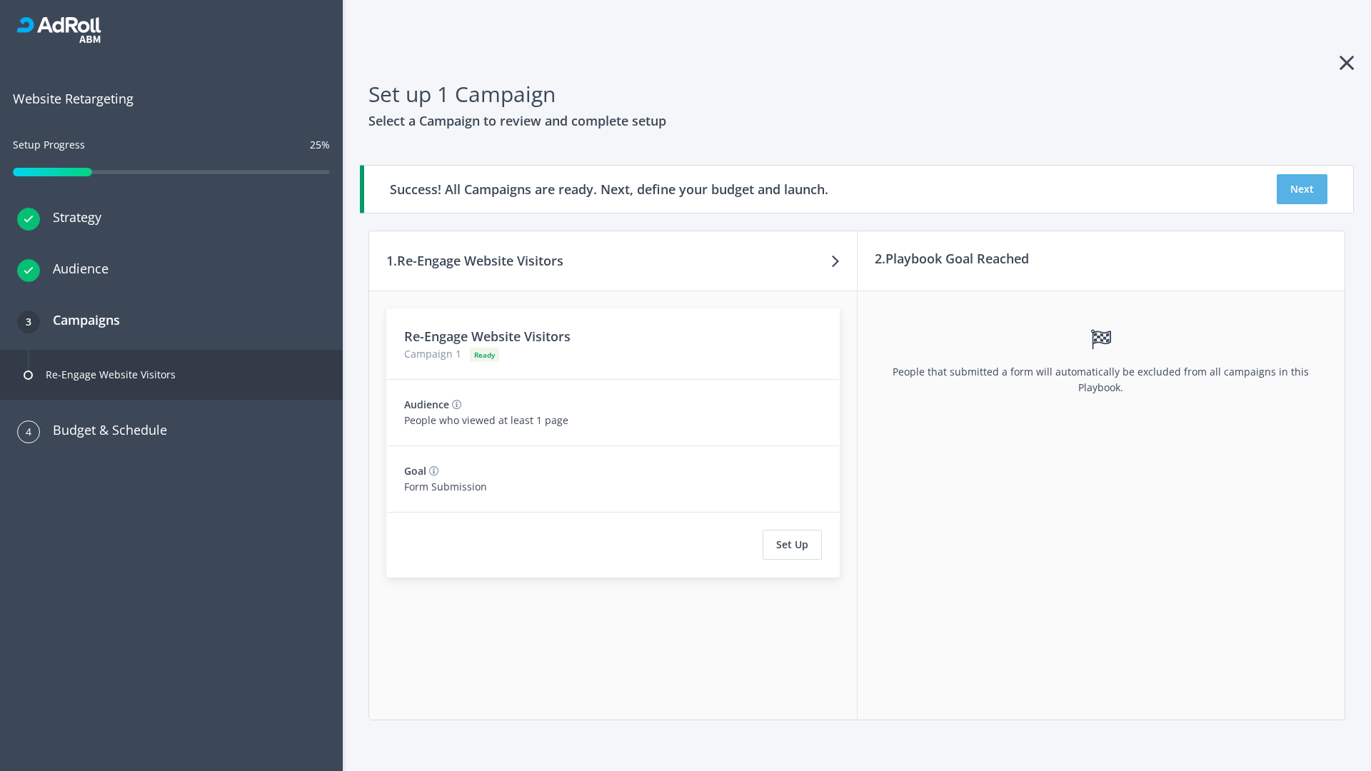
click at [1302, 189] on button "Next" at bounding box center [1302, 189] width 51 height 30
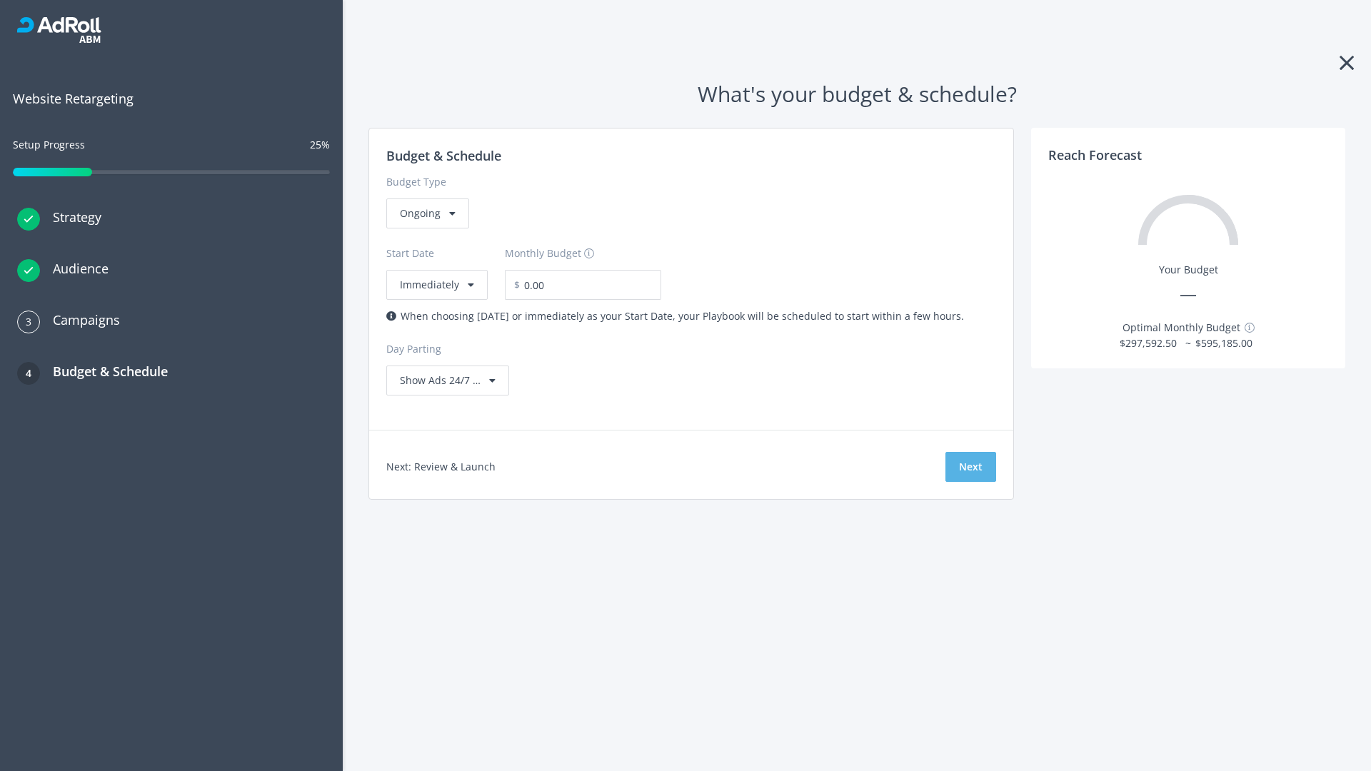
click at [970, 467] on button "Next" at bounding box center [970, 467] width 51 height 30
click at [426, 228] on div "Ongoing" at bounding box center [427, 214] width 83 height 30
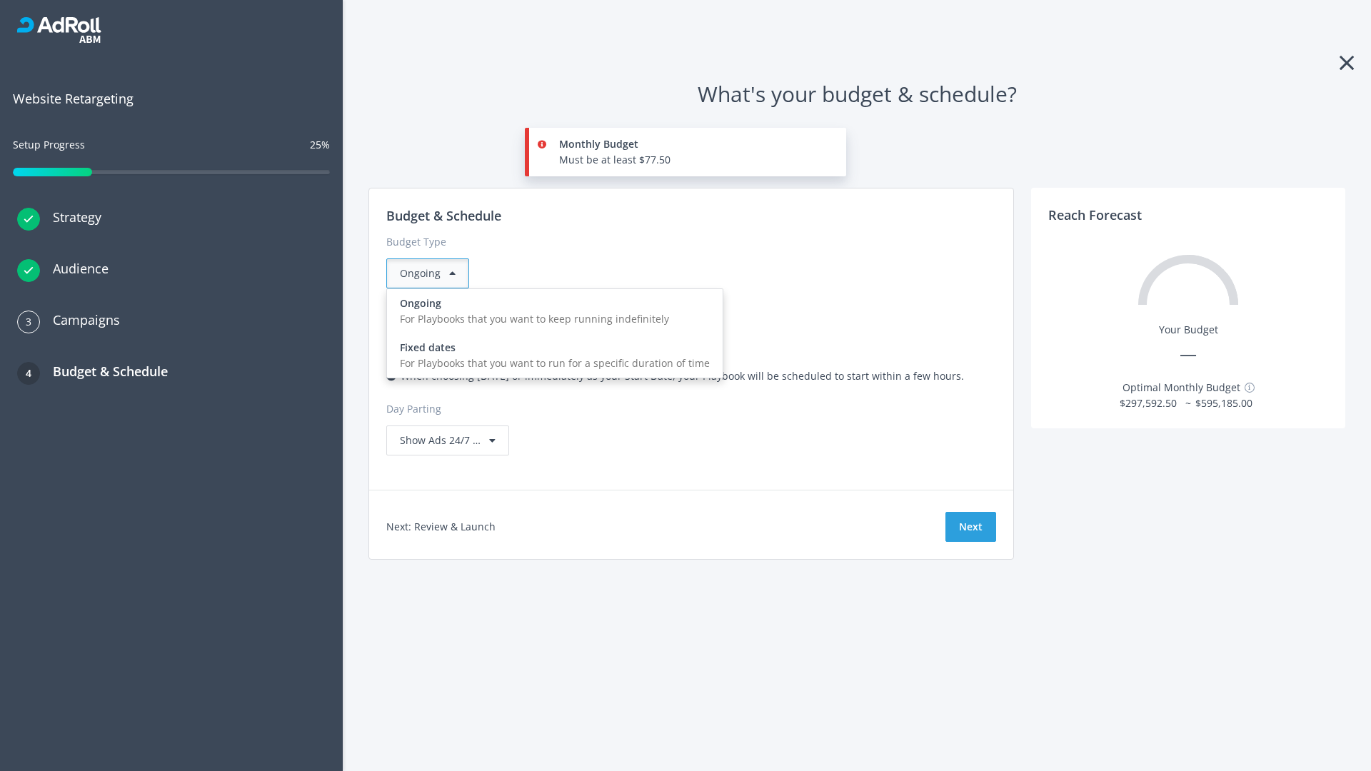
click at [551, 356] on div "For Playbooks that you want to run for a specific duration of time" at bounding box center [555, 364] width 310 height 16
click at [433, 273] on div "Ongoing" at bounding box center [427, 273] width 83 height 30
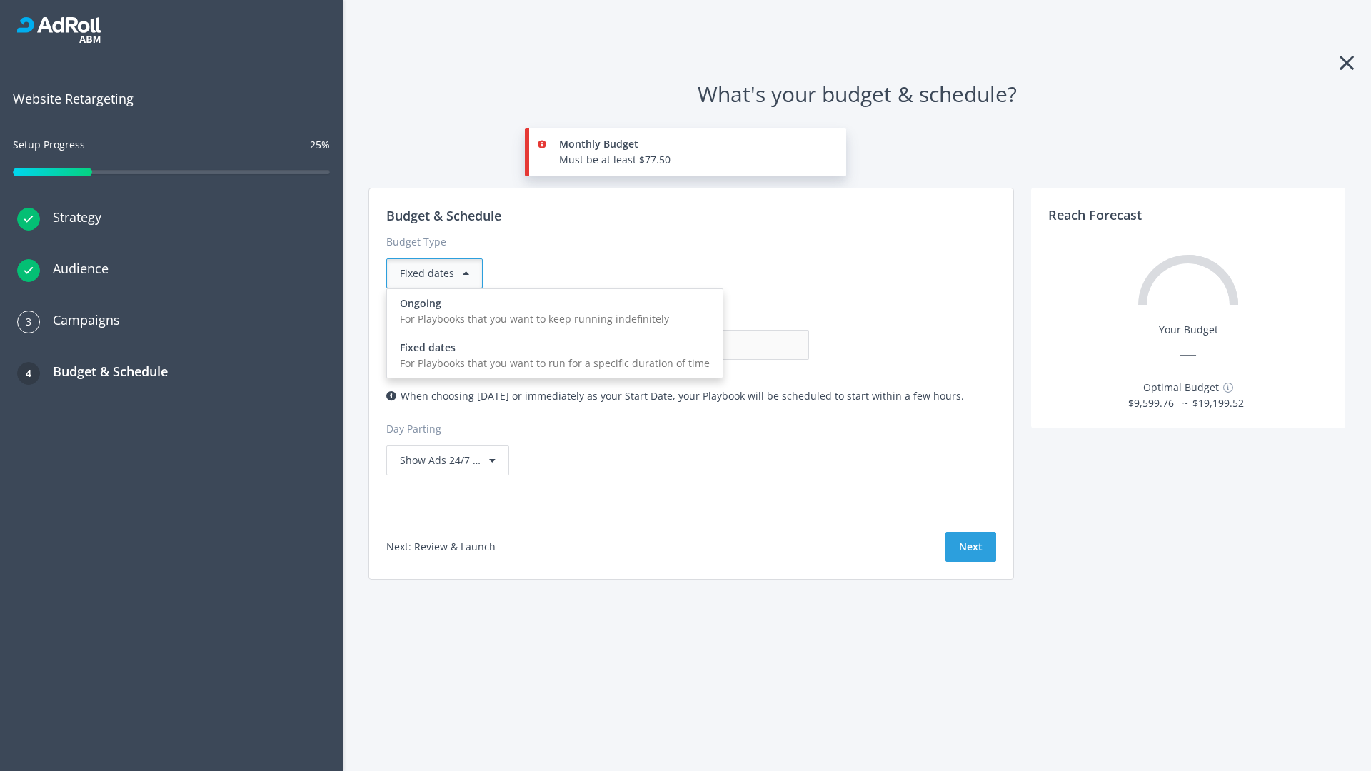
click at [551, 311] on div "For Playbooks that you want to keep running indefinitely" at bounding box center [555, 319] width 310 height 16
click at [668, 345] on input "0.00" at bounding box center [738, 345] width 141 height 30
click at [668, 345] on input "1.00" at bounding box center [738, 345] width 141 height 30
type input "1,000.00"
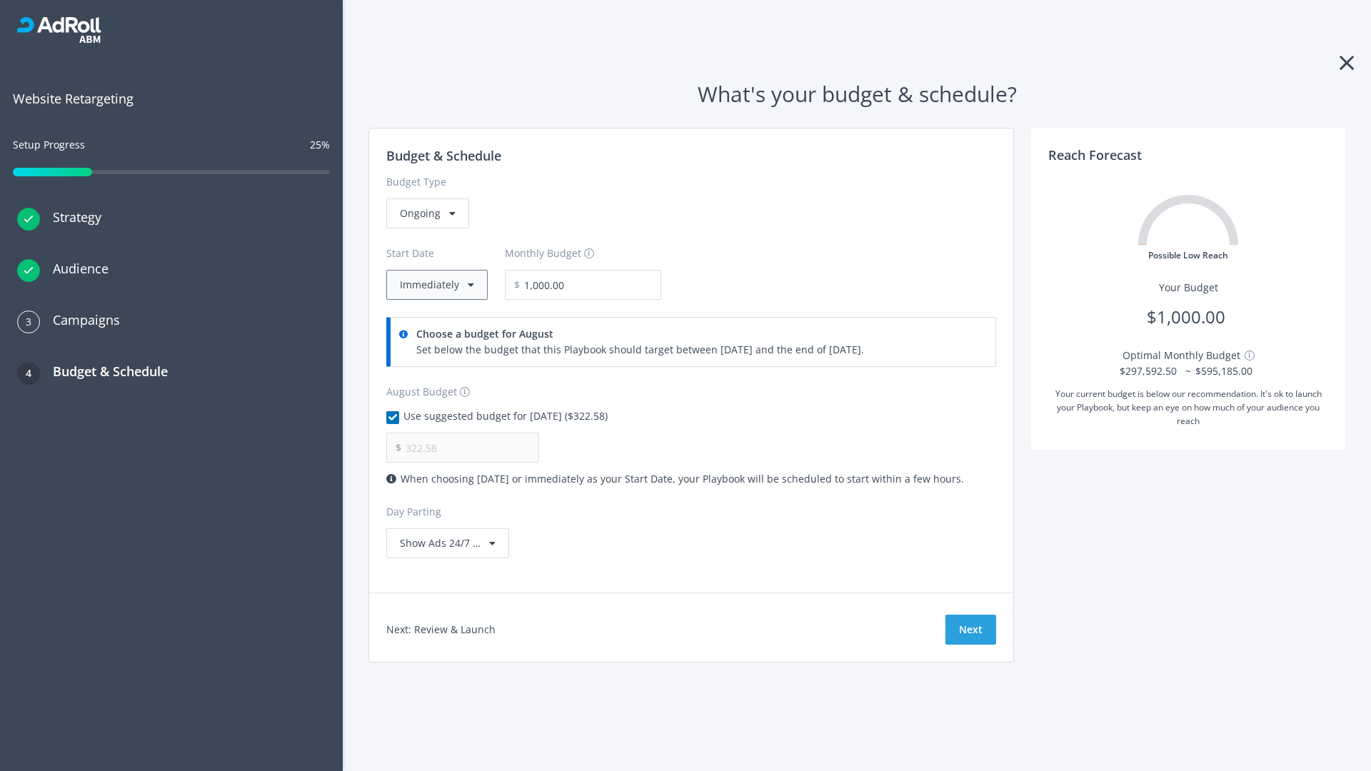
click at [436, 285] on button "Immediately" at bounding box center [436, 285] width 101 height 30
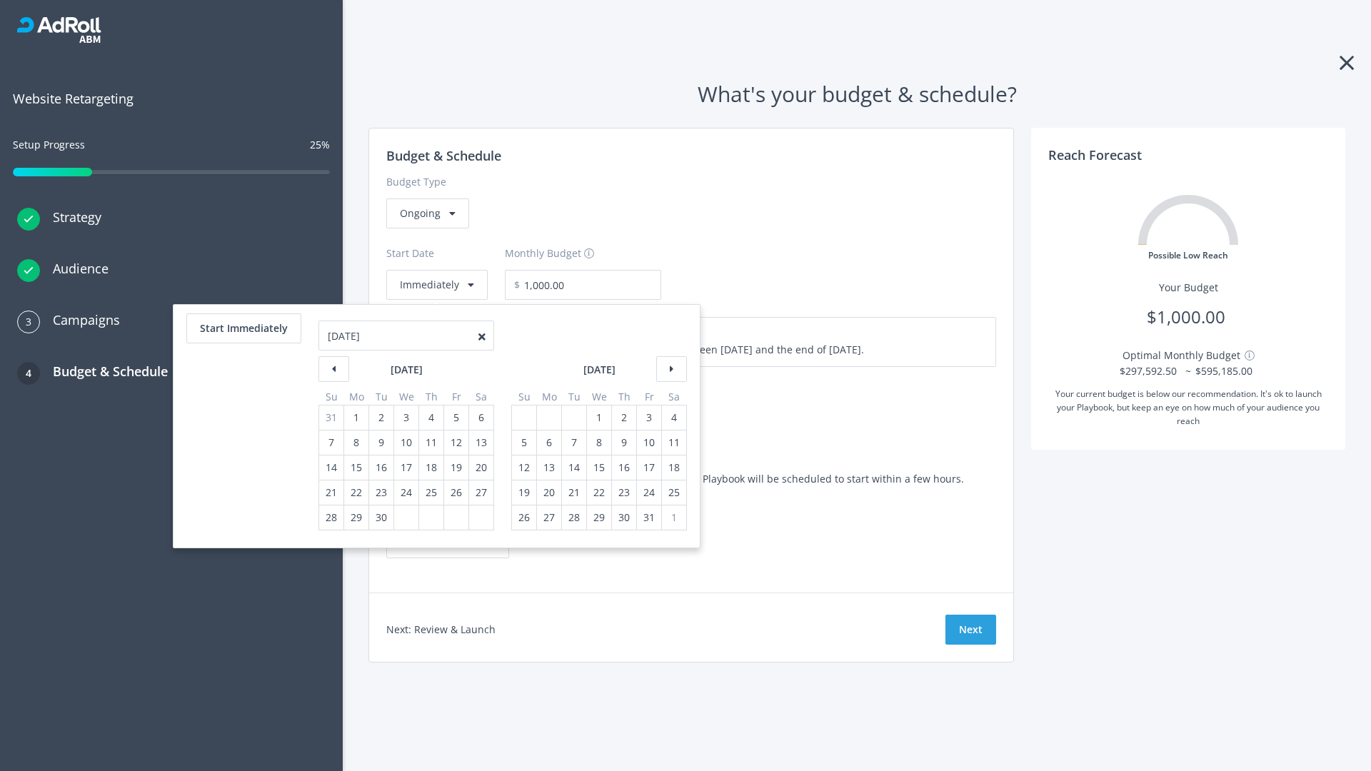
click at [523, 443] on div "5" at bounding box center [524, 443] width 19 height 24
type input "870.97"
click at [598, 418] on div "1" at bounding box center [599, 418] width 19 height 24
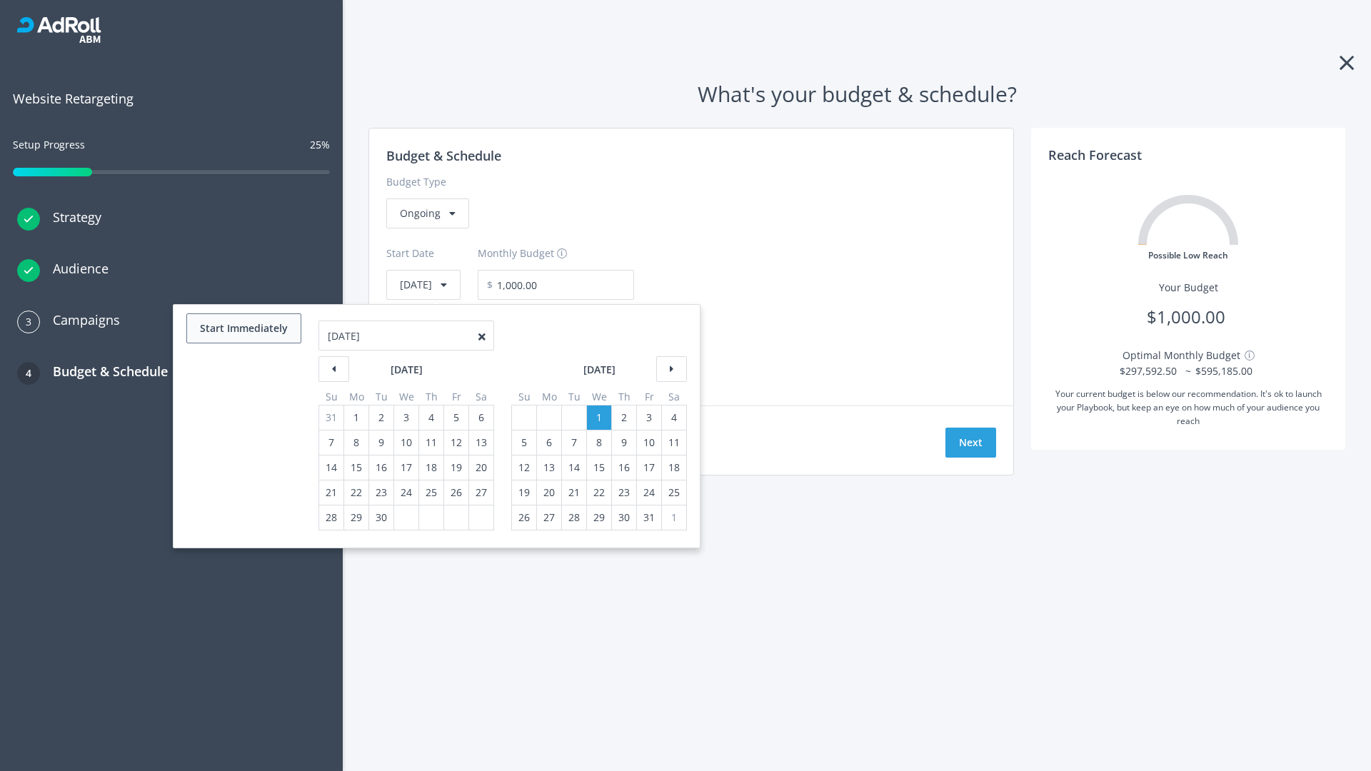
click at [243, 328] on button "Start Immediately" at bounding box center [243, 328] width 115 height 30
type input "08/22/2025"
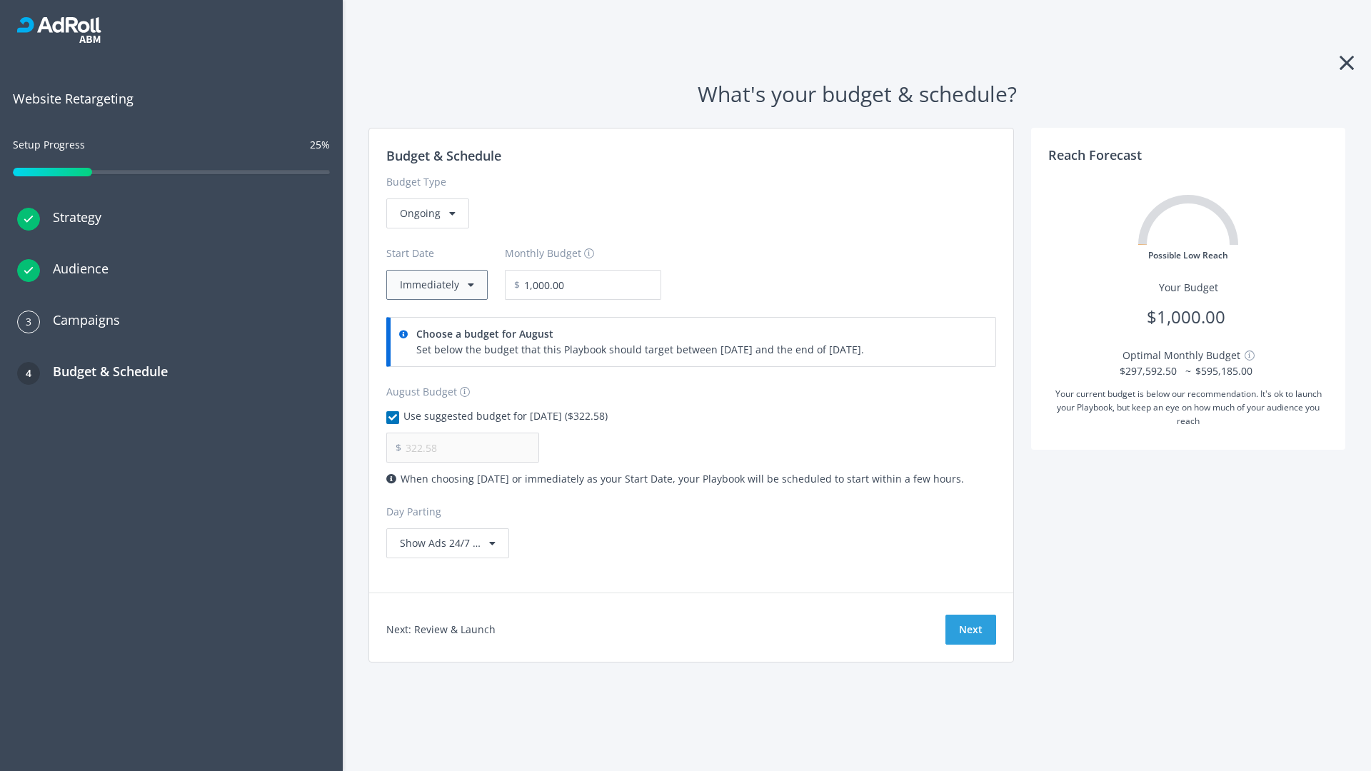
click at [436, 285] on button "Immediately" at bounding box center [436, 285] width 101 height 30
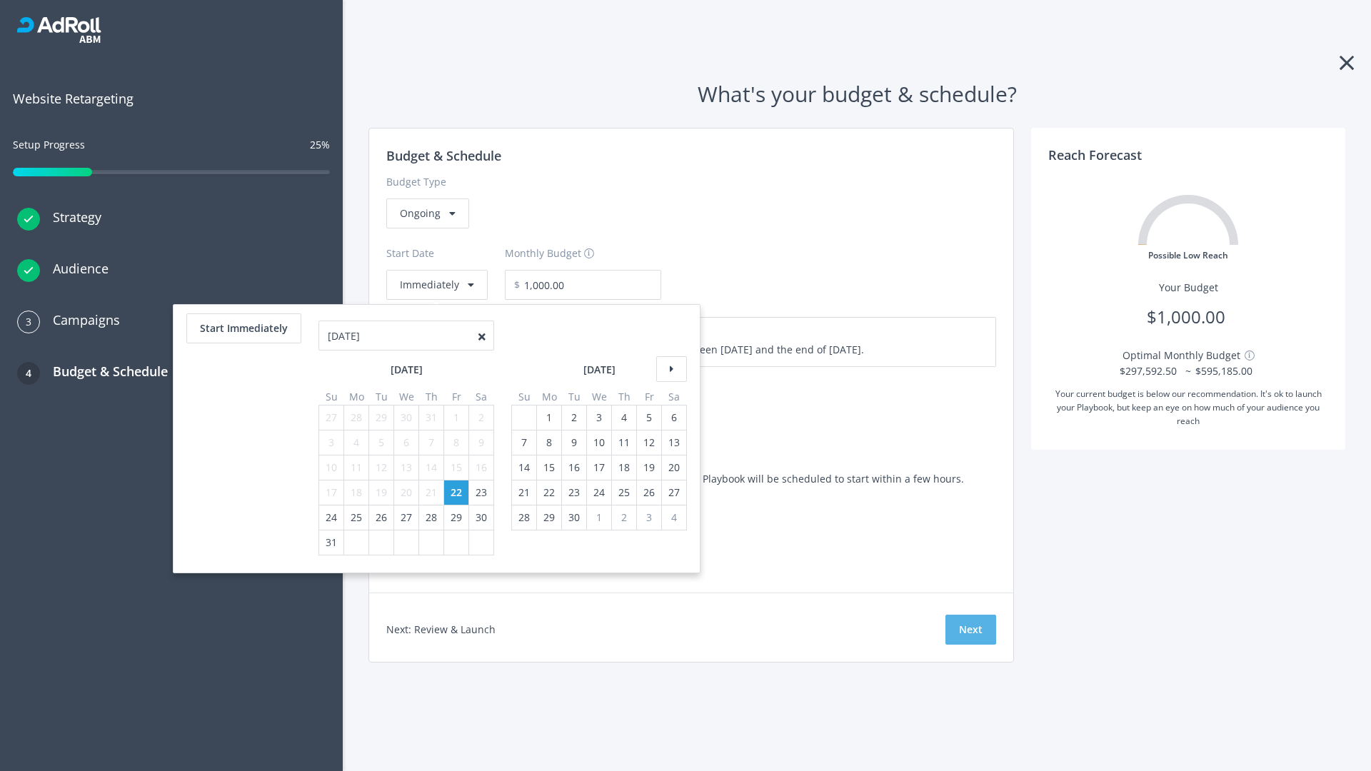
click at [970, 630] on button "Next" at bounding box center [970, 630] width 51 height 30
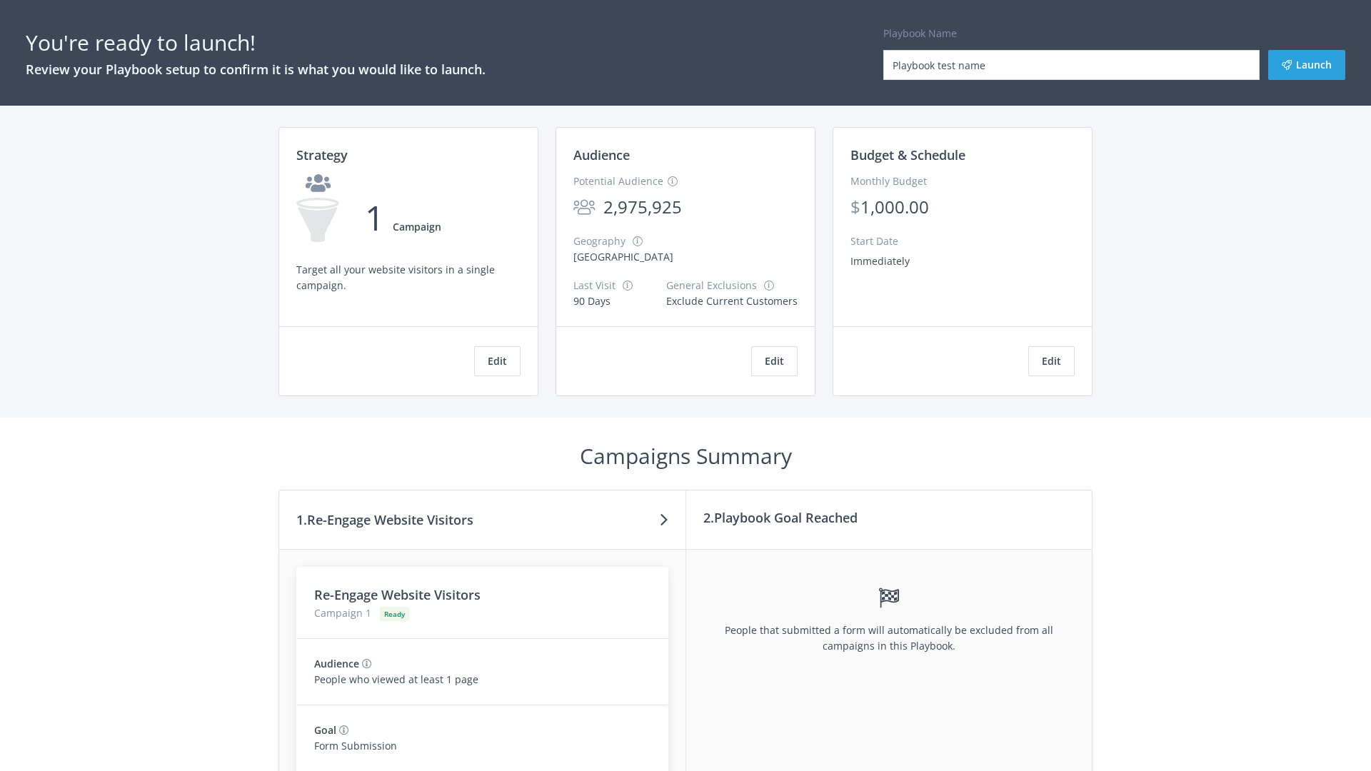
type input "Playbook test name"
click at [1307, 65] on button "Launch" at bounding box center [1306, 65] width 77 height 30
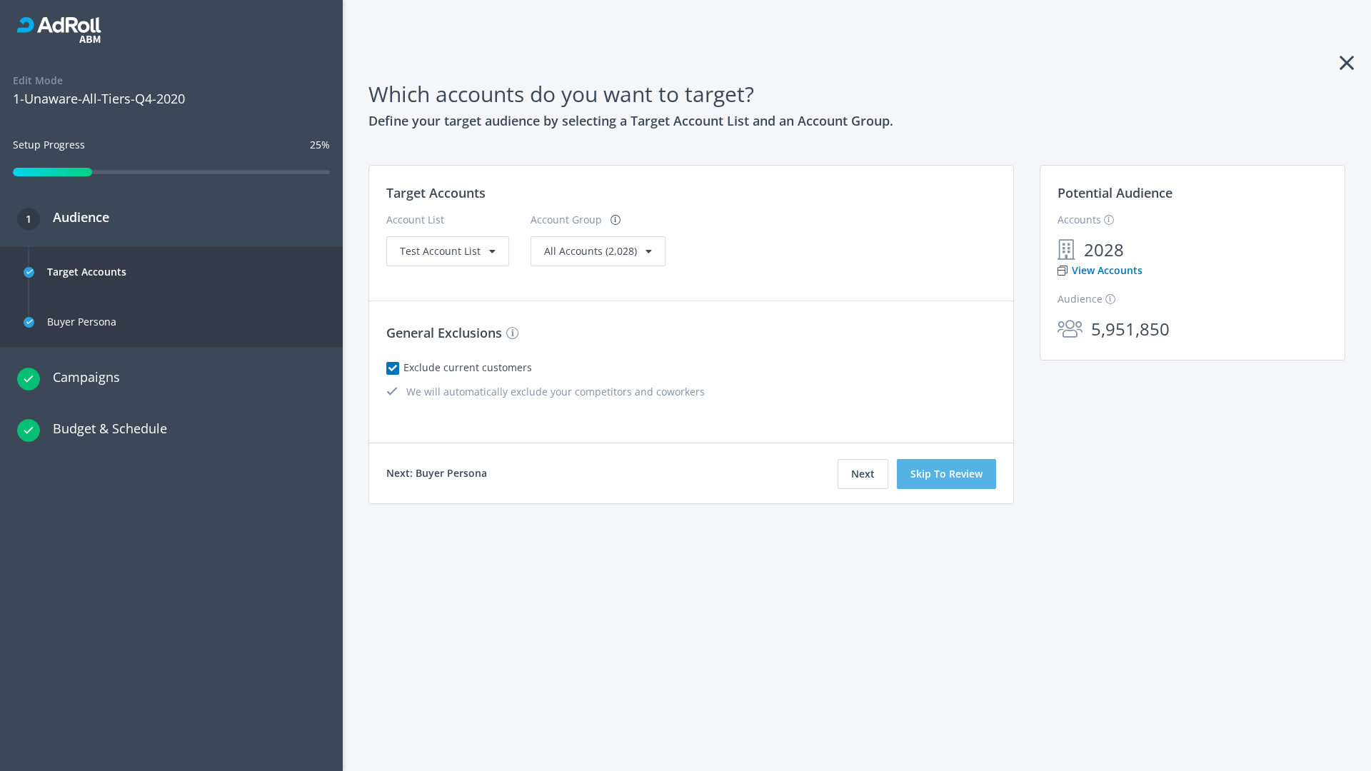
click at [947, 474] on button "Skip To Review" at bounding box center [946, 474] width 99 height 30
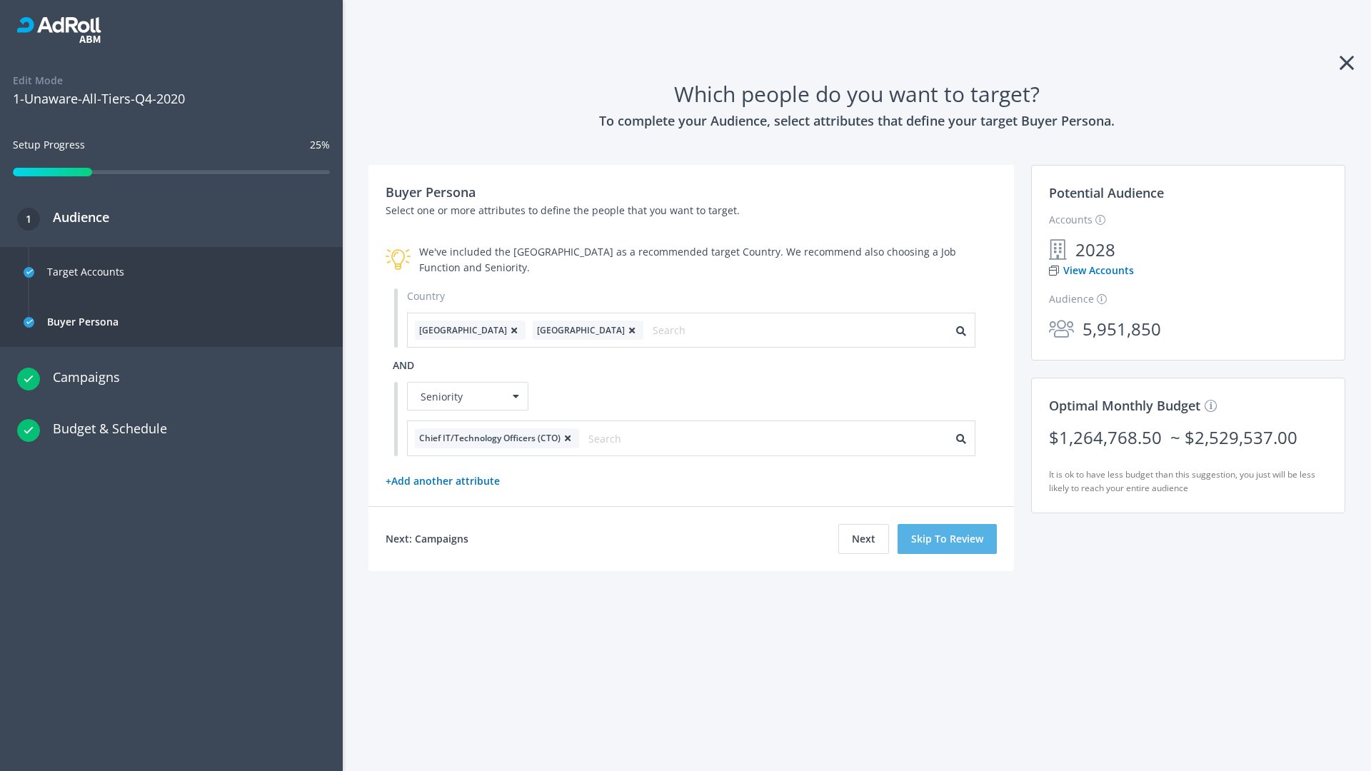
click at [948, 538] on button "Skip To Review" at bounding box center [947, 539] width 99 height 30
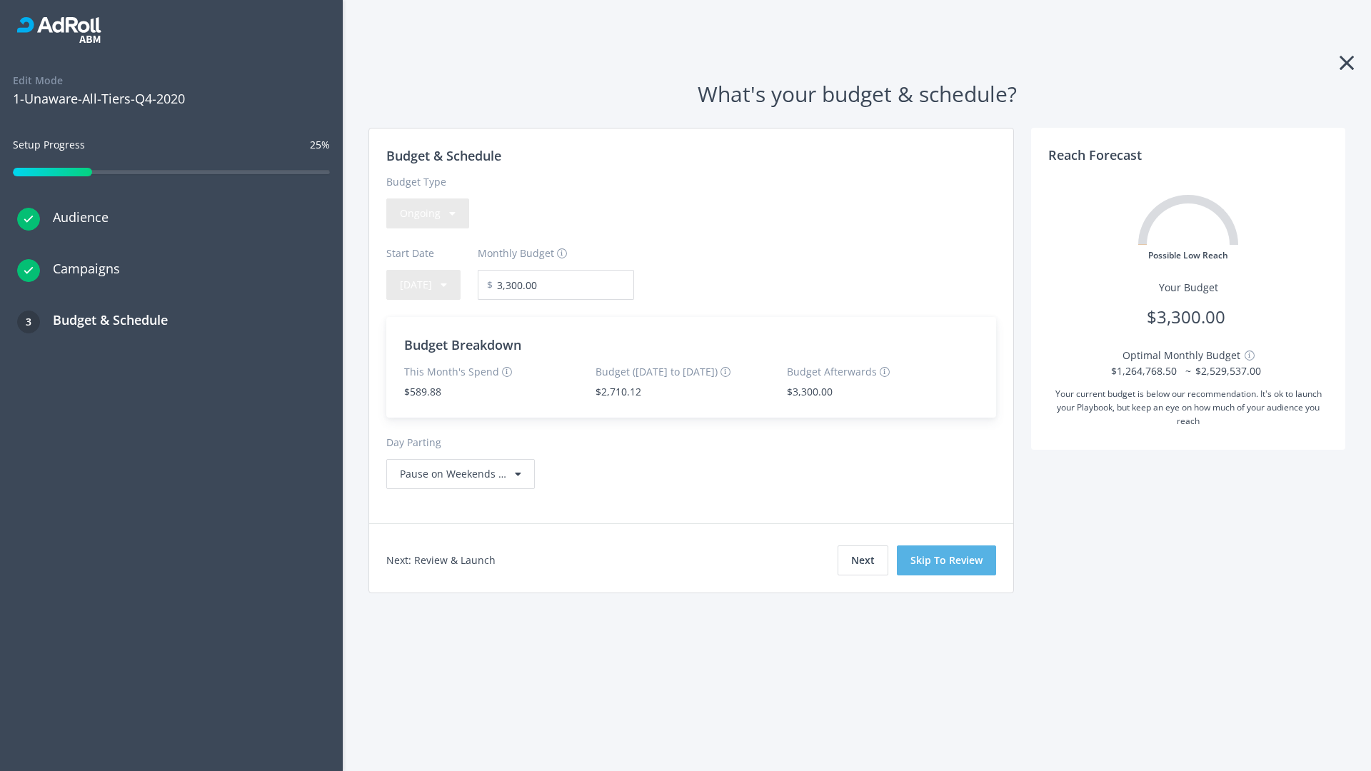
click at [947, 560] on button "Skip To Review" at bounding box center [946, 561] width 99 height 30
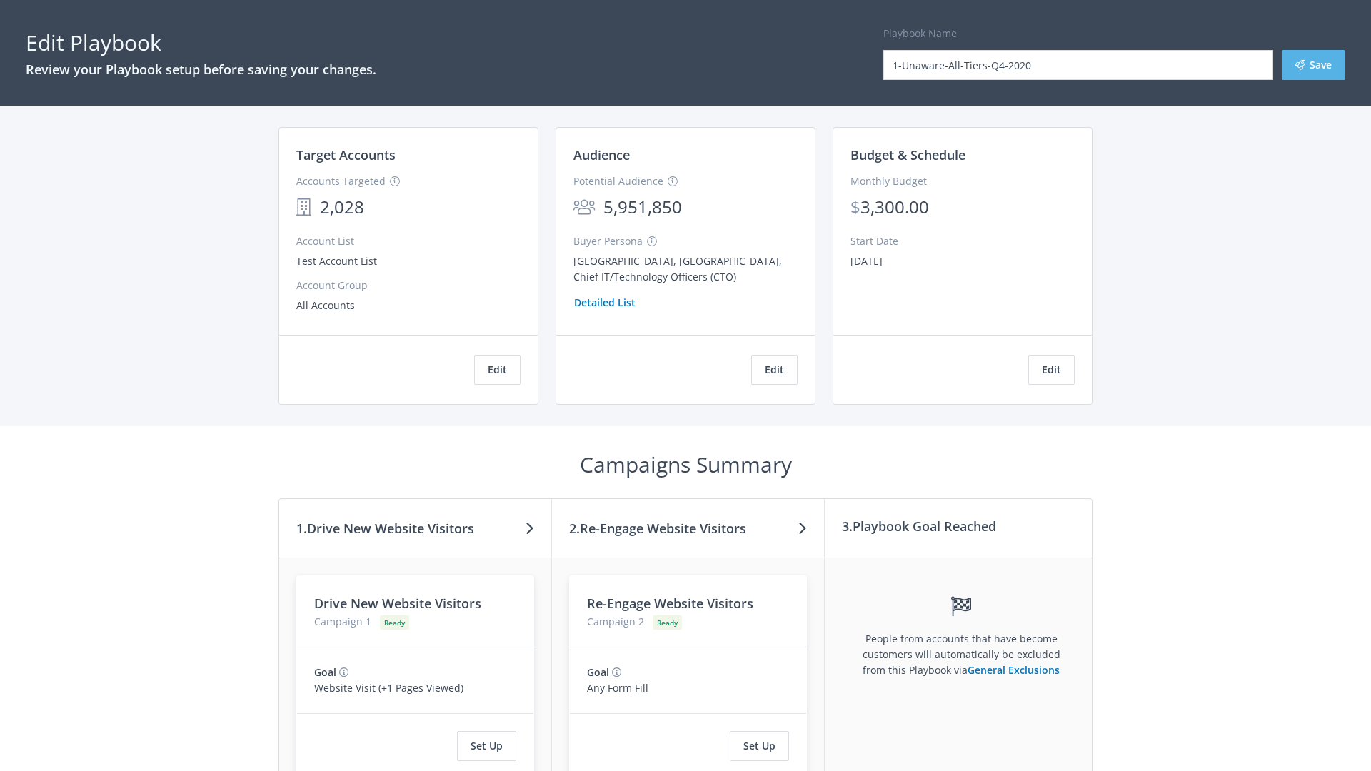
click at [1313, 65] on button "Save" at bounding box center [1314, 65] width 64 height 30
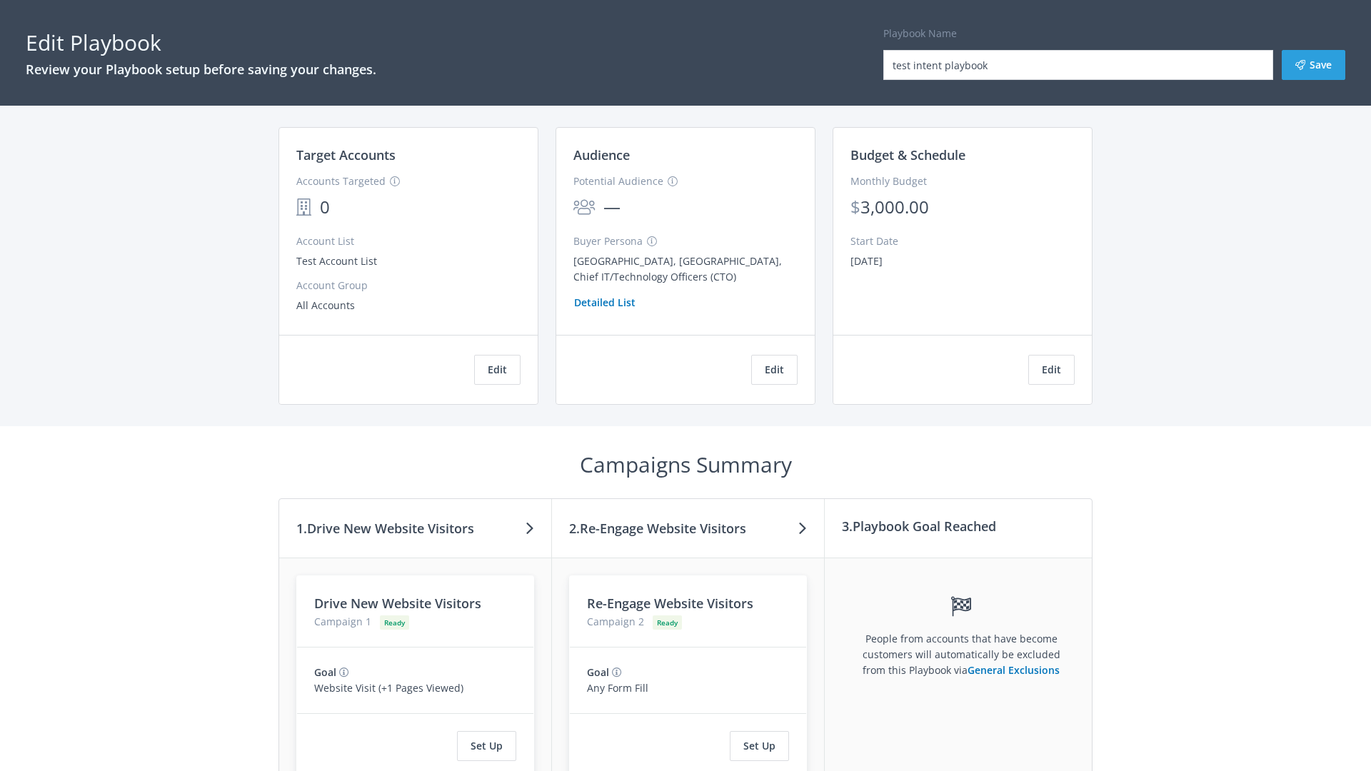
scroll to position [131, 0]
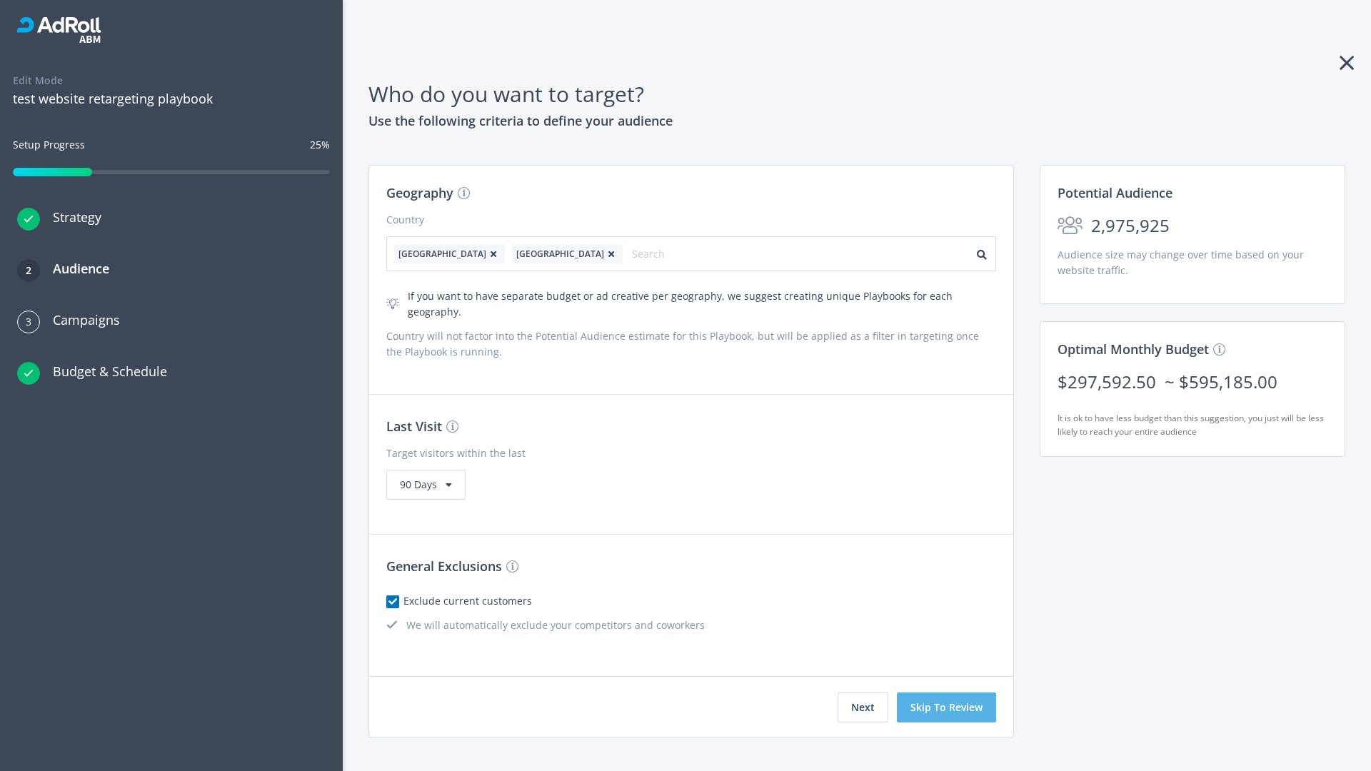
click at [947, 693] on button "Skip To Review" at bounding box center [946, 708] width 99 height 30
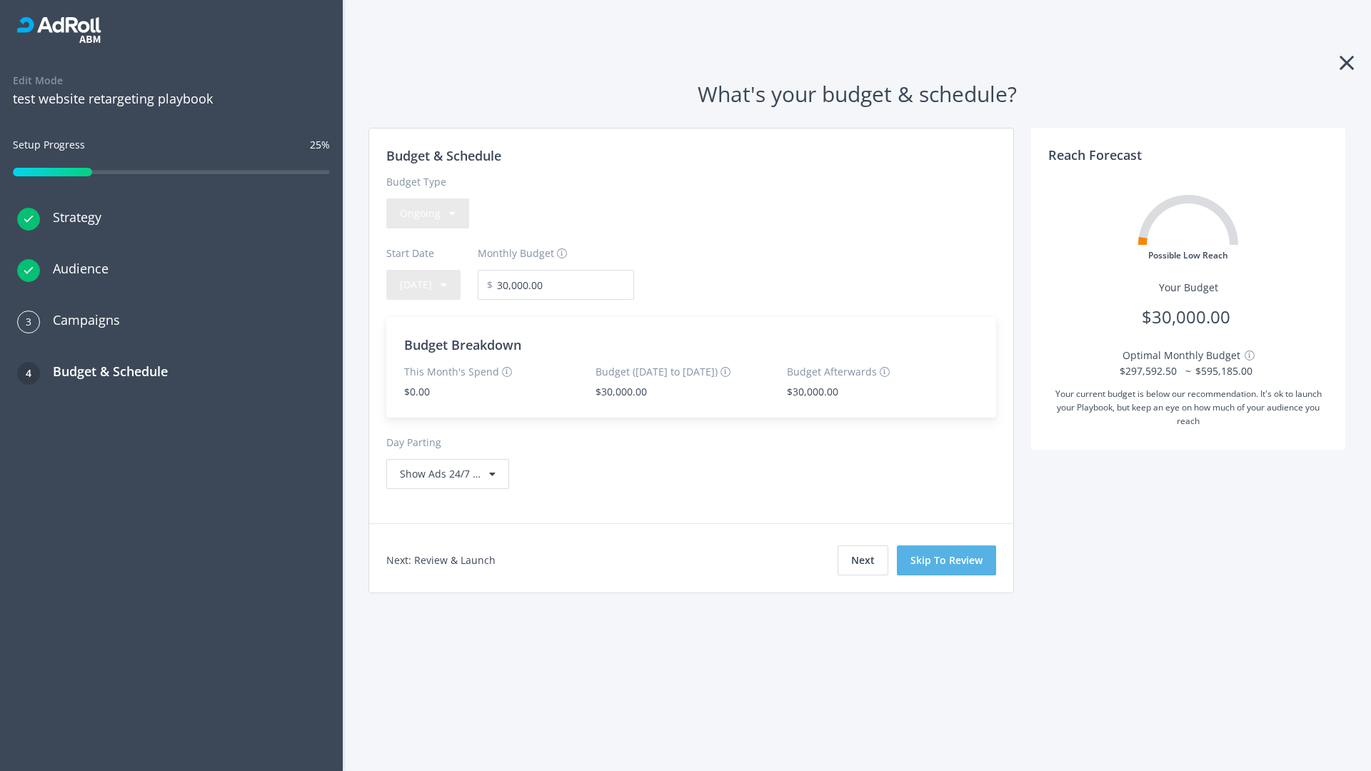
click at [947, 560] on button "Skip To Review" at bounding box center [946, 561] width 99 height 30
